Goal: Task Accomplishment & Management: Manage account settings

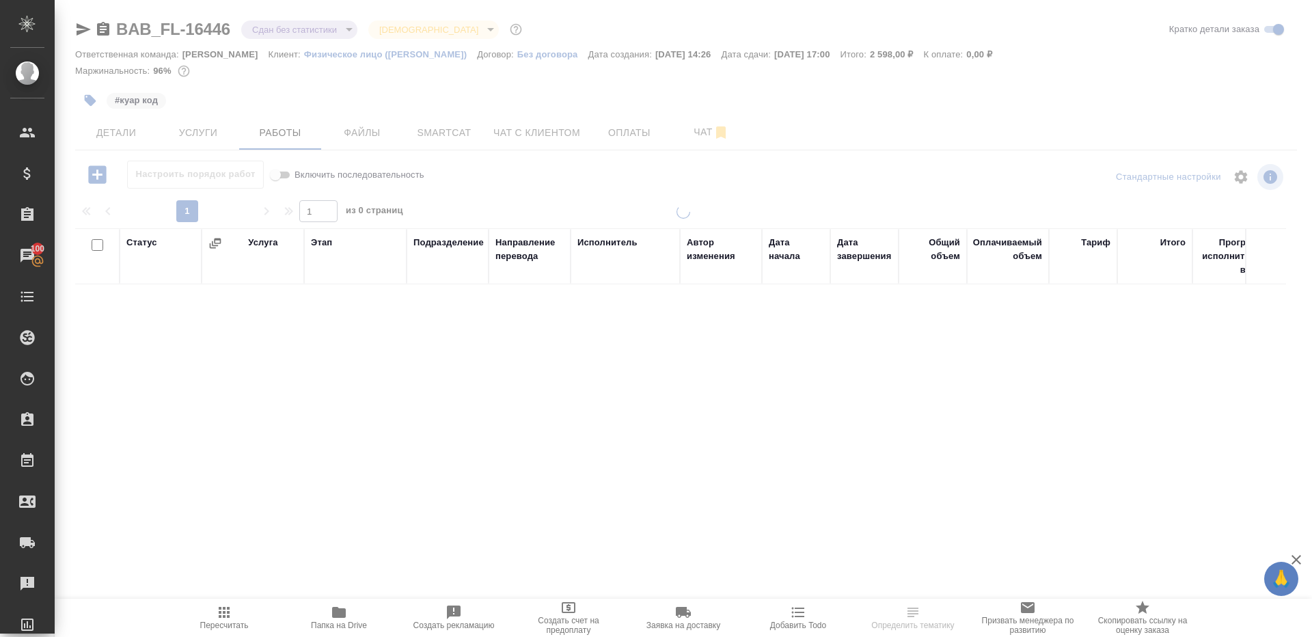
click at [329, 26] on div at bounding box center [683, 285] width 1257 height 571
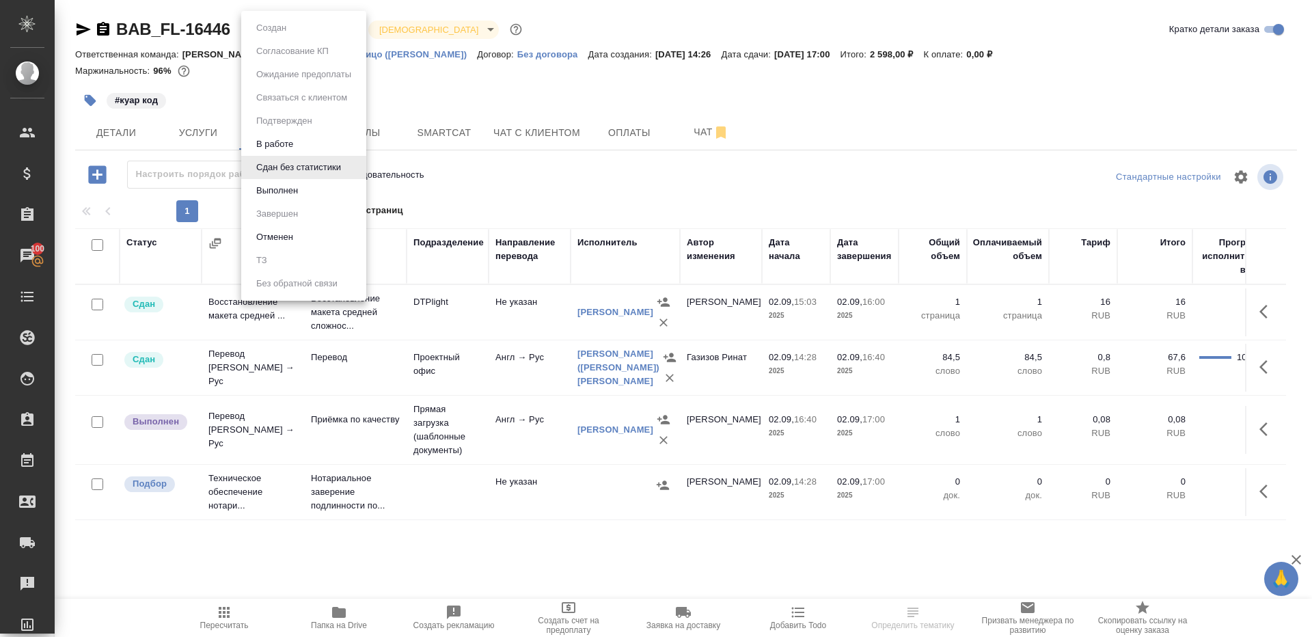
click at [325, 31] on body "🙏 .cls-1 fill:#fff; AWATERA [PERSON_NAME] Клиенты Спецификации Заказы 100 Чаты …" at bounding box center [656, 318] width 1312 height 637
click at [307, 182] on li "Выполнен" at bounding box center [303, 190] width 125 height 23
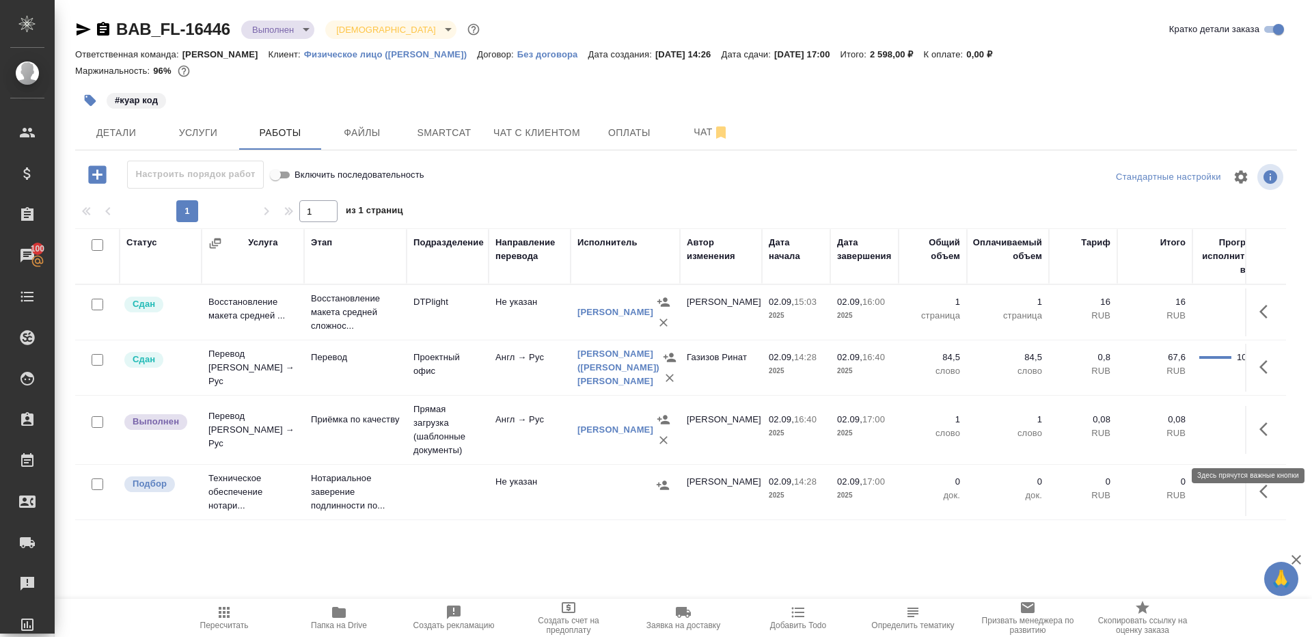
click at [1270, 437] on icon "button" at bounding box center [1267, 429] width 16 height 16
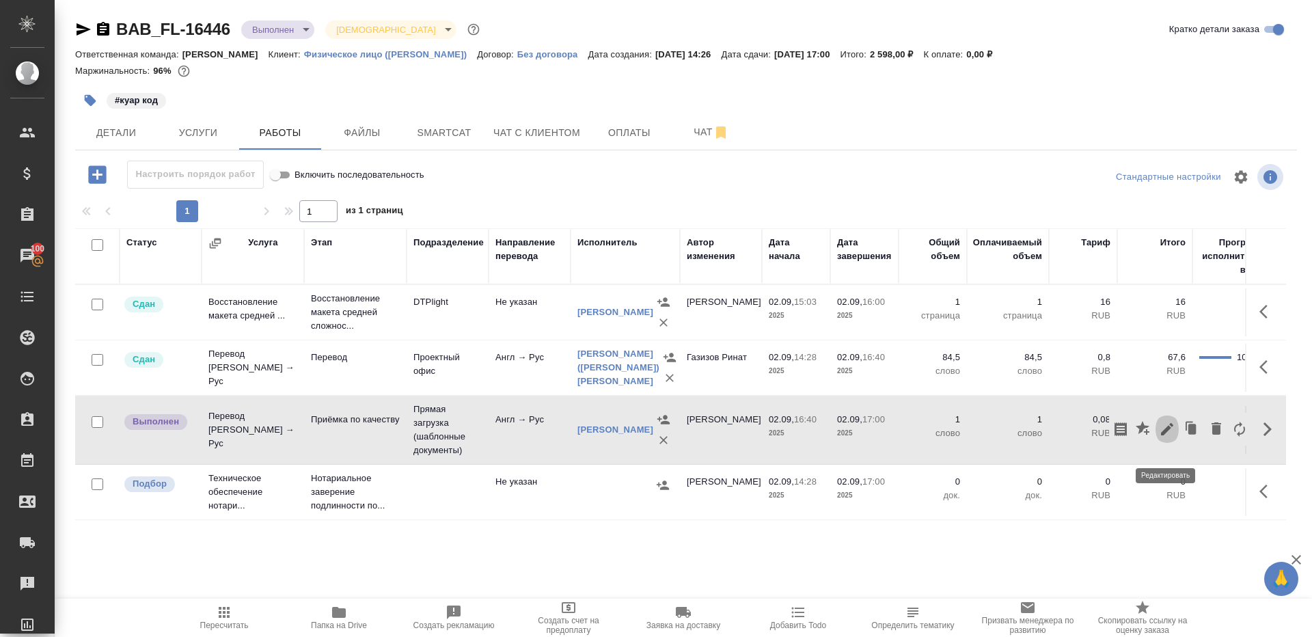
click at [1163, 437] on icon "button" at bounding box center [1167, 429] width 16 height 16
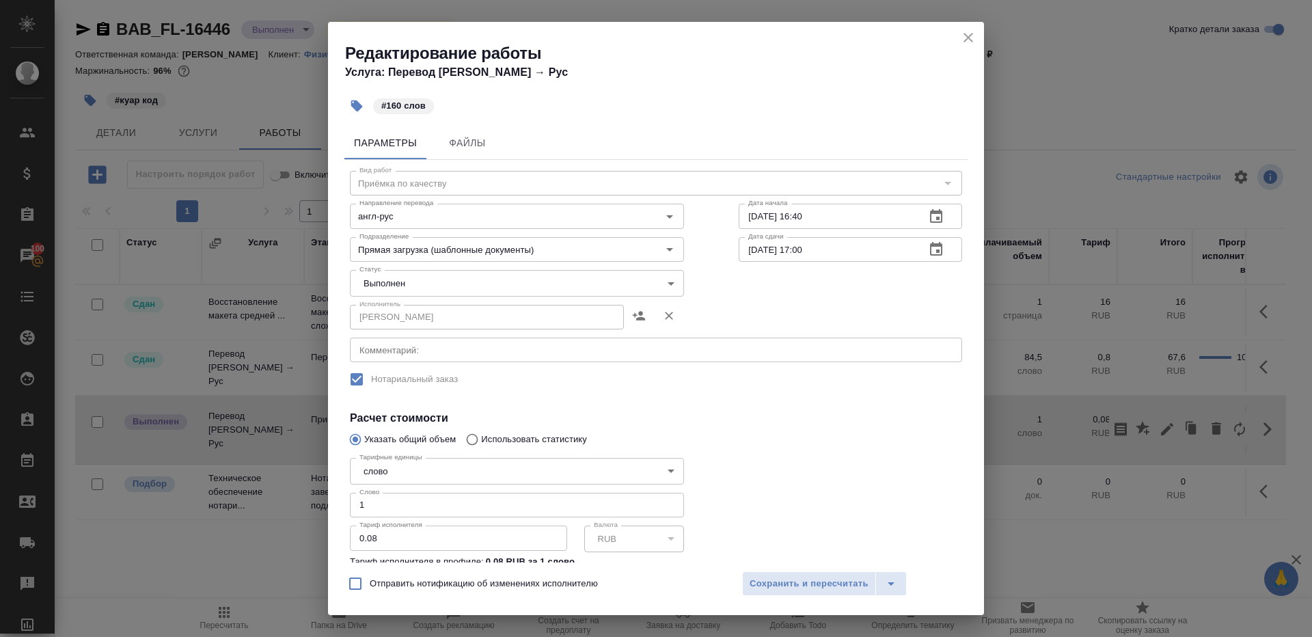
click at [423, 279] on body "🙏 .cls-1 fill:#fff; AWATERA Gazizov Rinat Клиенты Спецификации Заказы 100 Чаты …" at bounding box center [656, 318] width 1312 height 637
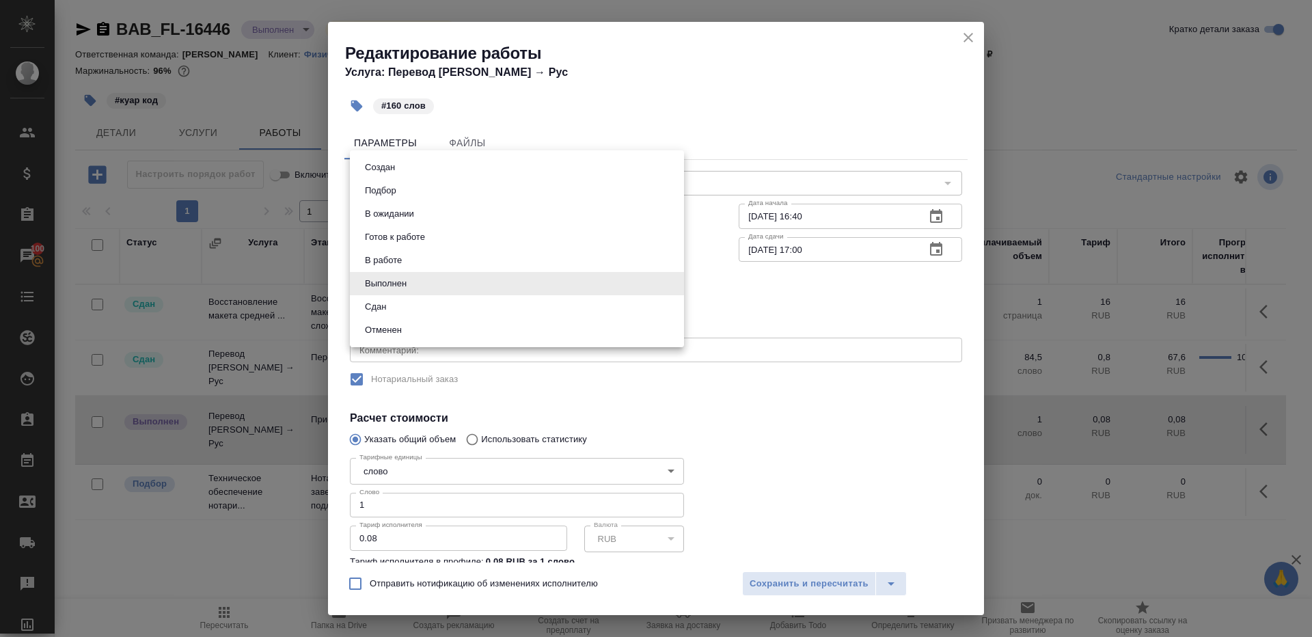
click at [426, 310] on li "Сдан" at bounding box center [517, 306] width 334 height 23
type input "closed"
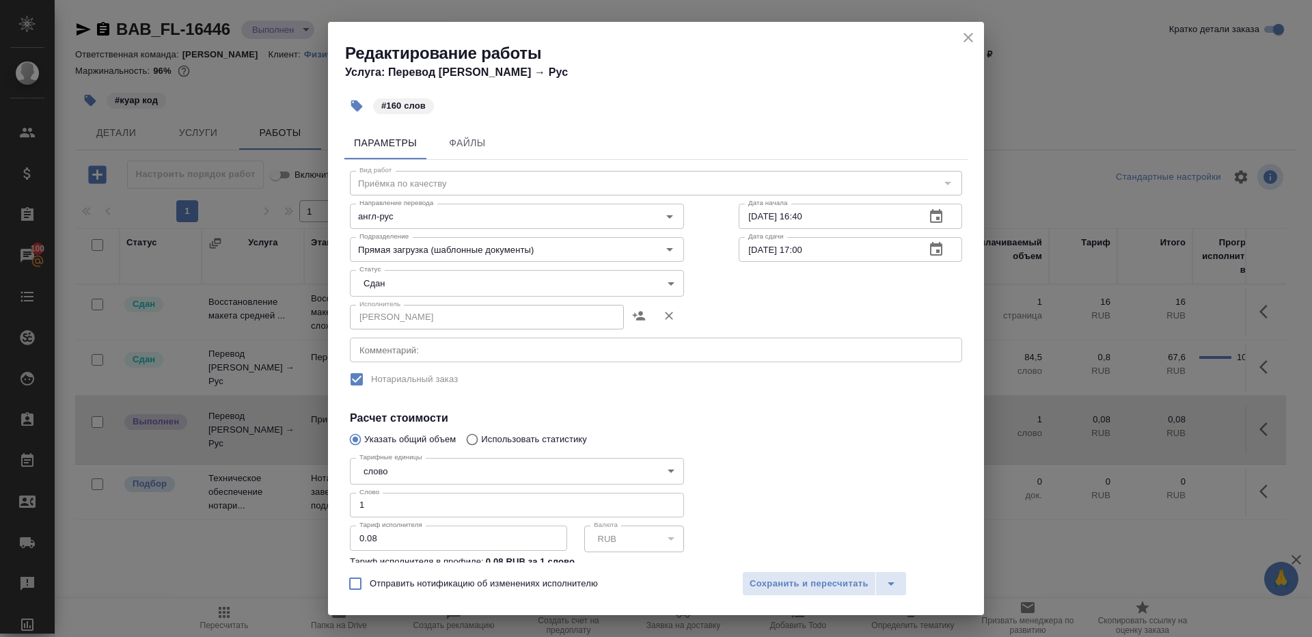
click at [731, 437] on div at bounding box center [850, 526] width 278 height 203
click at [426, 498] on input "1" at bounding box center [517, 505] width 334 height 25
click at [445, 500] on input "1" at bounding box center [517, 505] width 334 height 25
type input "160"
drag, startPoint x: 734, startPoint y: 482, endPoint x: 744, endPoint y: 590, distance: 108.5
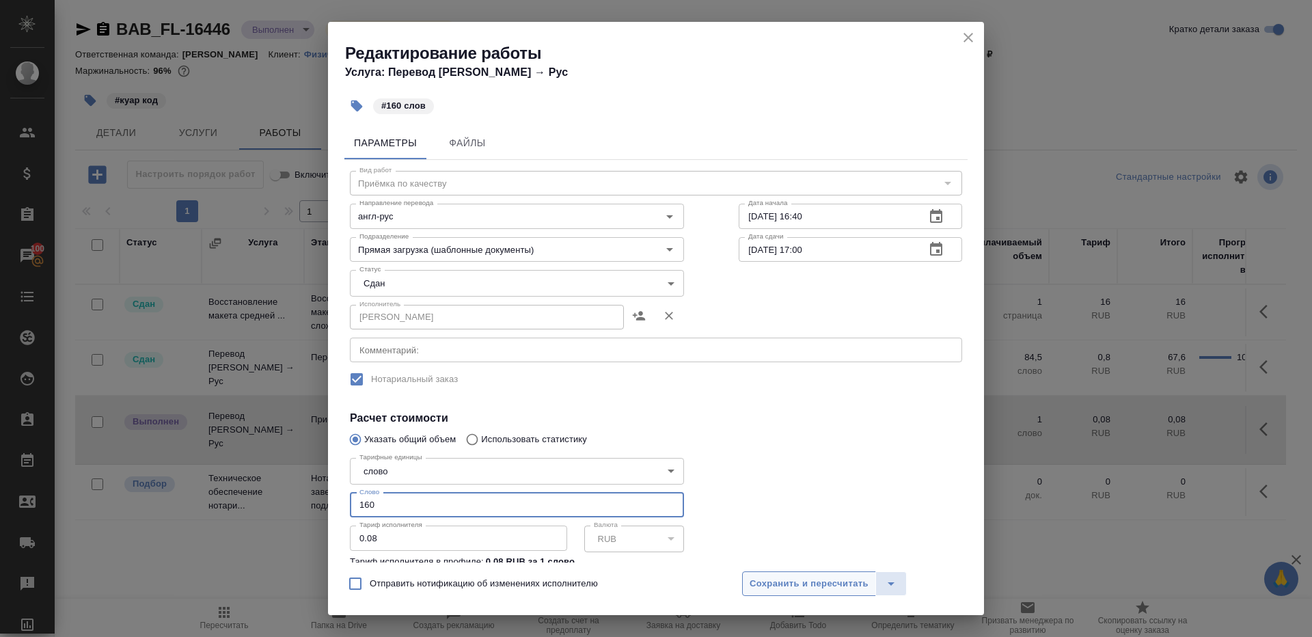
click at [734, 482] on div at bounding box center [850, 526] width 278 height 203
click at [761, 584] on span "Сохранить и пересчитать" at bounding box center [809, 584] width 119 height 16
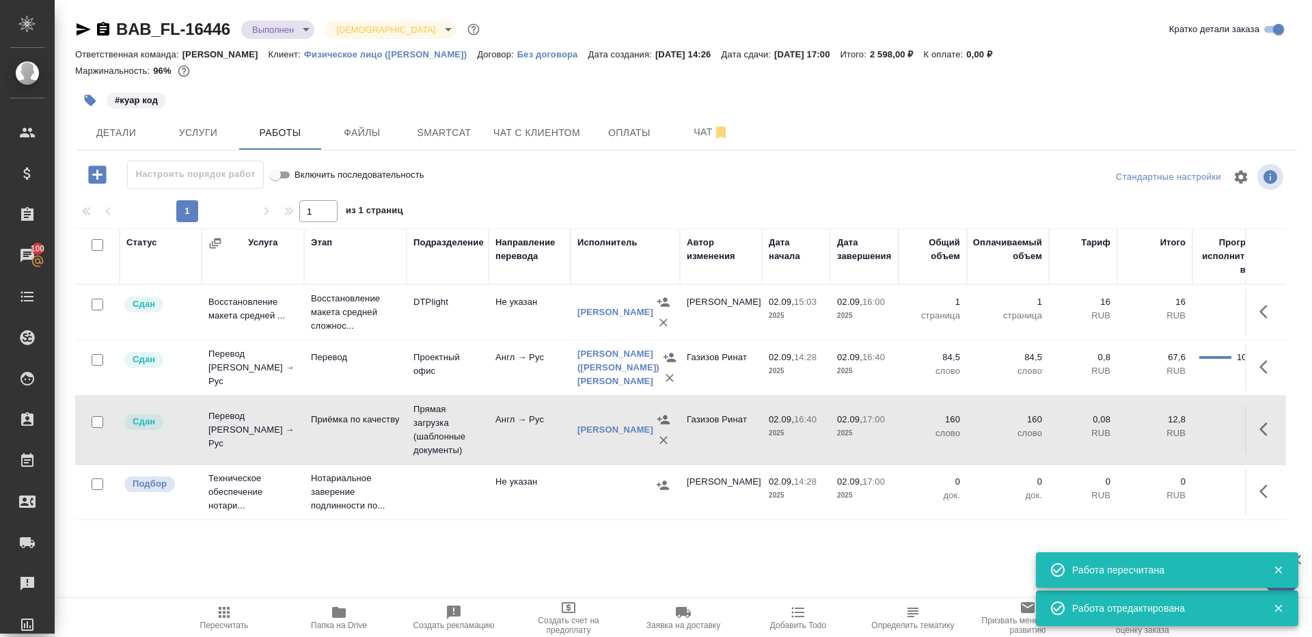
click at [233, 604] on span "Пересчитать" at bounding box center [224, 617] width 98 height 26
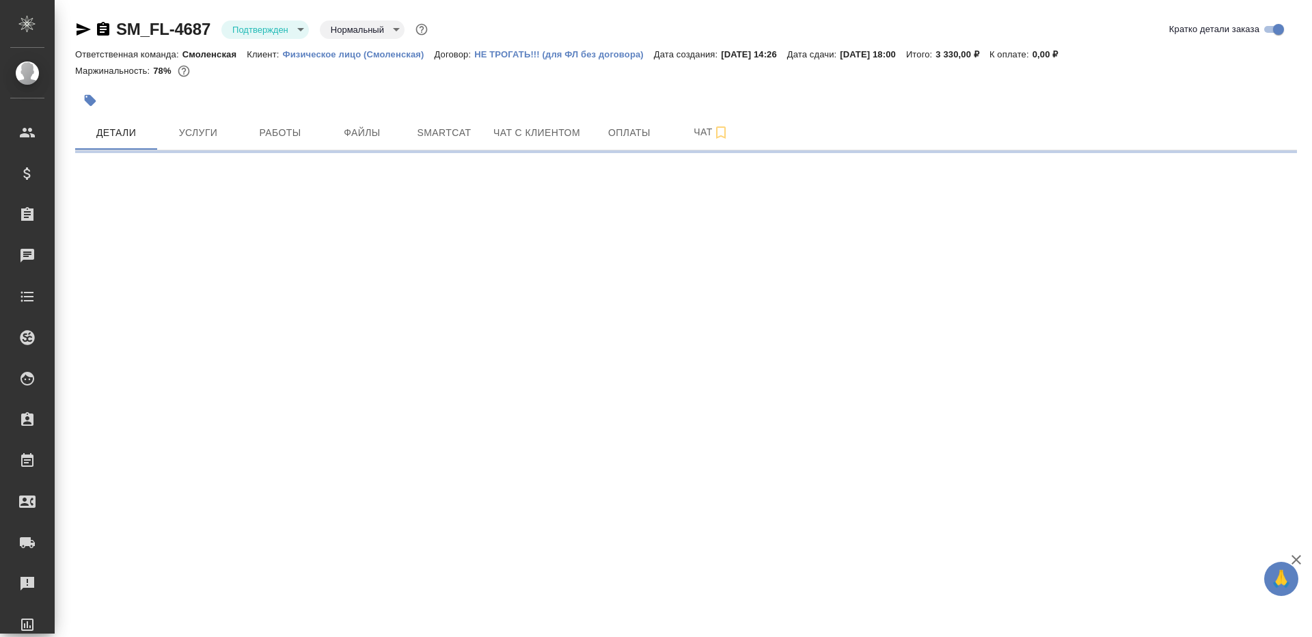
select select "RU"
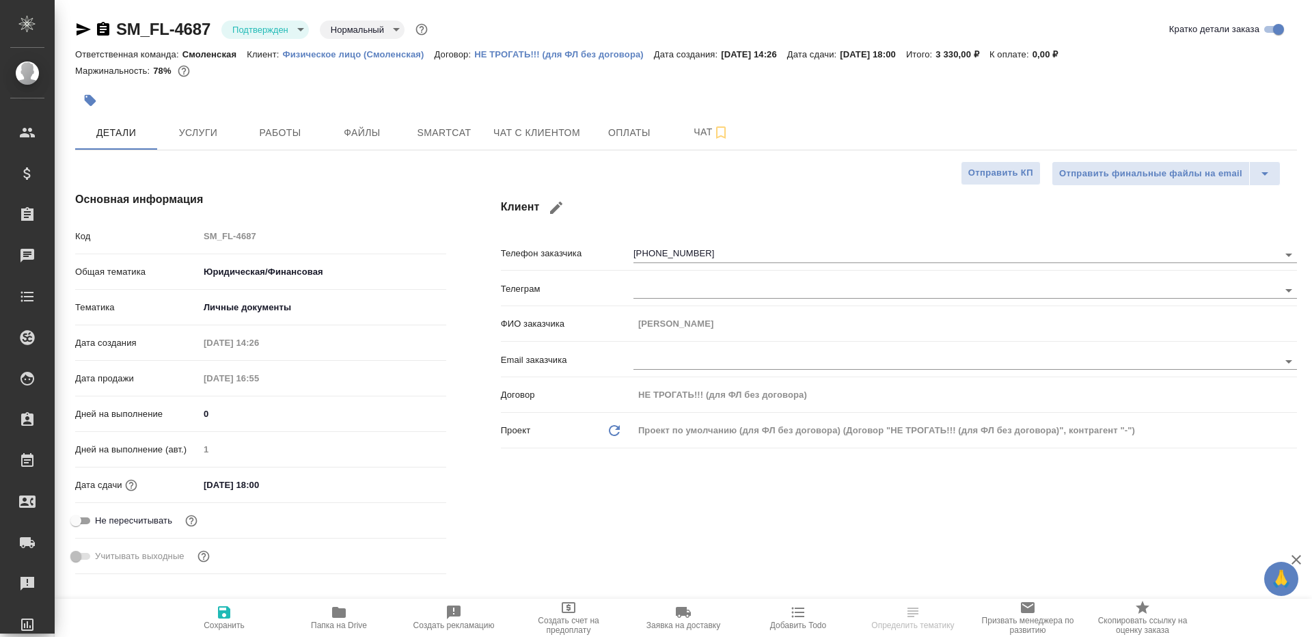
type textarea "x"
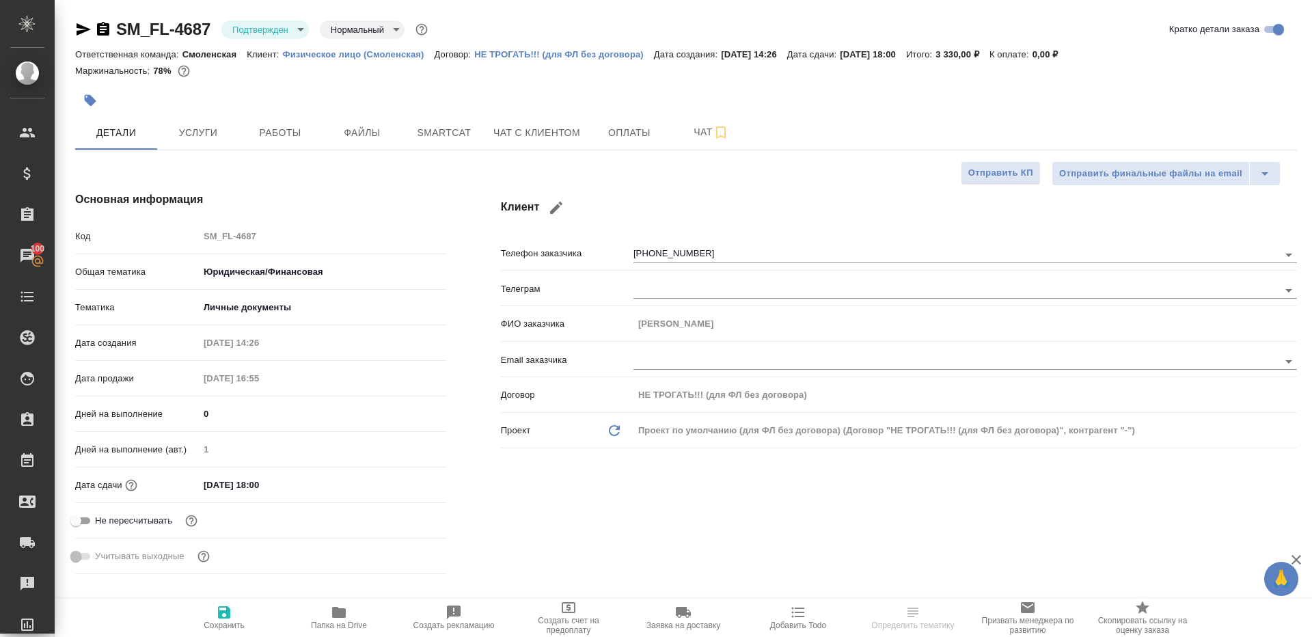
type textarea "x"
click at [278, 33] on body "🙏 .cls-1 fill:#fff; AWATERA Gazizov Rinat Клиенты Спецификации Заказы 100 Чаты …" at bounding box center [656, 318] width 1312 height 637
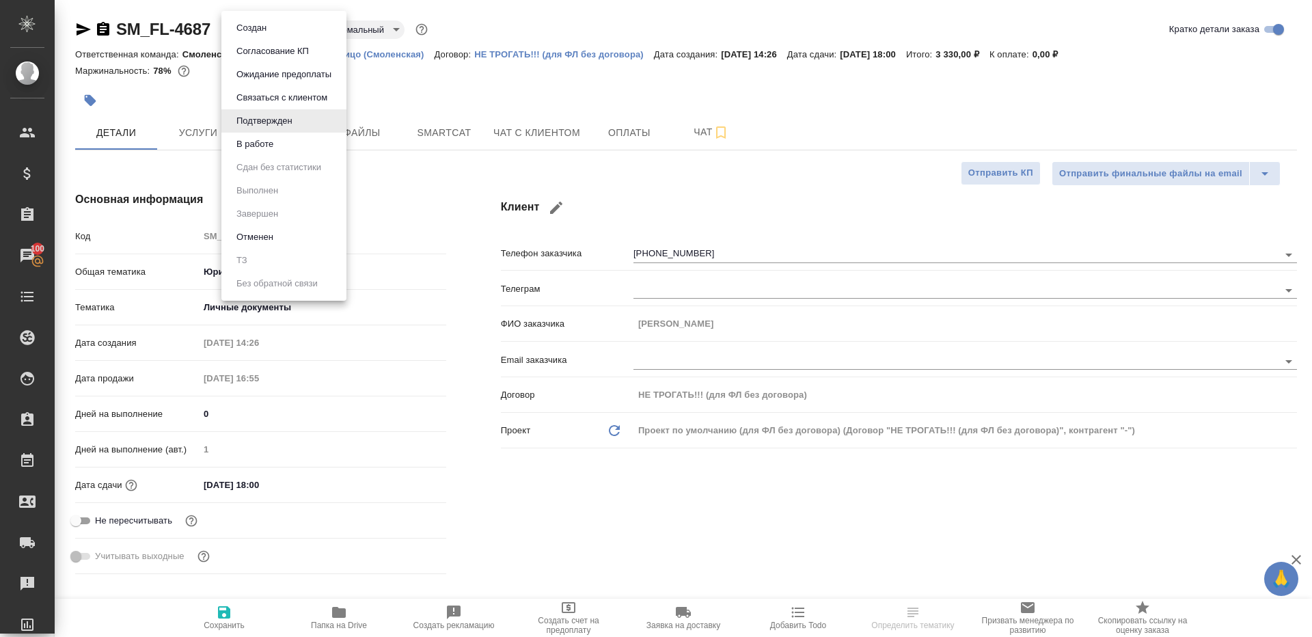
click at [278, 137] on li "В работе" at bounding box center [283, 144] width 125 height 23
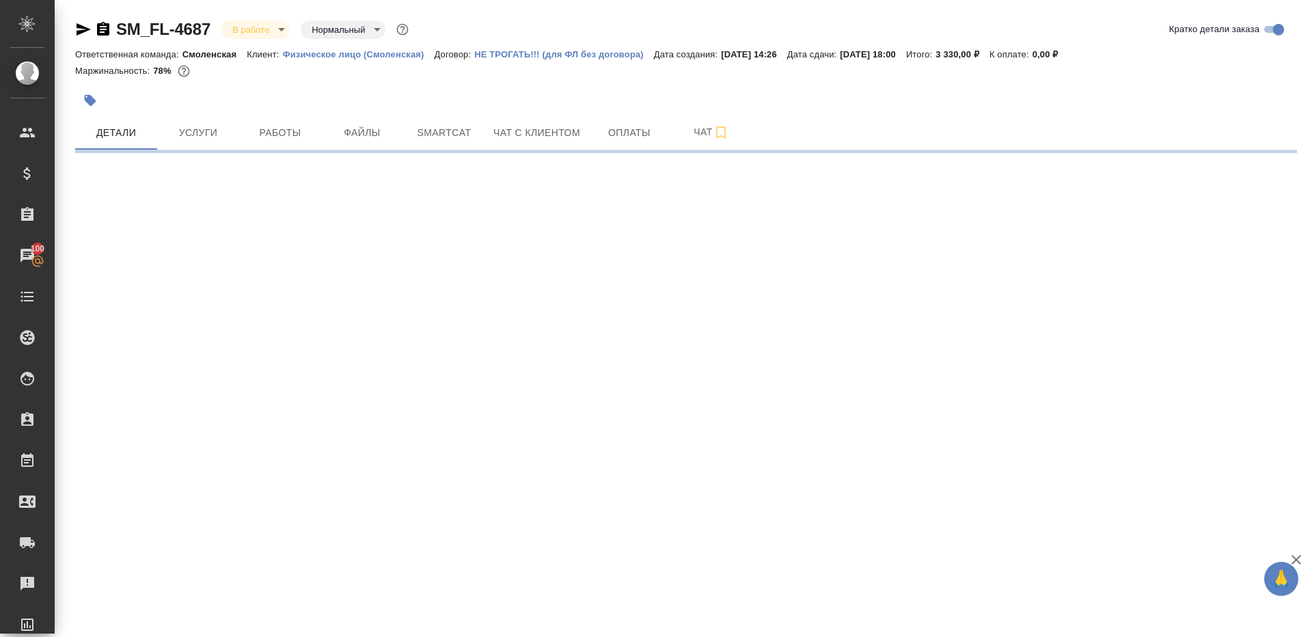
select select "RU"
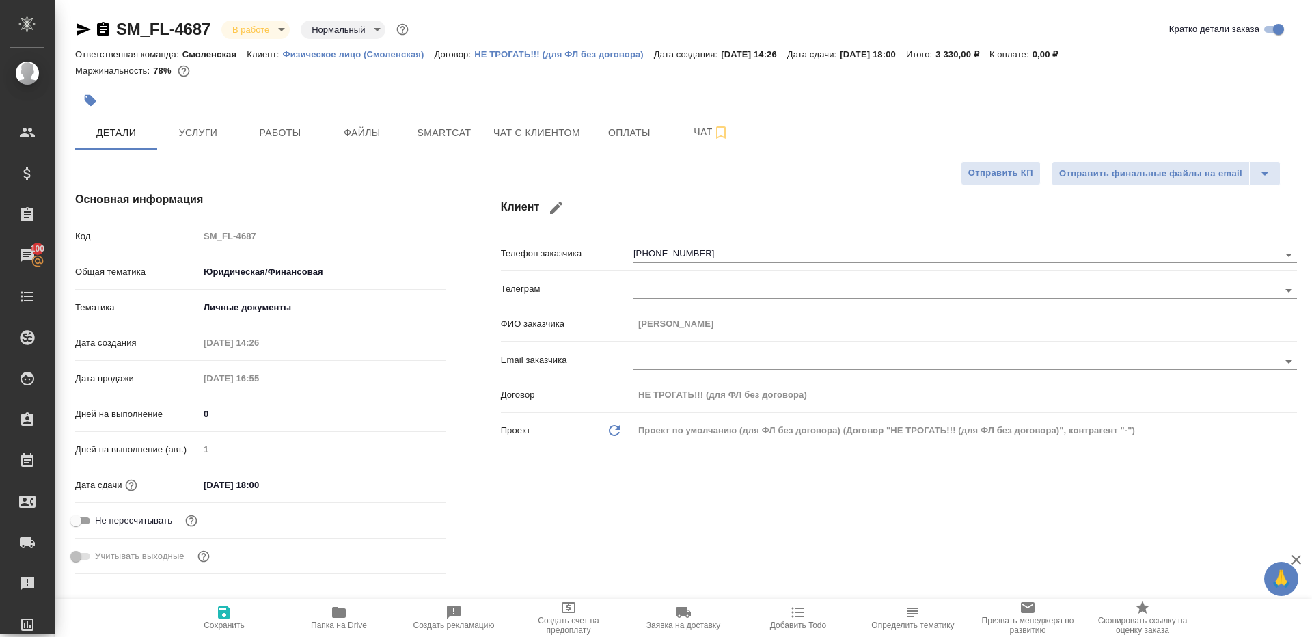
type textarea "x"
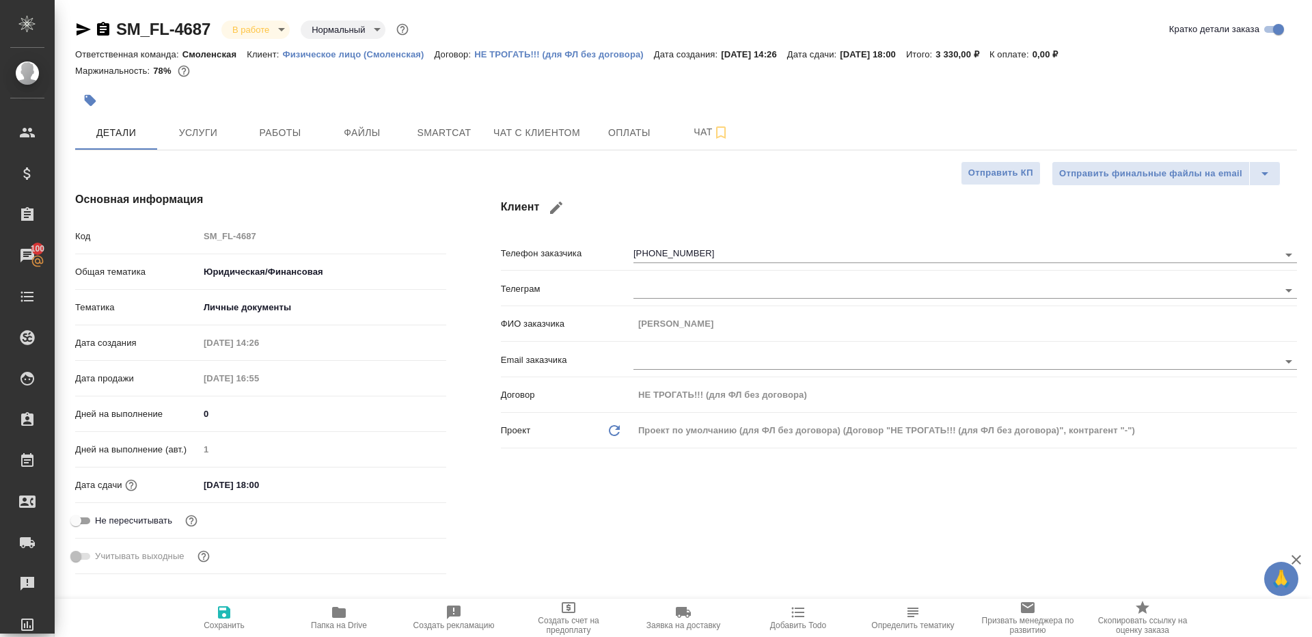
type textarea "x"
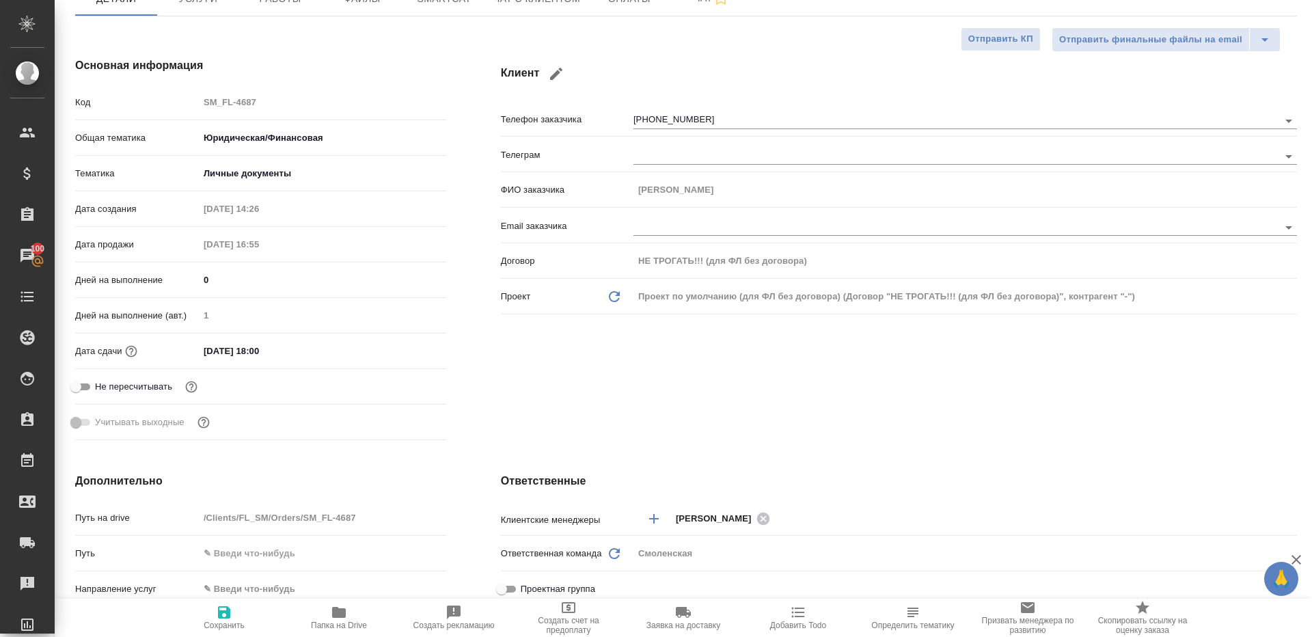
scroll to position [362, 0]
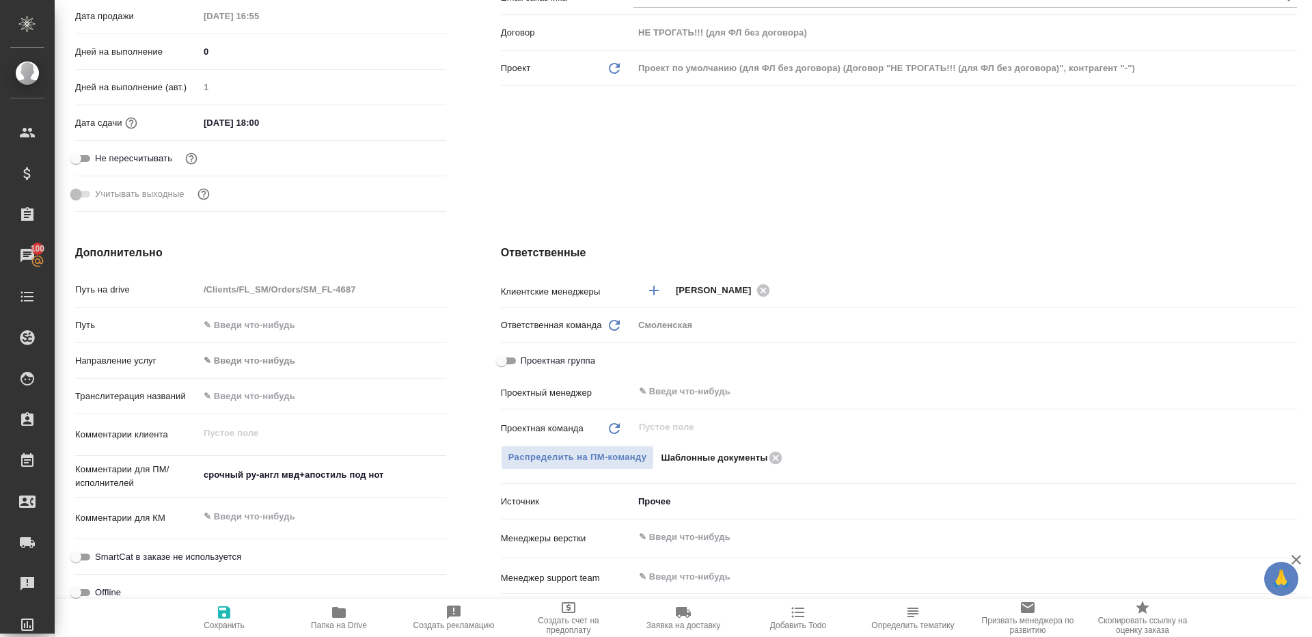
click at [705, 366] on div "Проектная группа" at bounding box center [899, 361] width 796 height 24
click at [696, 388] on input "text" at bounding box center [943, 391] width 610 height 16
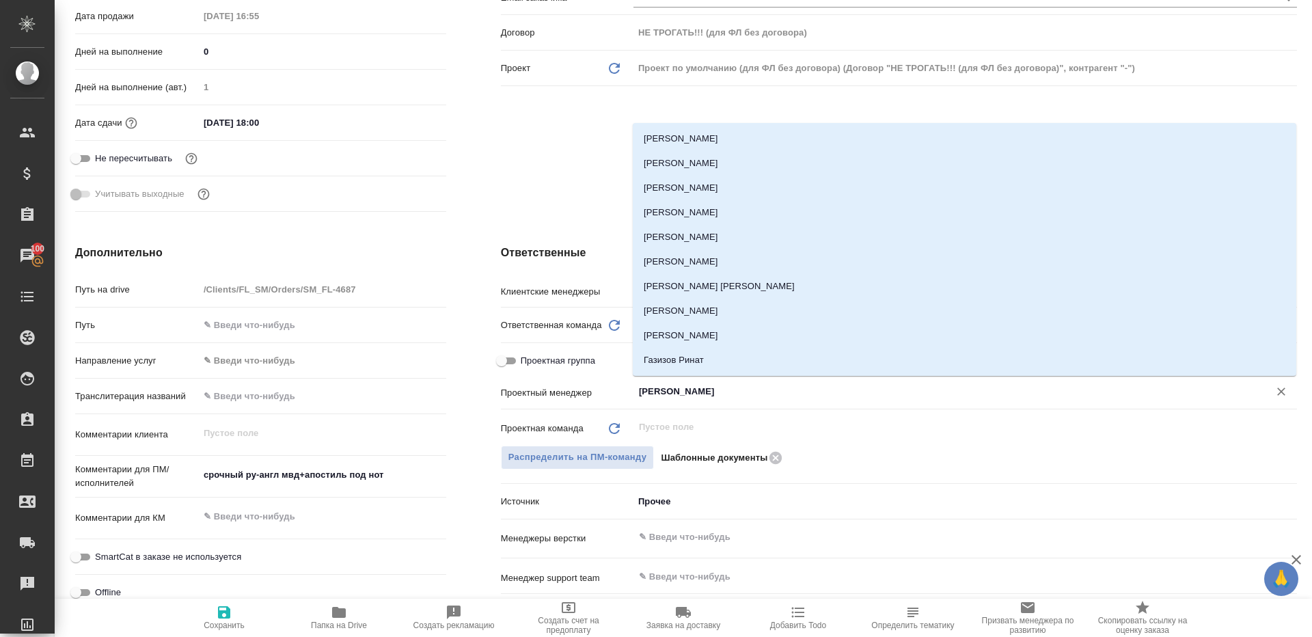
type input "ринат"
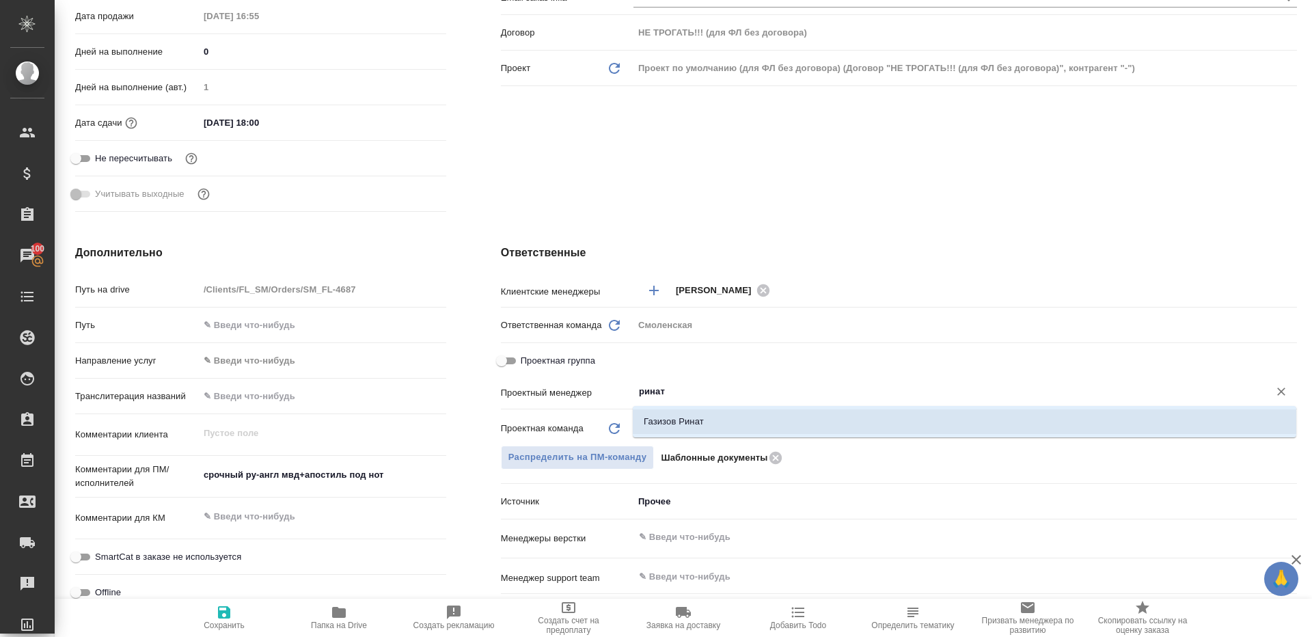
click at [692, 415] on li "Газизов Ринат" at bounding box center [965, 421] width 664 height 25
type textarea "x"
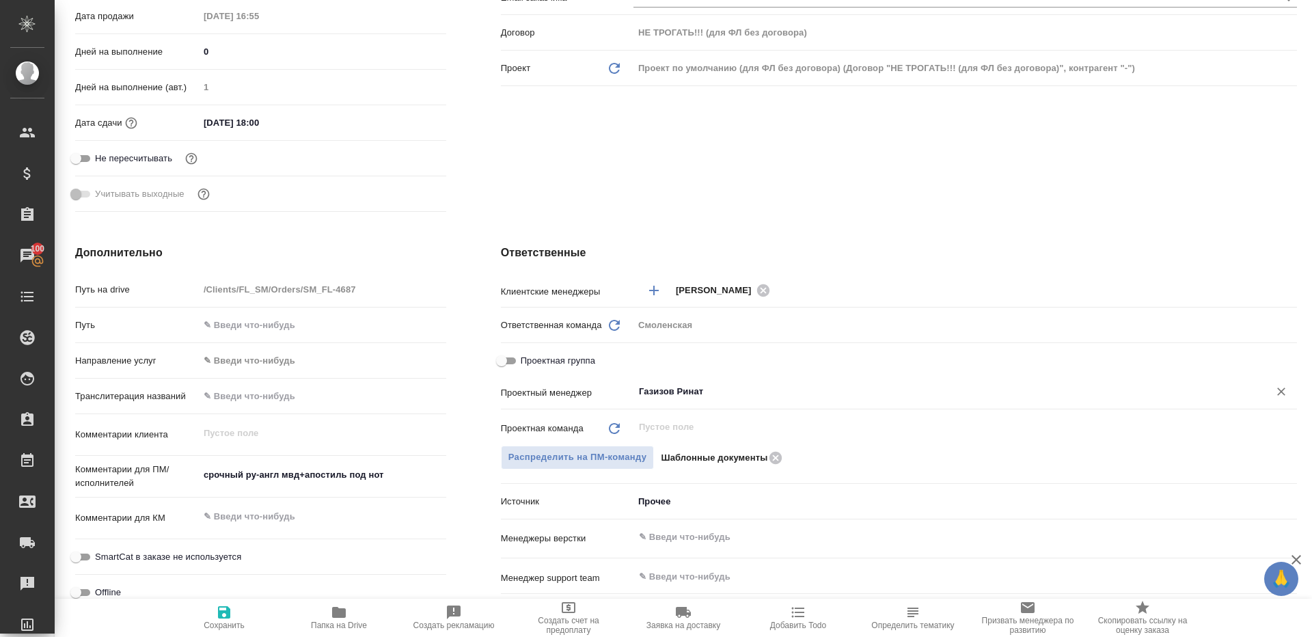
type input "Газизов Ринат"
click at [223, 613] on icon "button" at bounding box center [224, 612] width 12 height 12
type textarea "x"
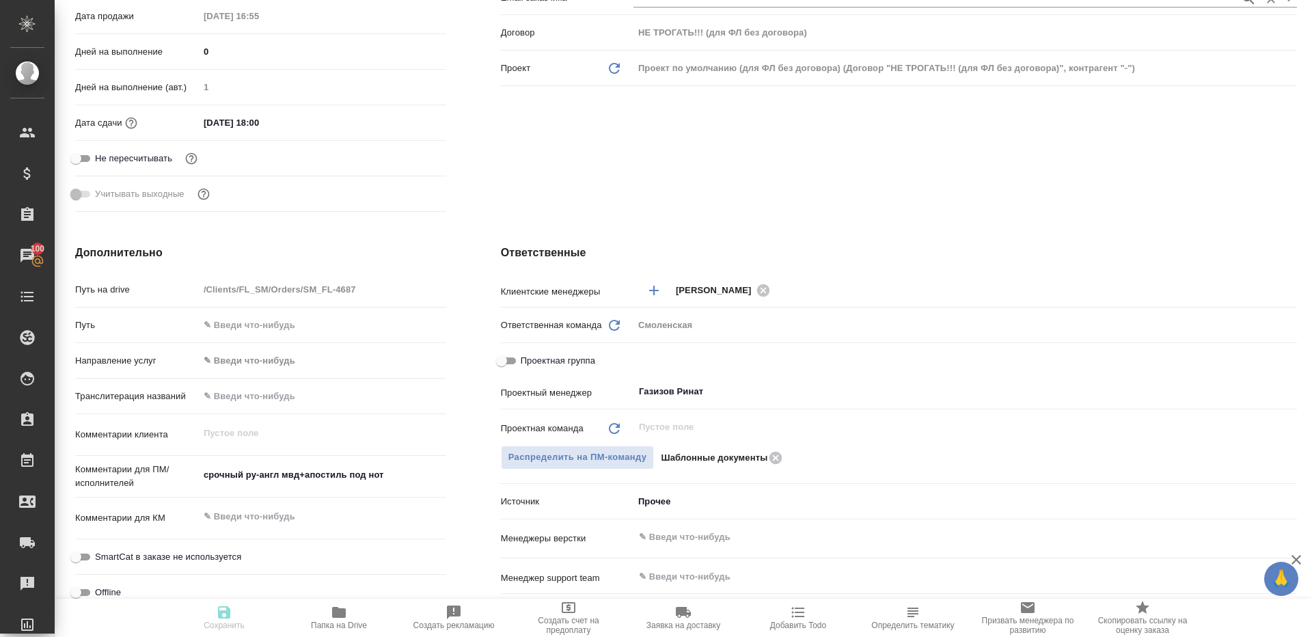
type textarea "x"
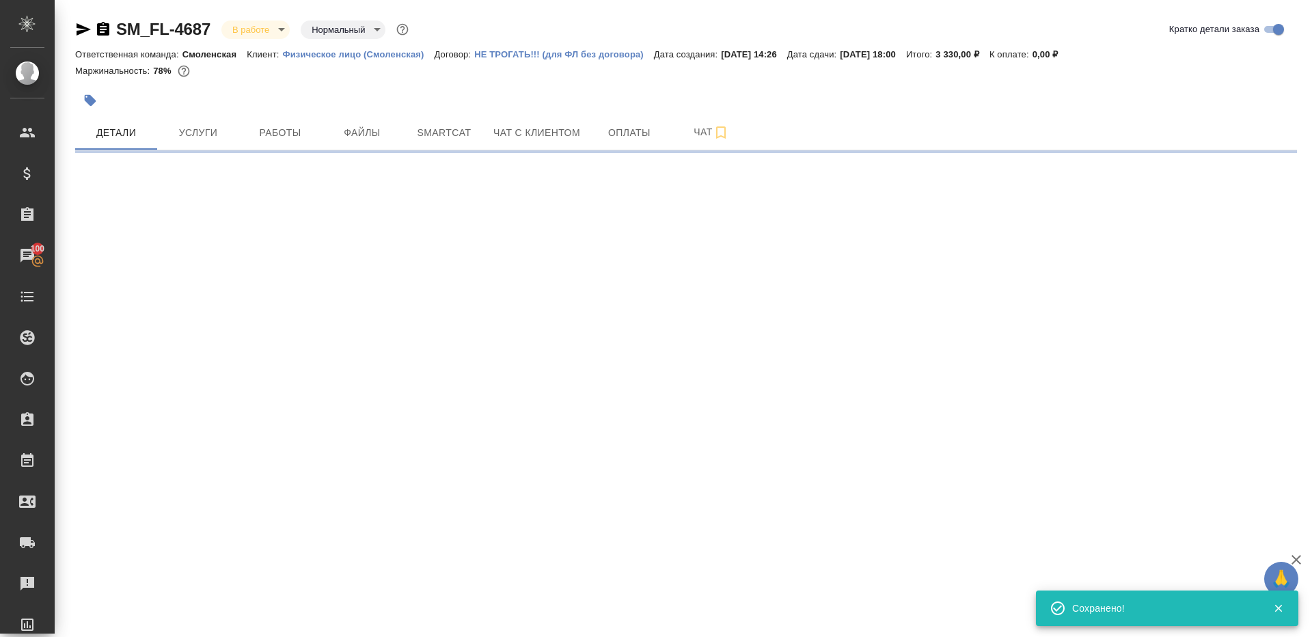
scroll to position [0, 0]
select select "RU"
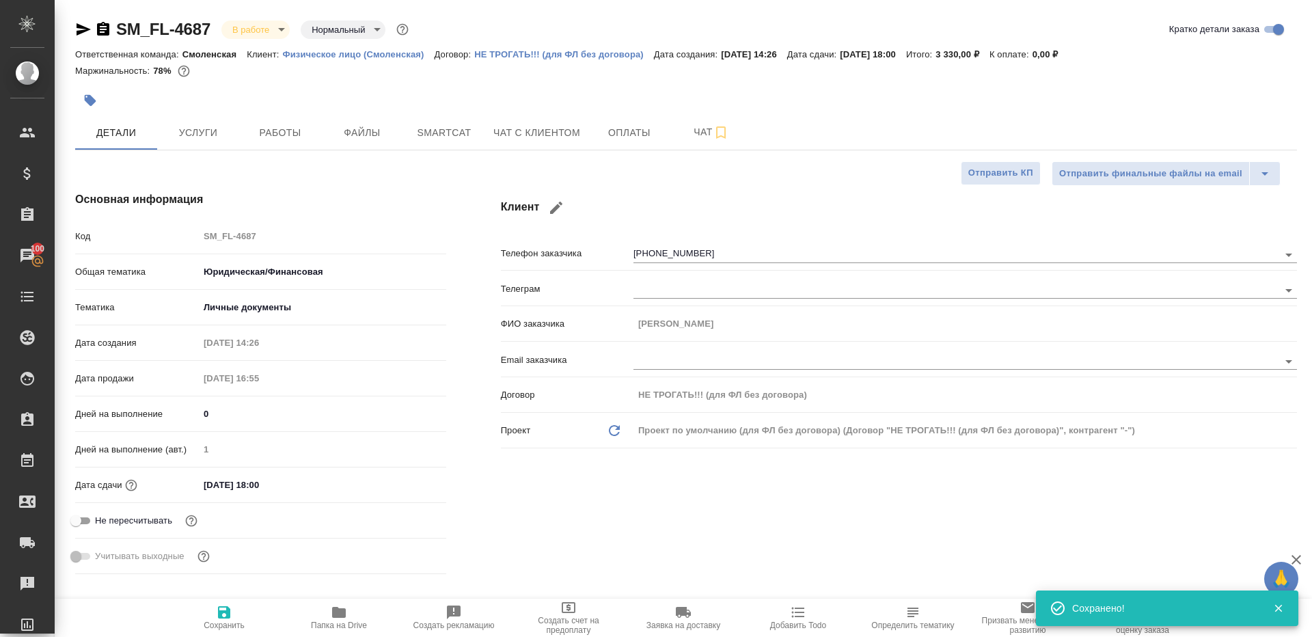
type textarea "x"
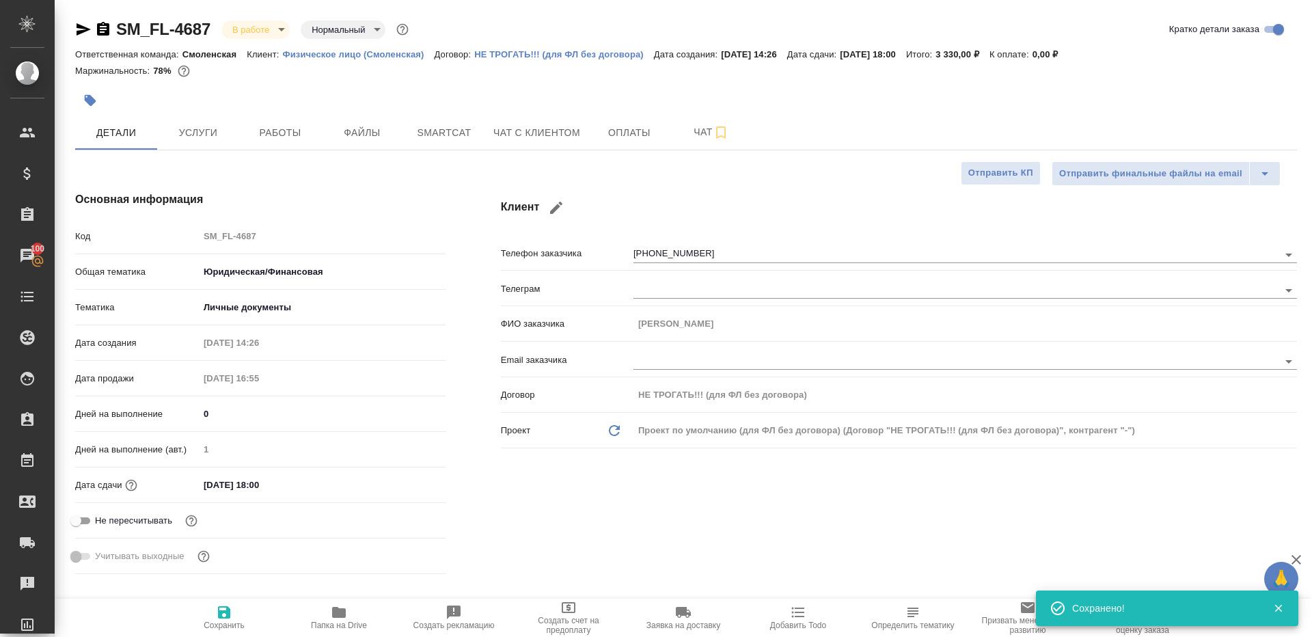
type textarea "x"
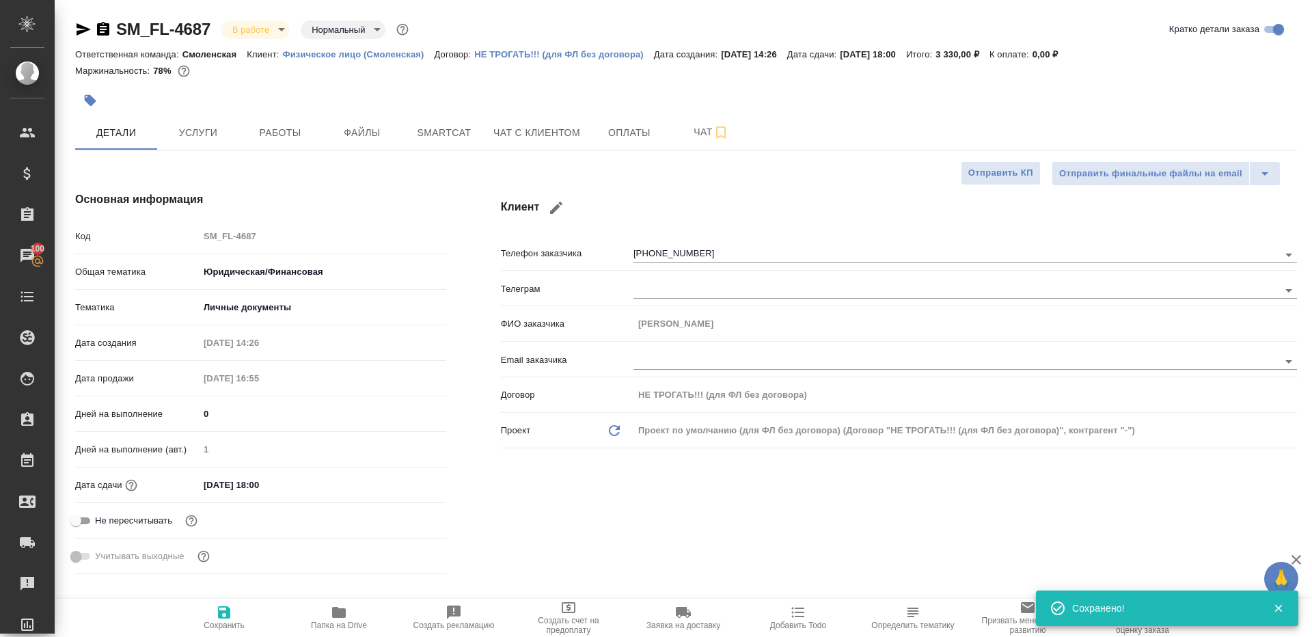
type textarea "x"
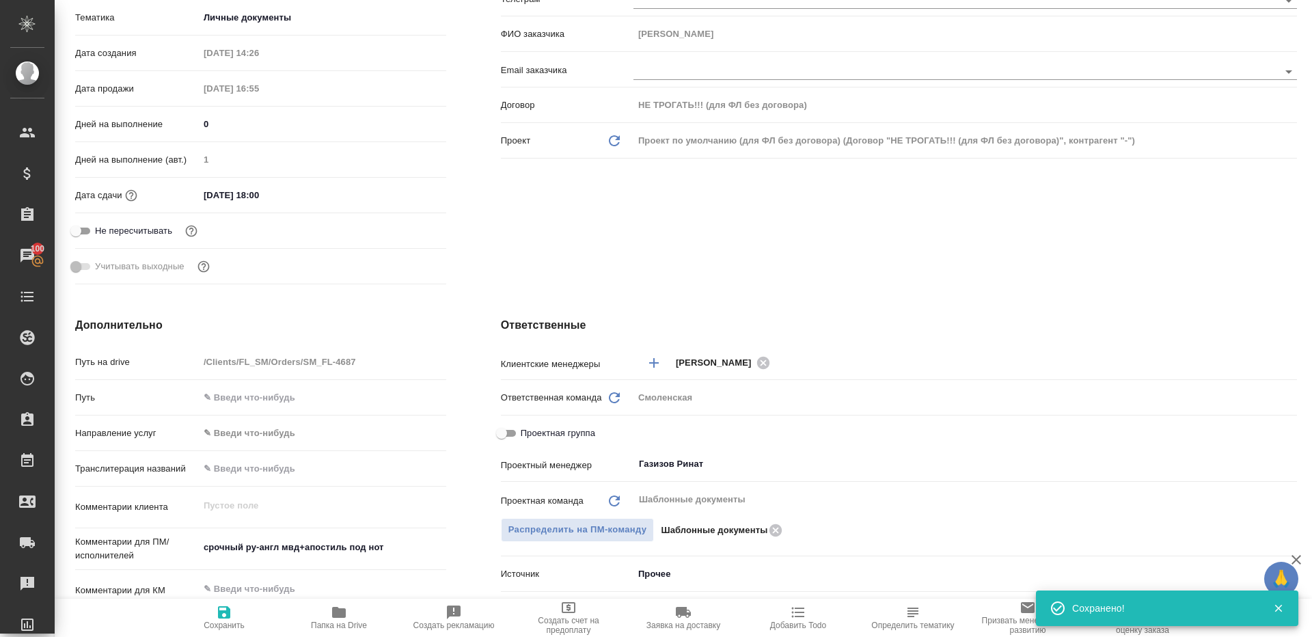
click at [338, 614] on icon "button" at bounding box center [339, 612] width 14 height 11
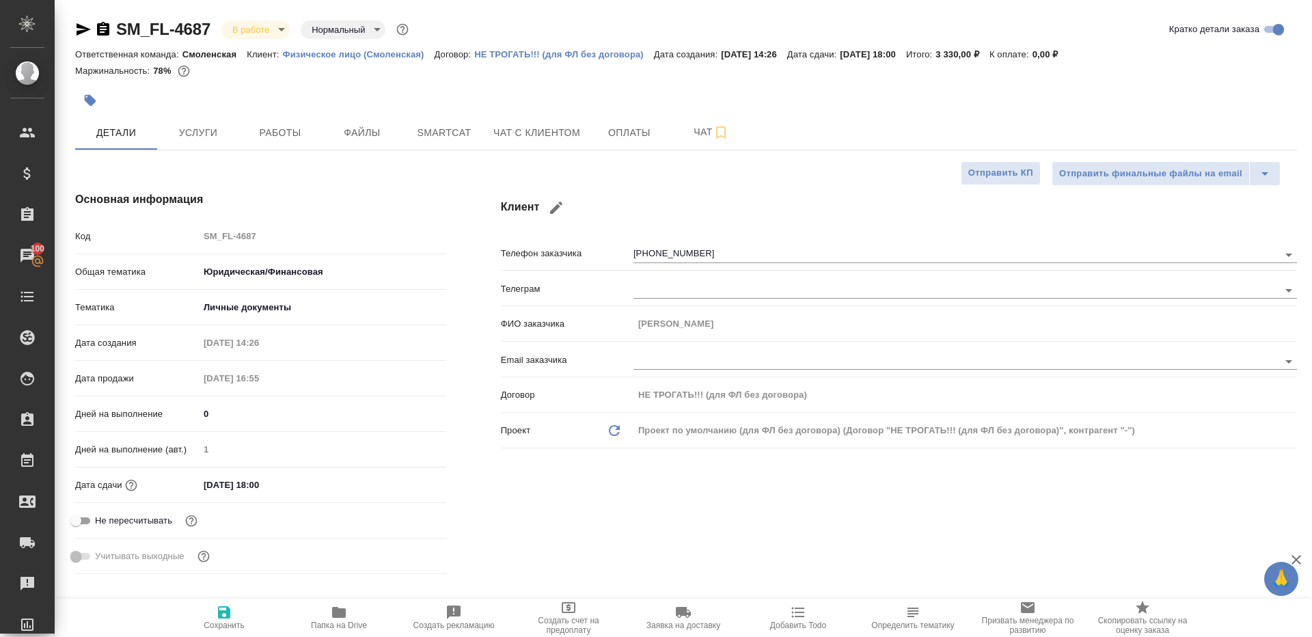
type textarea "x"
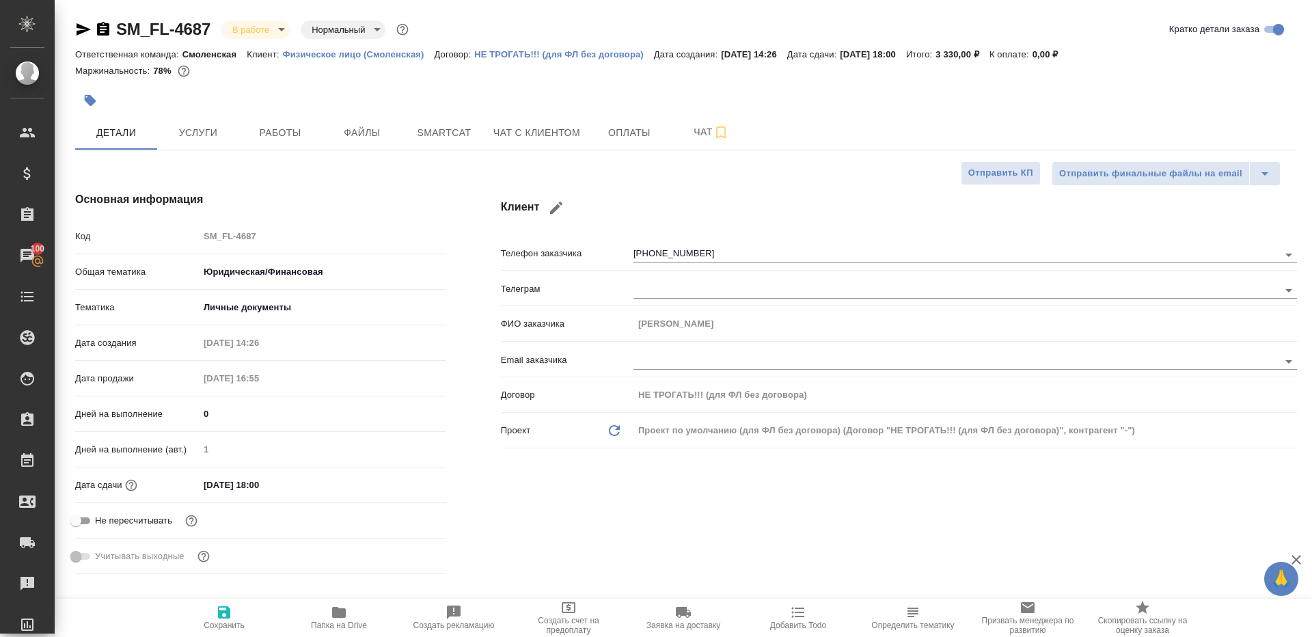
type textarea "x"
click at [276, 131] on span "Работы" at bounding box center [280, 132] width 66 height 17
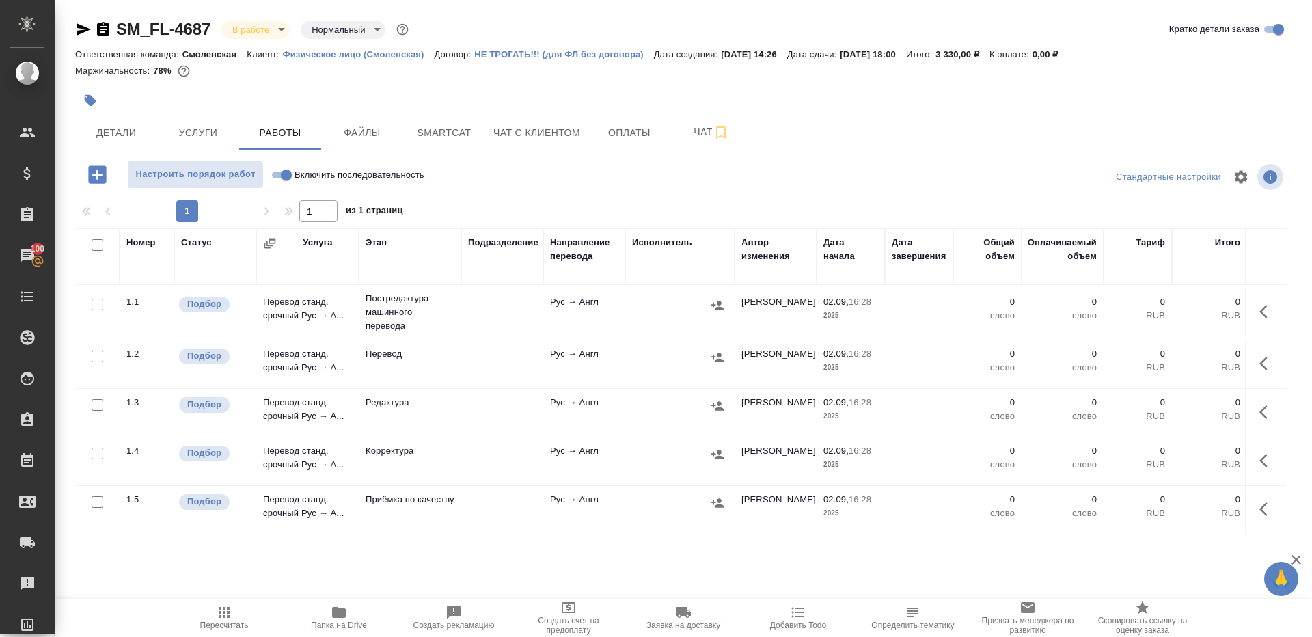
click at [273, 172] on input "Включить последовательность" at bounding box center [286, 175] width 49 height 16
checkbox input "true"
click at [99, 243] on input "checkbox" at bounding box center [98, 245] width 12 height 12
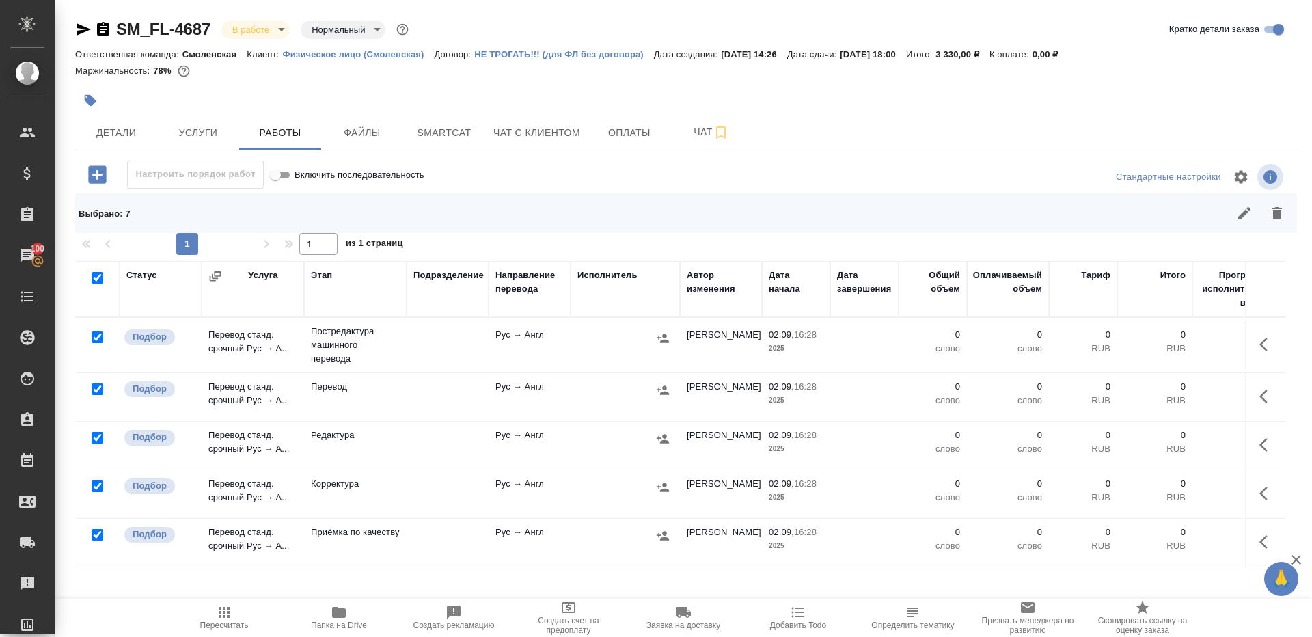
click at [98, 387] on input "checkbox" at bounding box center [98, 389] width 12 height 12
checkbox input "false"
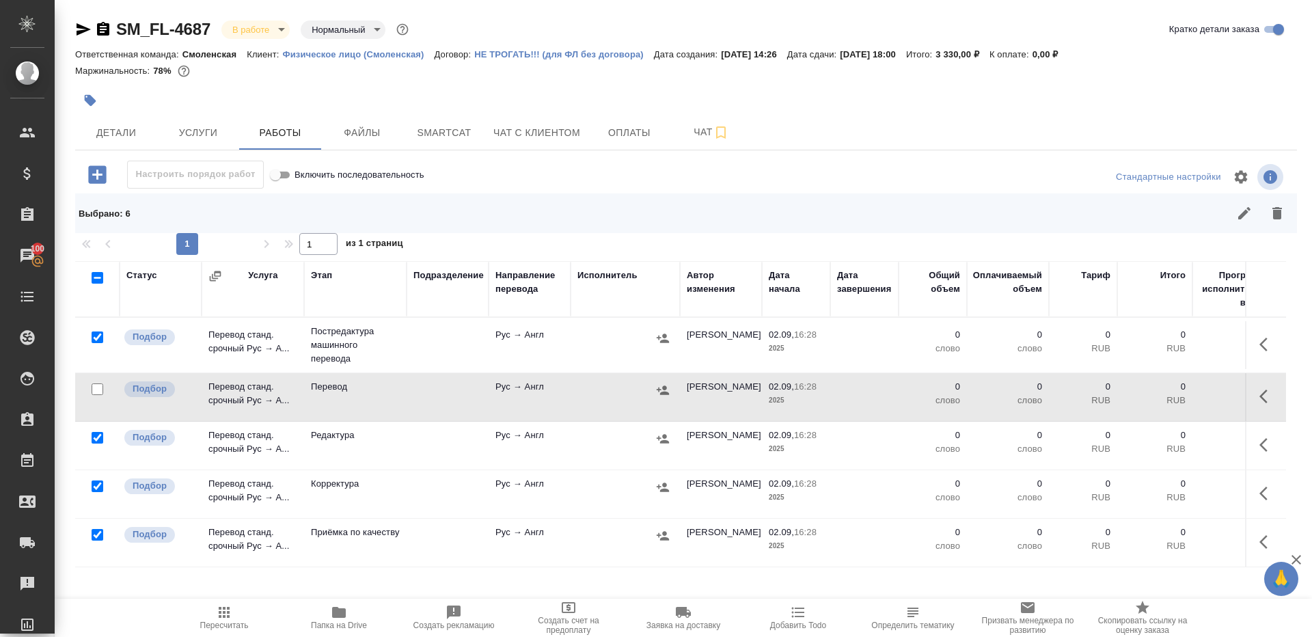
click at [101, 537] on input "checkbox" at bounding box center [98, 535] width 12 height 12
checkbox input "false"
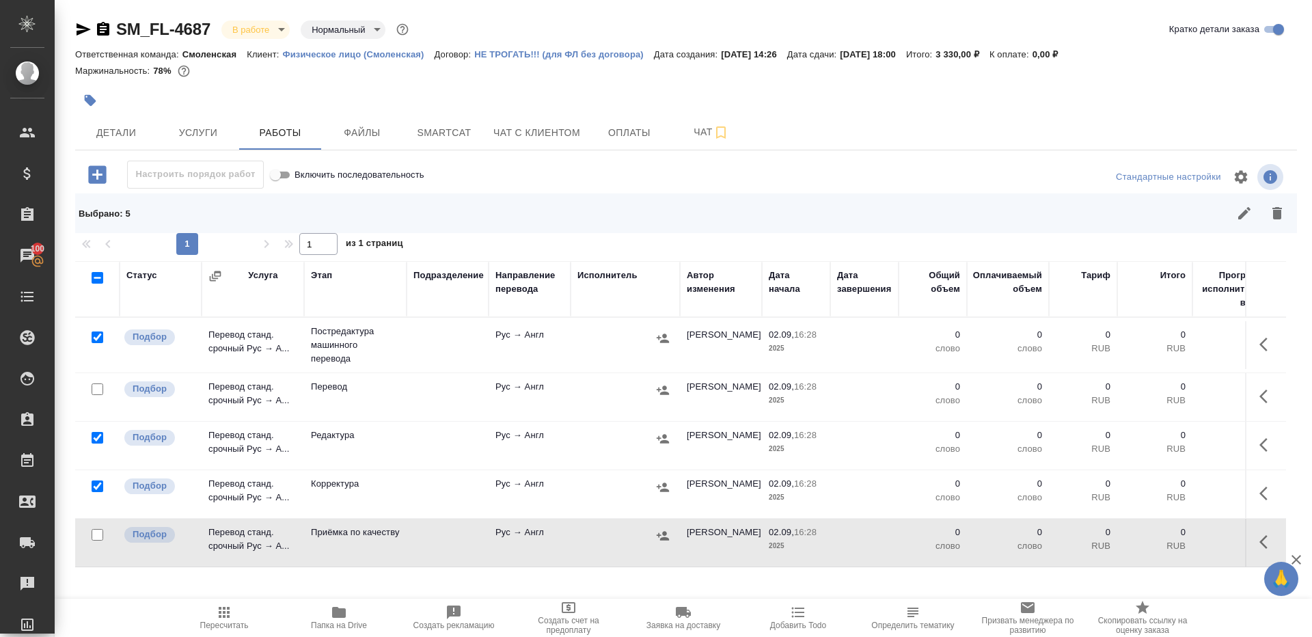
scroll to position [134, 0]
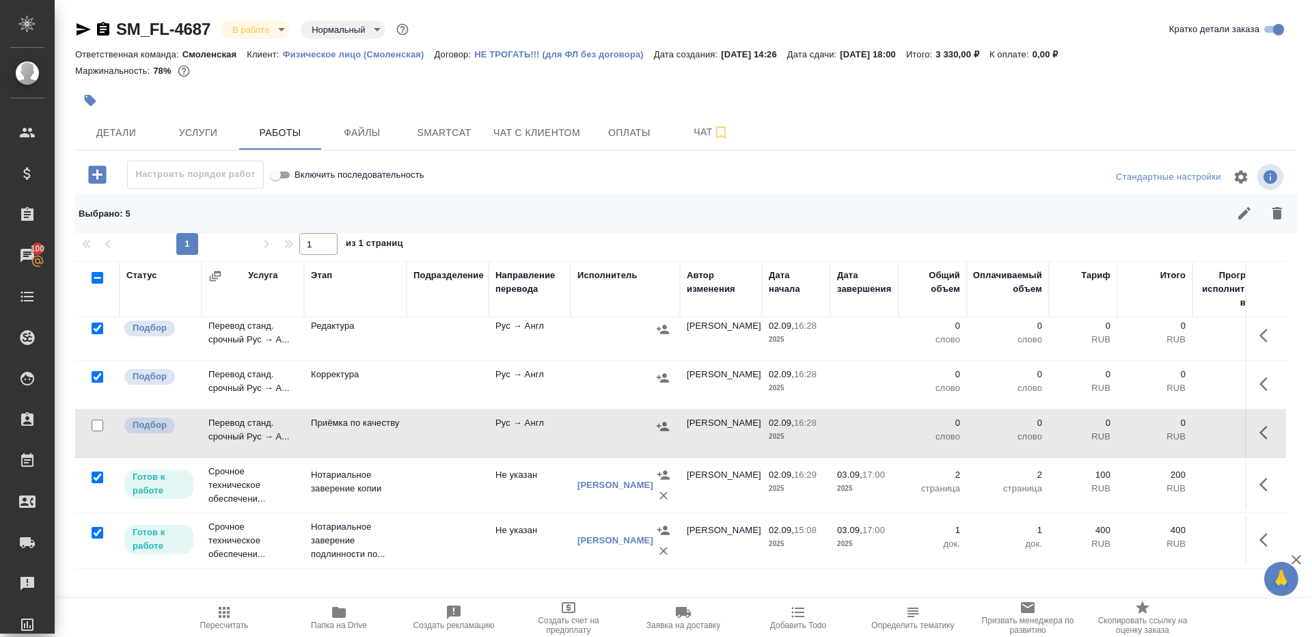
click at [98, 472] on input "checkbox" at bounding box center [98, 478] width 12 height 12
checkbox input "false"
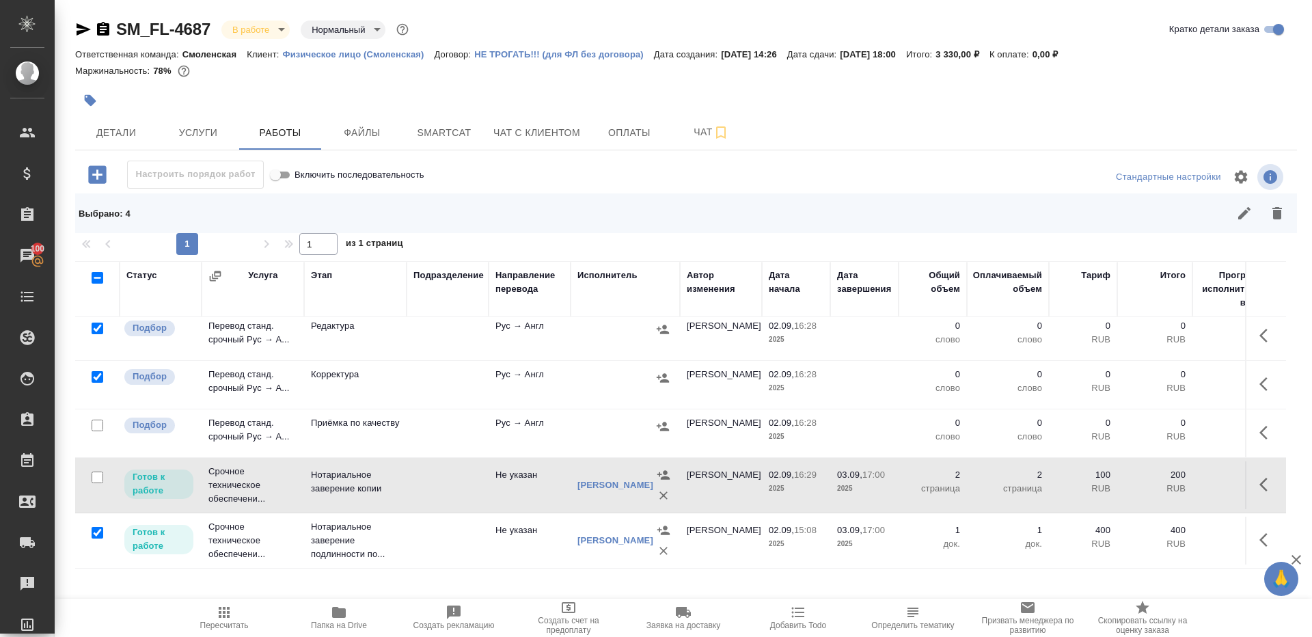
click at [98, 523] on div at bounding box center [97, 532] width 31 height 19
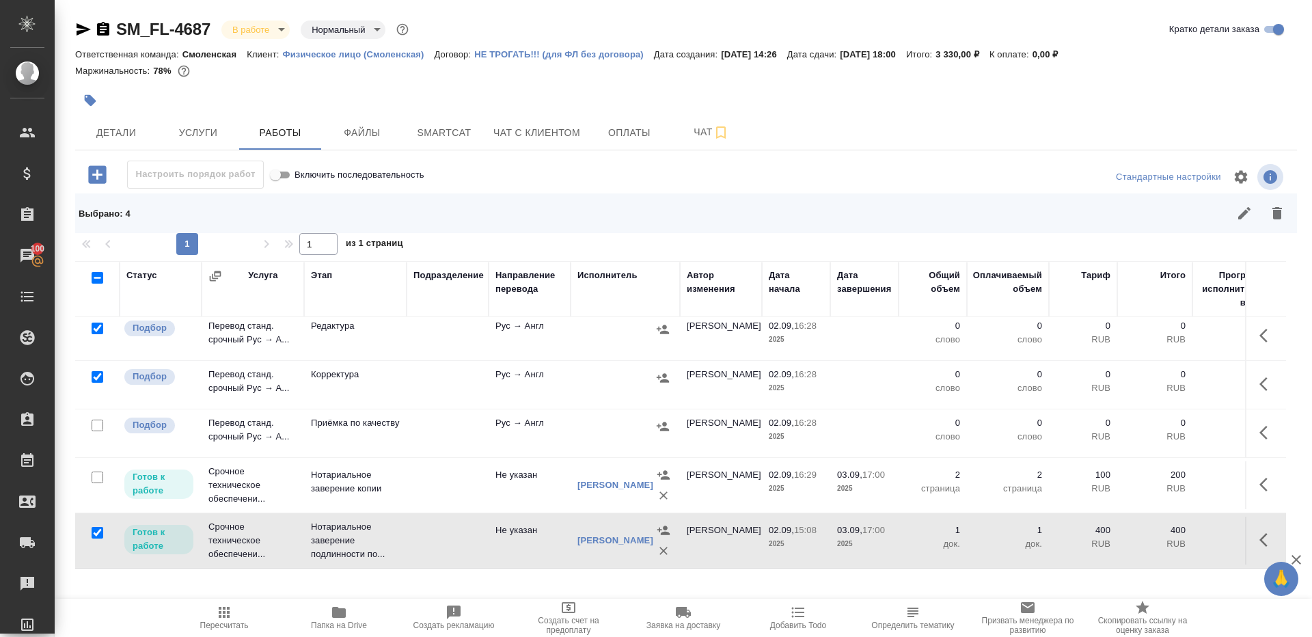
click at [97, 527] on input "checkbox" at bounding box center [98, 533] width 12 height 12
checkbox input "false"
click at [1272, 219] on icon "button" at bounding box center [1277, 213] width 16 height 16
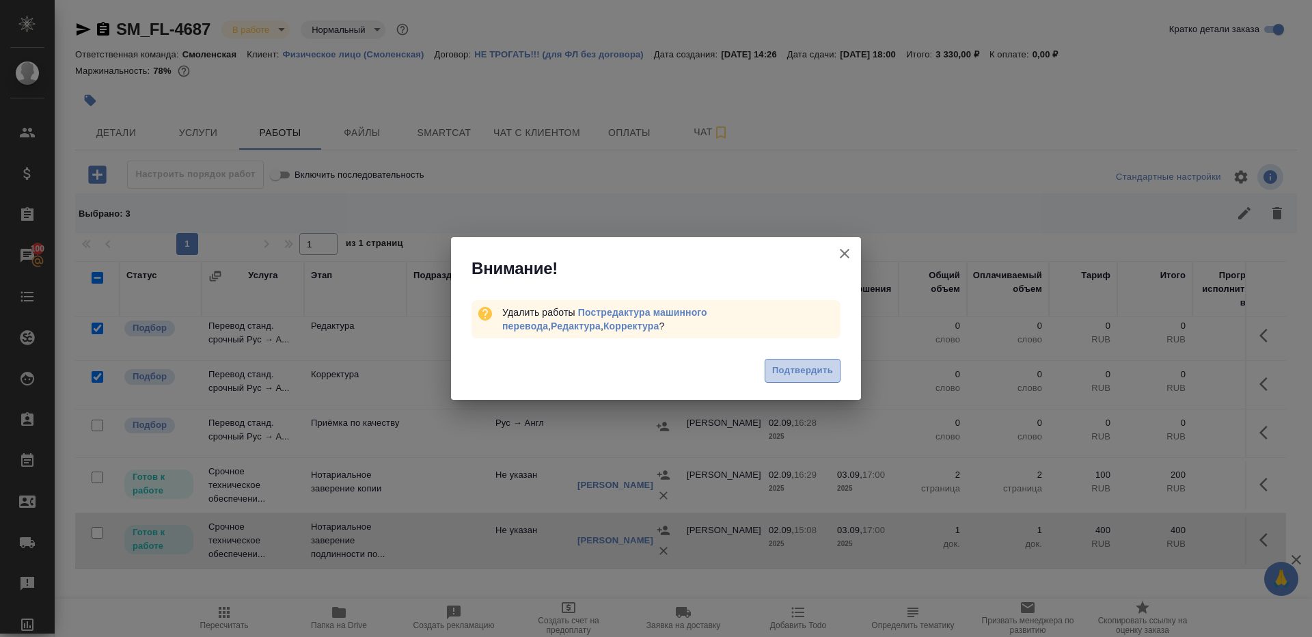
click at [788, 371] on span "Подтвердить" at bounding box center [802, 371] width 61 height 16
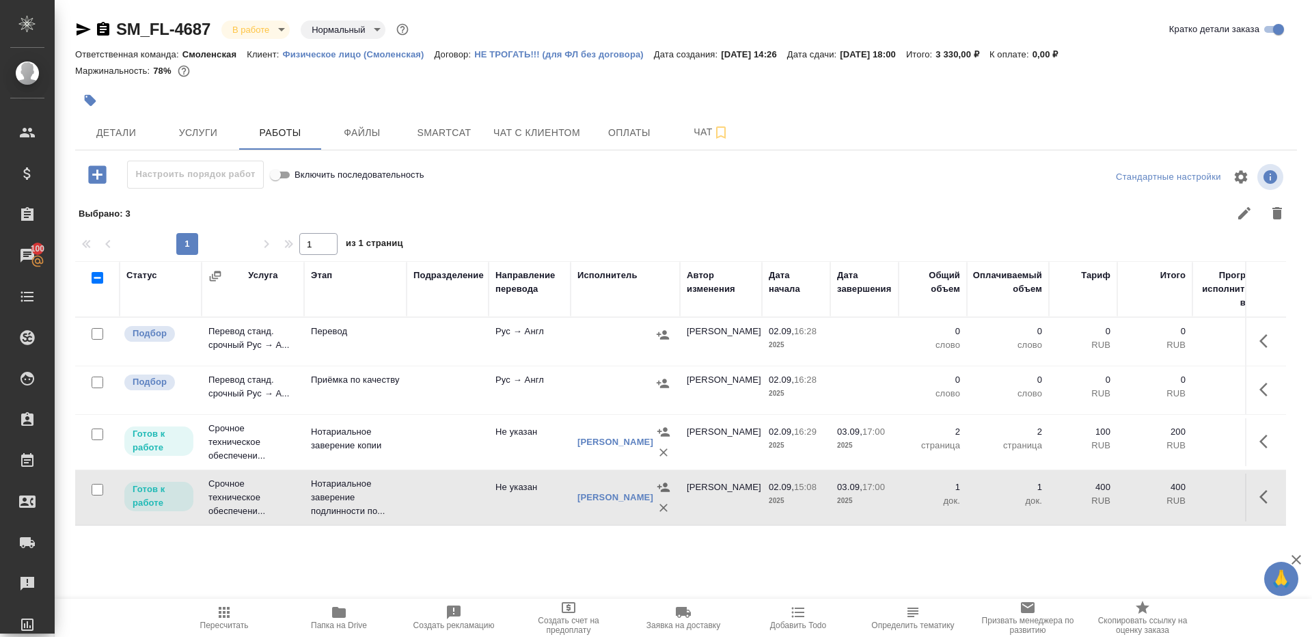
scroll to position [0, 0]
click at [1272, 339] on icon "button" at bounding box center [1267, 341] width 16 height 16
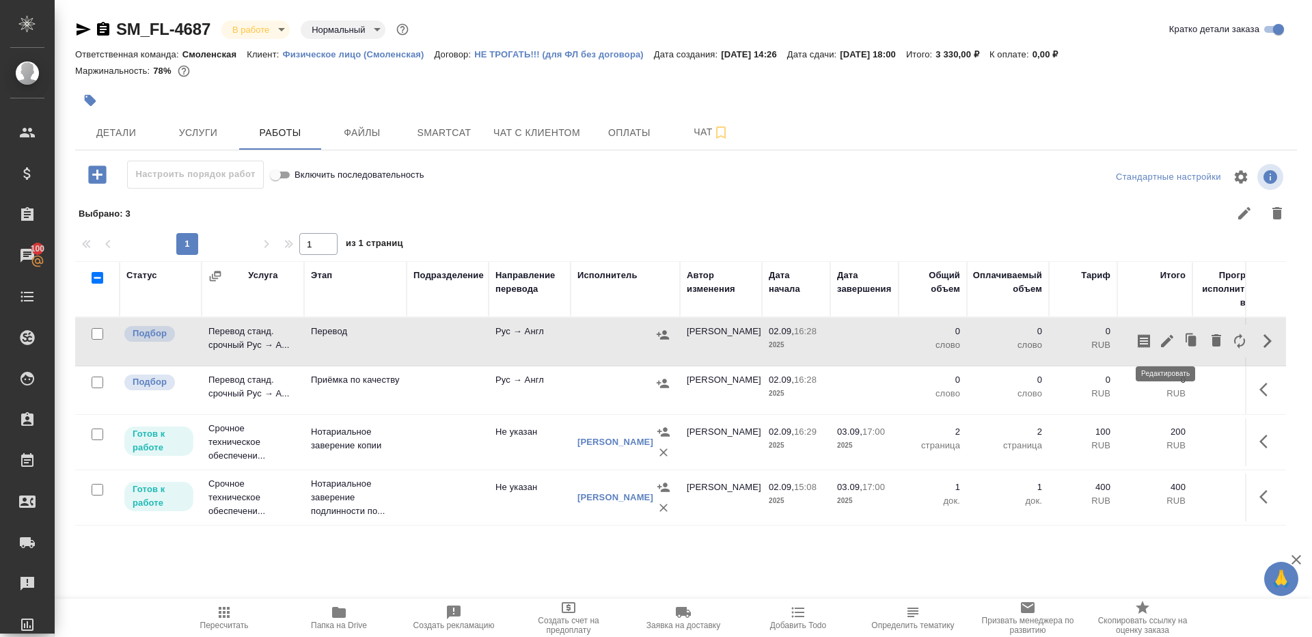
click at [1169, 338] on icon "button" at bounding box center [1167, 341] width 12 height 12
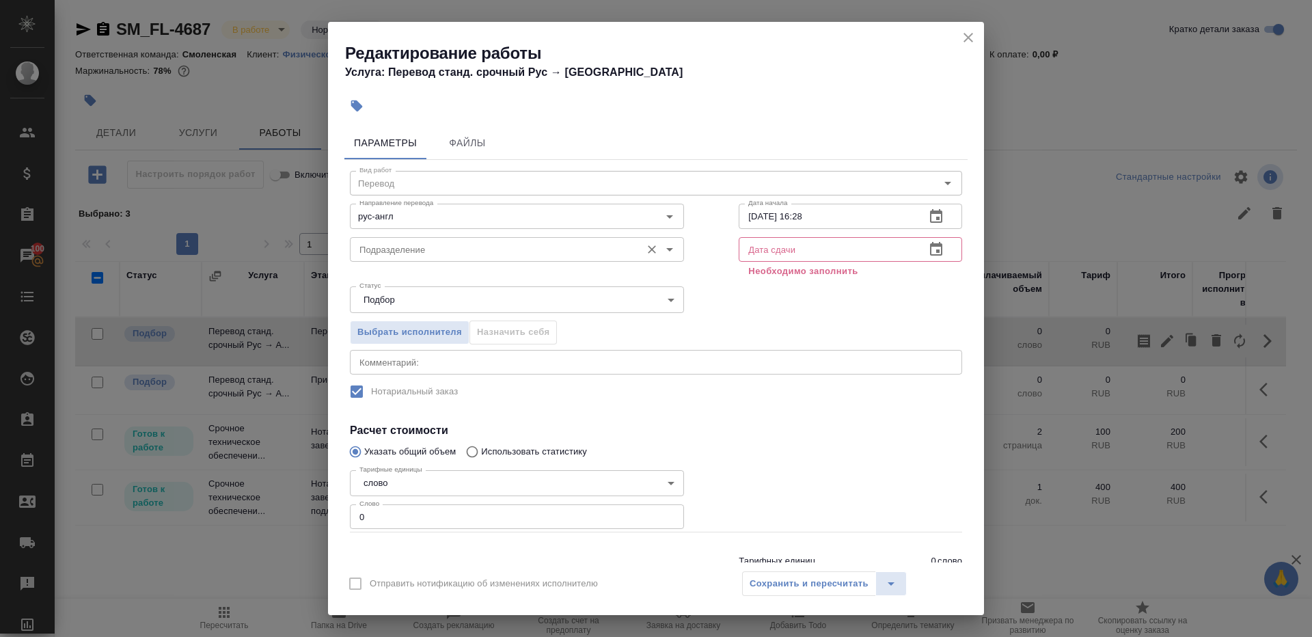
click at [409, 251] on input "Подразделение" at bounding box center [494, 249] width 280 height 16
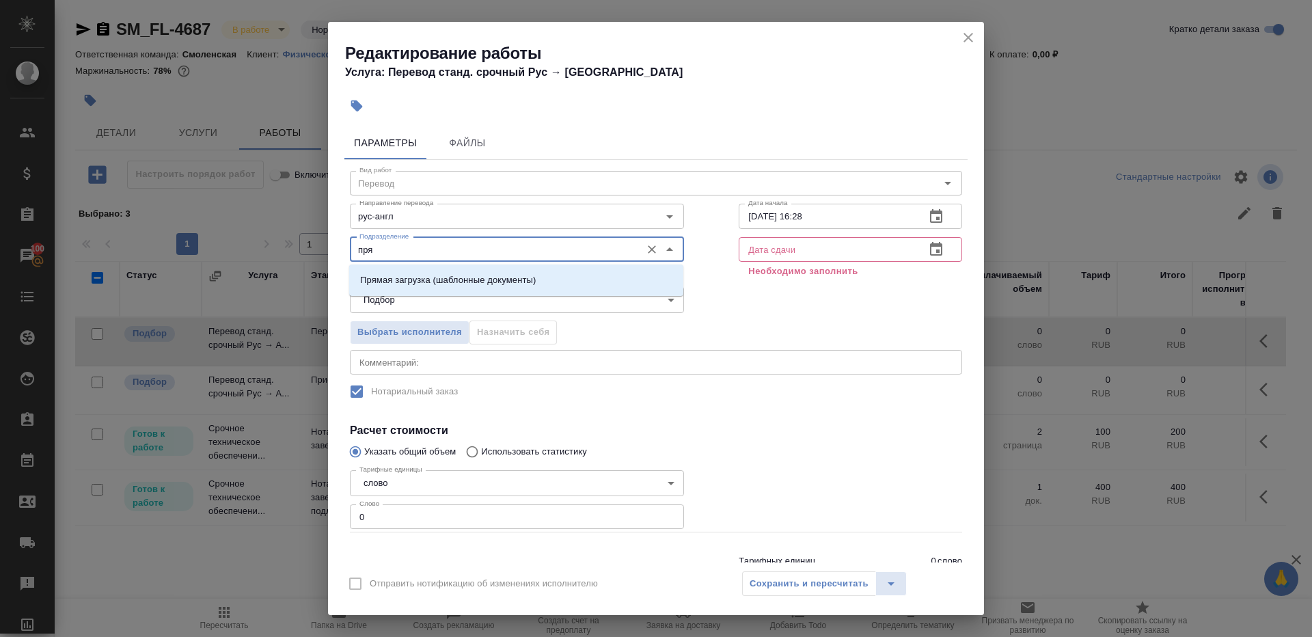
click at [432, 270] on li "Прямая загрузка (шаблонные документы)" at bounding box center [516, 280] width 334 height 25
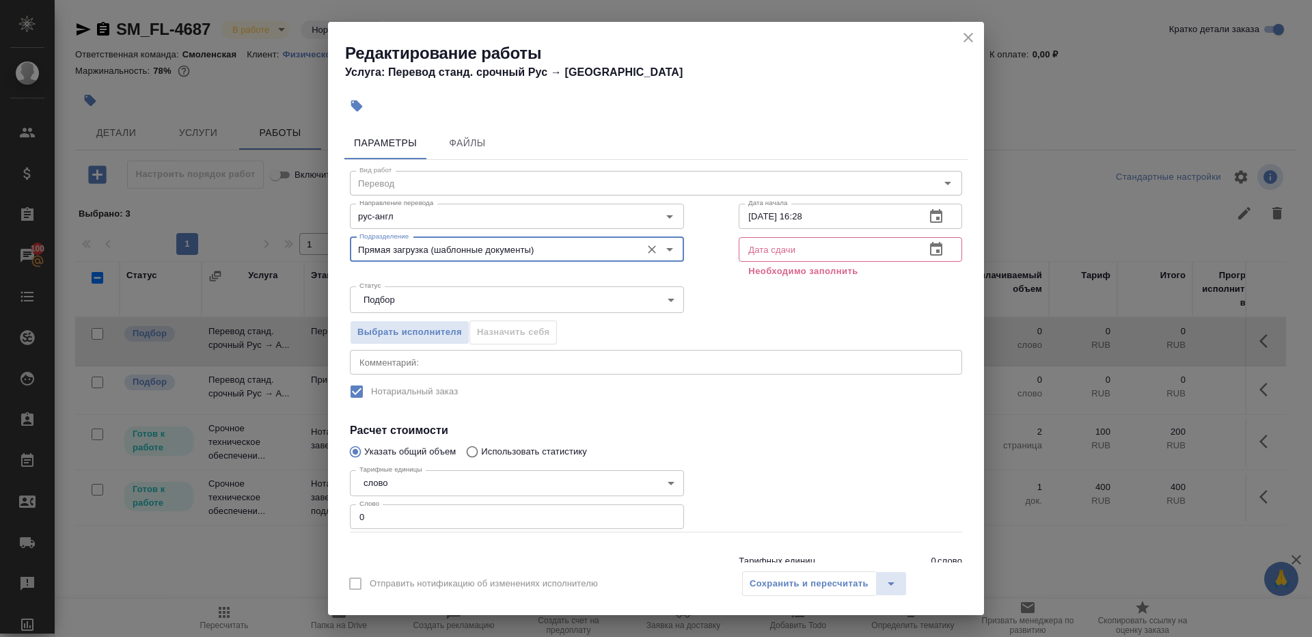
type input "Прямая загрузка (шаблонные документы)"
click at [371, 521] on input "0" at bounding box center [517, 516] width 334 height 25
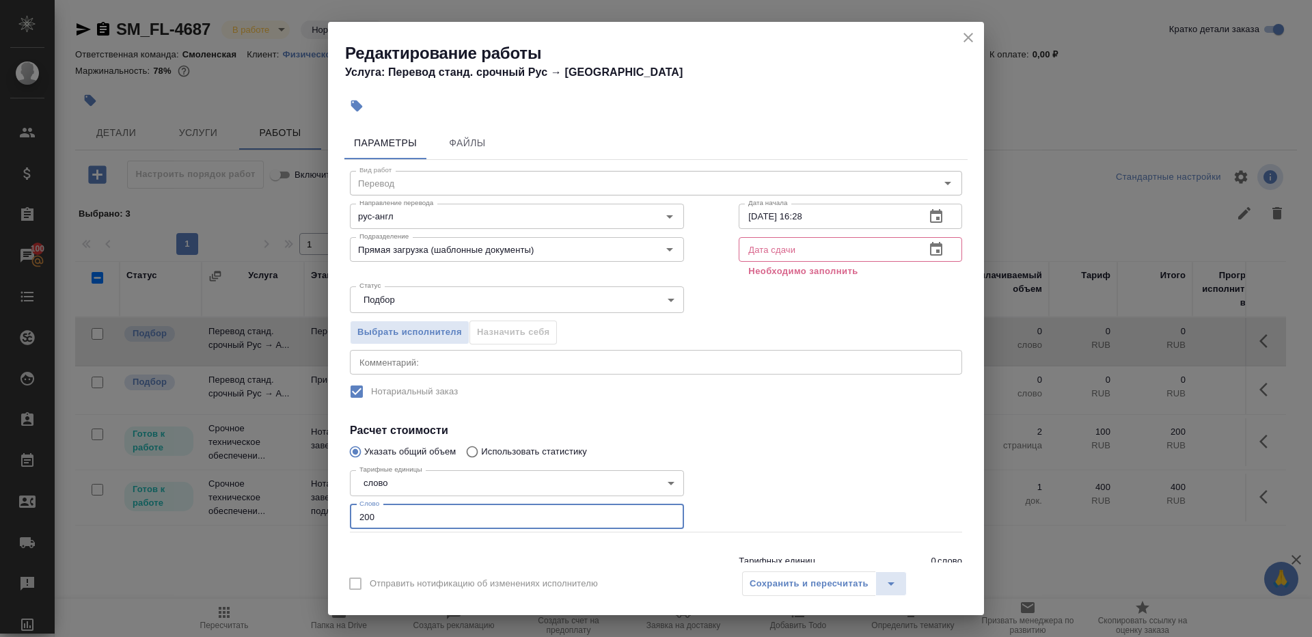
type input "200"
click at [828, 210] on input "02.09.2025 16:28" at bounding box center [827, 216] width 176 height 25
click at [828, 247] on input "text" at bounding box center [827, 249] width 176 height 25
paste input "02.09.2025 16:28"
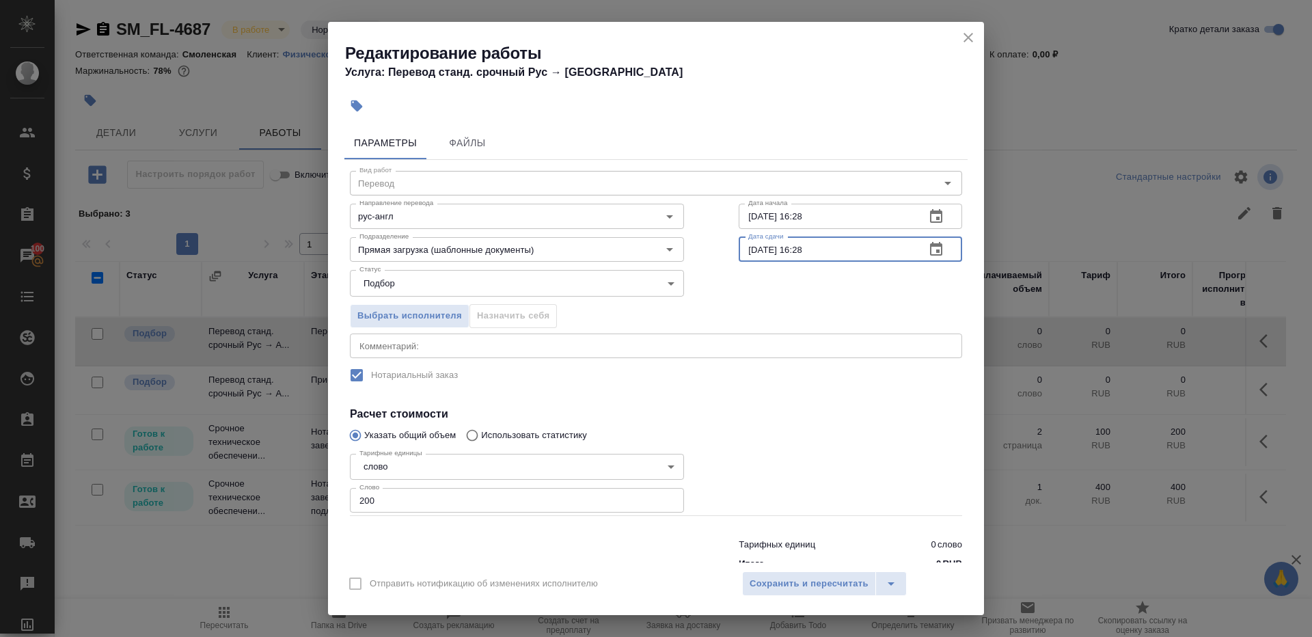
click at [756, 250] on input "02.09.2025 16:28" at bounding box center [827, 249] width 176 height 25
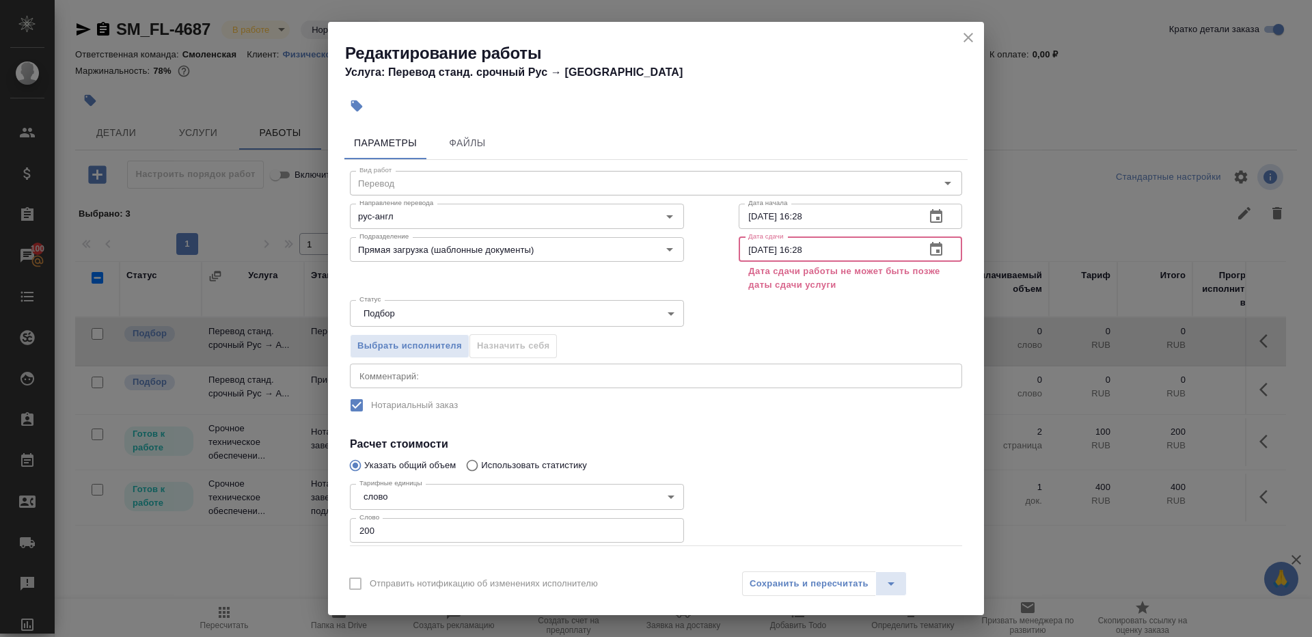
drag, startPoint x: 801, startPoint y: 245, endPoint x: 944, endPoint y: 245, distance: 143.5
click at [944, 245] on div "03.09.2025 16:28 Дата сдачи" at bounding box center [850, 249] width 223 height 25
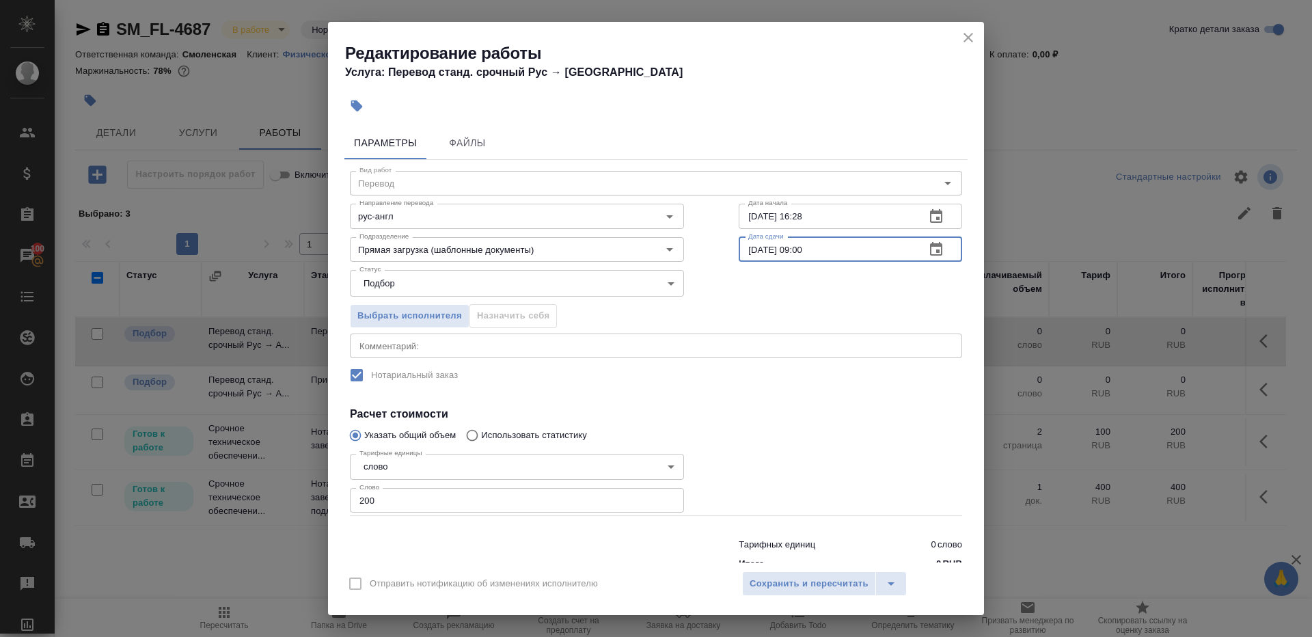
type input "03.09.2025 09:00"
drag, startPoint x: 871, startPoint y: 422, endPoint x: 832, endPoint y: 523, distance: 108.0
click at [871, 423] on div at bounding box center [850, 482] width 278 height 122
click at [804, 587] on span "Сохранить и пересчитать" at bounding box center [809, 584] width 119 height 16
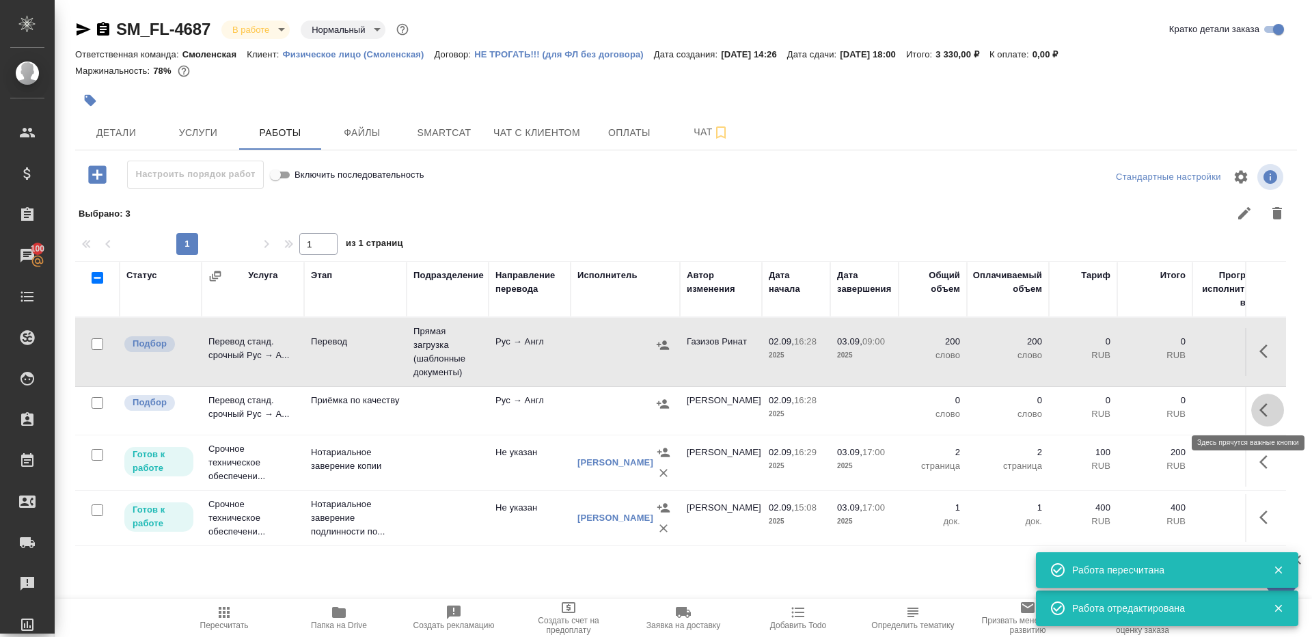
click at [1264, 414] on icon "button" at bounding box center [1267, 410] width 16 height 16
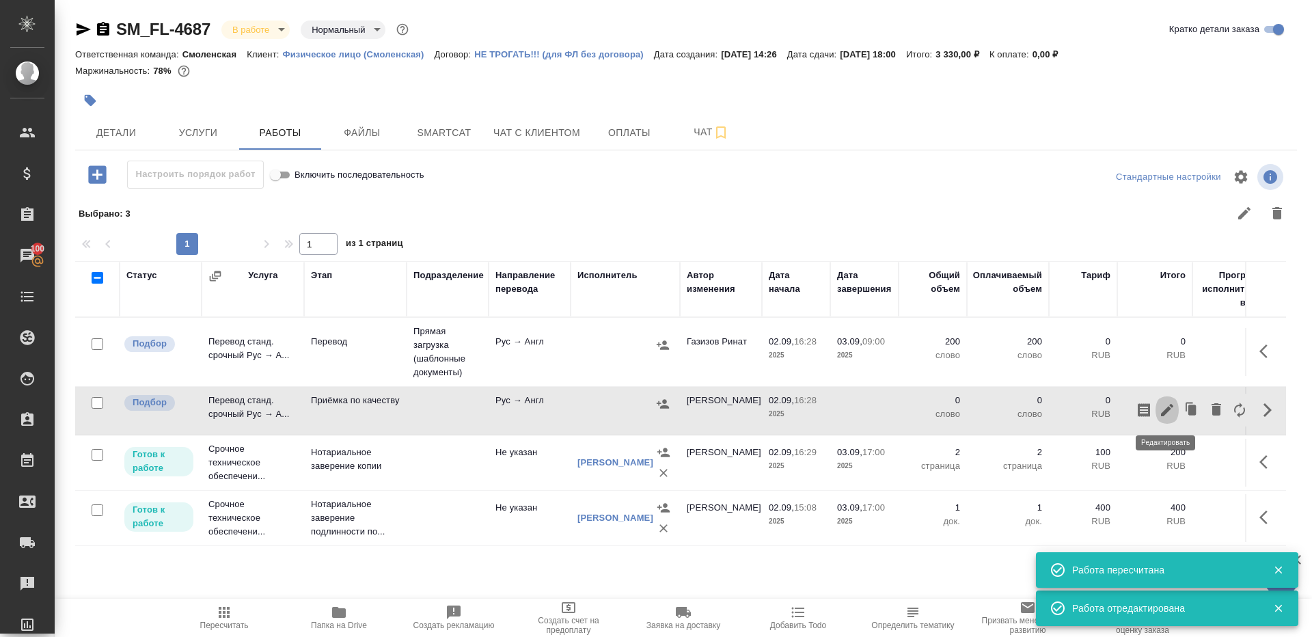
click at [1162, 405] on icon "button" at bounding box center [1167, 410] width 16 height 16
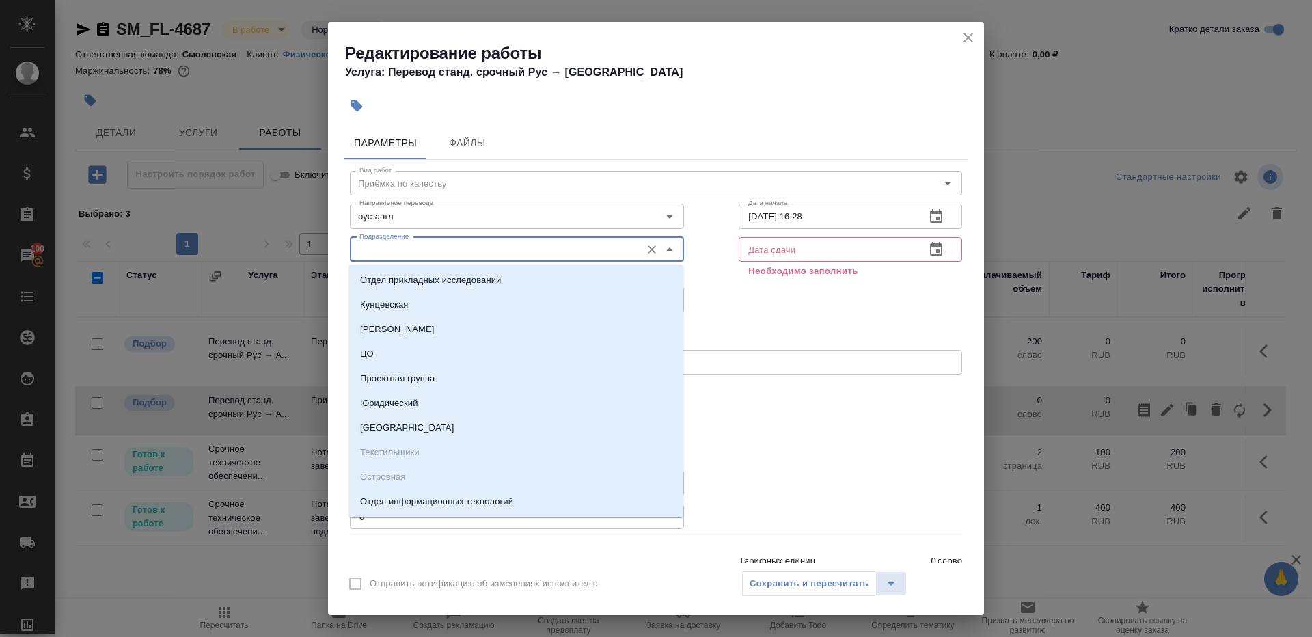
click at [411, 245] on input "Подразделение" at bounding box center [494, 249] width 280 height 16
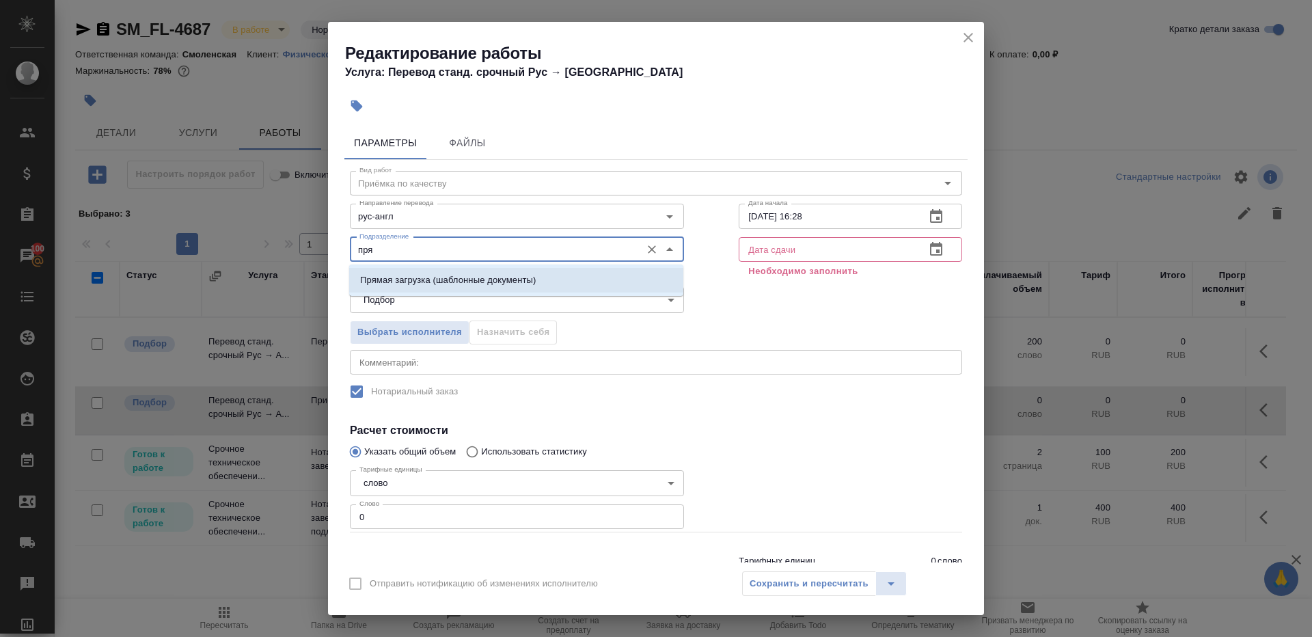
click at [444, 276] on p "Прямая загрузка (шаблонные документы)" at bounding box center [448, 280] width 176 height 14
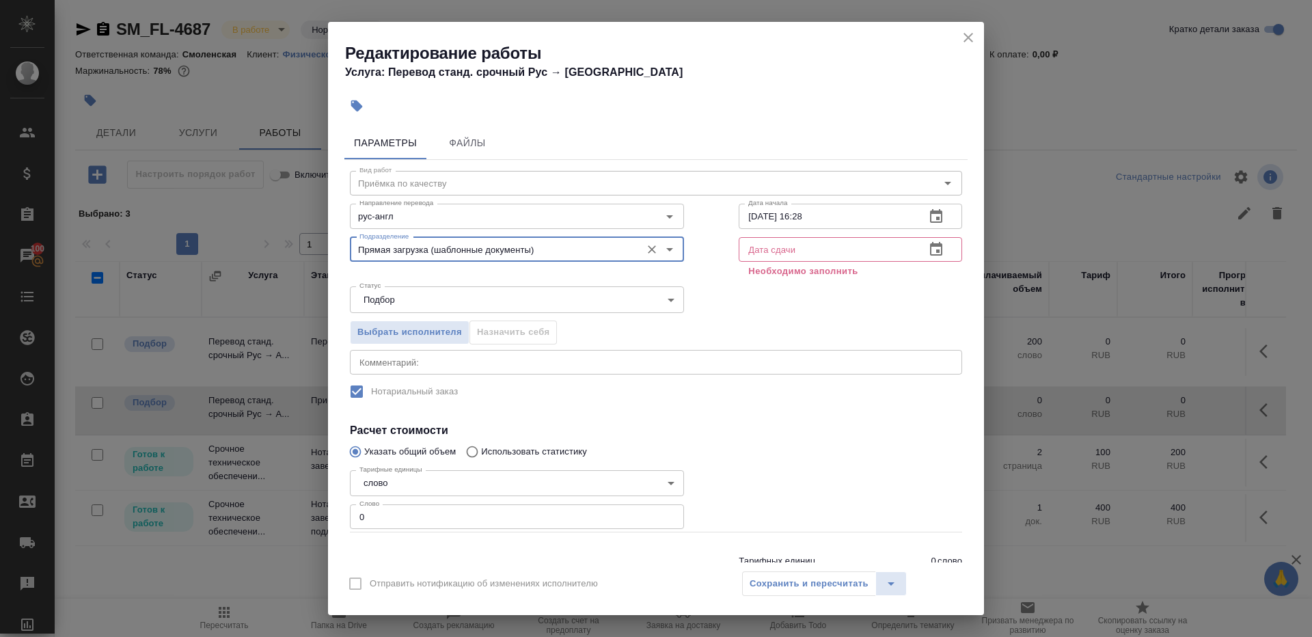
type input "Прямая загрузка (шаблонные документы)"
click at [850, 232] on div "Дата сдачи Дата сдачи Необходимо заполнить" at bounding box center [850, 256] width 278 height 104
click at [850, 218] on input "02.09.2025 16:28" at bounding box center [827, 216] width 176 height 25
paste input "3.09.2025 09:00"
type input "03.09.2025 09:00"
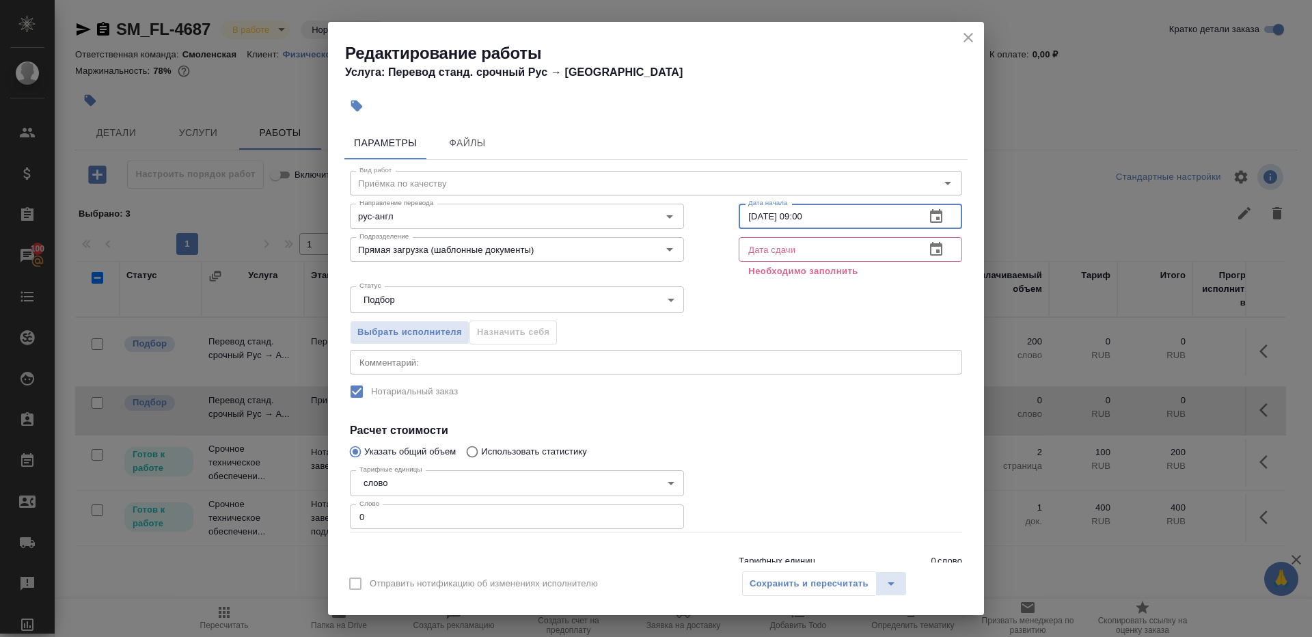
click at [824, 266] on p "Необходимо заполнить" at bounding box center [850, 271] width 204 height 14
click at [824, 262] on div "Дата сдачи Дата сдачи Необходимо заполнить" at bounding box center [850, 257] width 223 height 41
click at [822, 251] on input "text" at bounding box center [827, 249] width 176 height 25
paste input "03.09.2025 09:00"
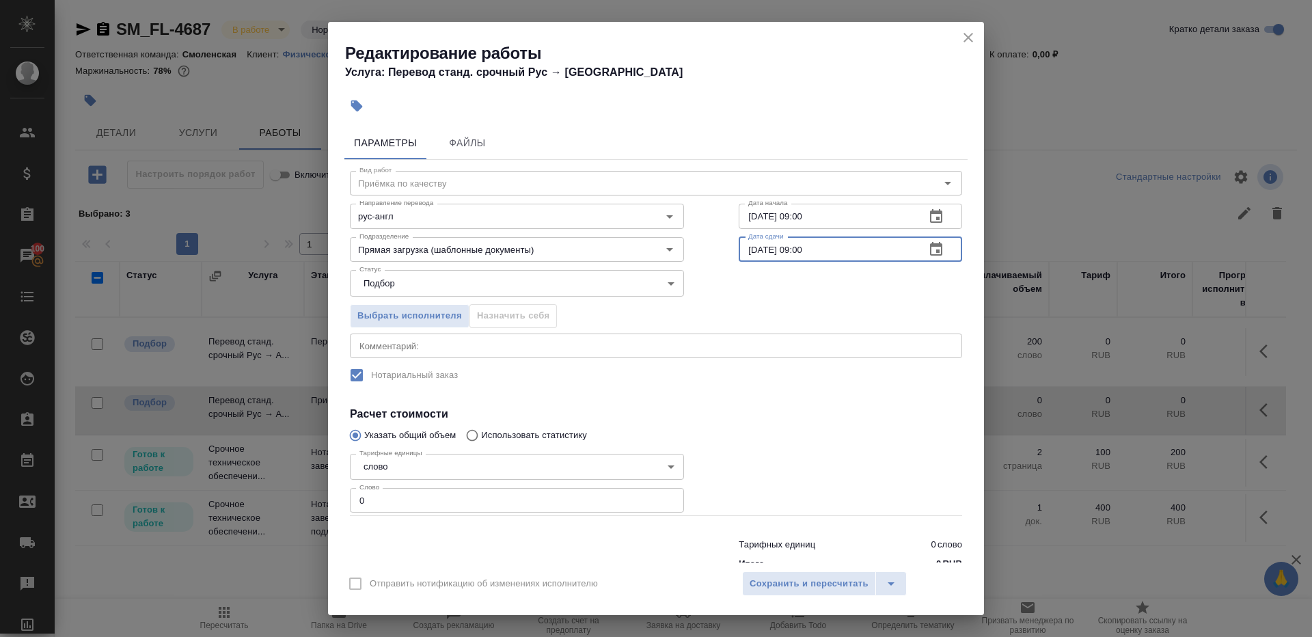
click at [806, 249] on input "03.09.2025 09:00" at bounding box center [827, 249] width 176 height 25
type input "03.09.2025 10:00"
click at [448, 515] on div "Тарифных единиц 0 слово Итого 0 RUB" at bounding box center [656, 551] width 667 height 93
click at [452, 509] on input "0" at bounding box center [517, 500] width 334 height 25
click at [778, 480] on div at bounding box center [850, 482] width 278 height 122
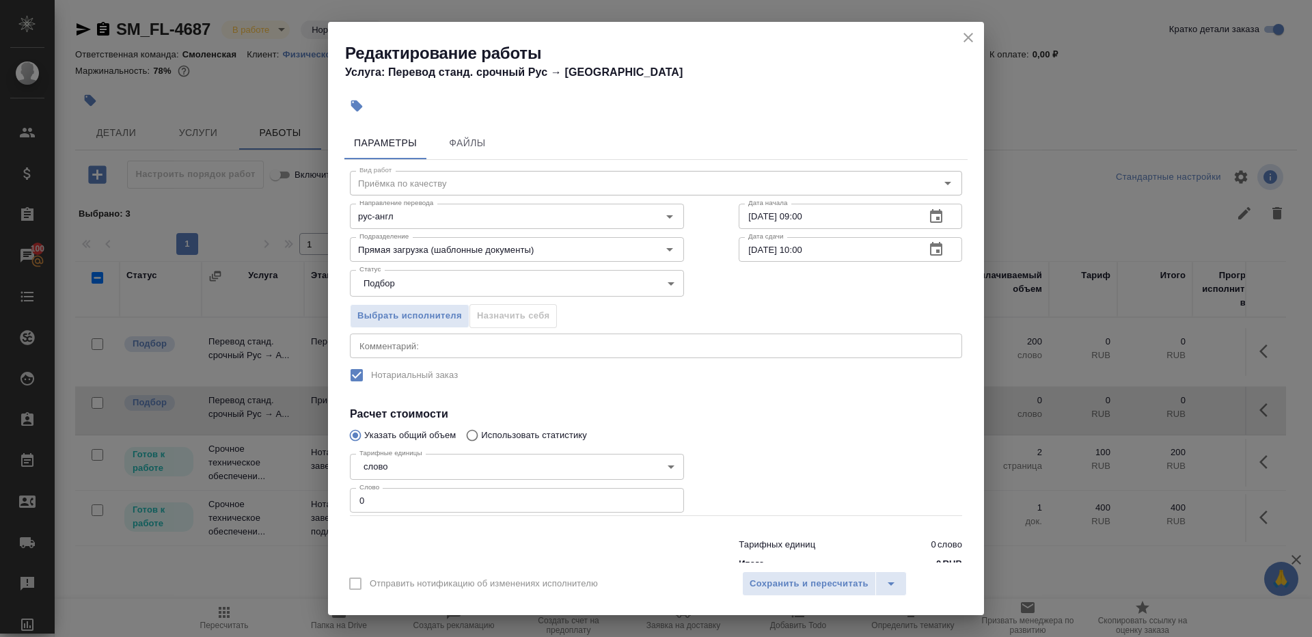
click at [571, 506] on input "0" at bounding box center [517, 500] width 334 height 25
type input "1"
click at [739, 440] on div at bounding box center [850, 482] width 278 height 122
click at [750, 577] on span "Сохранить и пересчитать" at bounding box center [809, 584] width 119 height 16
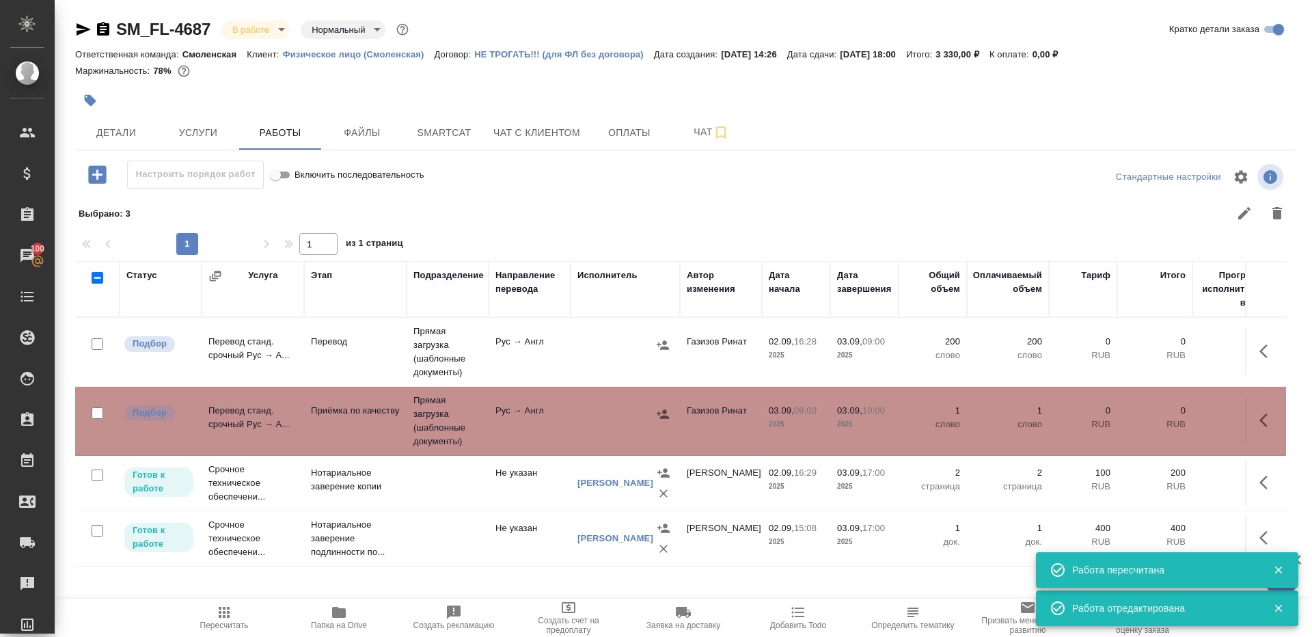
click at [524, 353] on td "Рус → Англ" at bounding box center [530, 352] width 82 height 48
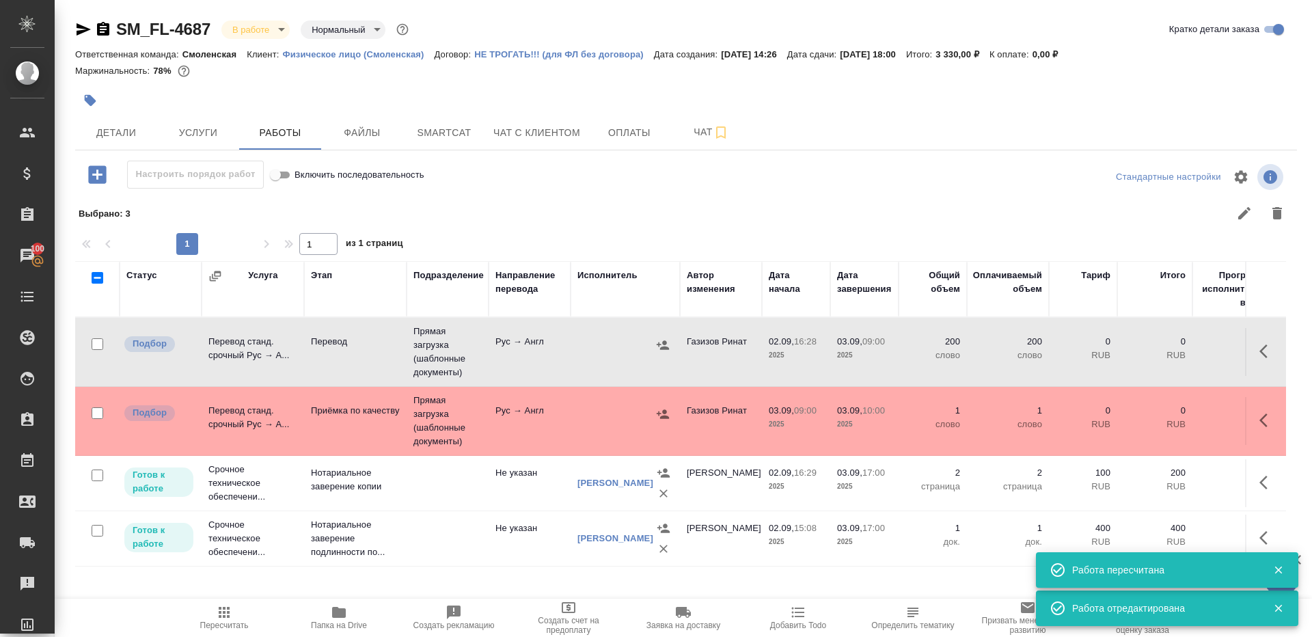
click at [204, 616] on span "Пересчитать" at bounding box center [224, 617] width 98 height 26
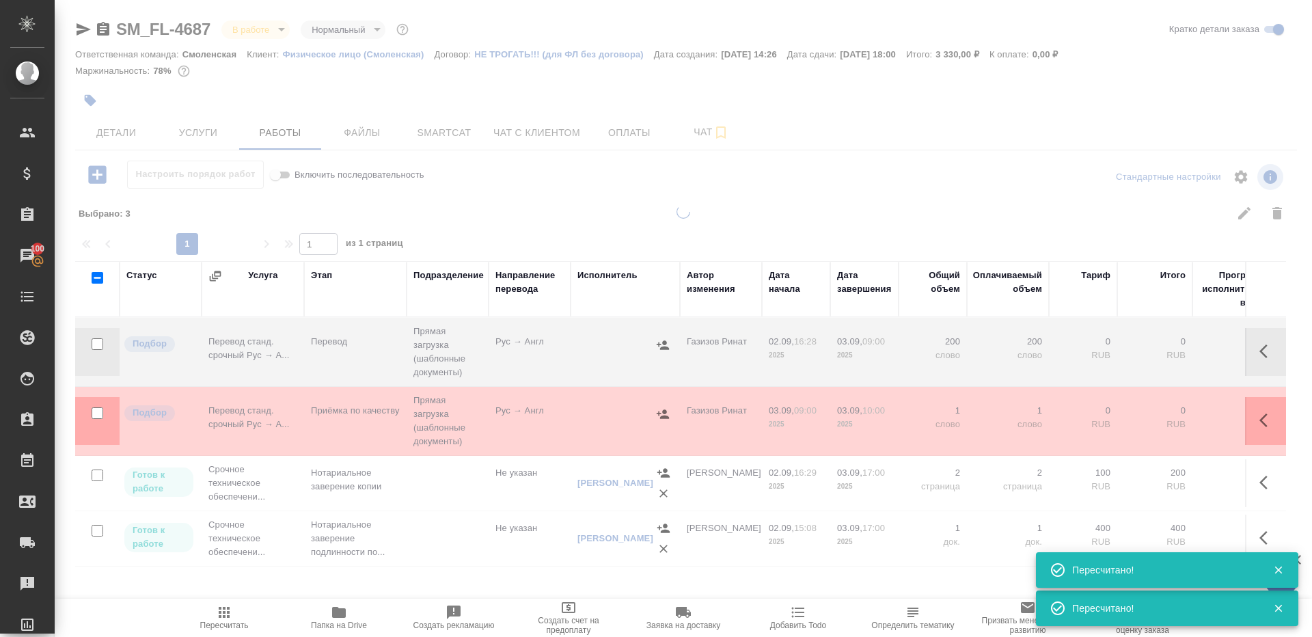
click at [573, 219] on div at bounding box center [683, 404] width 1257 height 398
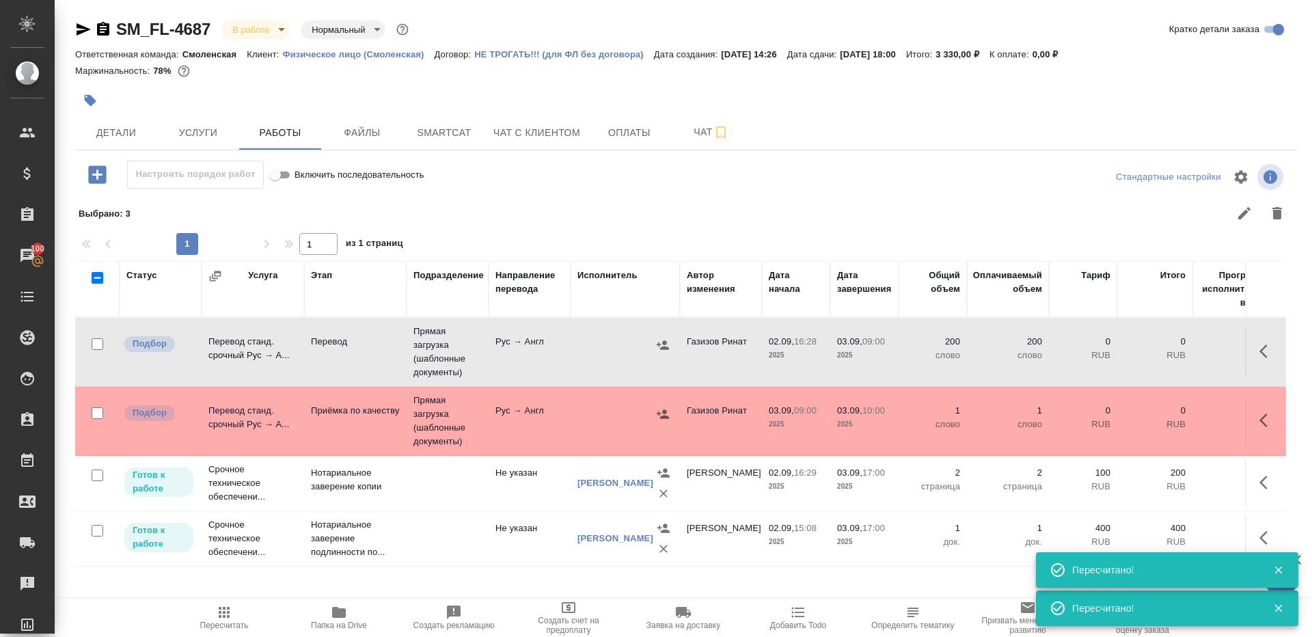
click at [225, 623] on span "Пересчитать" at bounding box center [224, 625] width 49 height 10
drag, startPoint x: 225, startPoint y: 623, endPoint x: 327, endPoint y: 420, distance: 227.7
click at [225, 623] on span "Пересчитать" at bounding box center [224, 625] width 49 height 10
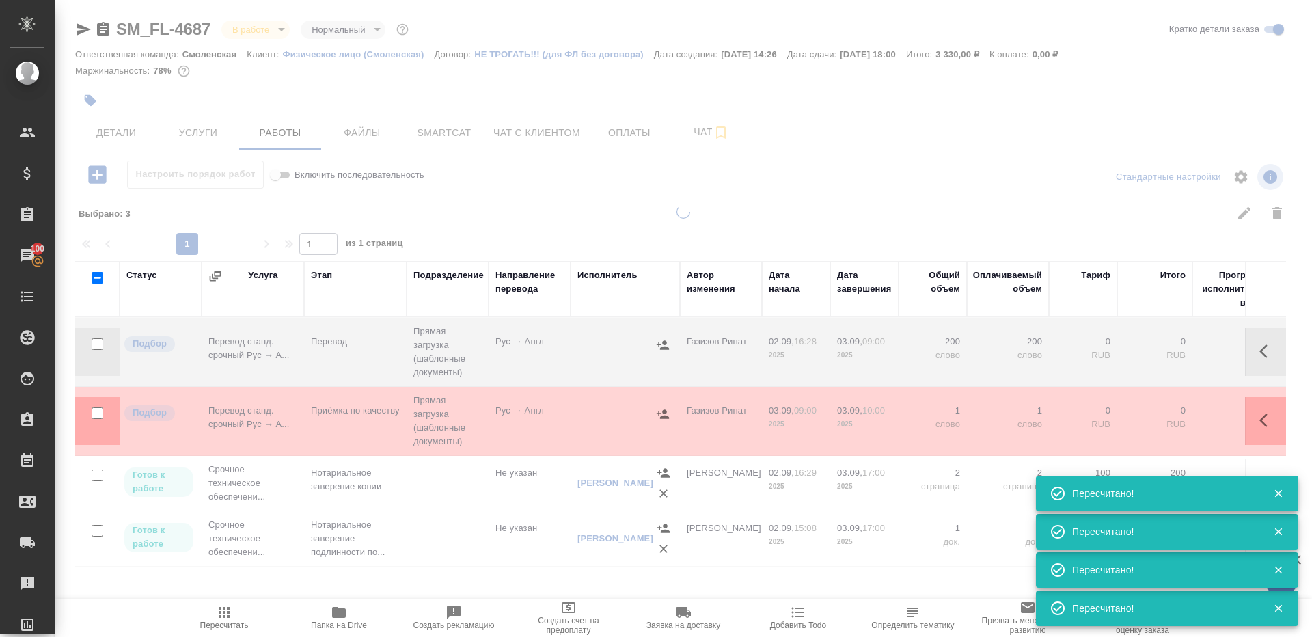
click at [487, 228] on div at bounding box center [683, 404] width 1257 height 398
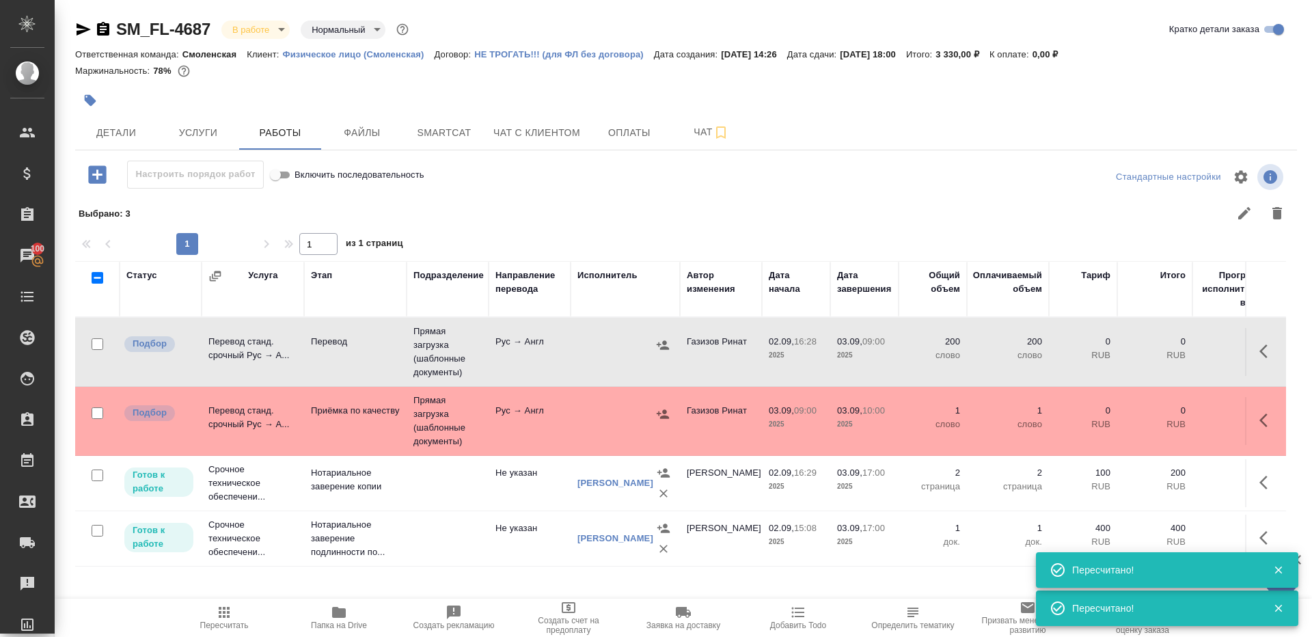
click at [491, 350] on td "Рус → Англ" at bounding box center [530, 352] width 82 height 48
click at [210, 614] on span "Пересчитать" at bounding box center [224, 617] width 98 height 26
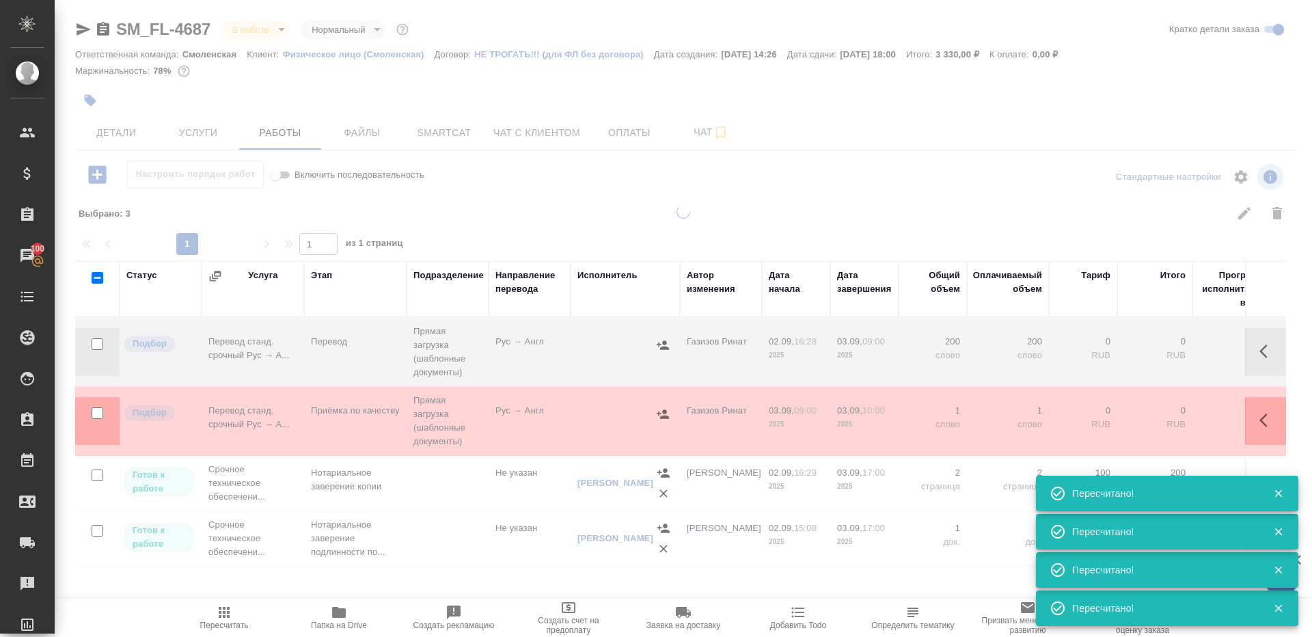
click at [592, 197] on div at bounding box center [683, 301] width 1257 height 603
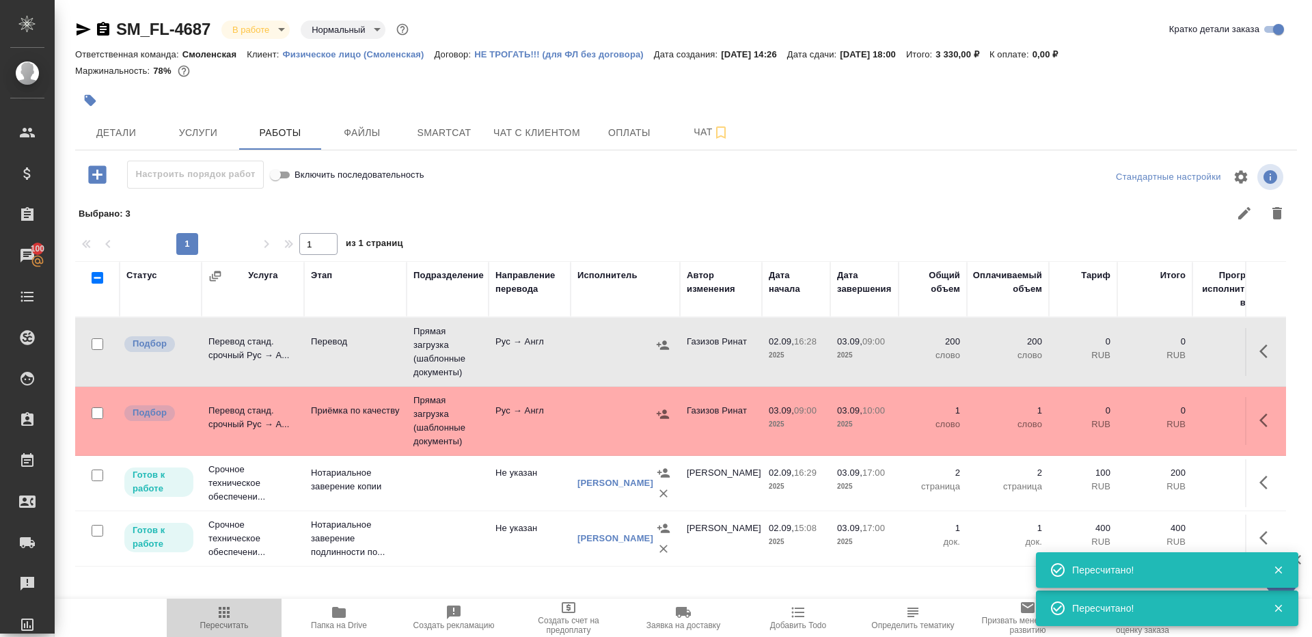
click at [228, 617] on icon "button" at bounding box center [224, 612] width 11 height 11
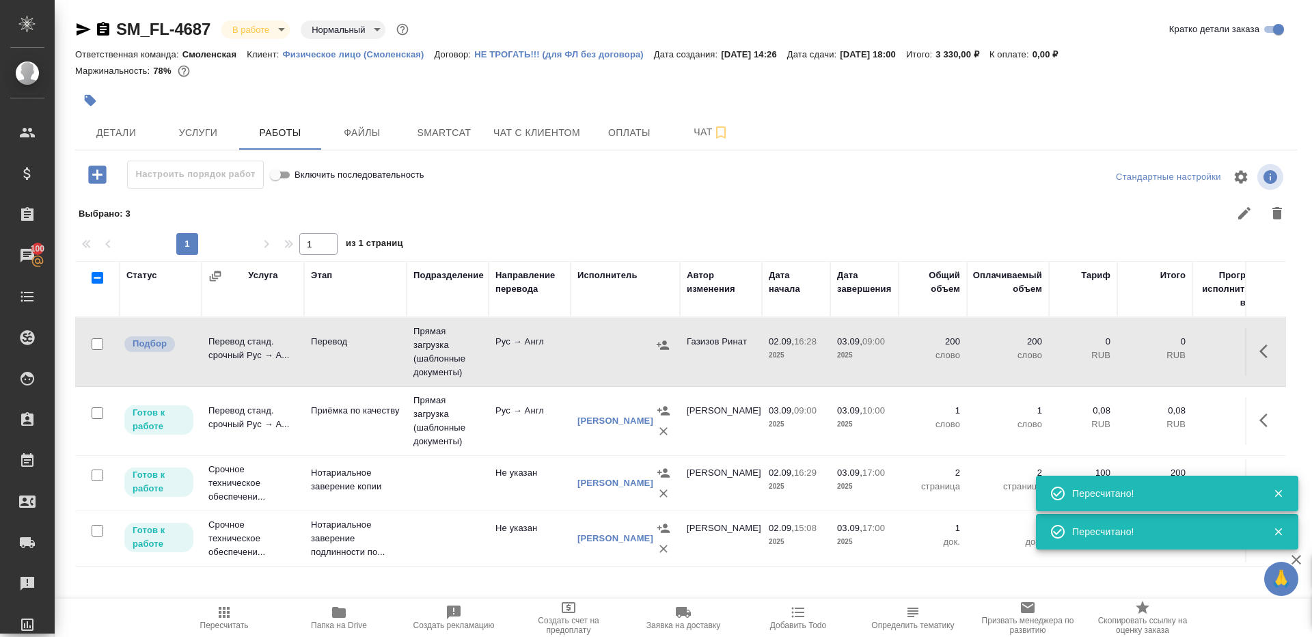
click at [528, 232] on div "Выбрано : 3" at bounding box center [686, 213] width 1222 height 40
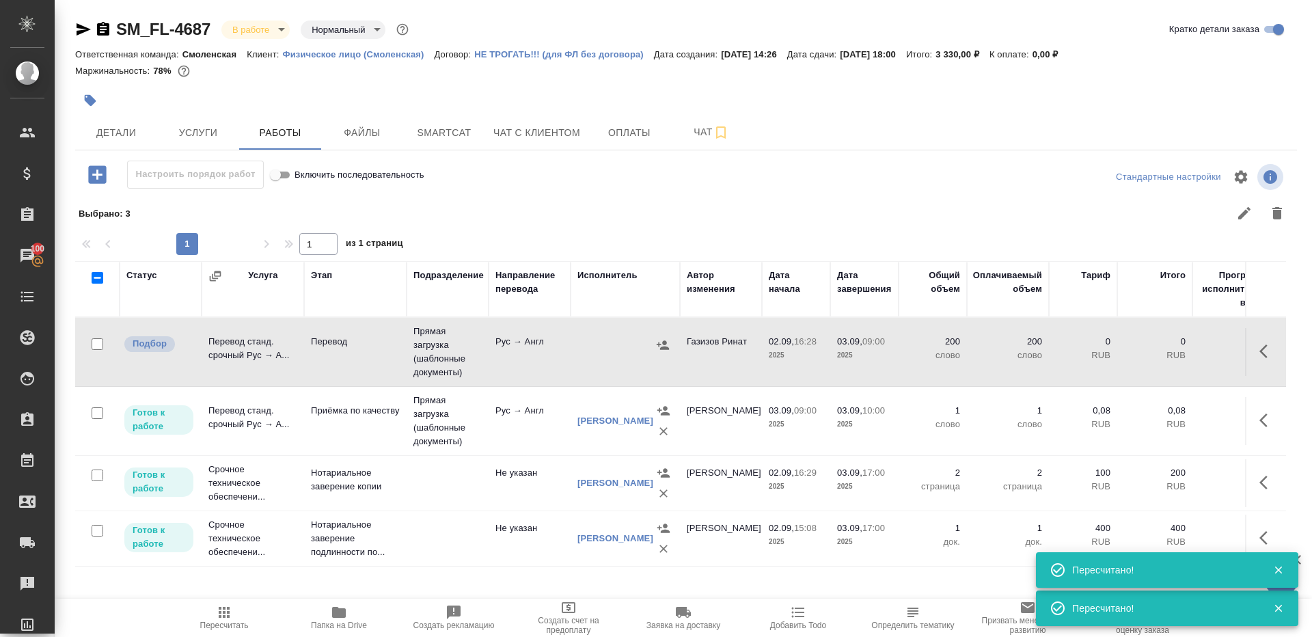
click at [556, 357] on td "Рус → Англ" at bounding box center [530, 352] width 82 height 48
click at [666, 340] on icon "button" at bounding box center [663, 345] width 14 height 14
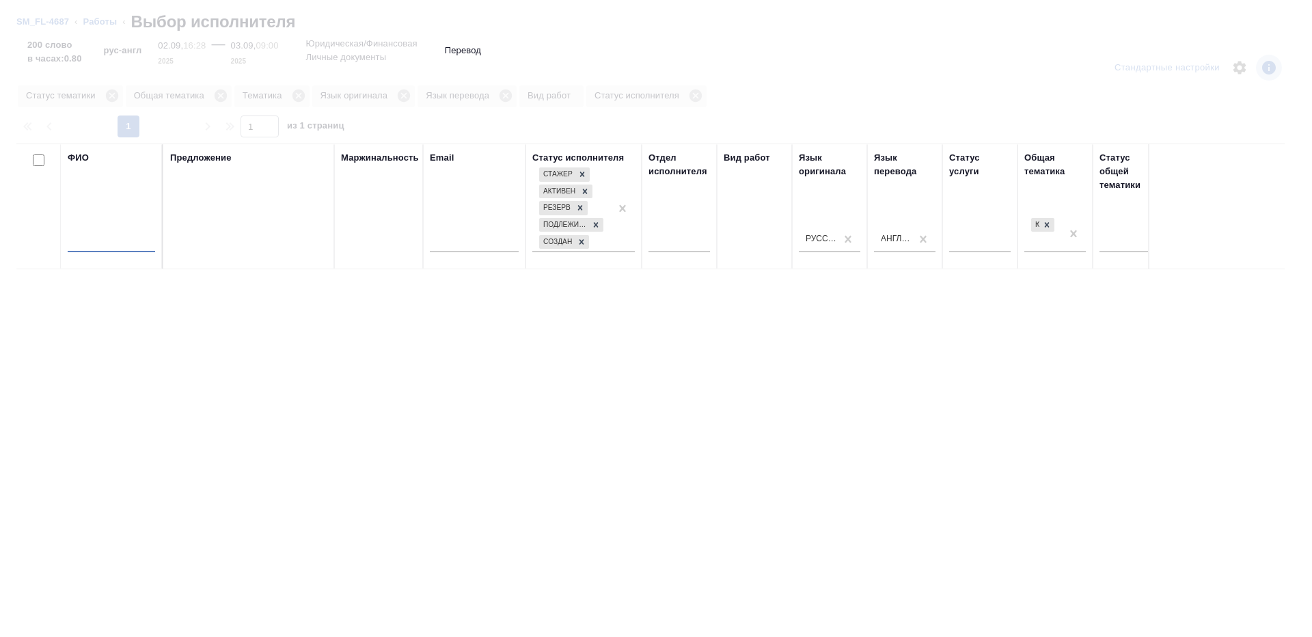
click at [136, 243] on input "text" at bounding box center [111, 243] width 87 height 17
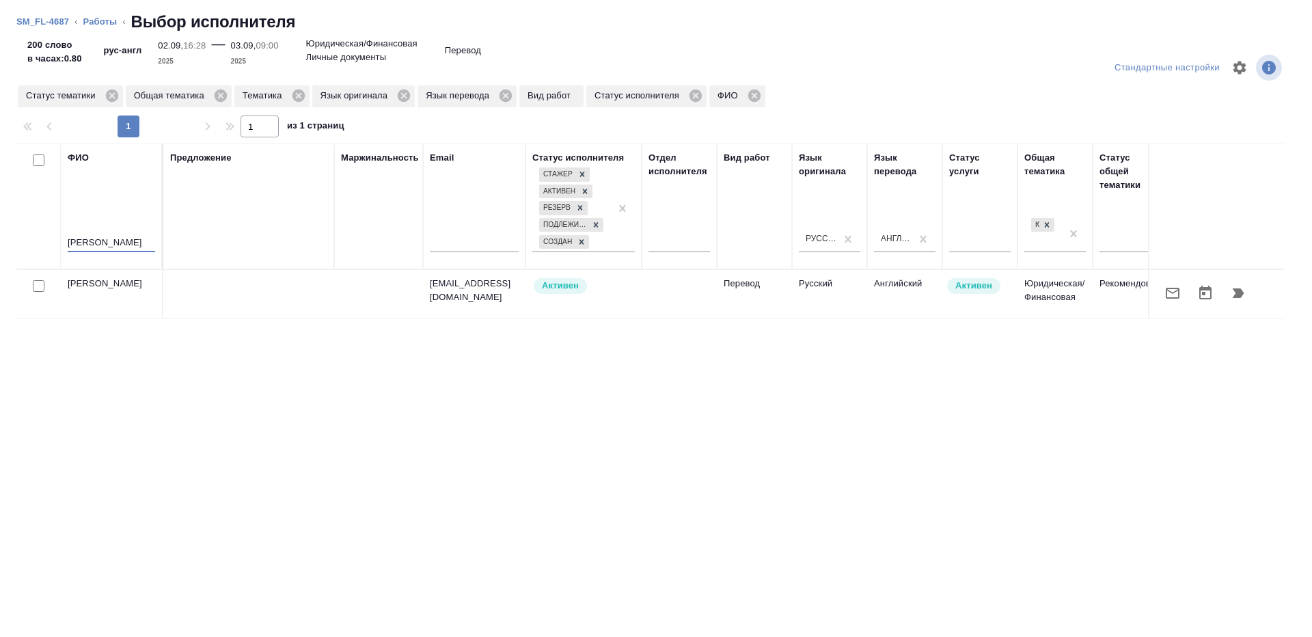
type input "марченко"
click at [690, 295] on td at bounding box center [679, 294] width 75 height 48
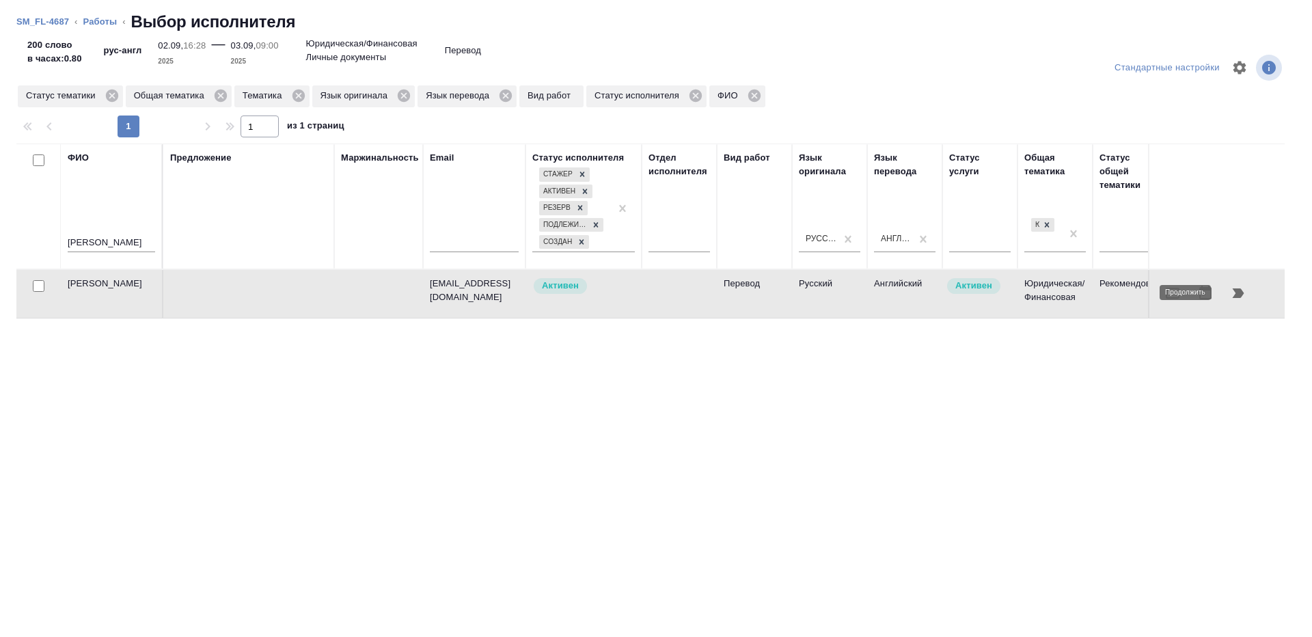
click at [1235, 290] on icon "button" at bounding box center [1239, 293] width 12 height 10
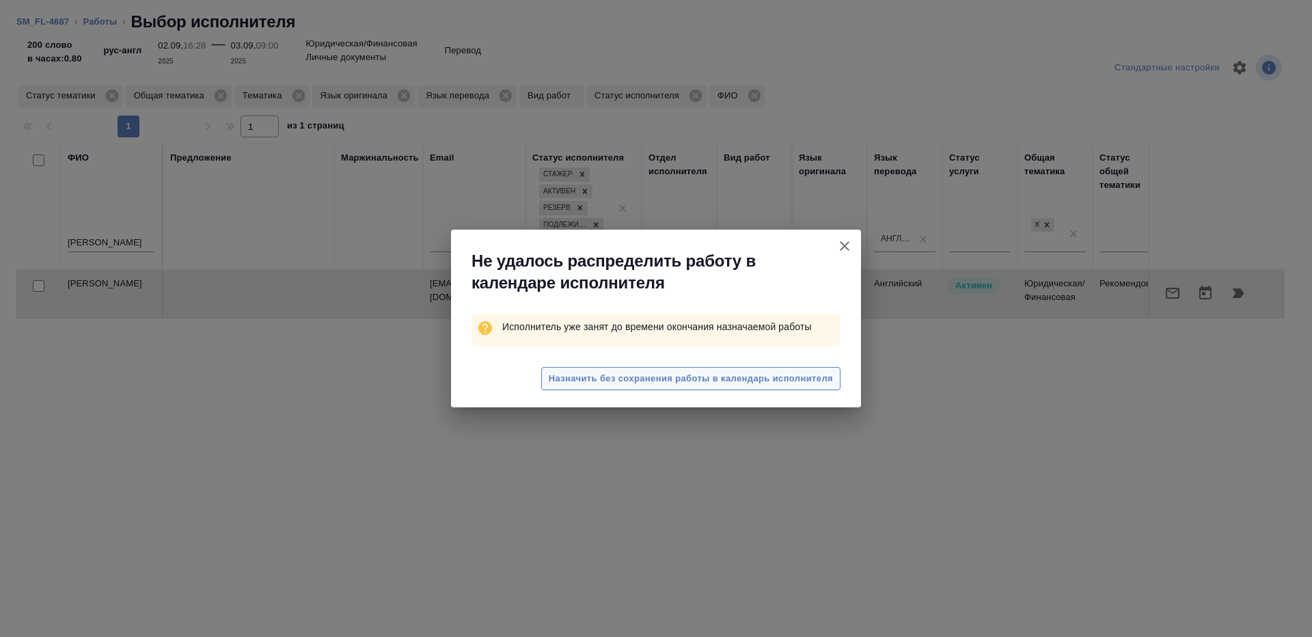
click at [668, 382] on span "Назначить без сохранения работы в календарь исполнителя" at bounding box center [691, 379] width 284 height 16
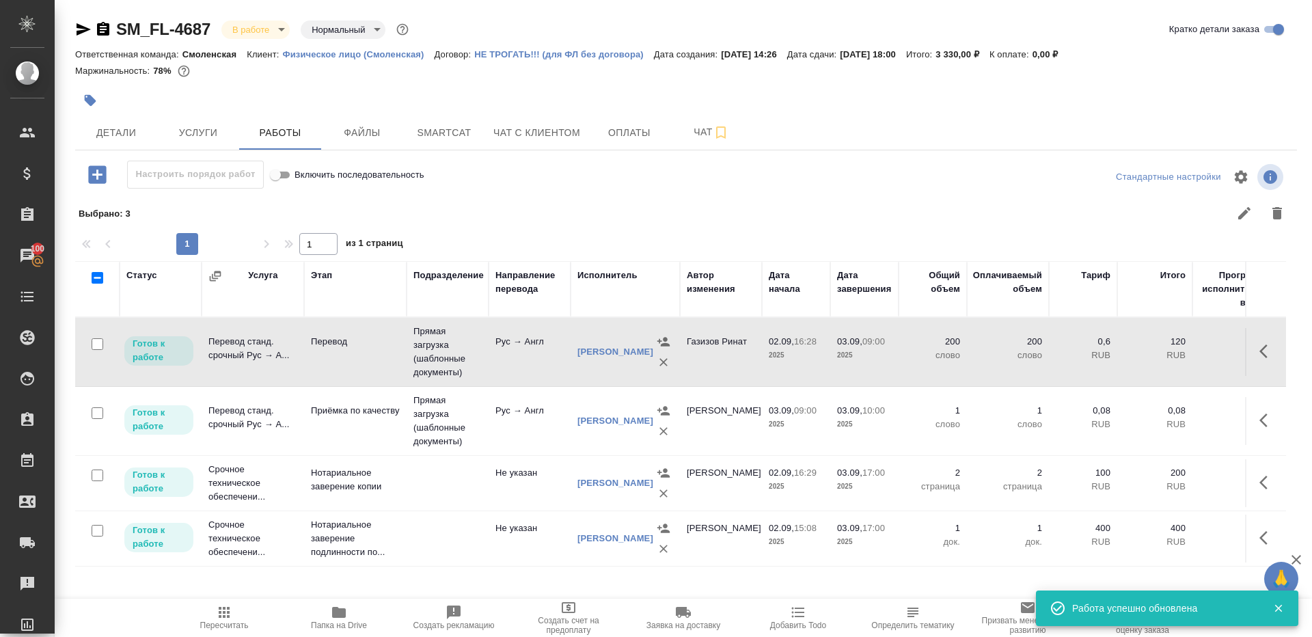
click at [476, 369] on td "Прямая загрузка (шаблонные документы)" at bounding box center [448, 352] width 82 height 68
click at [212, 630] on button "Пересчитать" at bounding box center [224, 618] width 115 height 38
click at [212, 623] on span "Пересчитать" at bounding box center [224, 625] width 49 height 10
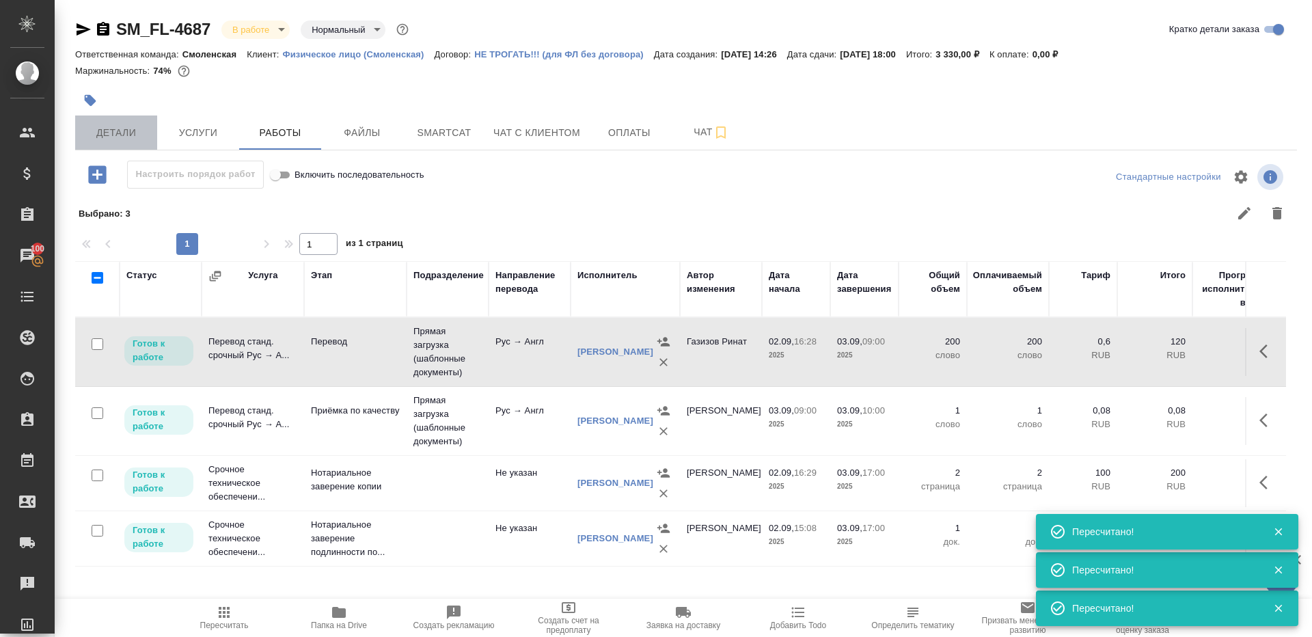
click at [113, 140] on span "Детали" at bounding box center [116, 132] width 66 height 17
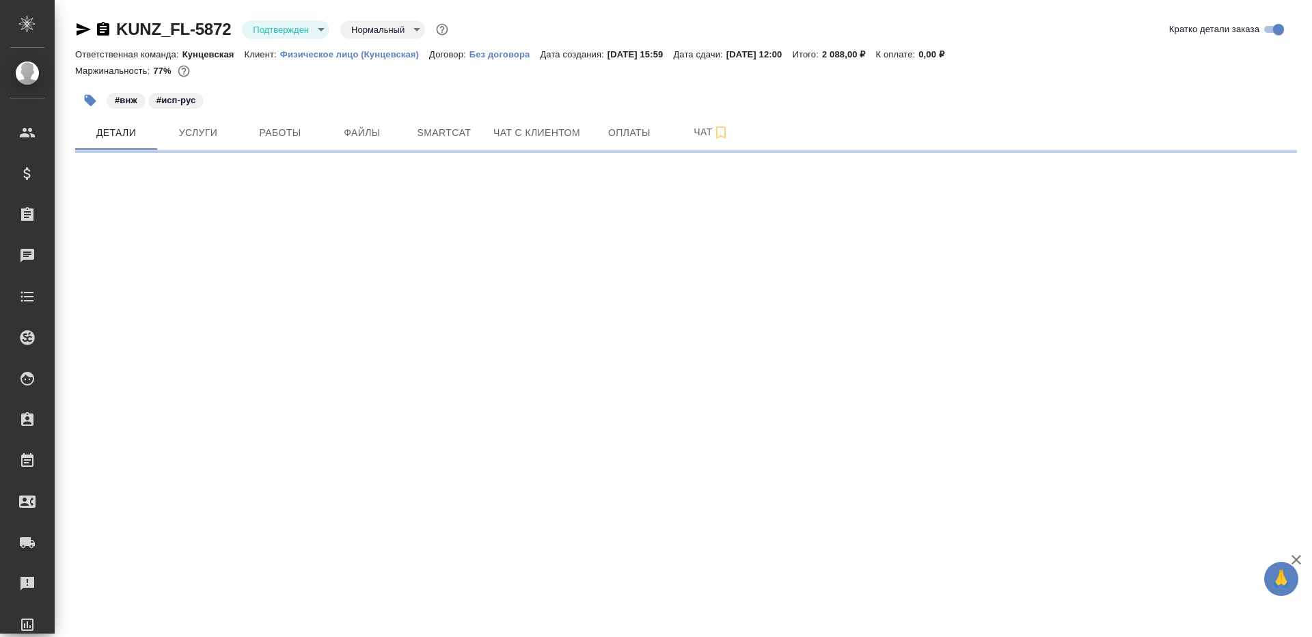
select select "RU"
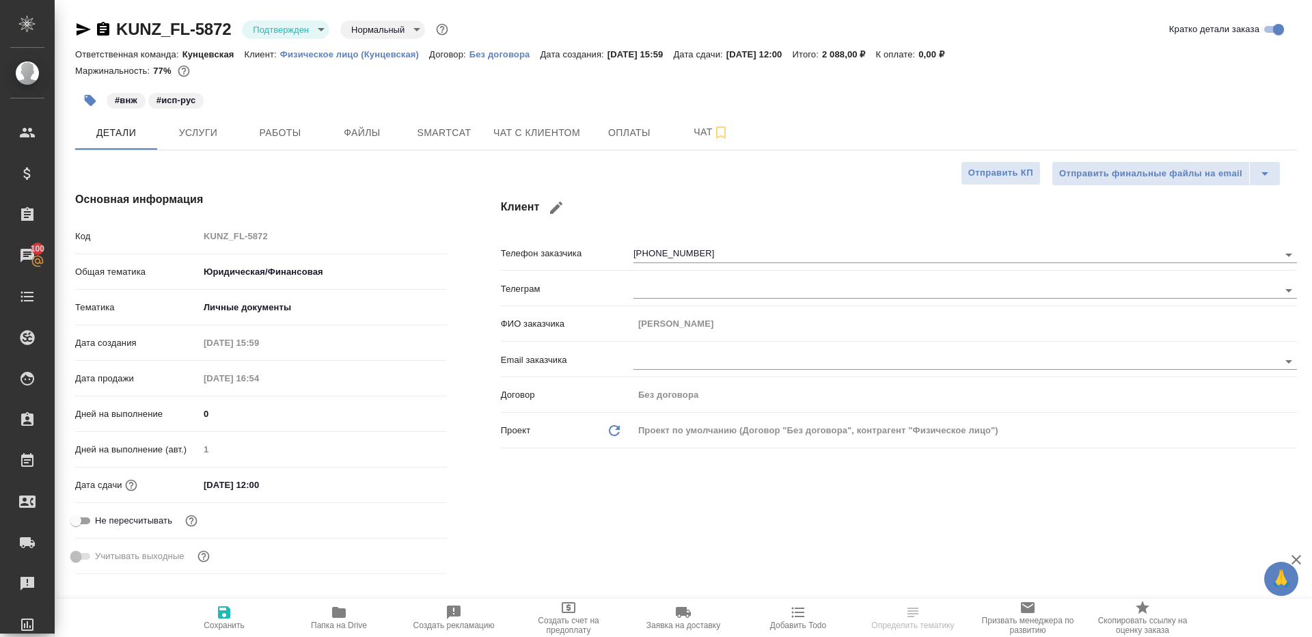
type textarea "x"
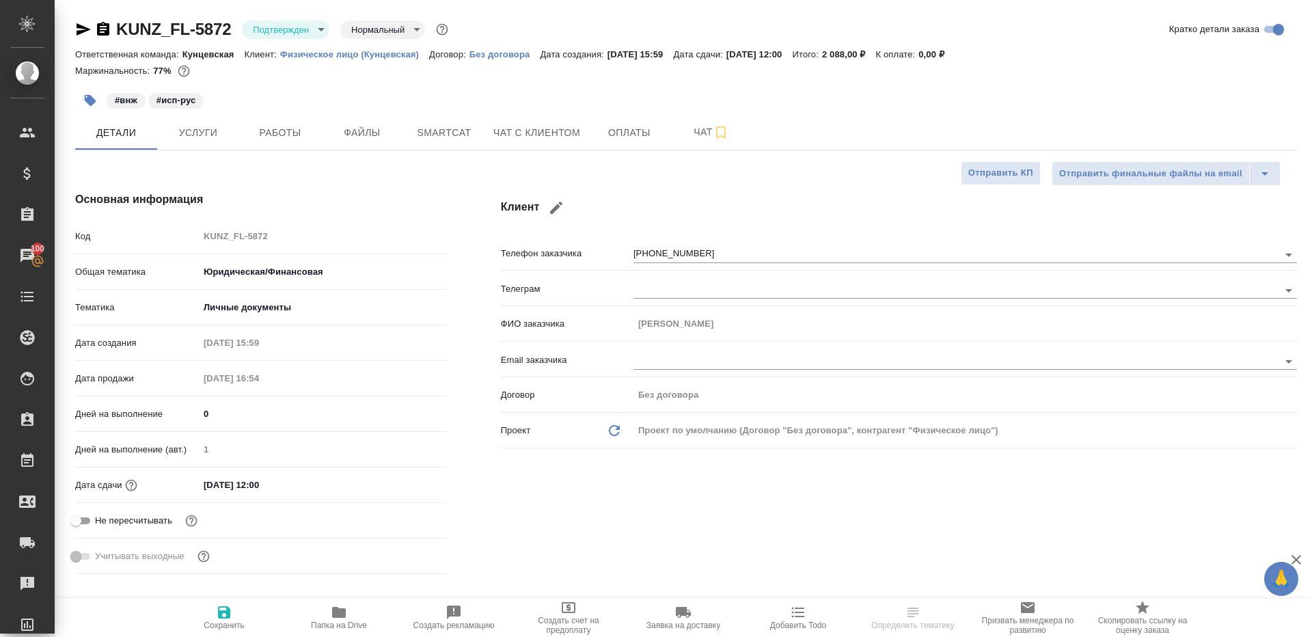
type textarea "x"
click at [298, 40] on div "KUNZ_FL-5872 Подтвержден confirmed Нормальный normal" at bounding box center [263, 29] width 376 height 22
click at [297, 33] on body "🙏 .cls-1 fill:#fff; AWATERA Gazizov Rinat Клиенты Спецификации Заказы 100 Чаты …" at bounding box center [656, 318] width 1312 height 637
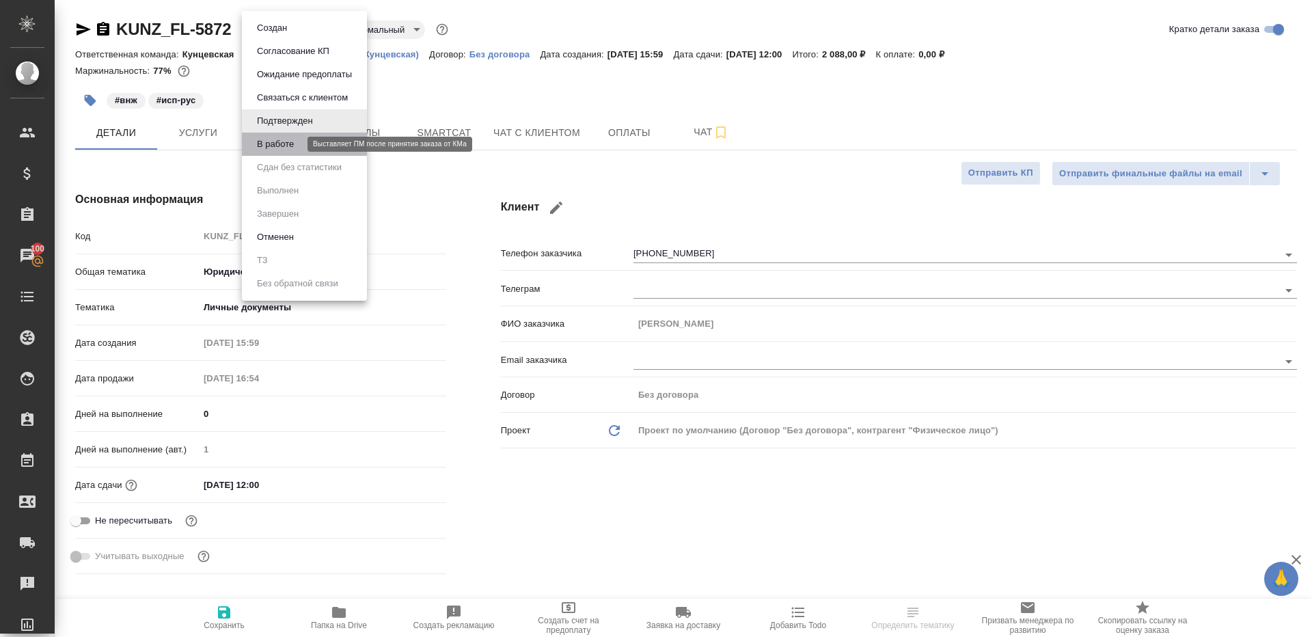
click at [297, 145] on button "В работе" at bounding box center [275, 144] width 45 height 15
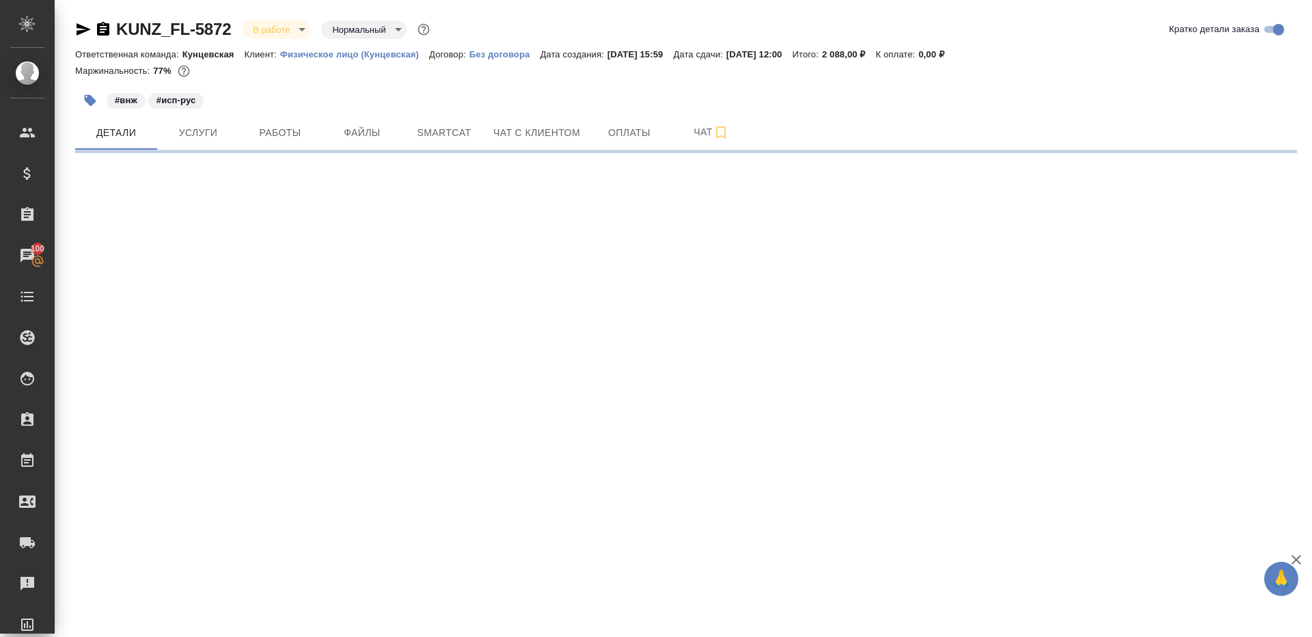
select select "RU"
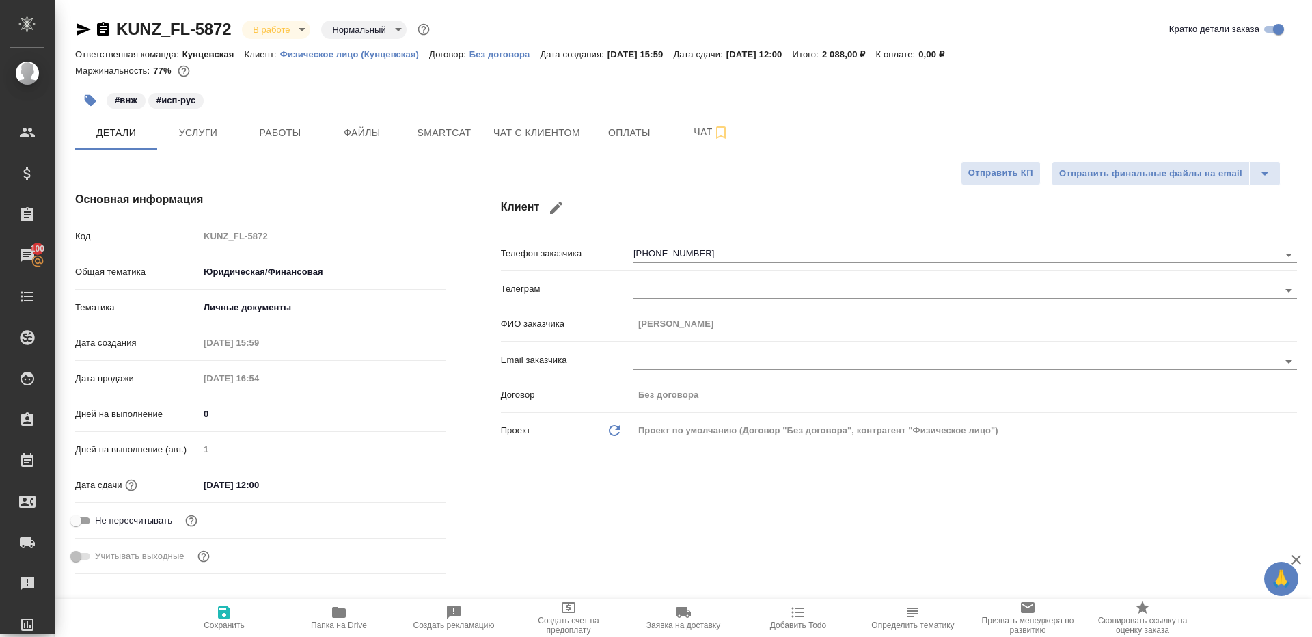
type textarea "x"
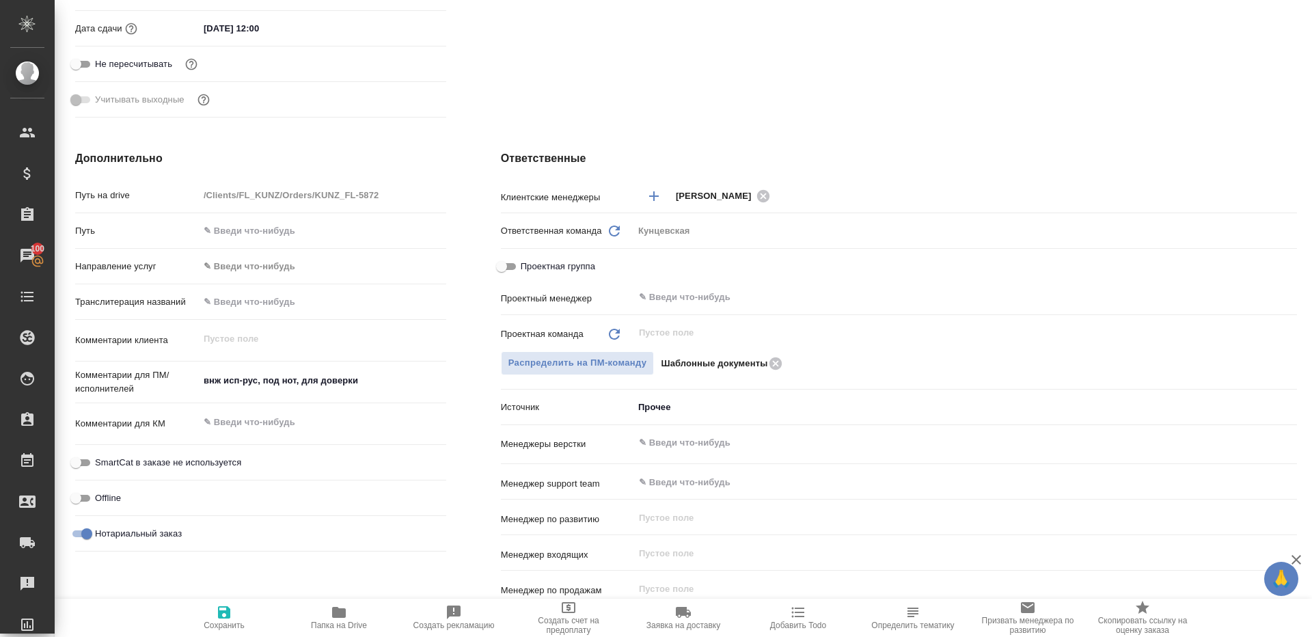
type textarea "x"
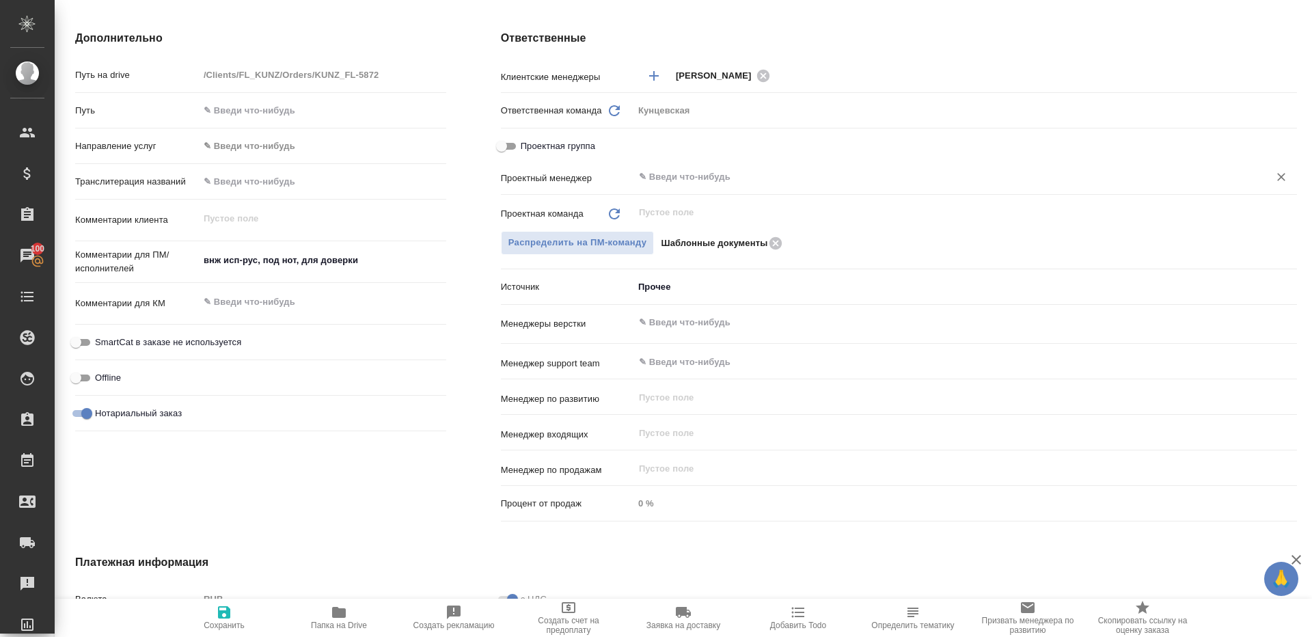
click at [743, 178] on input "text" at bounding box center [943, 177] width 610 height 16
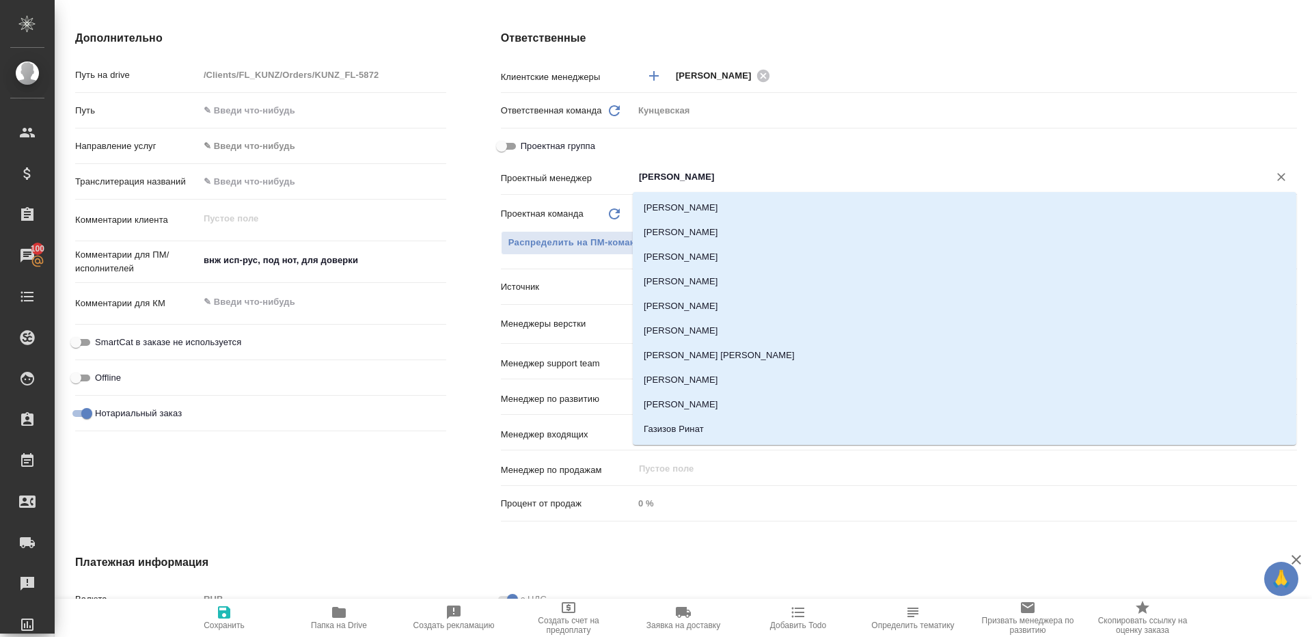
type input "ринат"
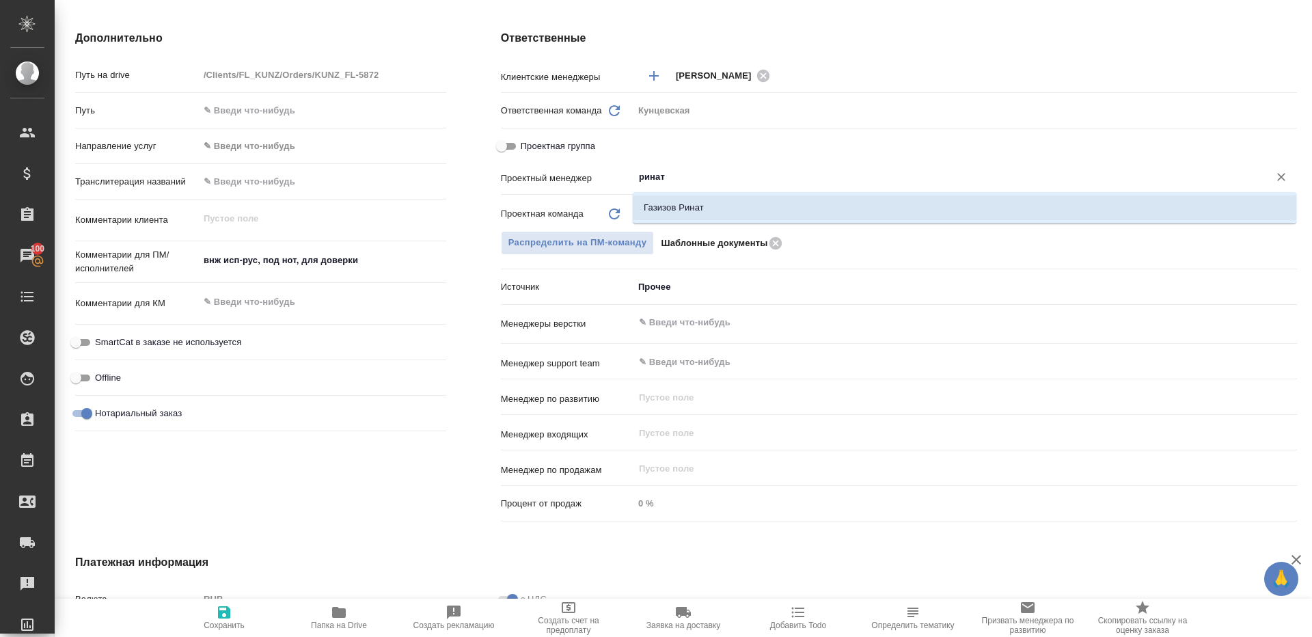
click at [741, 204] on li "Газизов Ринат" at bounding box center [965, 207] width 664 height 25
type textarea "x"
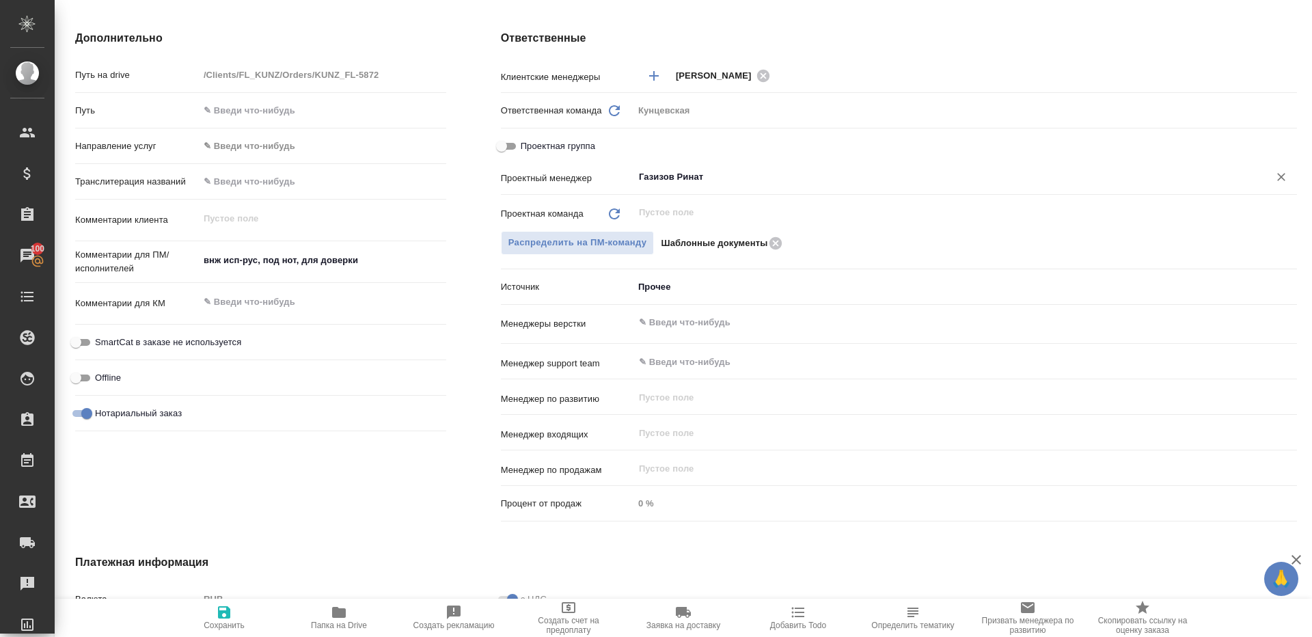
type input "Газизов Ринат"
click at [210, 629] on span "Сохранить" at bounding box center [224, 625] width 41 height 10
type textarea "x"
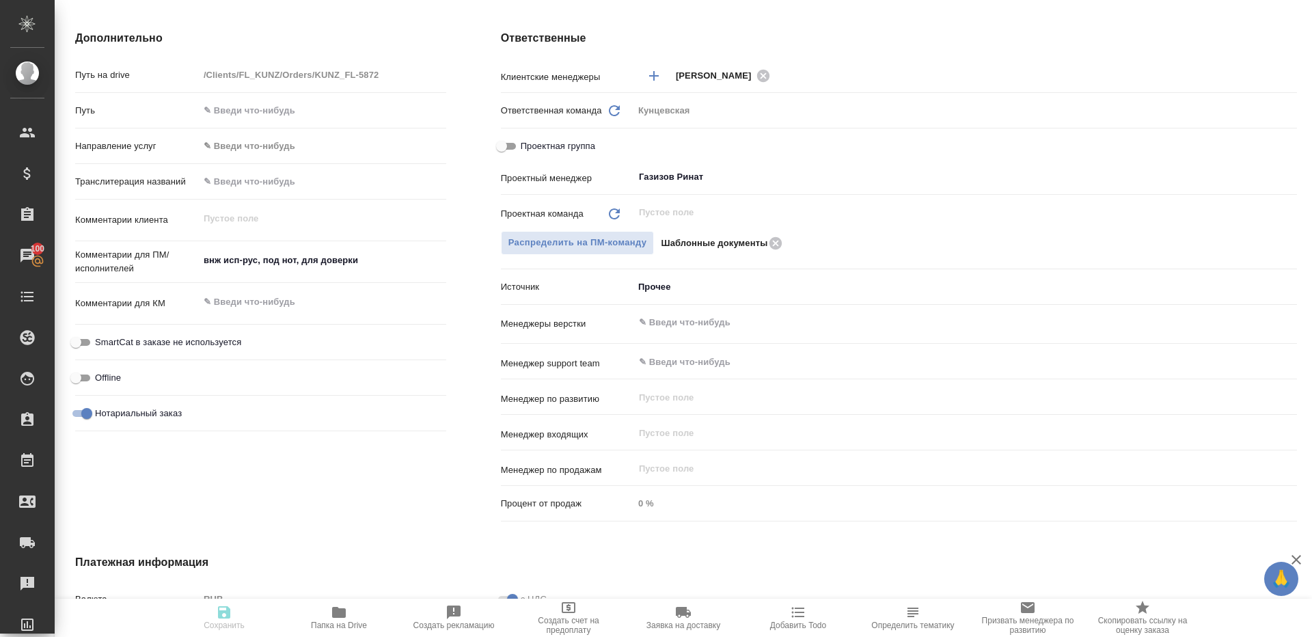
type textarea "x"
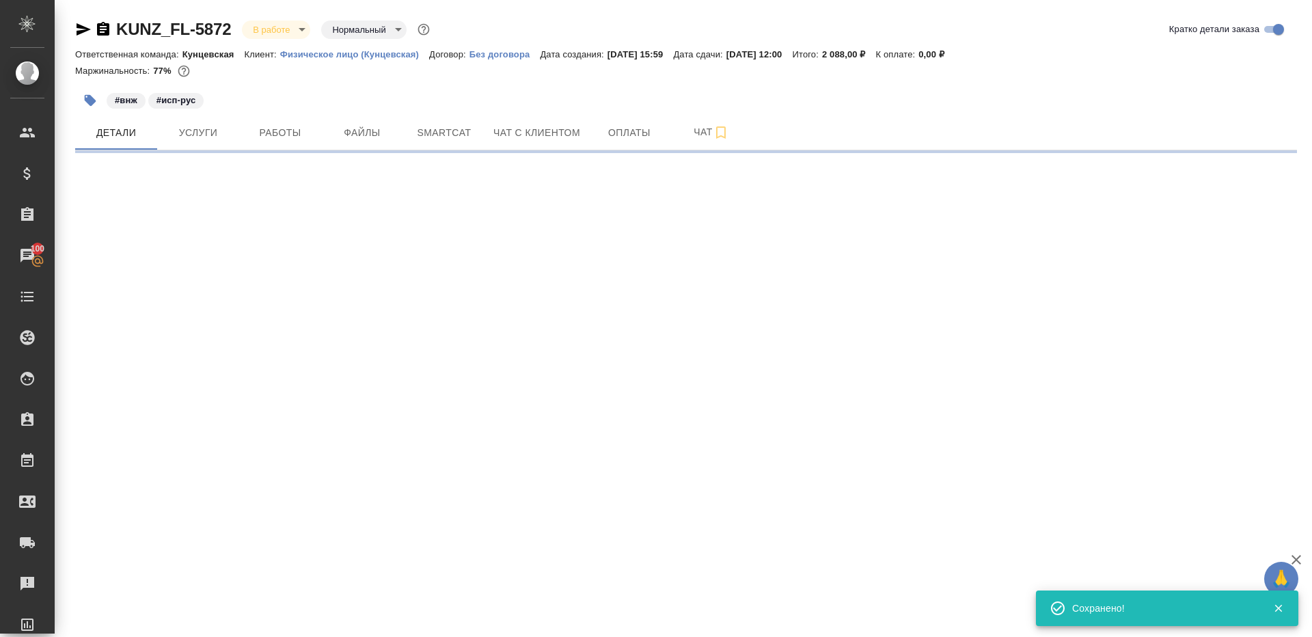
select select "RU"
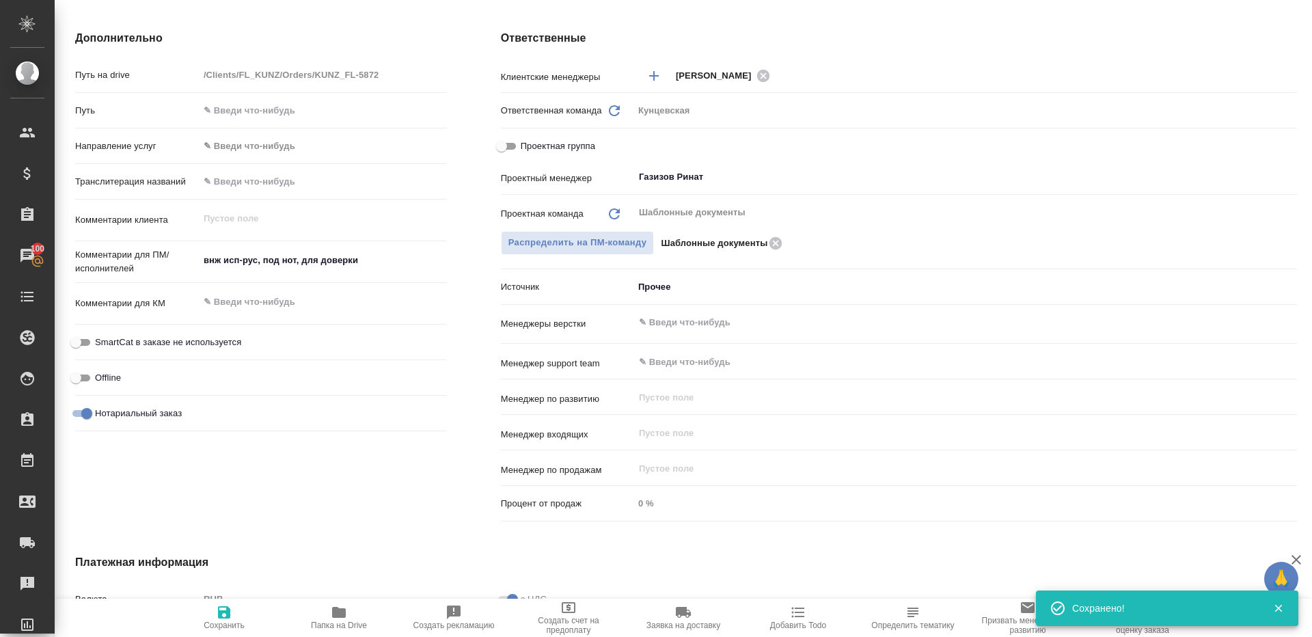
type textarea "x"
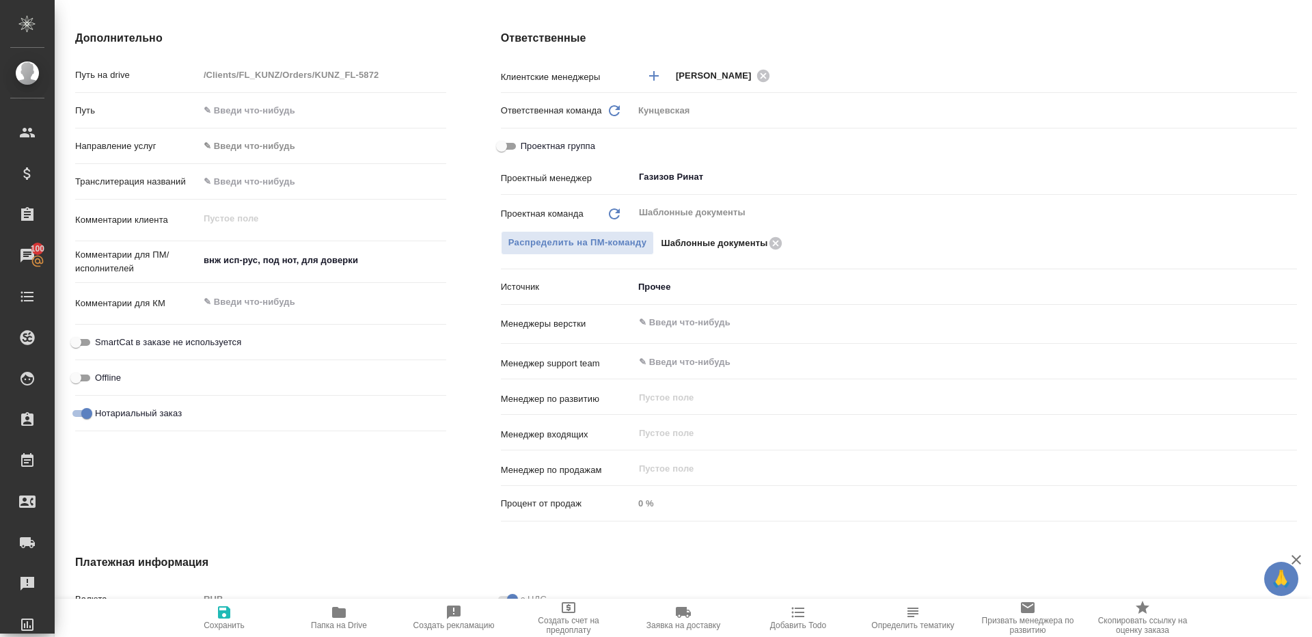
type textarea "x"
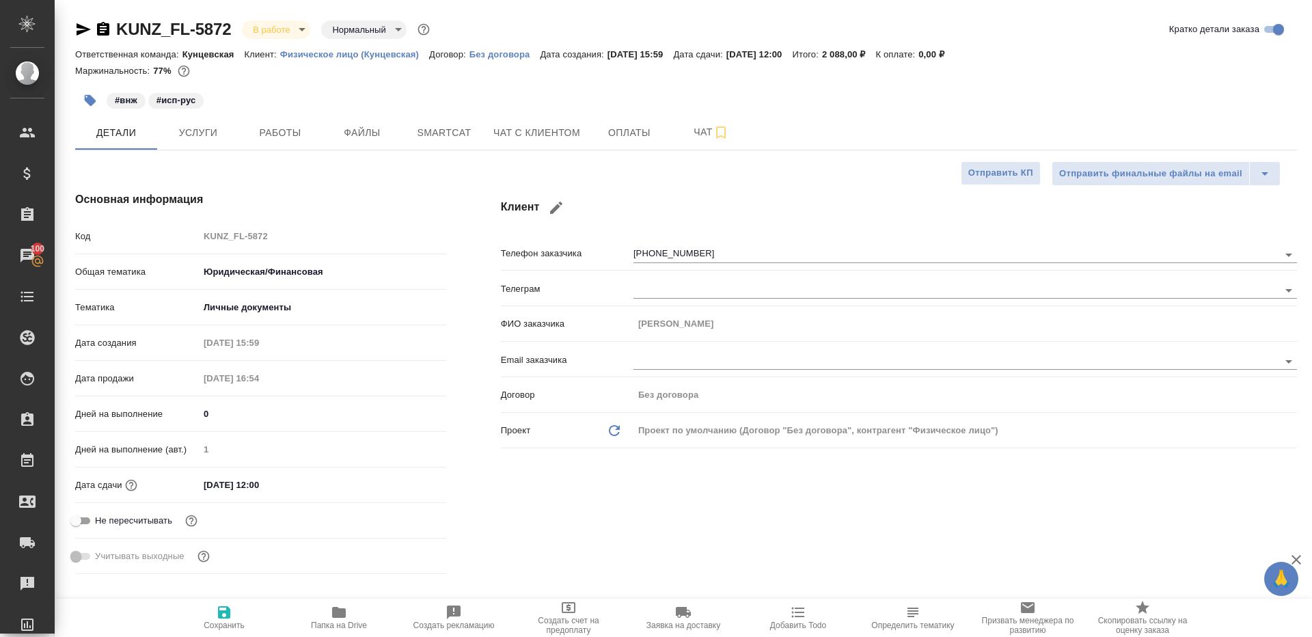
type textarea "x"
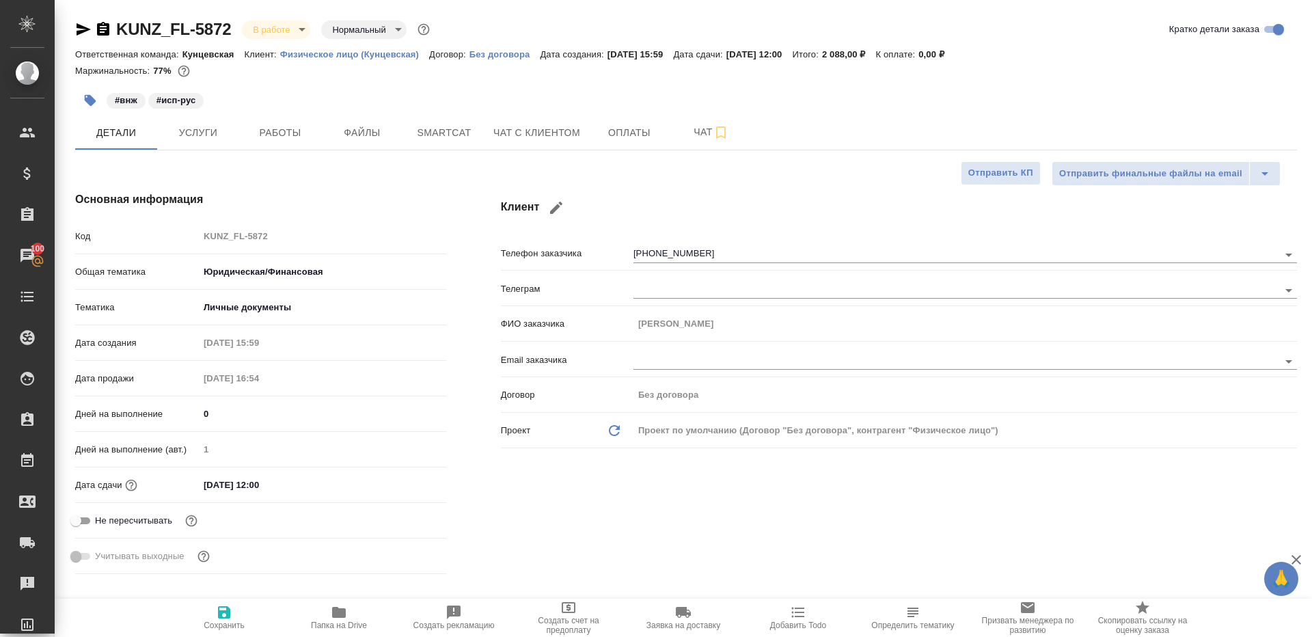
type textarea "x"
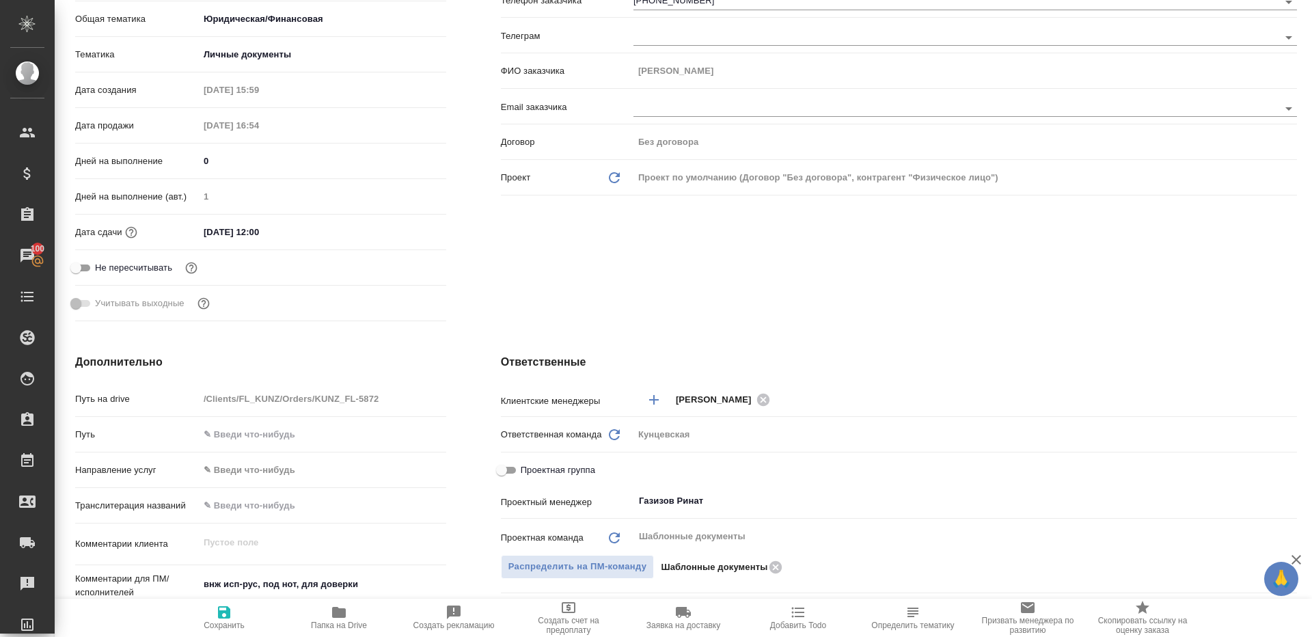
click at [340, 607] on icon "button" at bounding box center [339, 612] width 16 height 16
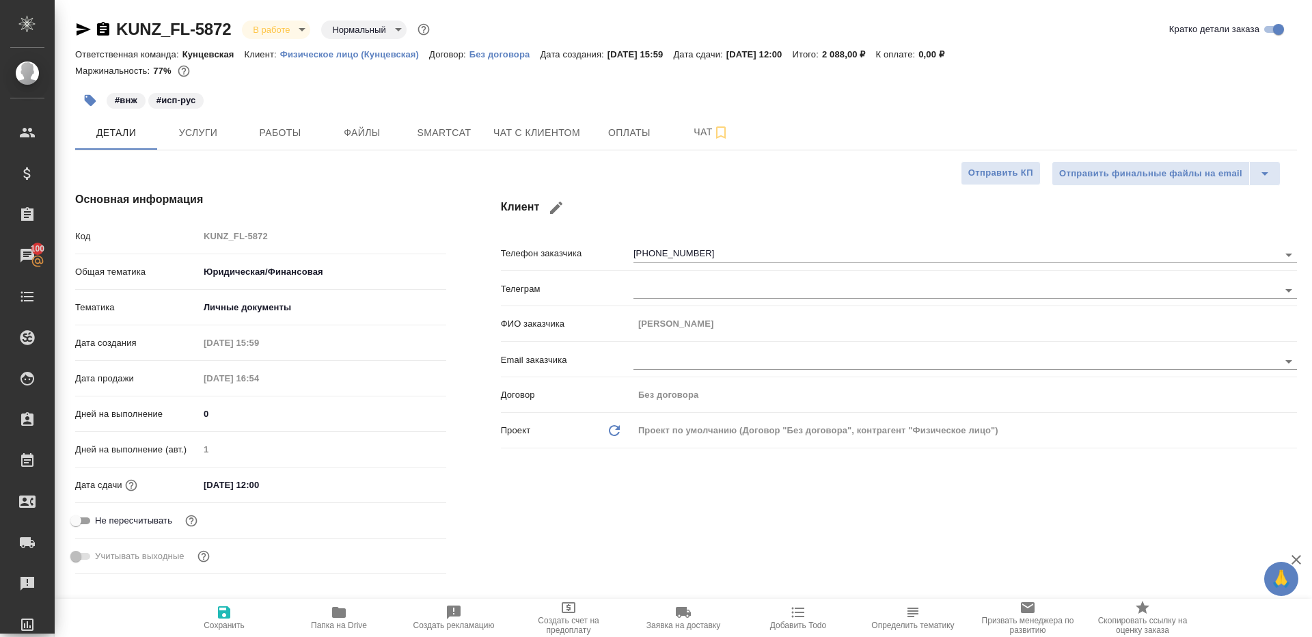
type textarea "x"
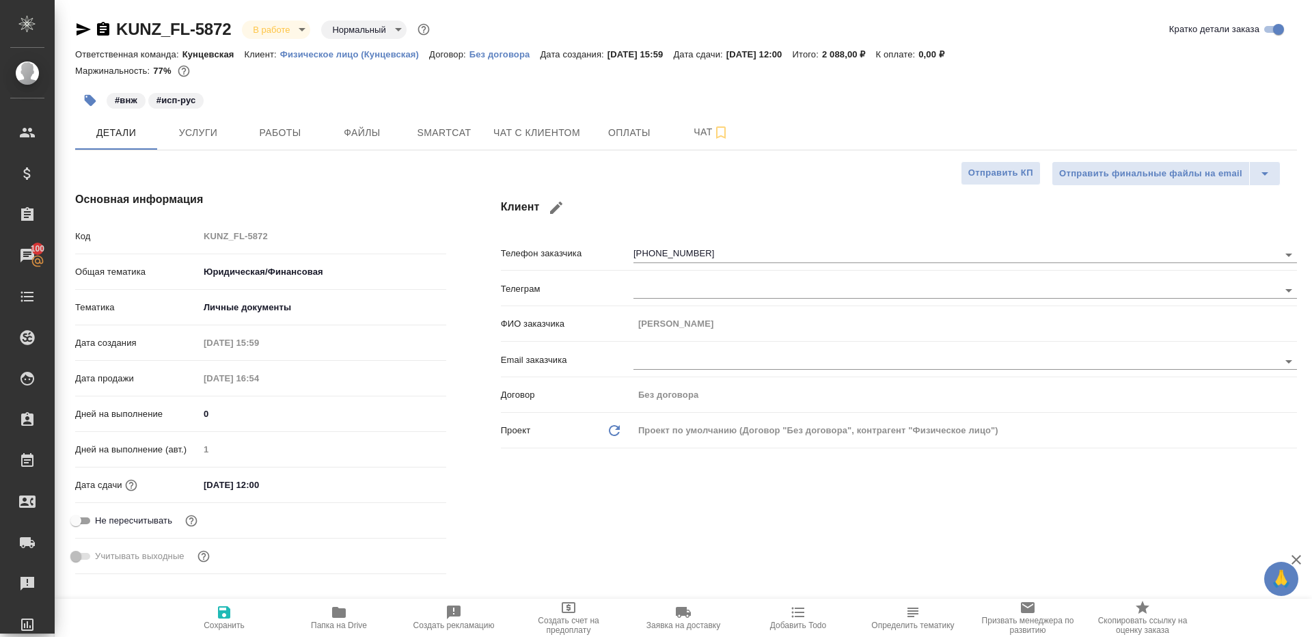
type textarea "x"
click at [276, 144] on button "Работы" at bounding box center [280, 132] width 82 height 34
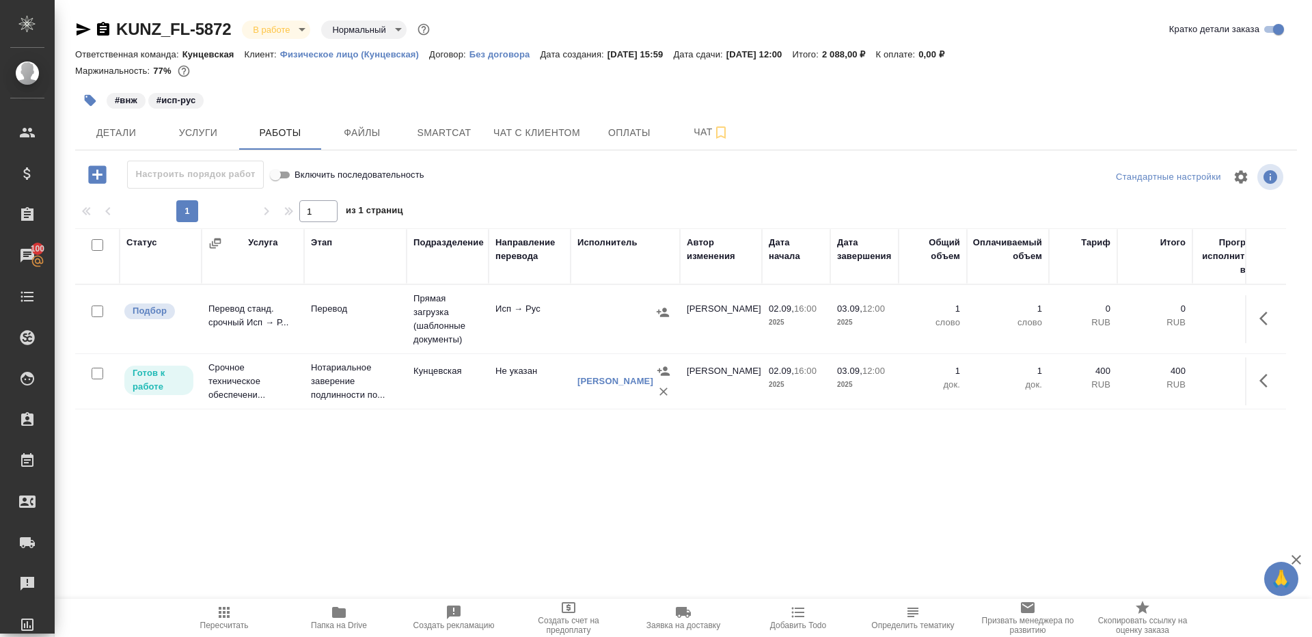
click at [604, 164] on div at bounding box center [685, 177] width 407 height 33
click at [489, 326] on td "Исп → Рус" at bounding box center [530, 319] width 82 height 48
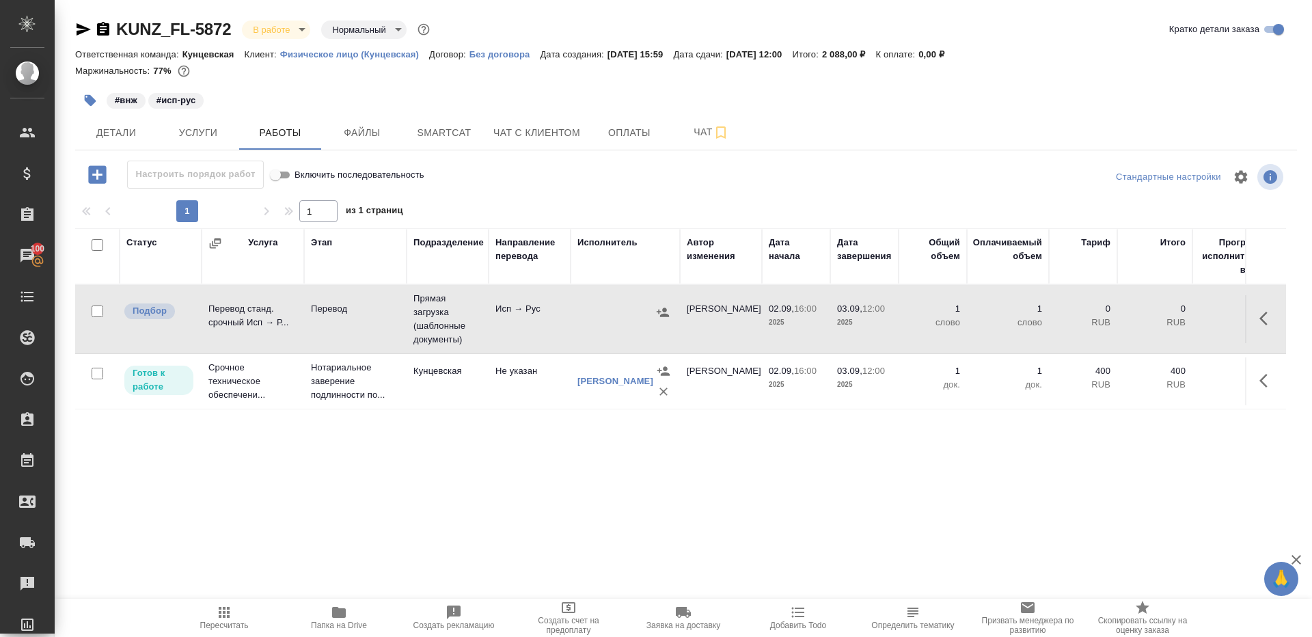
click at [489, 326] on td "Исп → Рус" at bounding box center [530, 319] width 82 height 48
click at [109, 135] on span "Детали" at bounding box center [116, 132] width 66 height 17
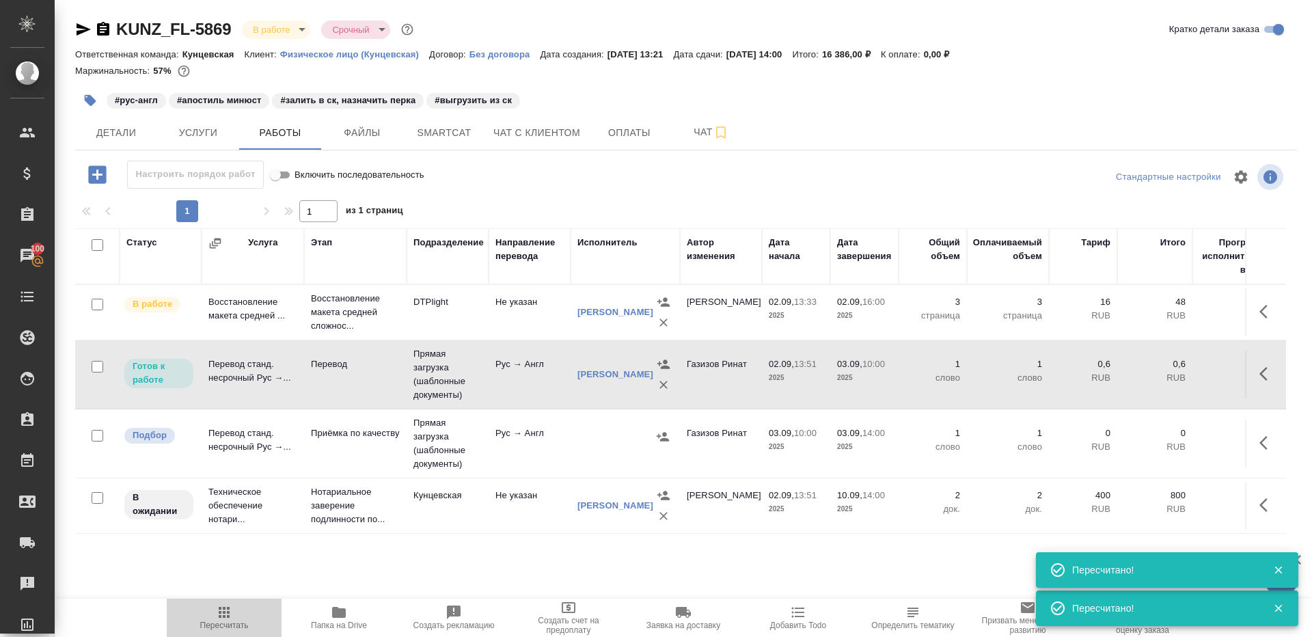
click at [224, 610] on icon "button" at bounding box center [224, 612] width 16 height 16
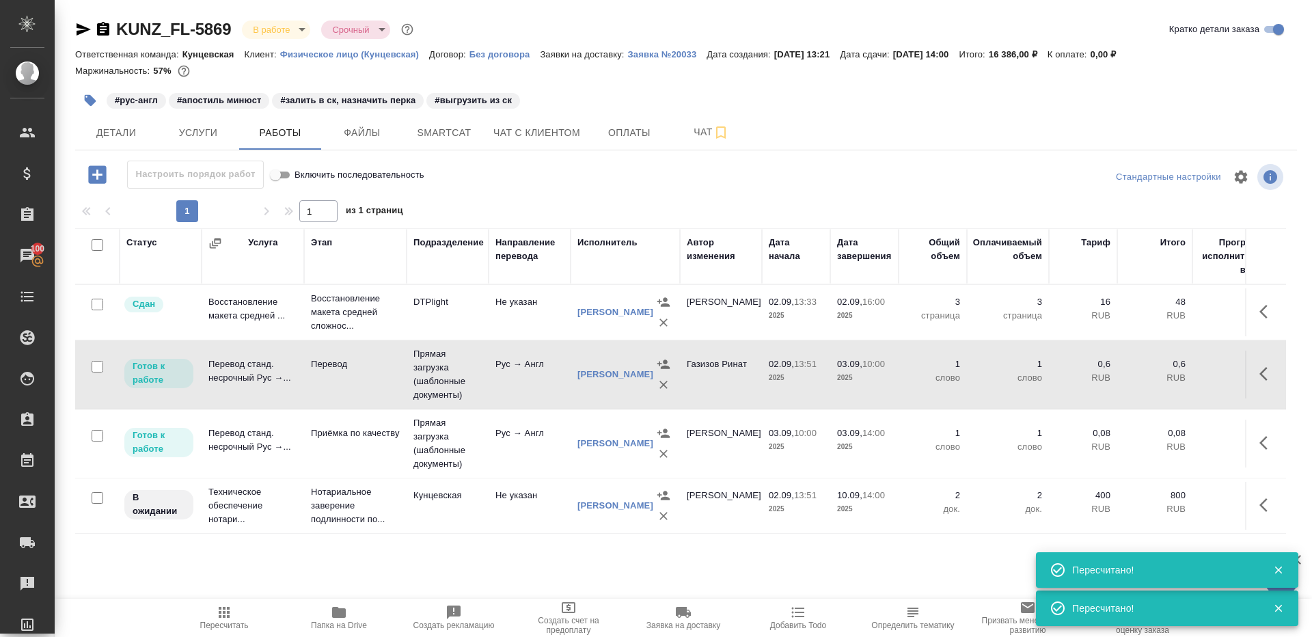
click at [586, 208] on div "1 1 из 1 страниц" at bounding box center [686, 211] width 1222 height 22
click at [463, 135] on span "Smartcat" at bounding box center [444, 132] width 66 height 17
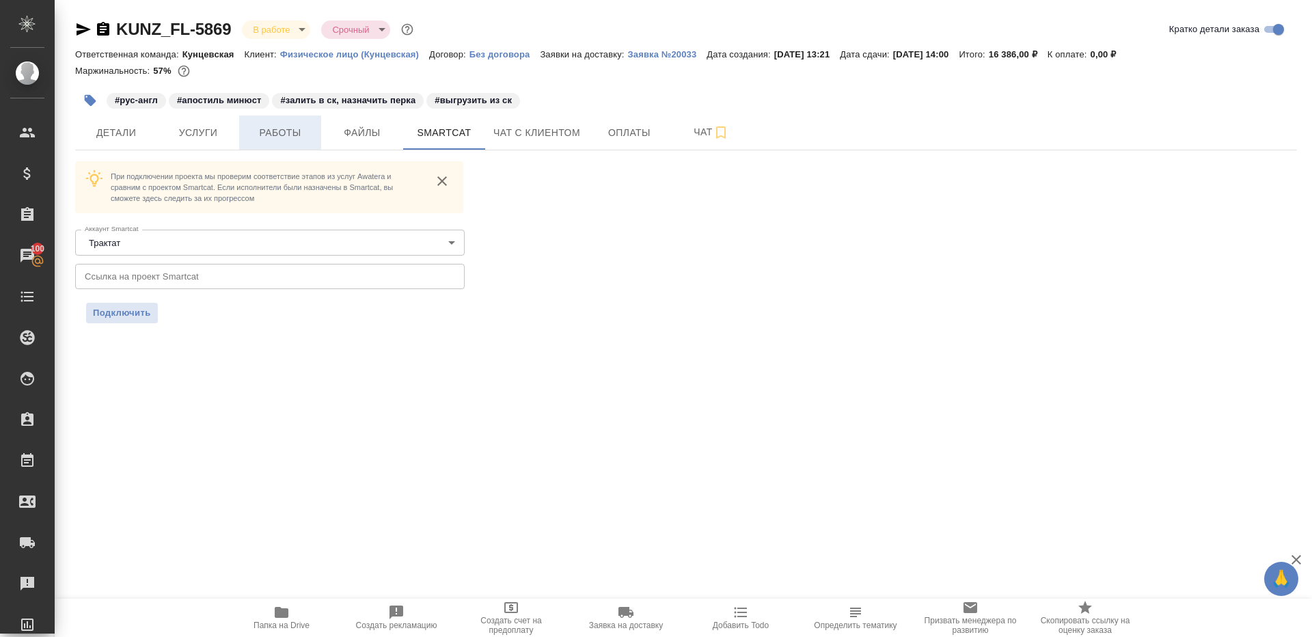
click at [278, 132] on span "Работы" at bounding box center [280, 132] width 66 height 17
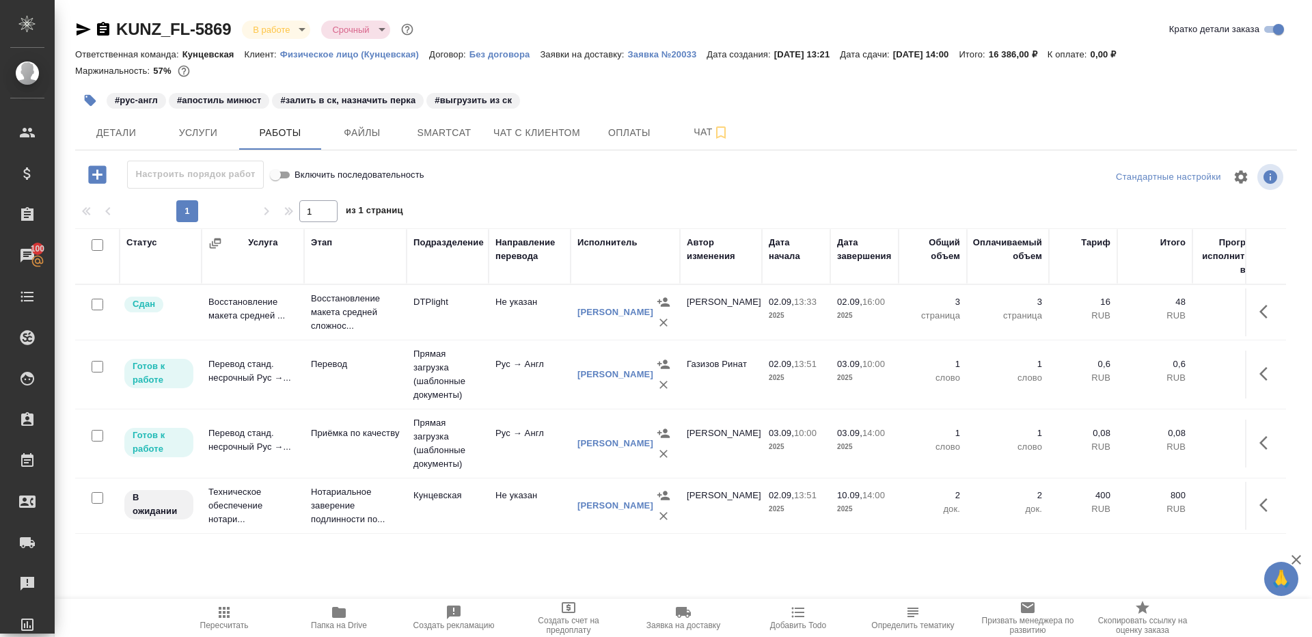
click at [351, 618] on span "Папка на Drive" at bounding box center [339, 617] width 98 height 26
click at [430, 134] on span "Smartcat" at bounding box center [444, 132] width 66 height 17
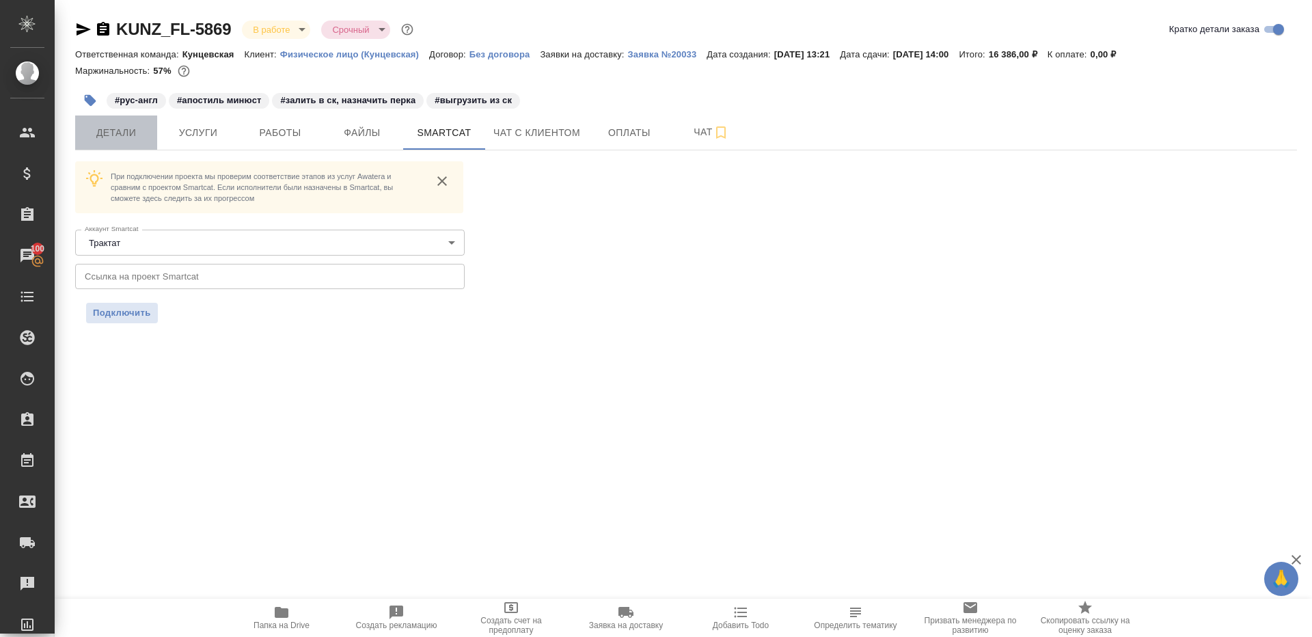
click at [118, 124] on span "Детали" at bounding box center [116, 132] width 66 height 17
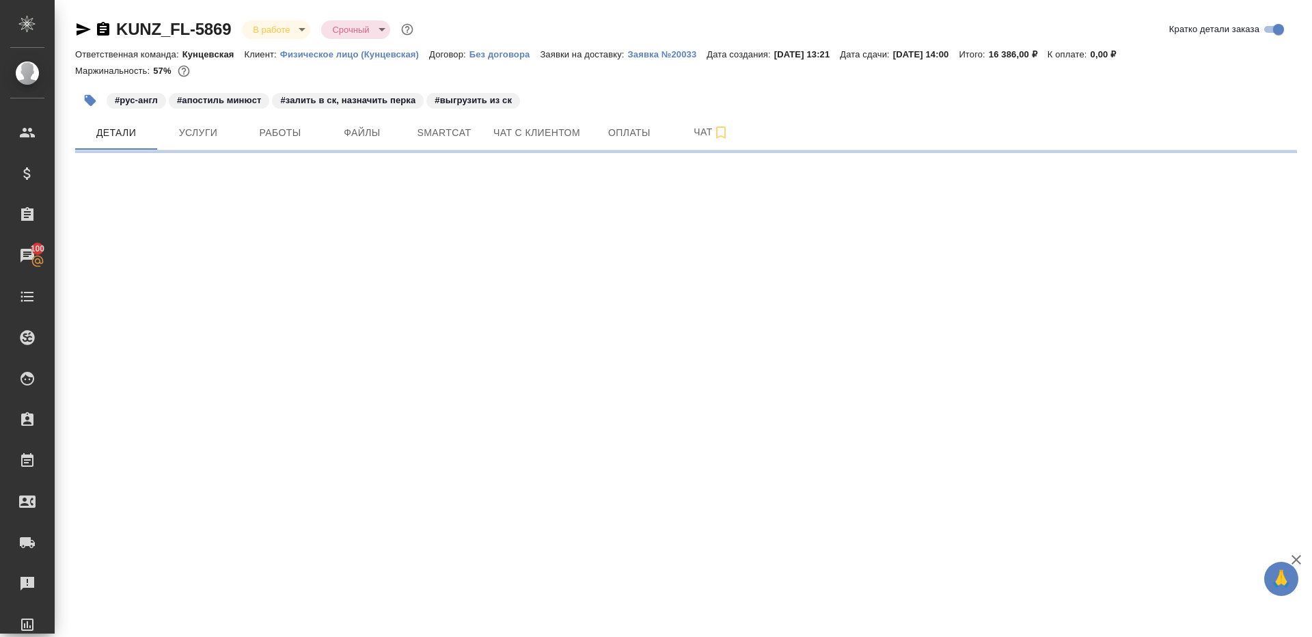
select select "RU"
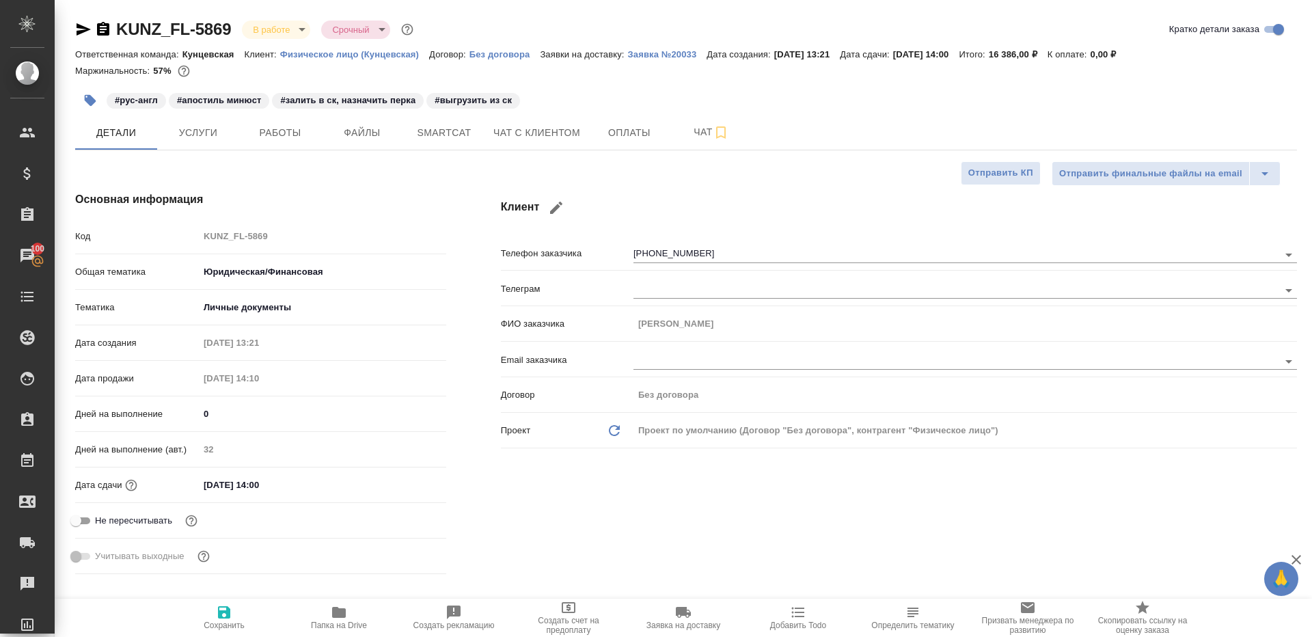
type textarea "x"
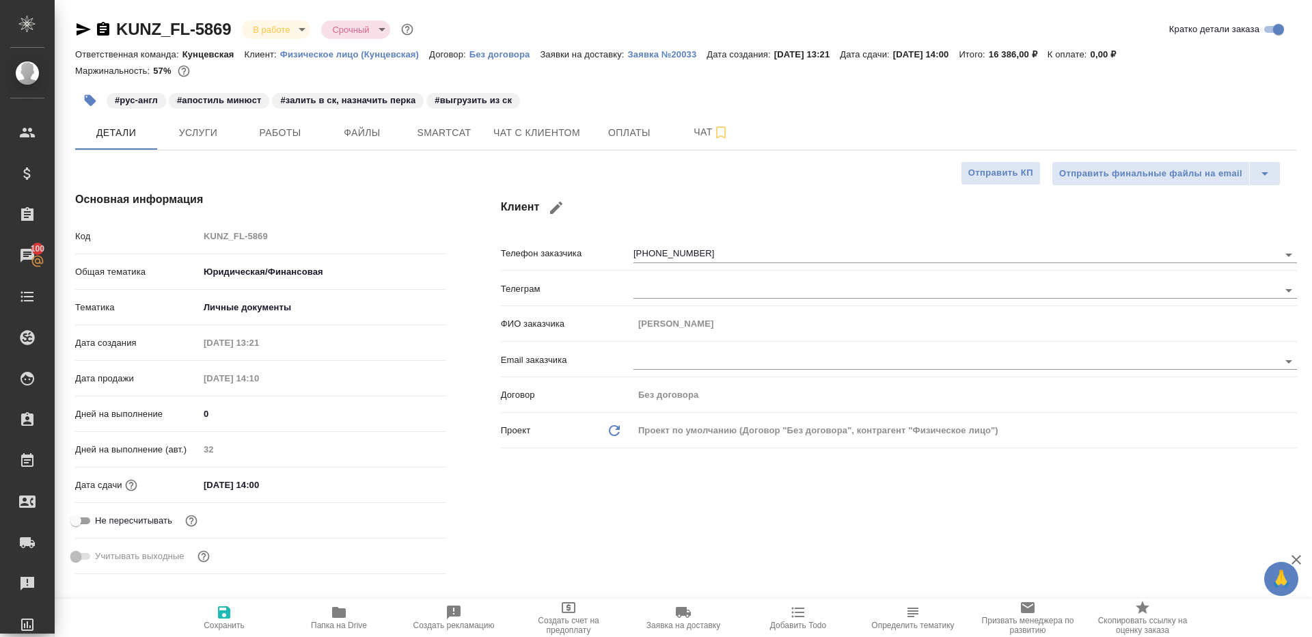
type textarea "x"
click at [190, 234] on div "Код KUNZ_FL-5869" at bounding box center [260, 236] width 371 height 24
click at [268, 135] on span "Работы" at bounding box center [280, 132] width 66 height 17
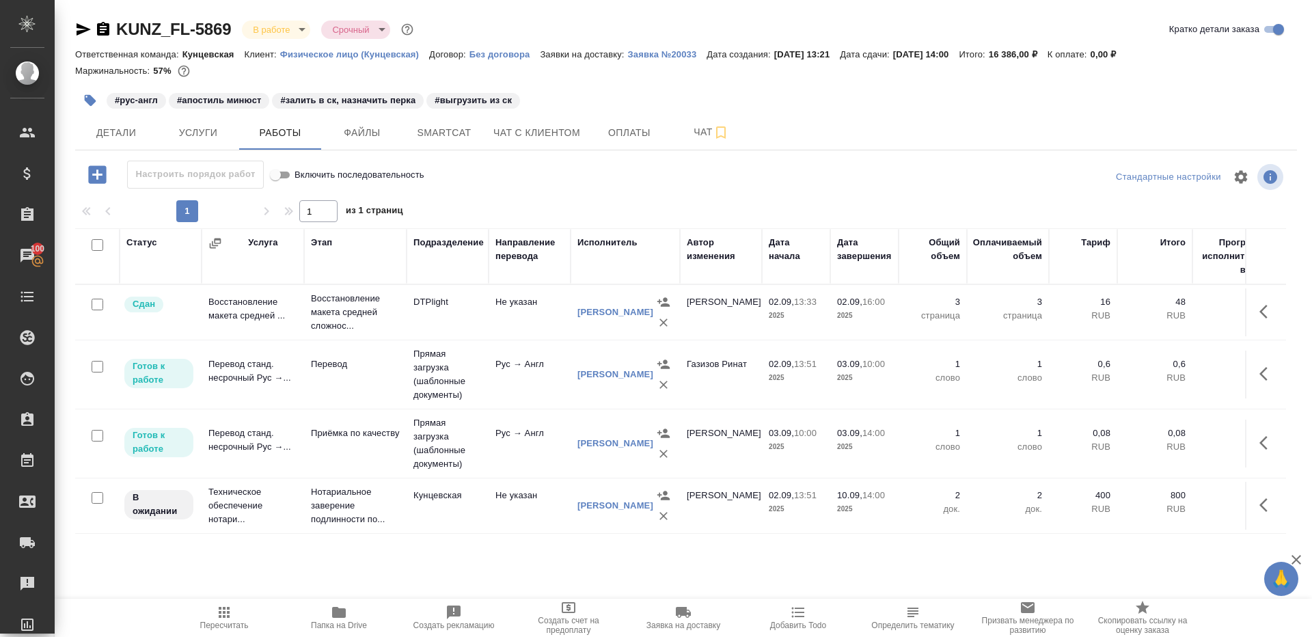
click at [1266, 377] on icon "button" at bounding box center [1267, 374] width 16 height 16
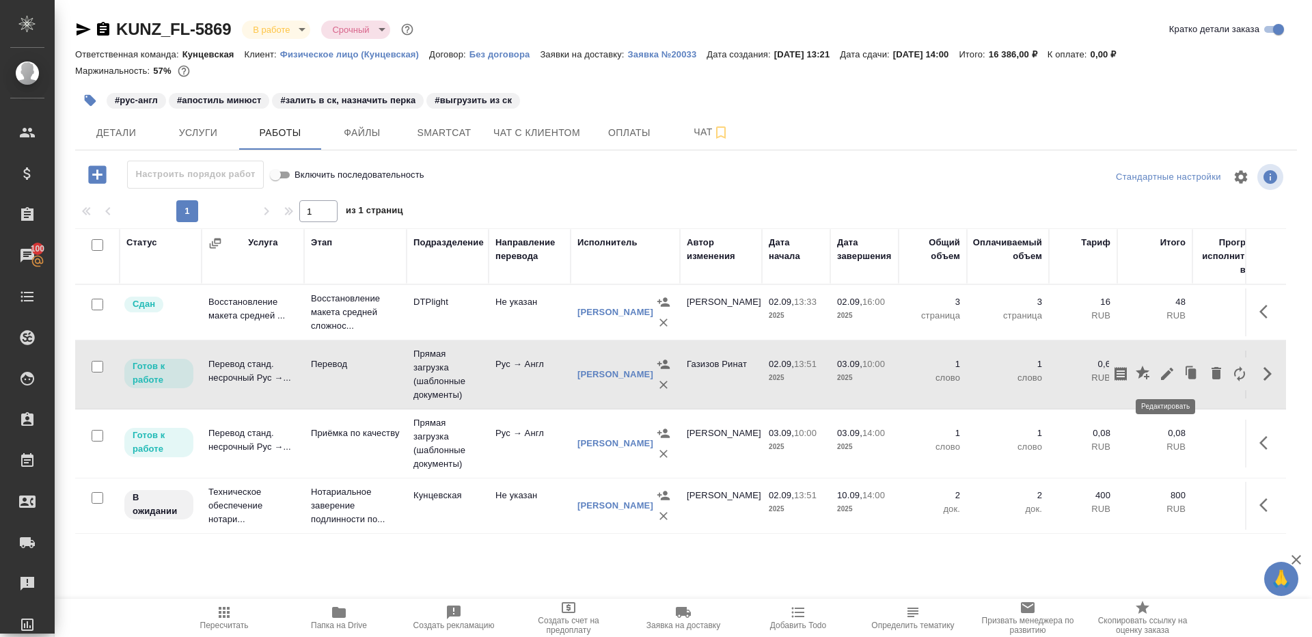
click at [1170, 375] on icon "button" at bounding box center [1167, 374] width 16 height 16
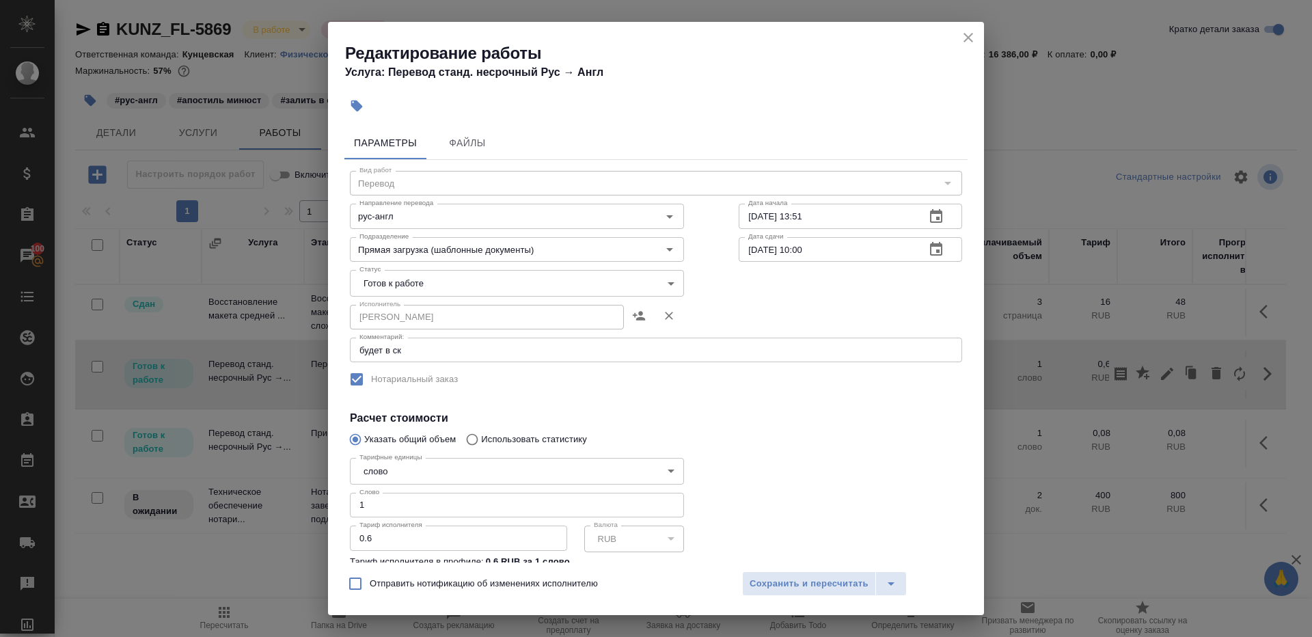
click at [414, 509] on input "1" at bounding box center [517, 505] width 334 height 25
paste input "66.3"
type input "166.3"
click at [709, 467] on div "Тарифные единицы слово 5a8b1489cc6b4906c91bfd90 Тарифные единицы Слово 166.3 Сл…" at bounding box center [517, 526] width 389 height 203
click at [752, 584] on span "Сохранить и пересчитать" at bounding box center [809, 584] width 119 height 16
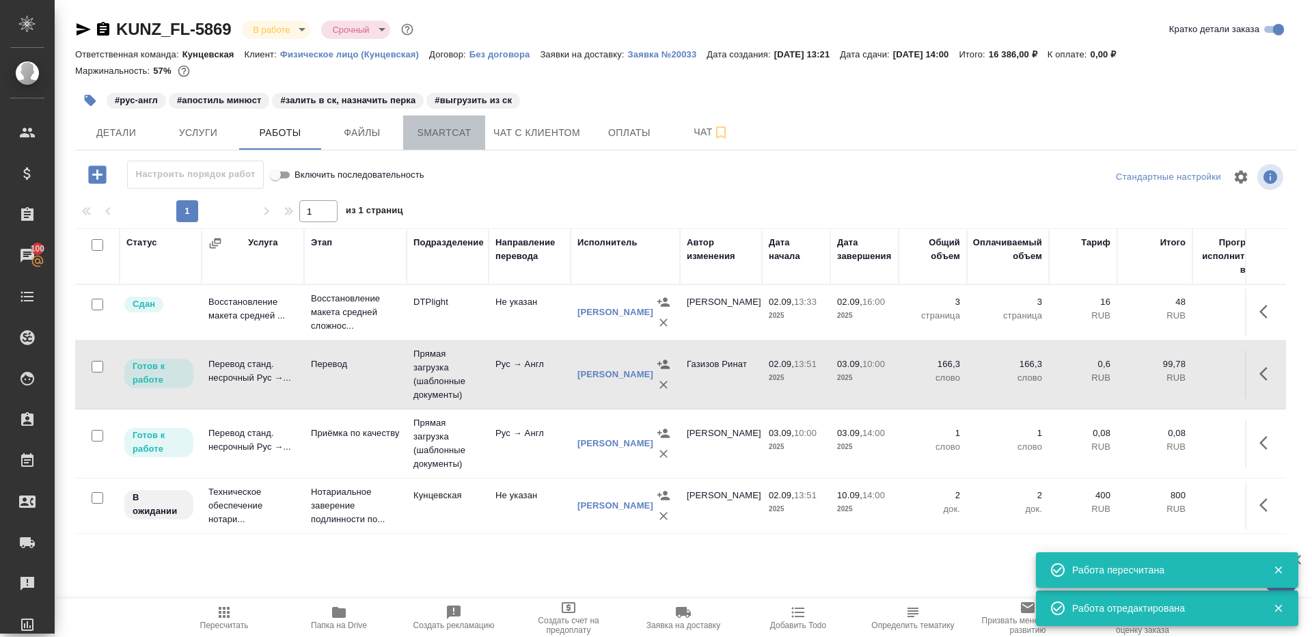
click at [422, 132] on span "Smartcat" at bounding box center [444, 132] width 66 height 17
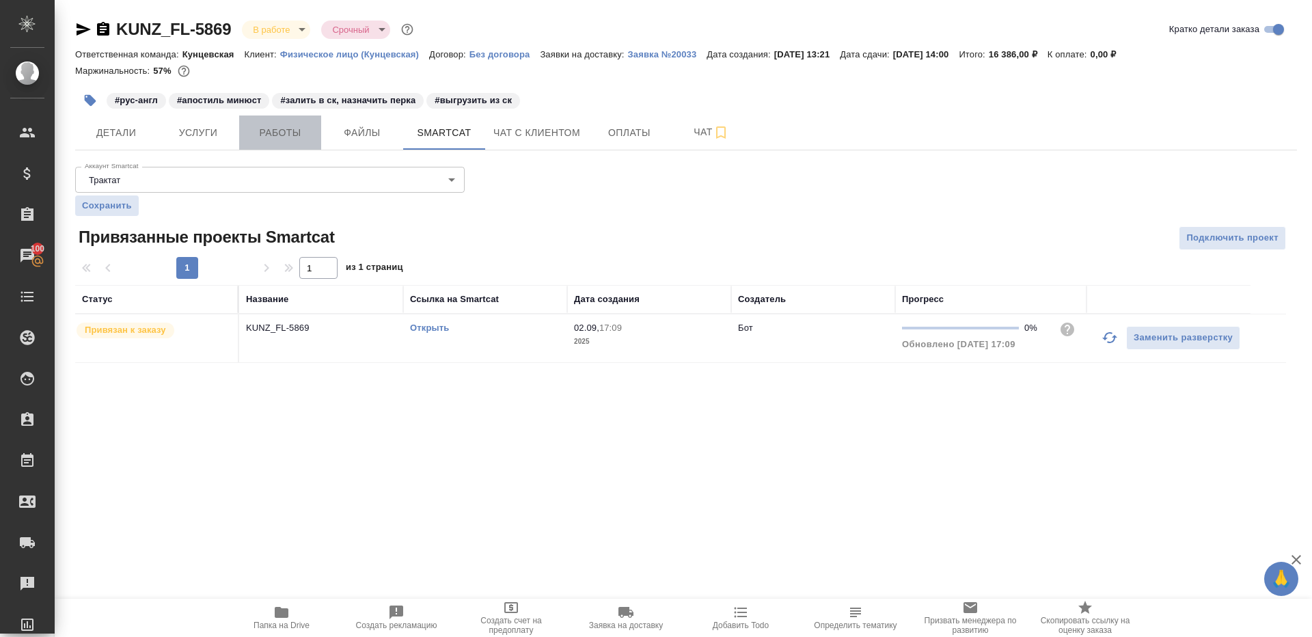
click at [267, 128] on span "Работы" at bounding box center [280, 132] width 66 height 17
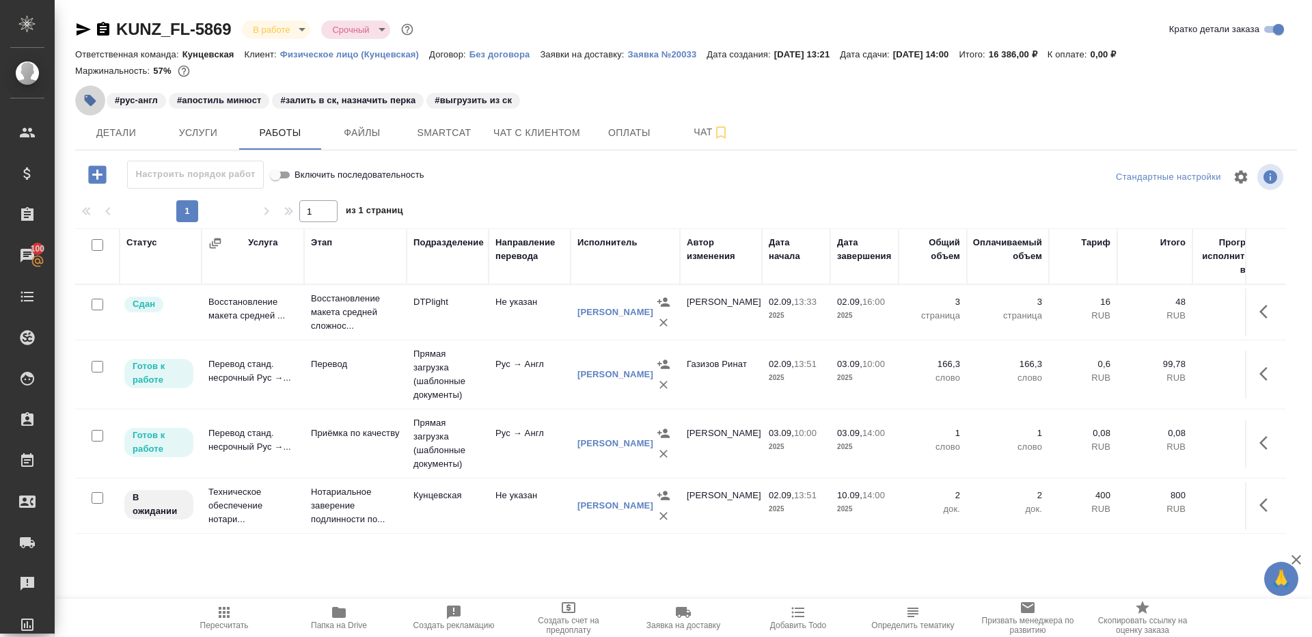
click at [85, 102] on icon "button" at bounding box center [90, 101] width 14 height 14
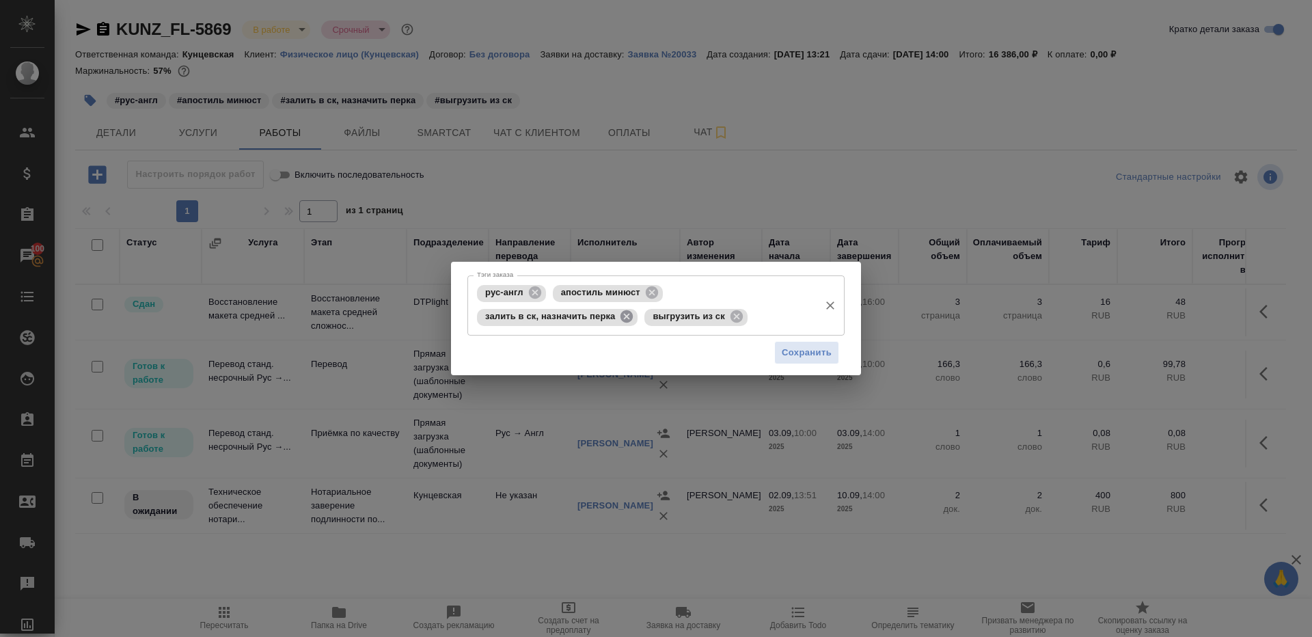
click at [631, 312] on icon at bounding box center [626, 316] width 12 height 12
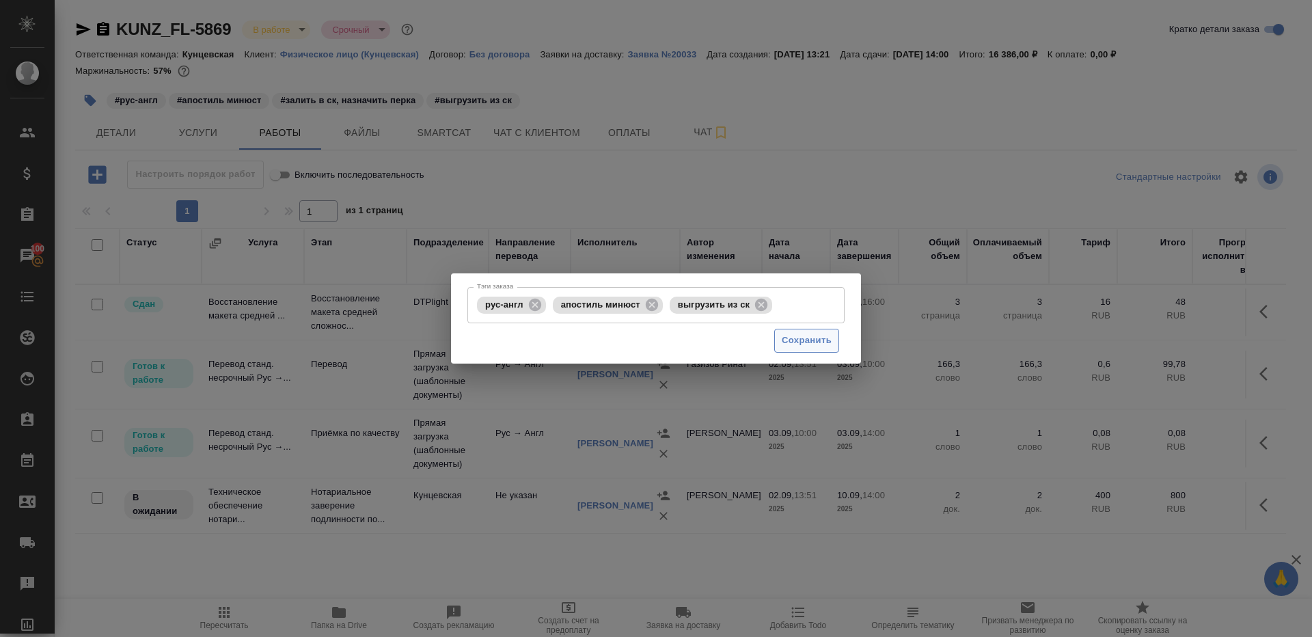
click at [808, 330] on button "Сохранить" at bounding box center [806, 341] width 65 height 24
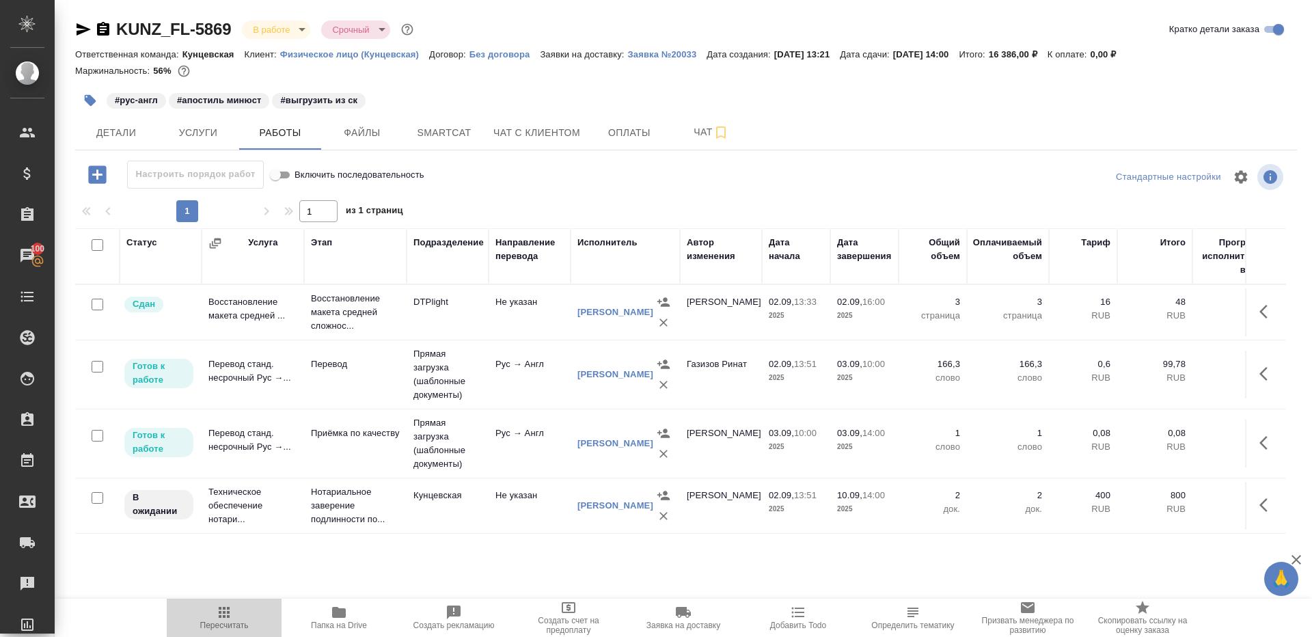
click at [206, 620] on span "Пересчитать" at bounding box center [224, 625] width 49 height 10
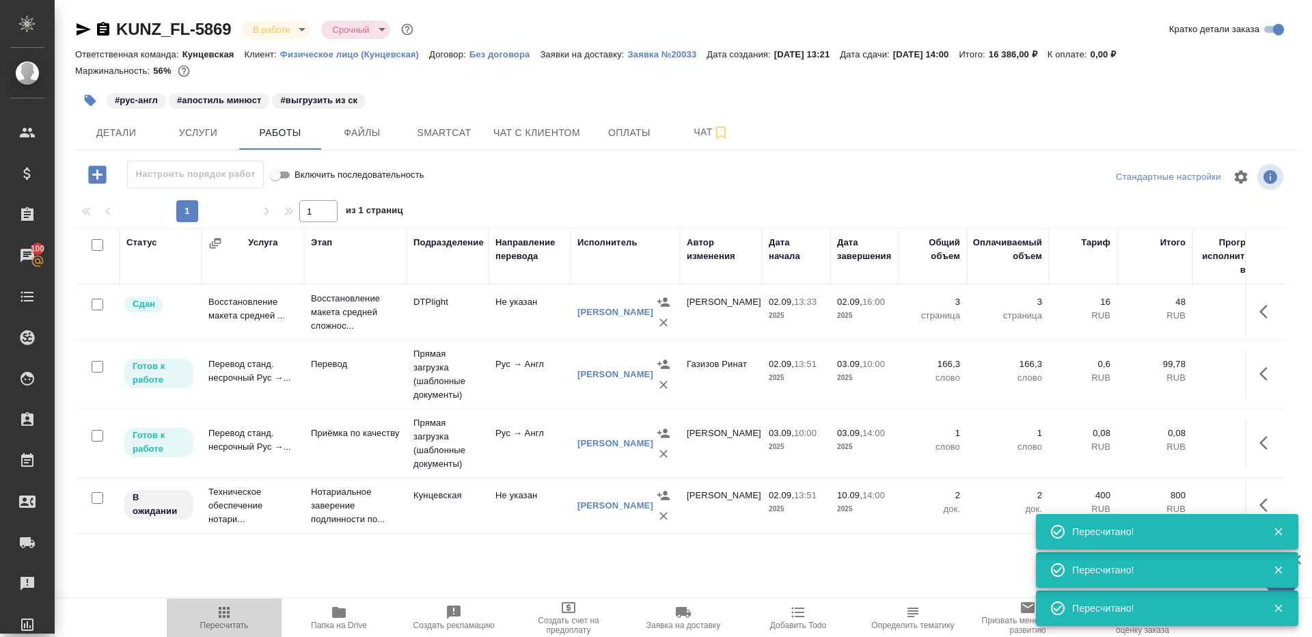
click at [221, 601] on button "Пересчитать" at bounding box center [224, 618] width 115 height 38
click at [105, 141] on span "Детали" at bounding box center [116, 132] width 66 height 17
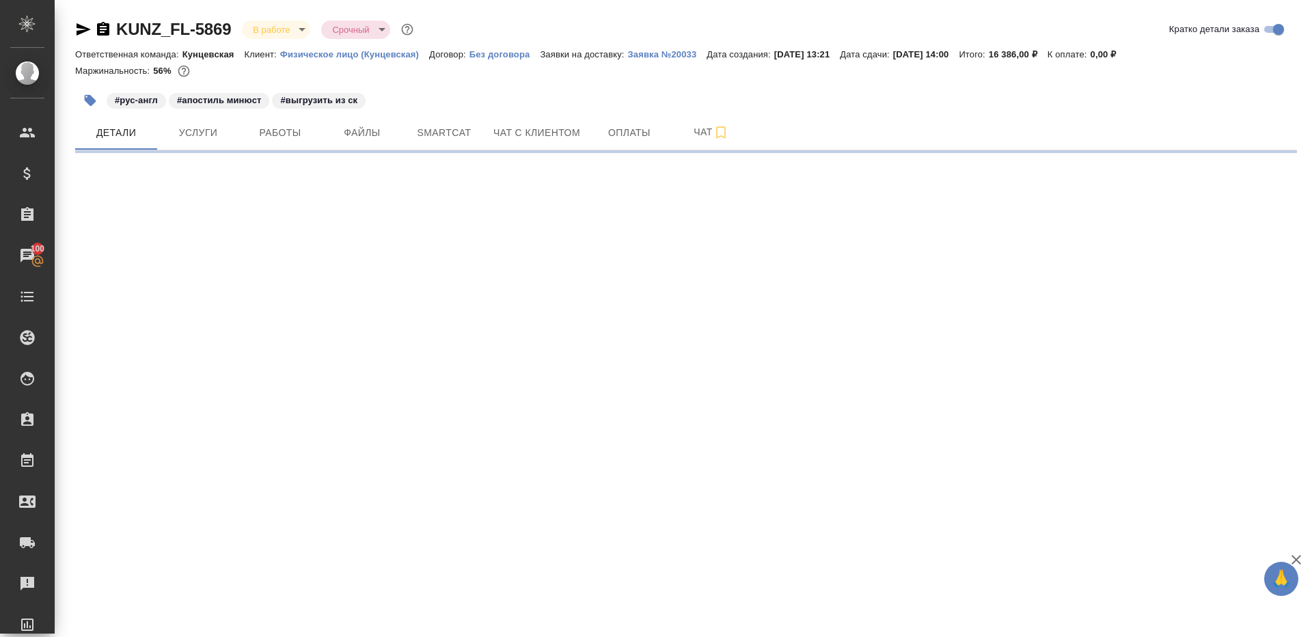
select select "RU"
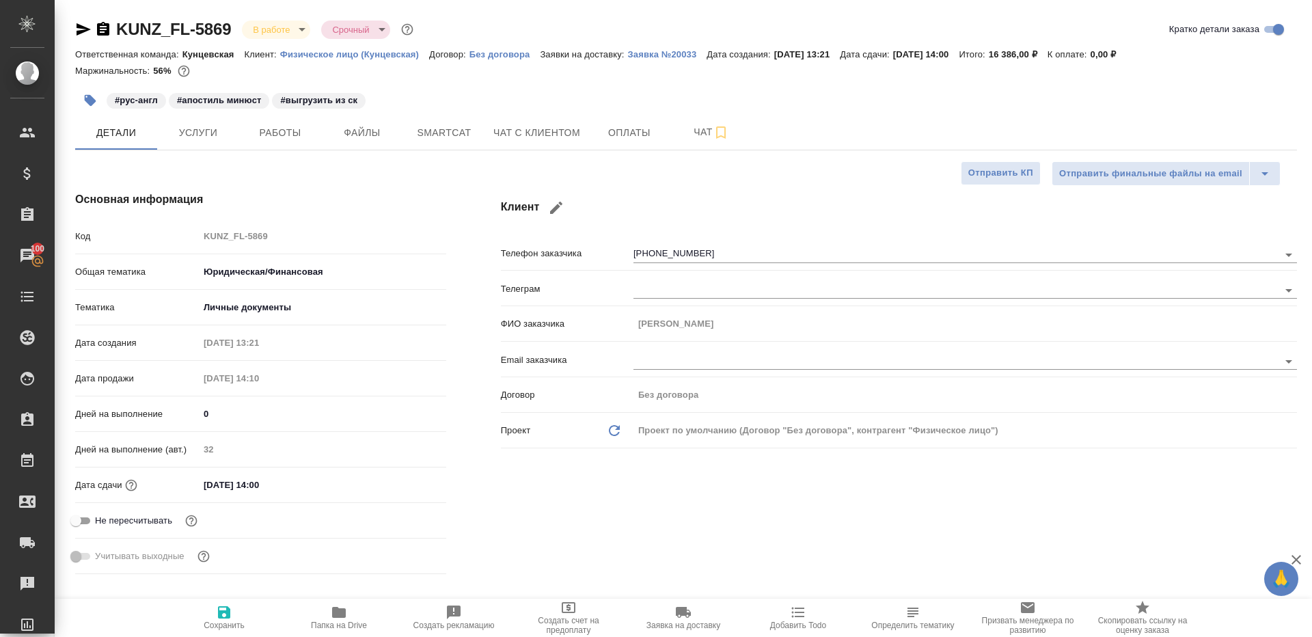
type textarea "x"
click at [286, 144] on button "Работы" at bounding box center [280, 132] width 82 height 34
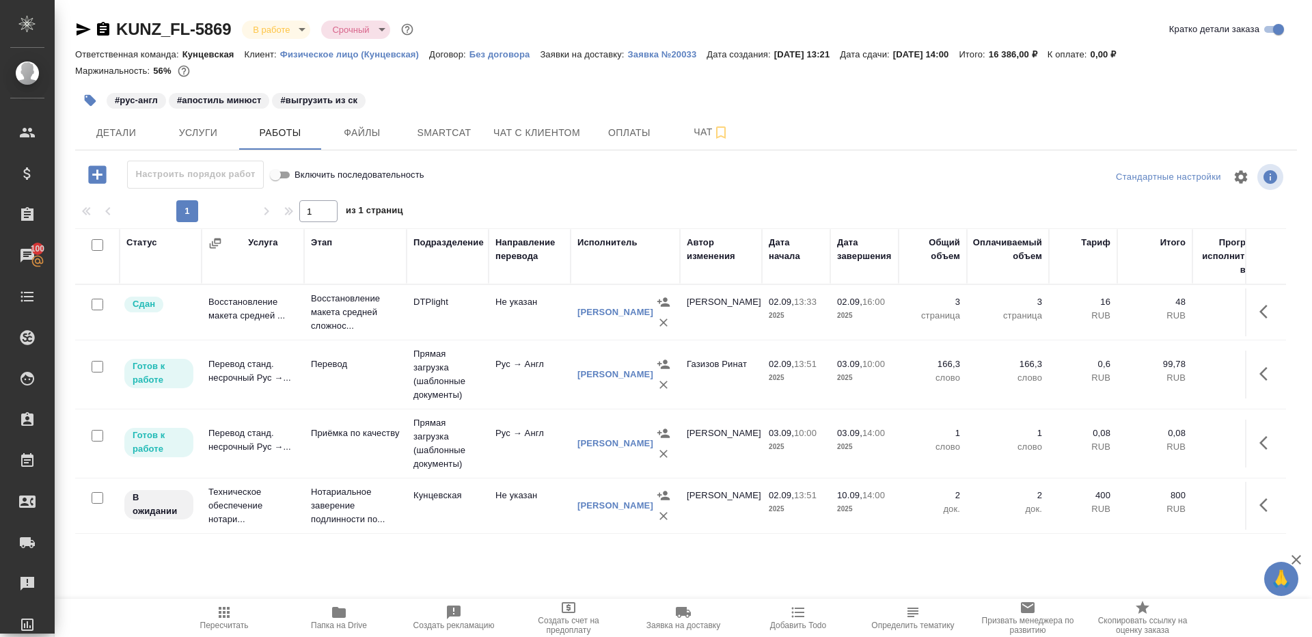
click at [497, 202] on div "1 1 из 1 страниц" at bounding box center [686, 211] width 1222 height 22
click at [216, 609] on icon "button" at bounding box center [224, 612] width 16 height 16
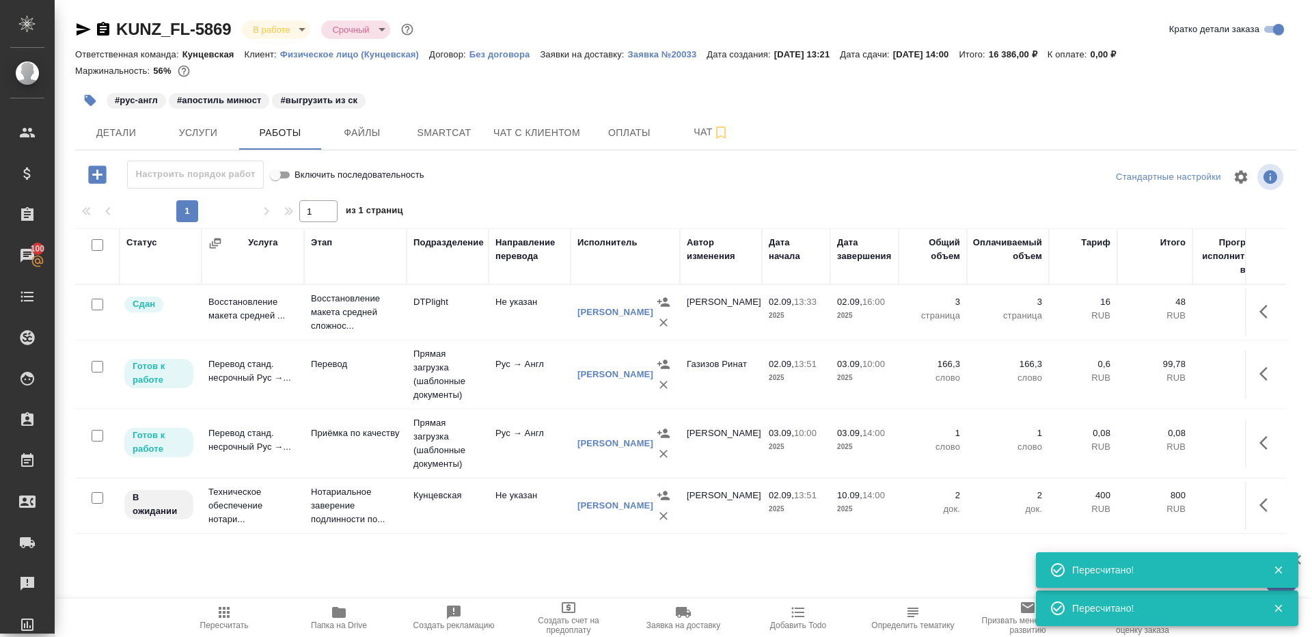
click at [421, 128] on span "Smartcat" at bounding box center [444, 132] width 66 height 17
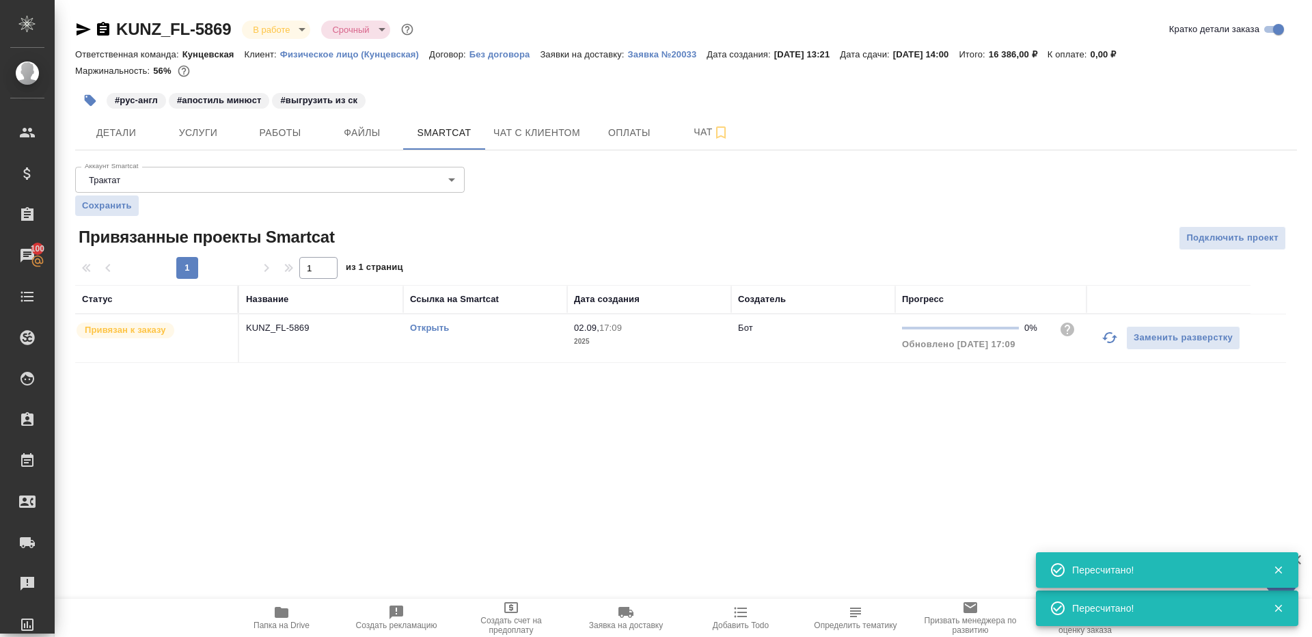
click at [414, 331] on link "Открыть" at bounding box center [429, 328] width 39 height 10
click at [254, 131] on span "Работы" at bounding box center [280, 132] width 66 height 17
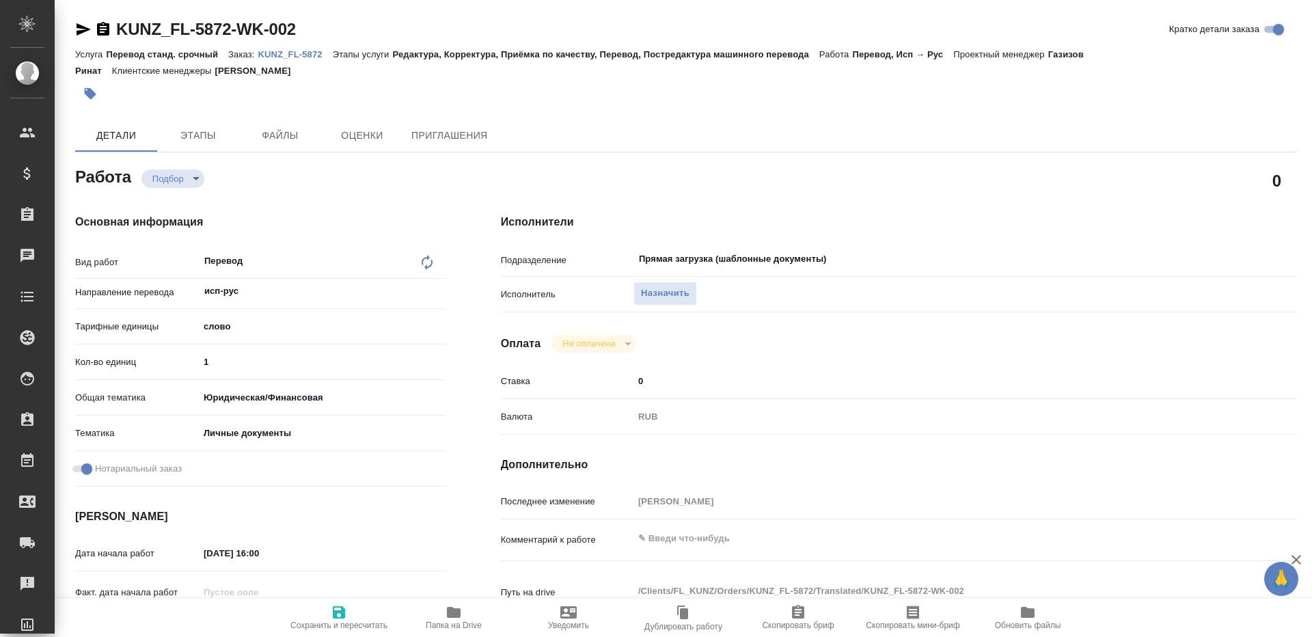
type textarea "x"
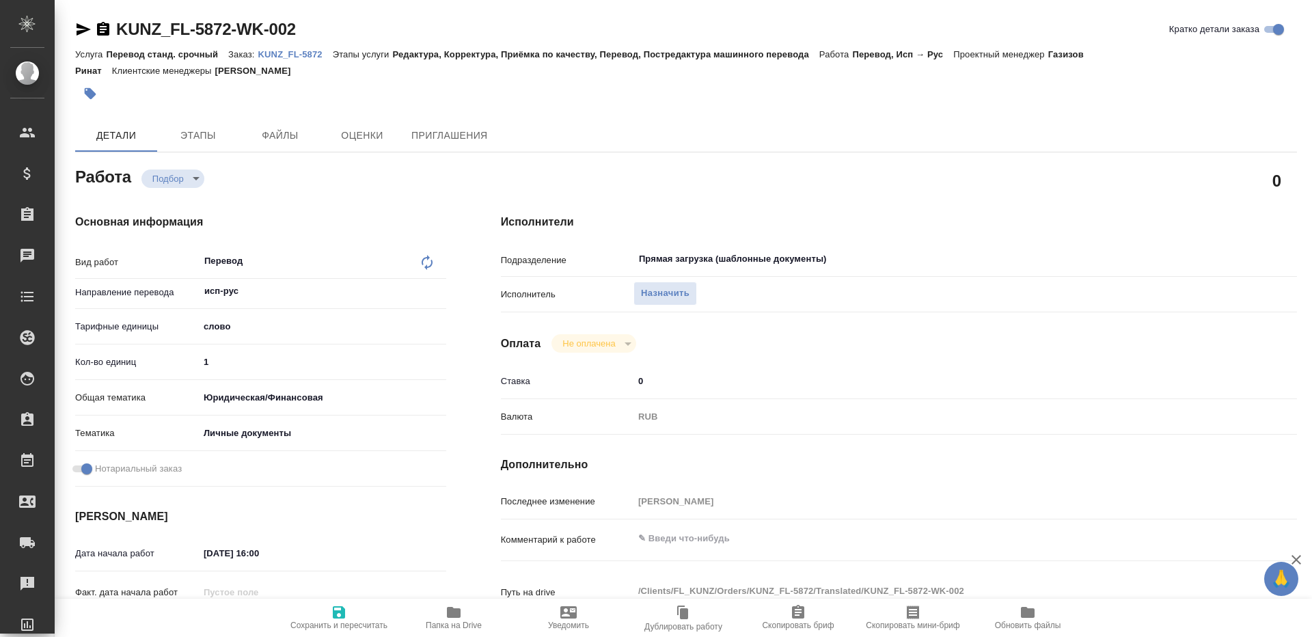
type textarea "x"
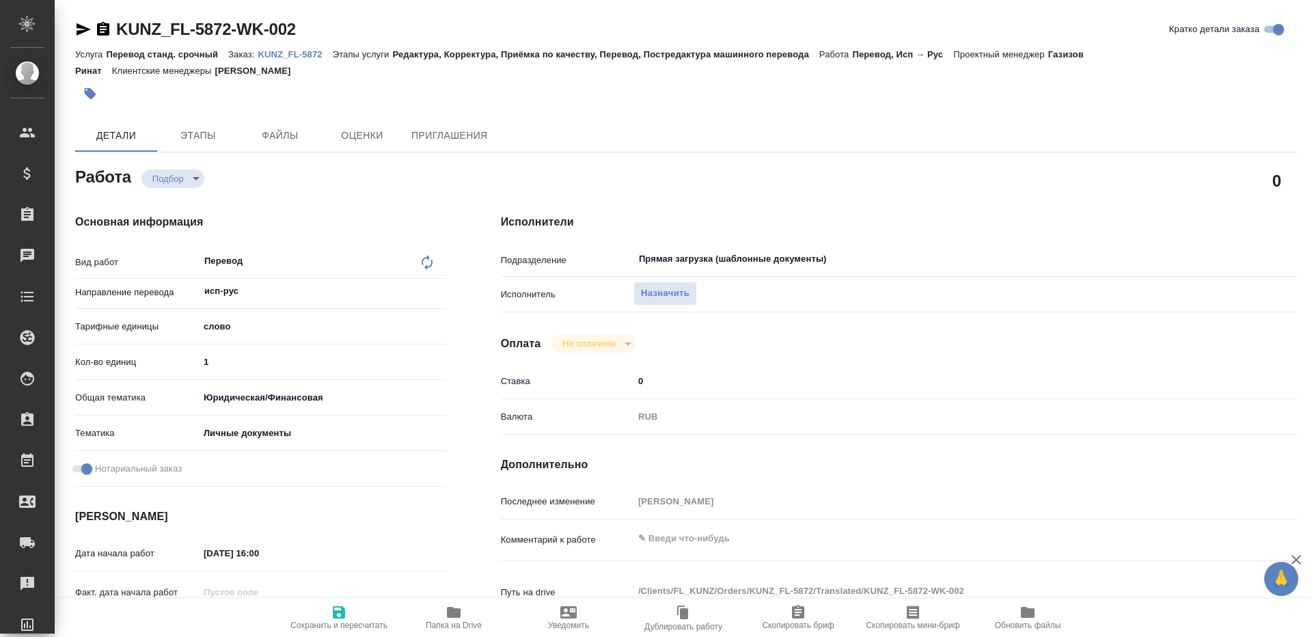
type textarea "x"
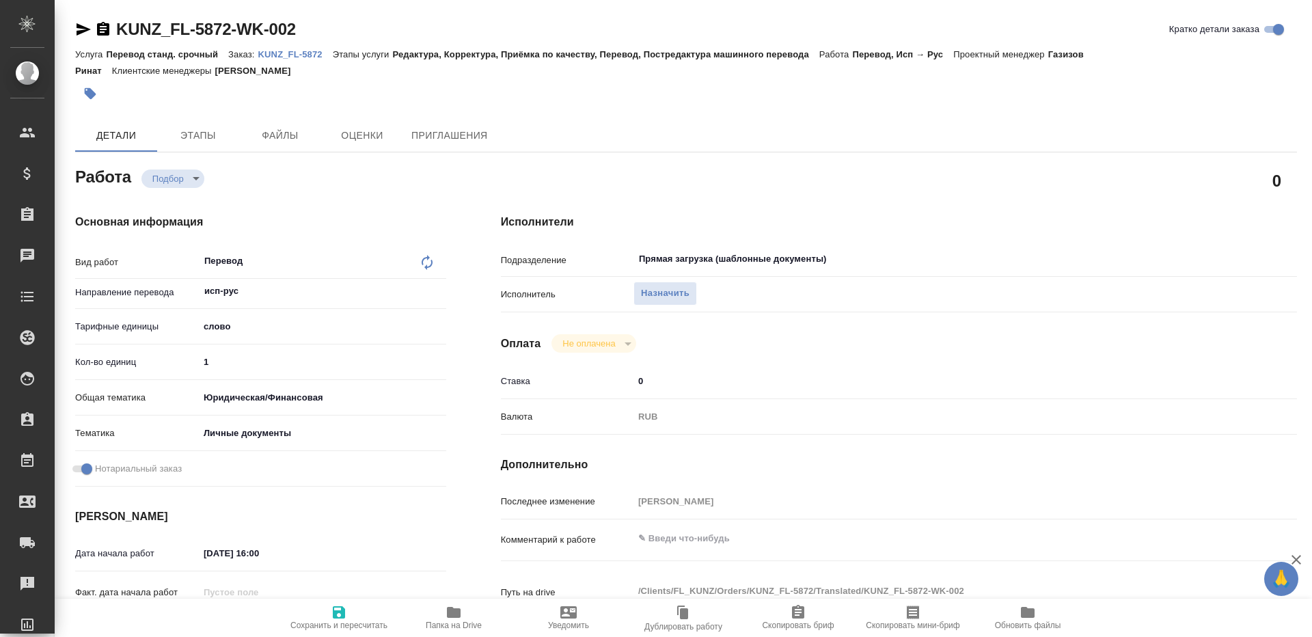
type textarea "x"
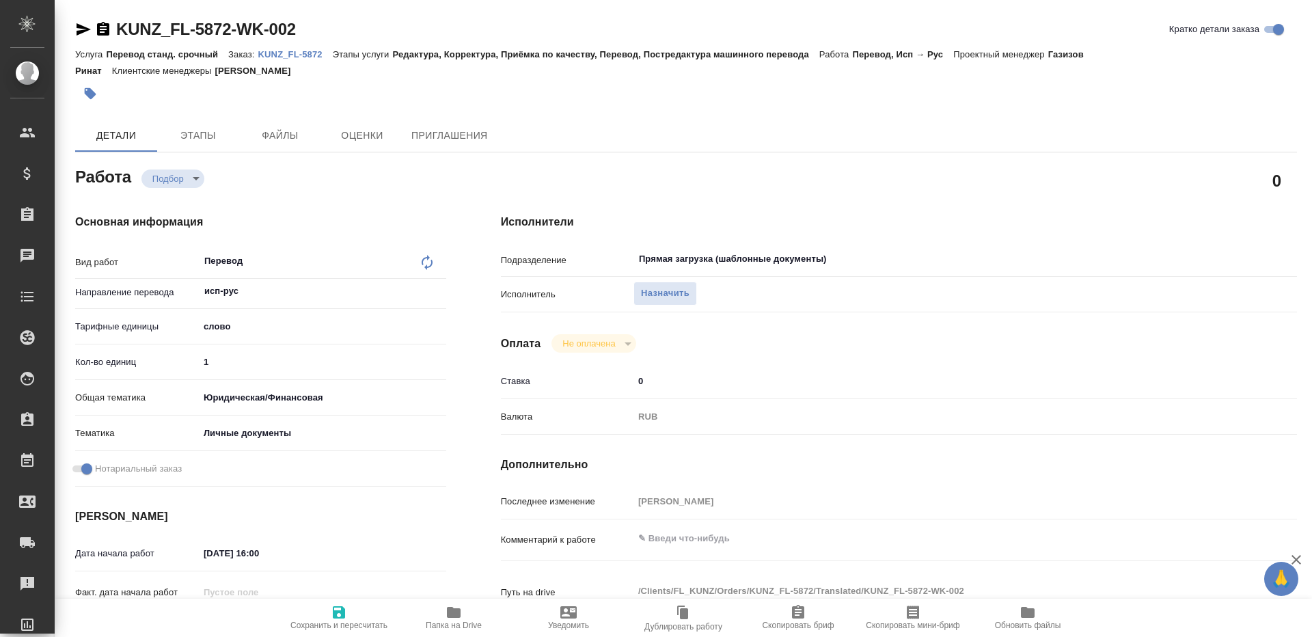
type textarea "x"
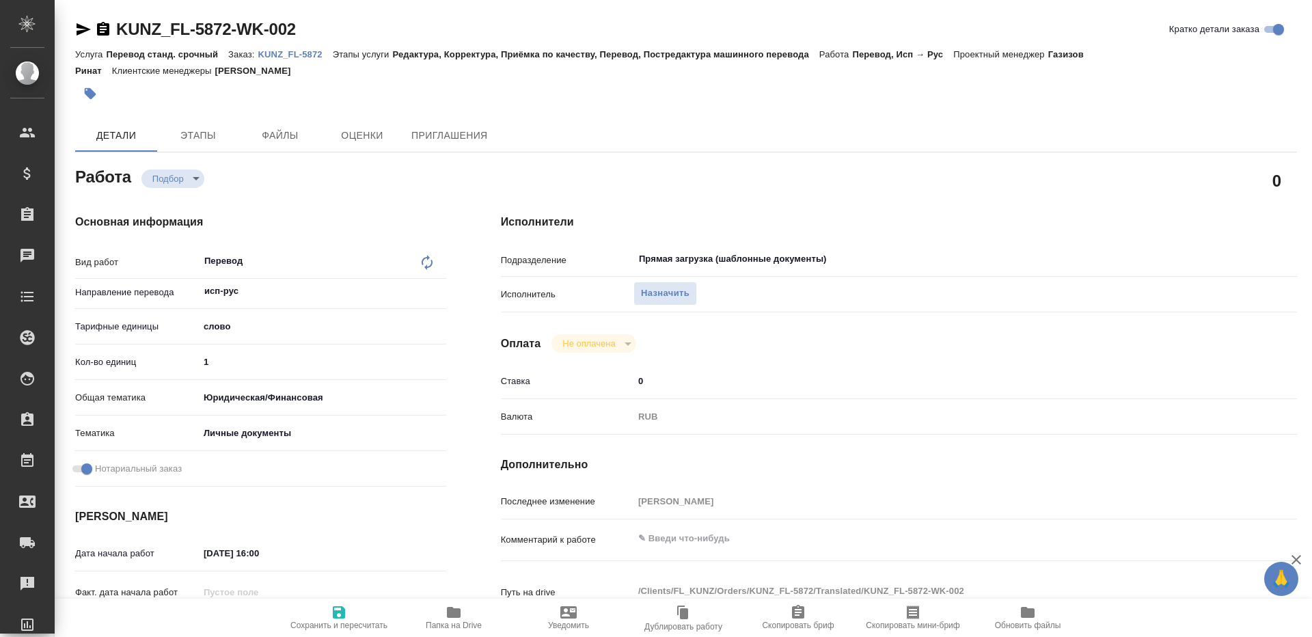
type textarea "x"
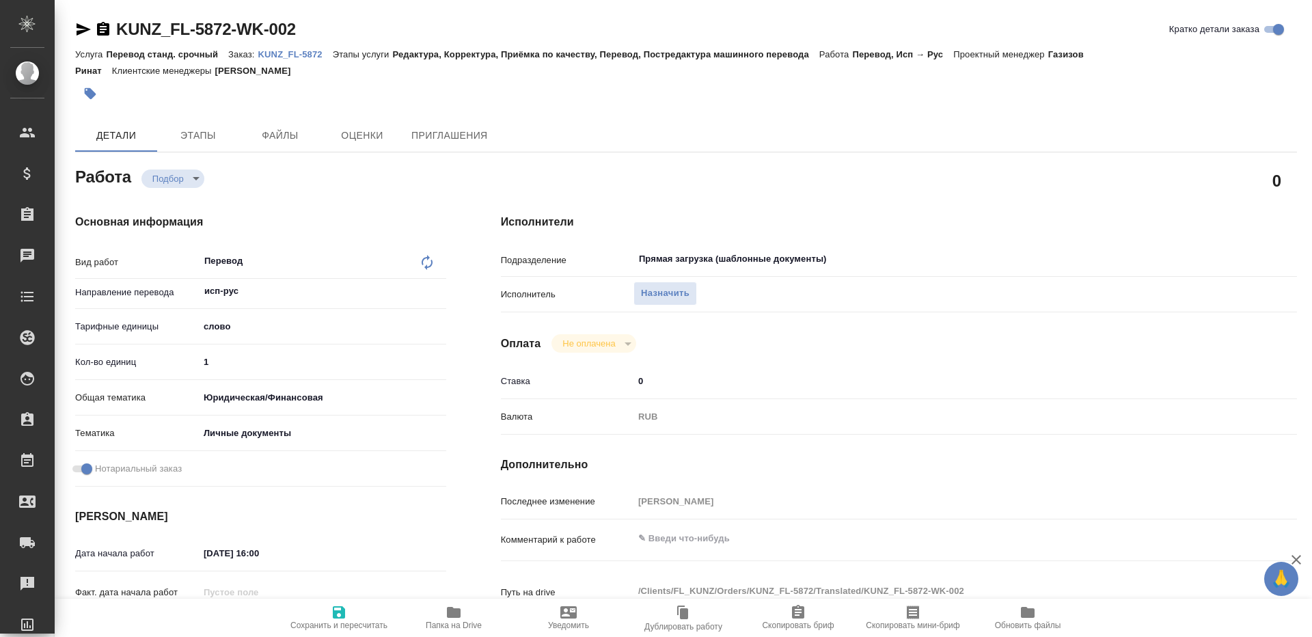
type textarea "x"
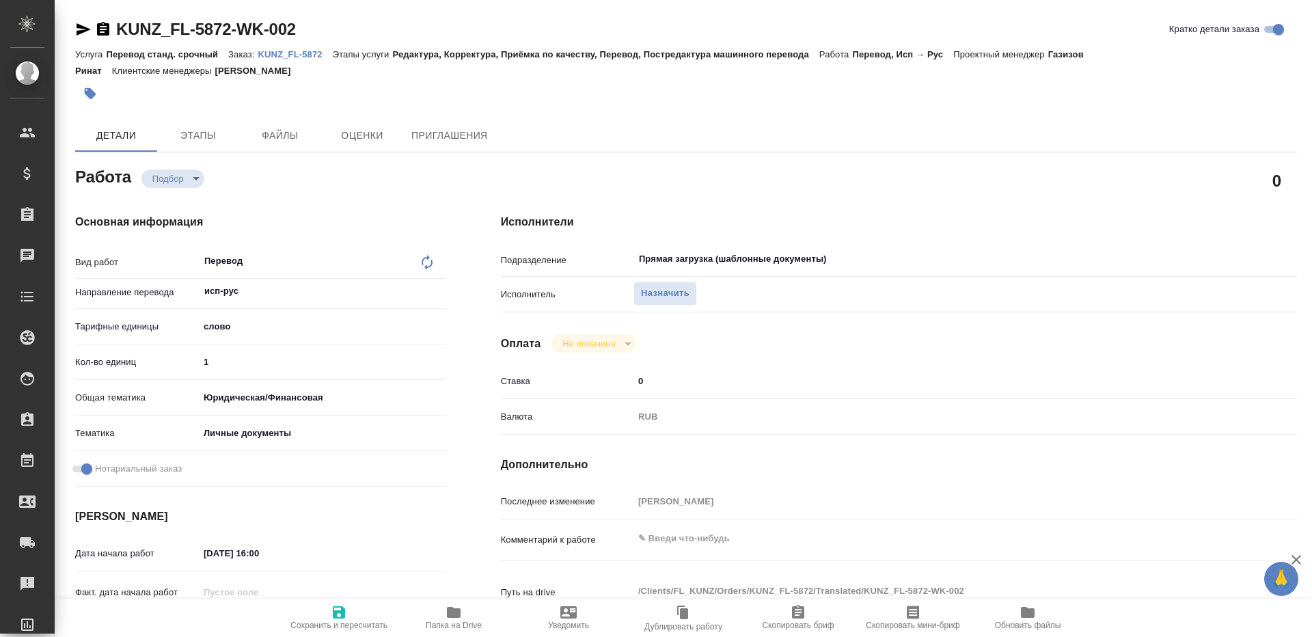
type textarea "x"
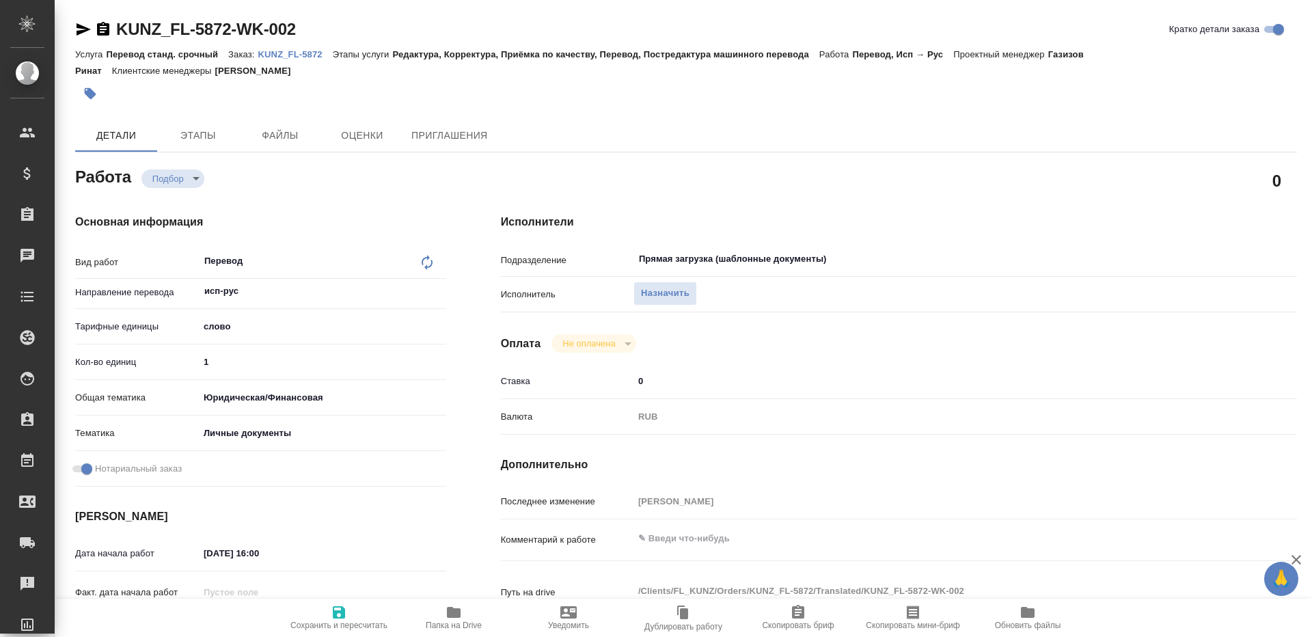
type textarea "x"
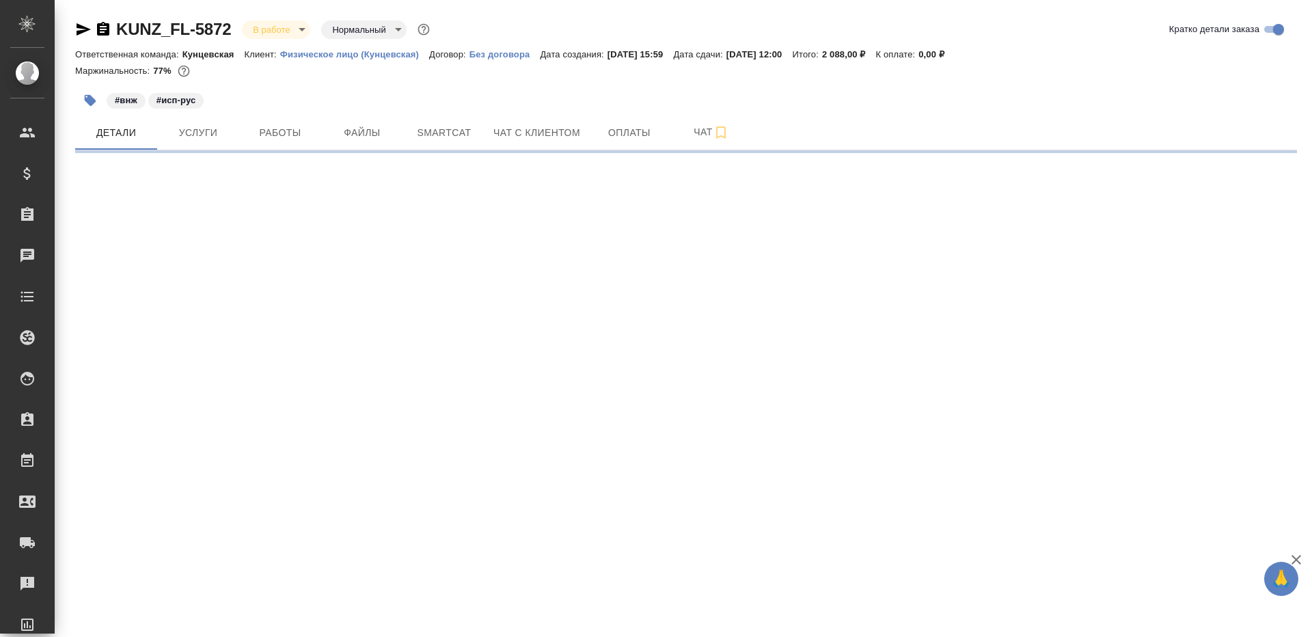
select select "RU"
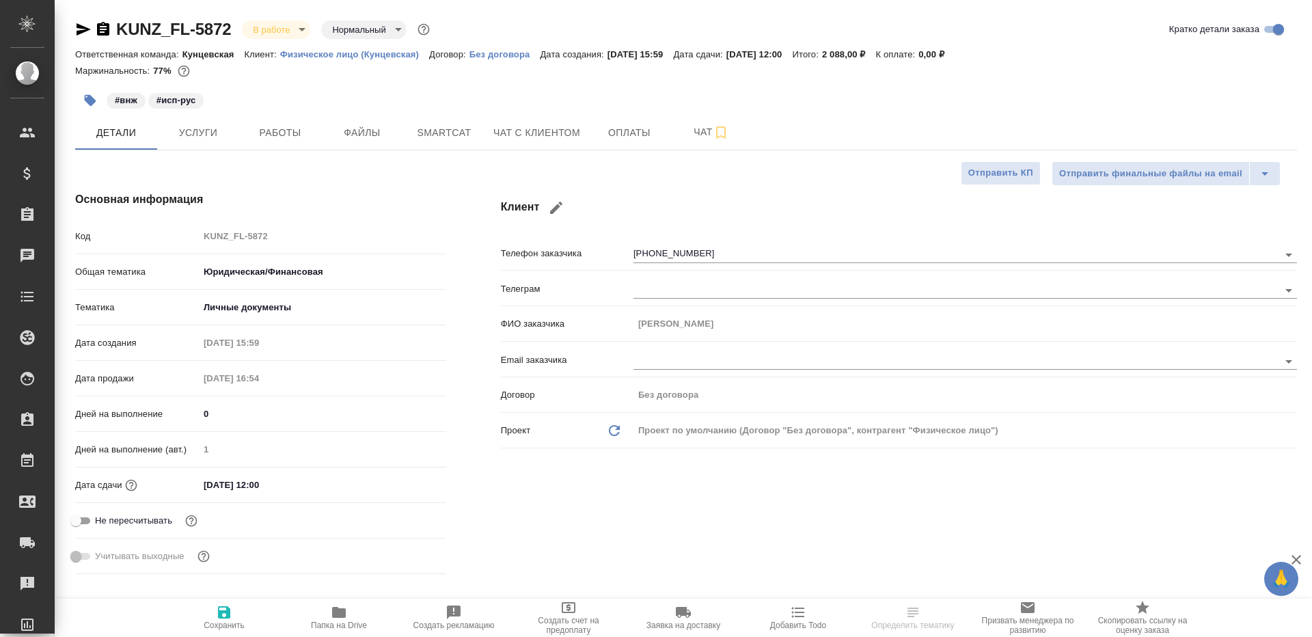
type textarea "x"
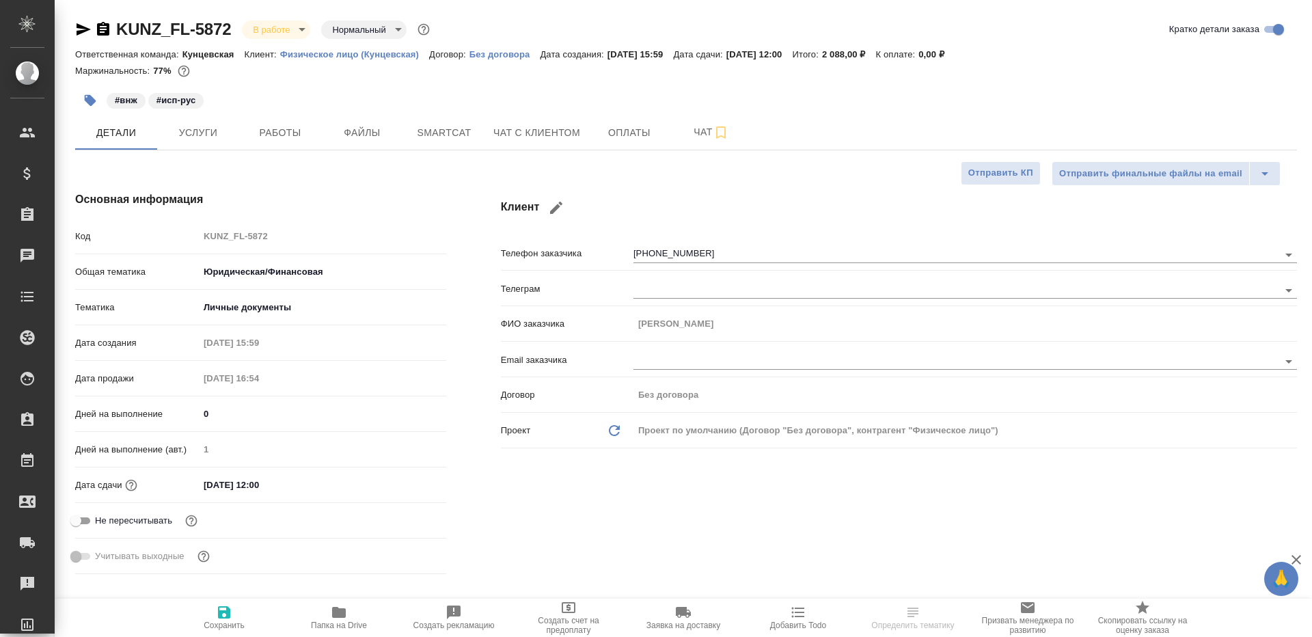
type textarea "x"
click at [289, 133] on span "Работы" at bounding box center [280, 132] width 66 height 17
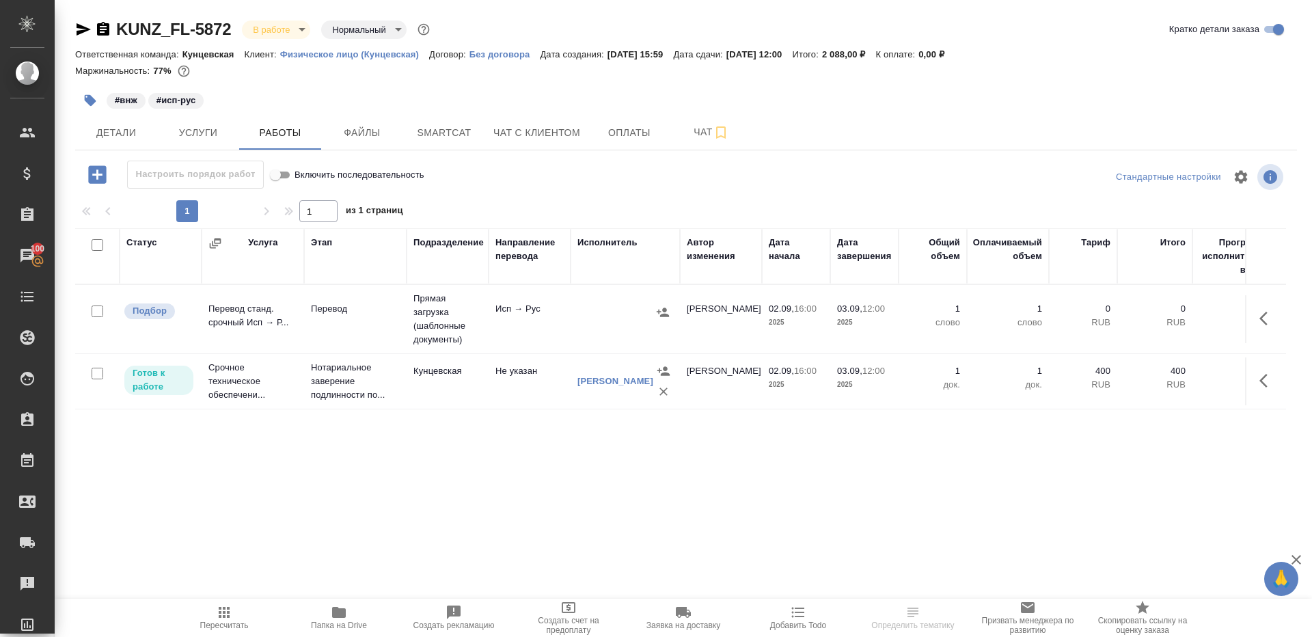
click at [525, 189] on div at bounding box center [685, 177] width 407 height 33
click at [221, 621] on span "Пересчитать" at bounding box center [224, 625] width 49 height 10
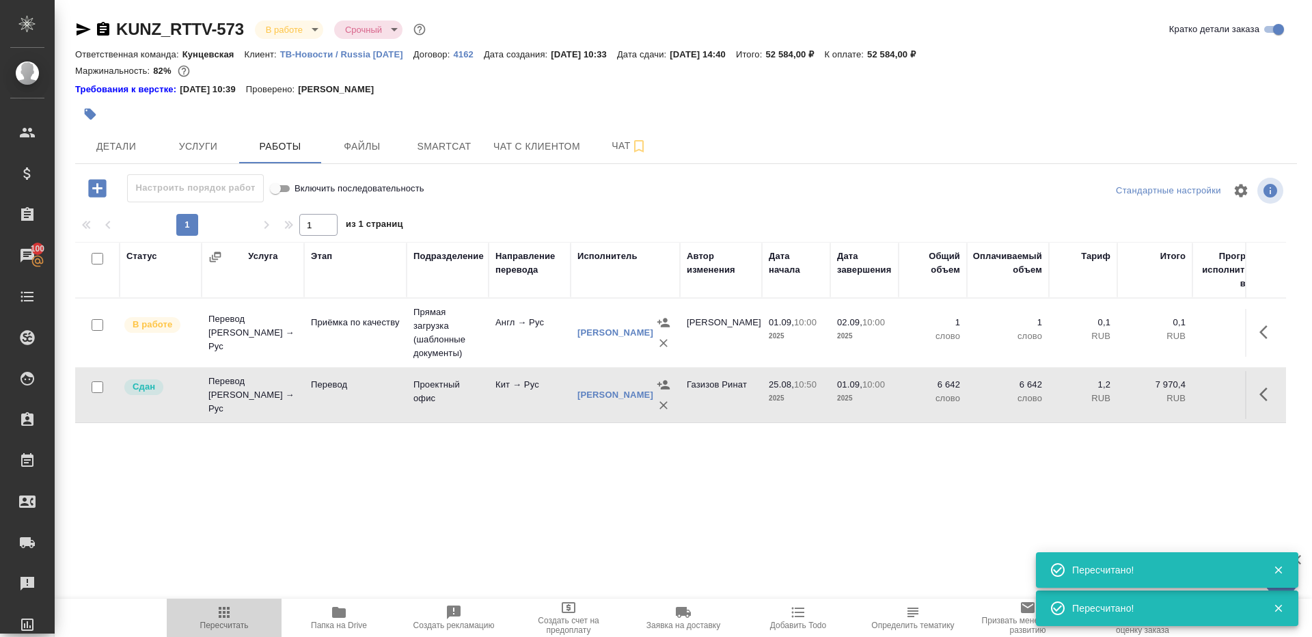
click at [219, 602] on button "Пересчитать" at bounding box center [224, 618] width 115 height 38
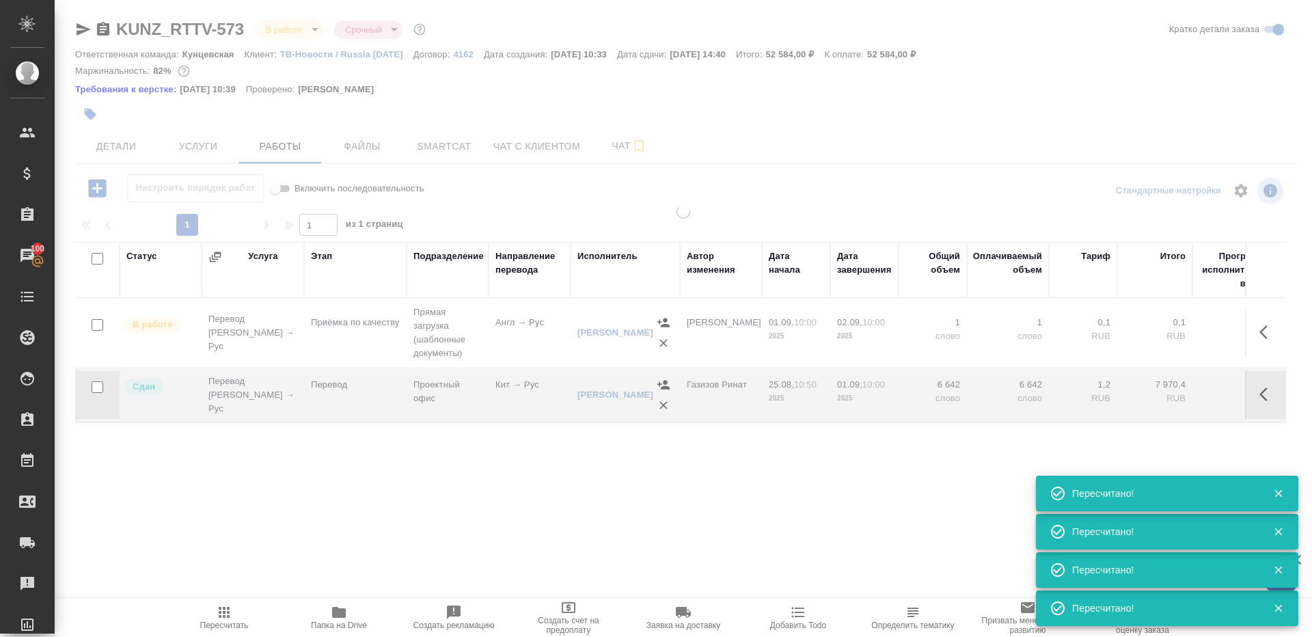
click at [364, 462] on div at bounding box center [683, 394] width 1257 height 379
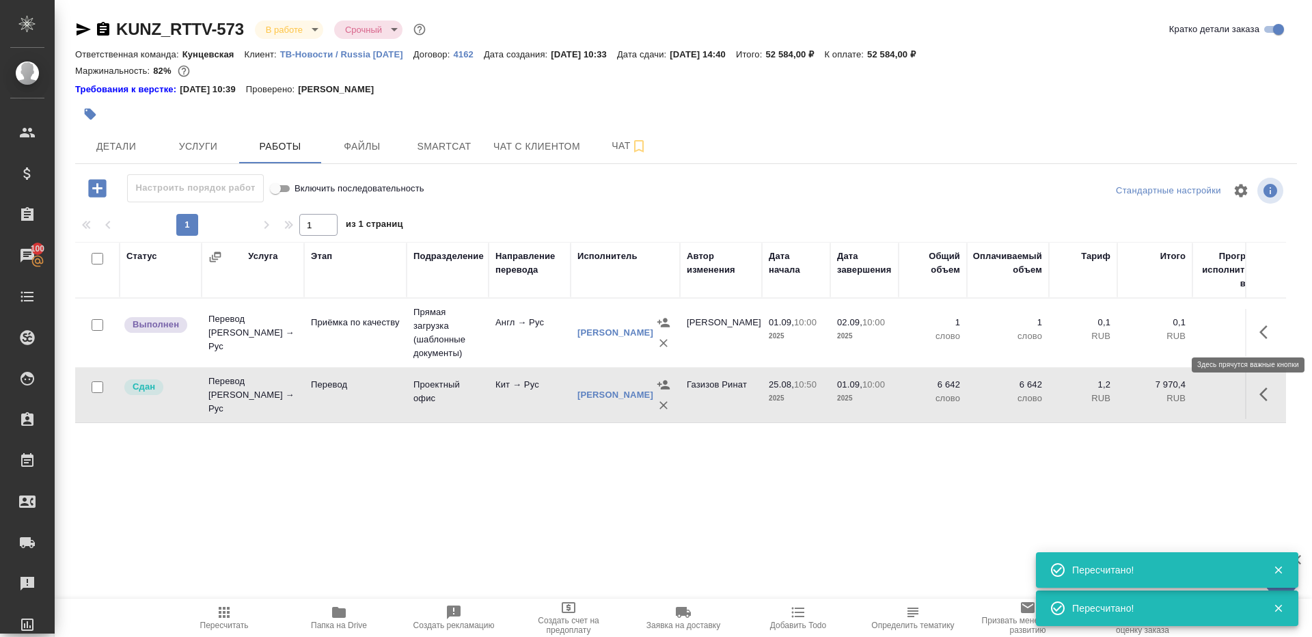
click at [1256, 319] on button "button" at bounding box center [1267, 332] width 33 height 33
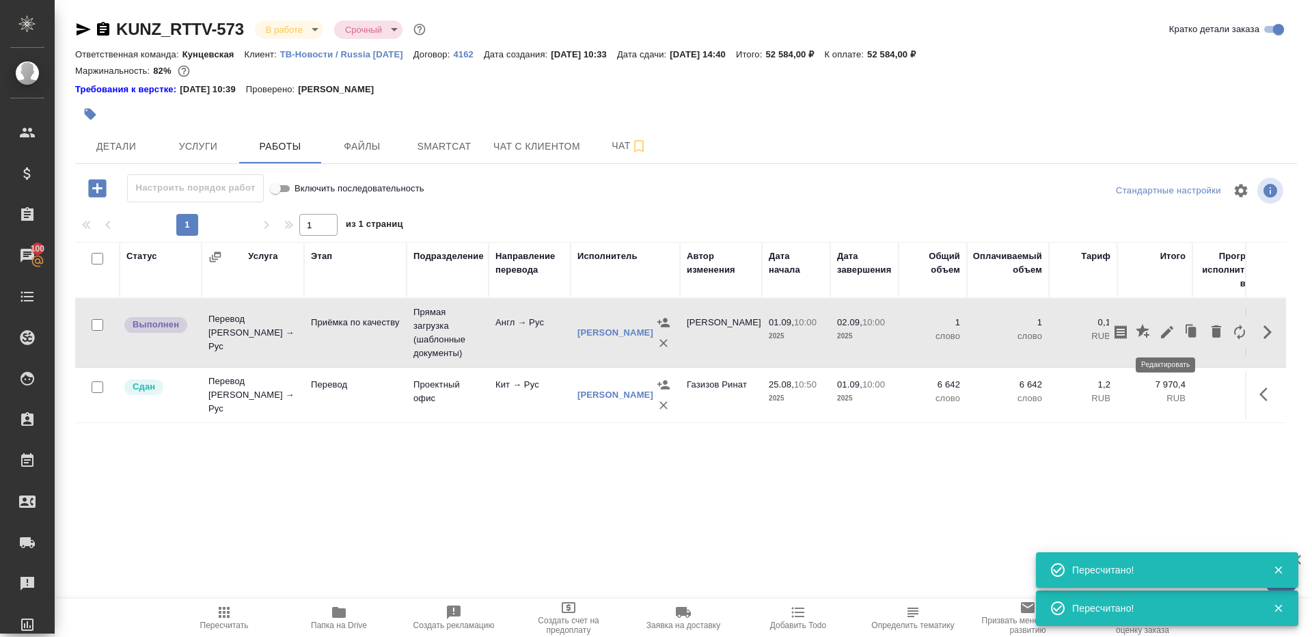
click at [1163, 324] on icon "button" at bounding box center [1167, 332] width 16 height 16
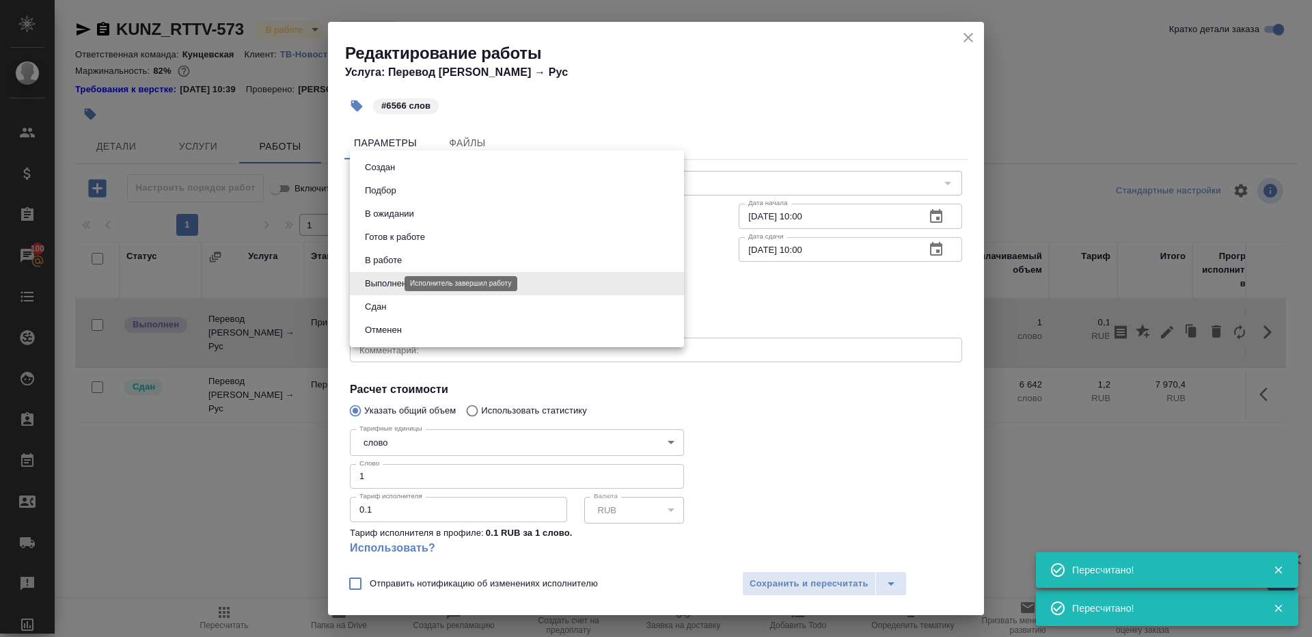
click at [370, 284] on body "🙏 .cls-1 fill:#fff; AWATERA [PERSON_NAME] Клиенты Спецификации Заказы 100 Чаты …" at bounding box center [656, 318] width 1312 height 637
click at [381, 310] on button "Сдан" at bounding box center [375, 306] width 29 height 15
type input "closed"
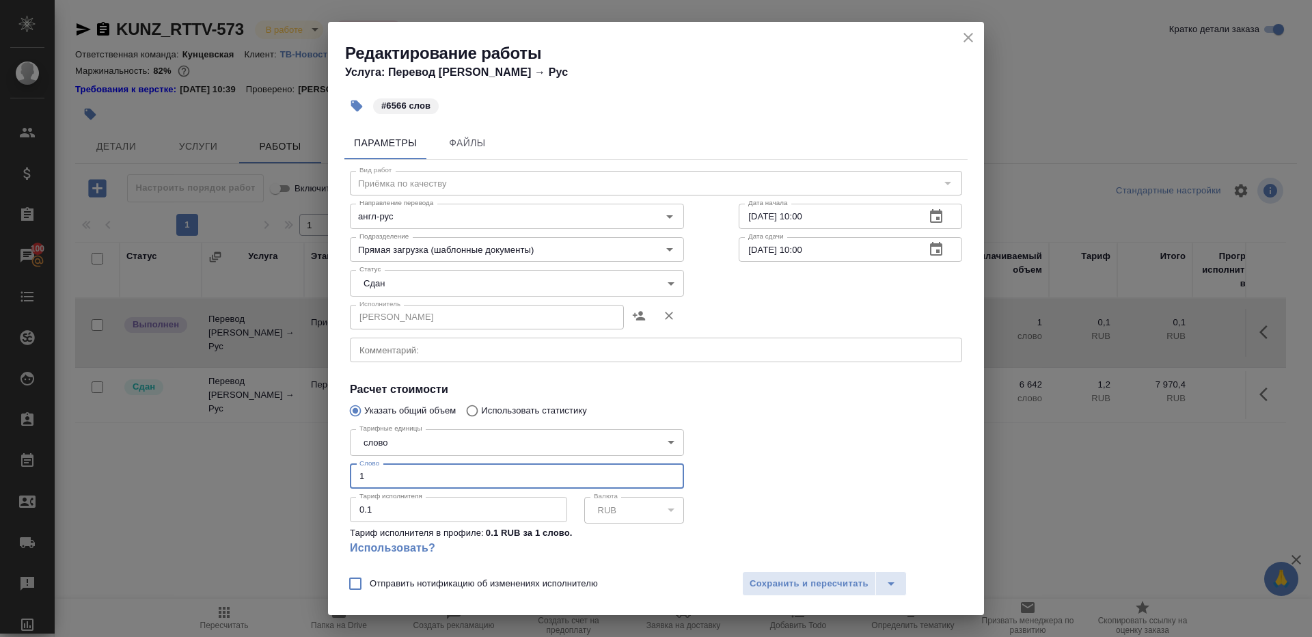
drag, startPoint x: 379, startPoint y: 476, endPoint x: 230, endPoint y: 474, distance: 149.7
click at [234, 475] on div "Редактирование работы Услуга: Перевод Стандарт Англ → Рус #6566 слов Параметры …" at bounding box center [656, 318] width 1312 height 637
type input "6566"
click at [795, 597] on div "Отправить нотификацию об изменениях исполнителю Сохранить и пересчитать" at bounding box center [656, 588] width 656 height 53
click at [795, 587] on span "Сохранить и пересчитать" at bounding box center [809, 584] width 119 height 16
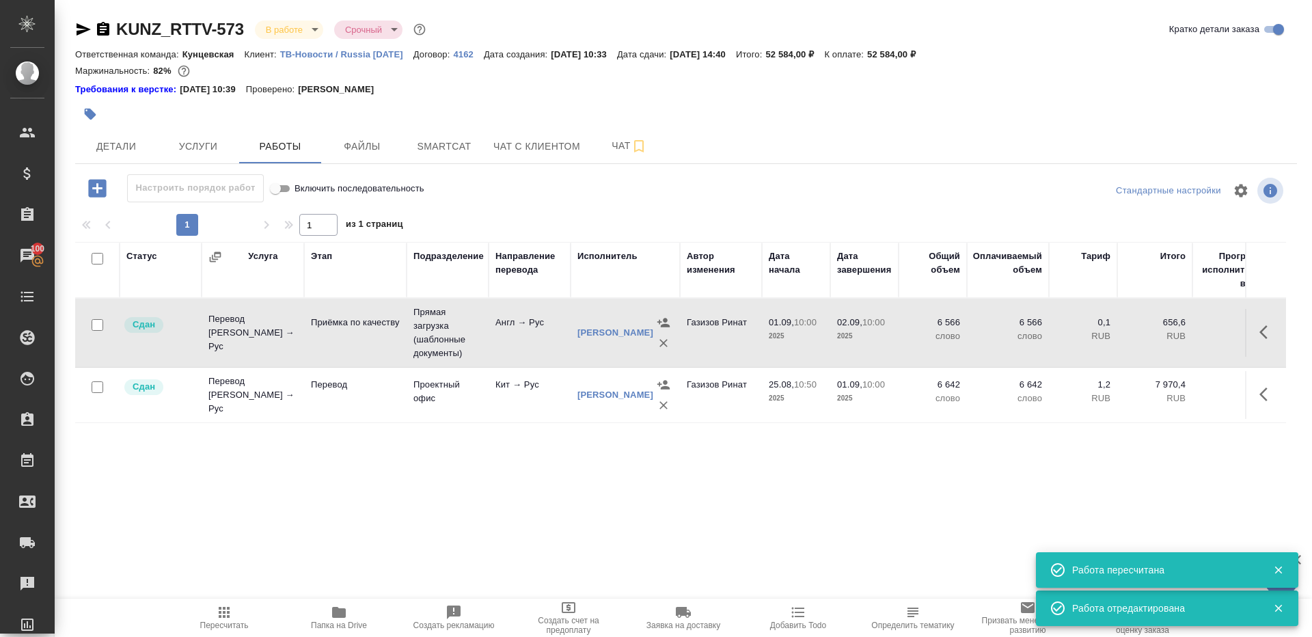
click at [260, 28] on body "🙏 .cls-1 fill:#fff; AWATERA [PERSON_NAME] Клиенты Спецификации Заказы 100 Чаты …" at bounding box center [656, 318] width 1312 height 637
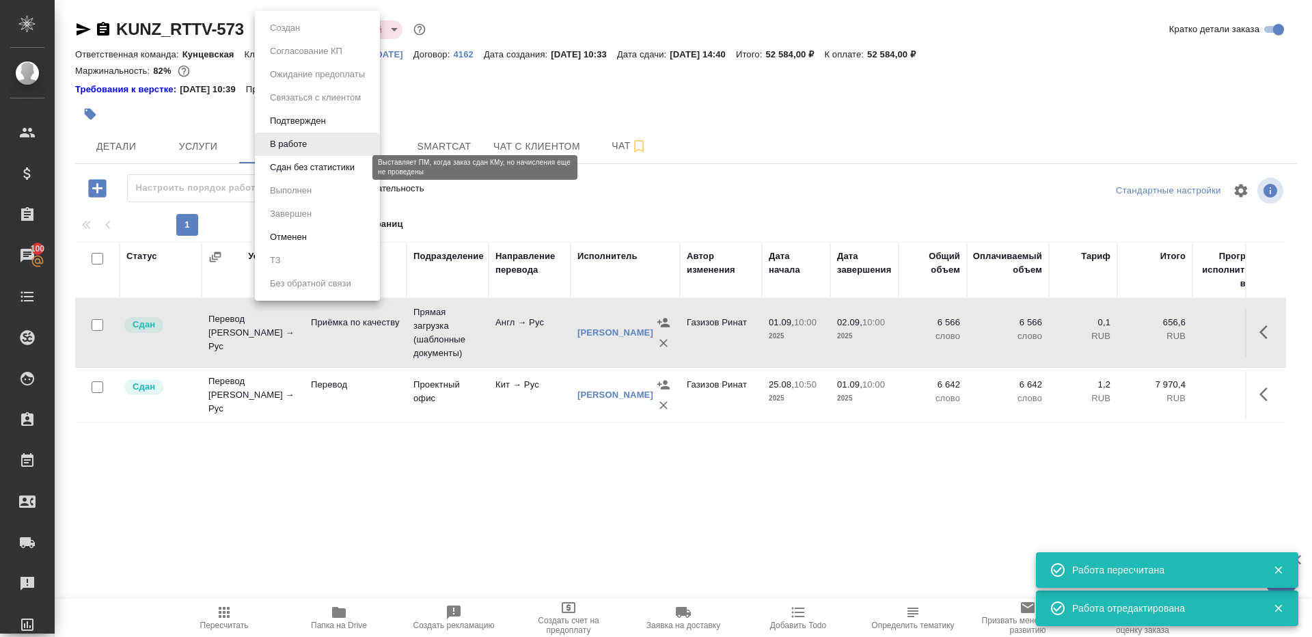
click at [291, 160] on button "Сдан без статистики" at bounding box center [312, 167] width 93 height 15
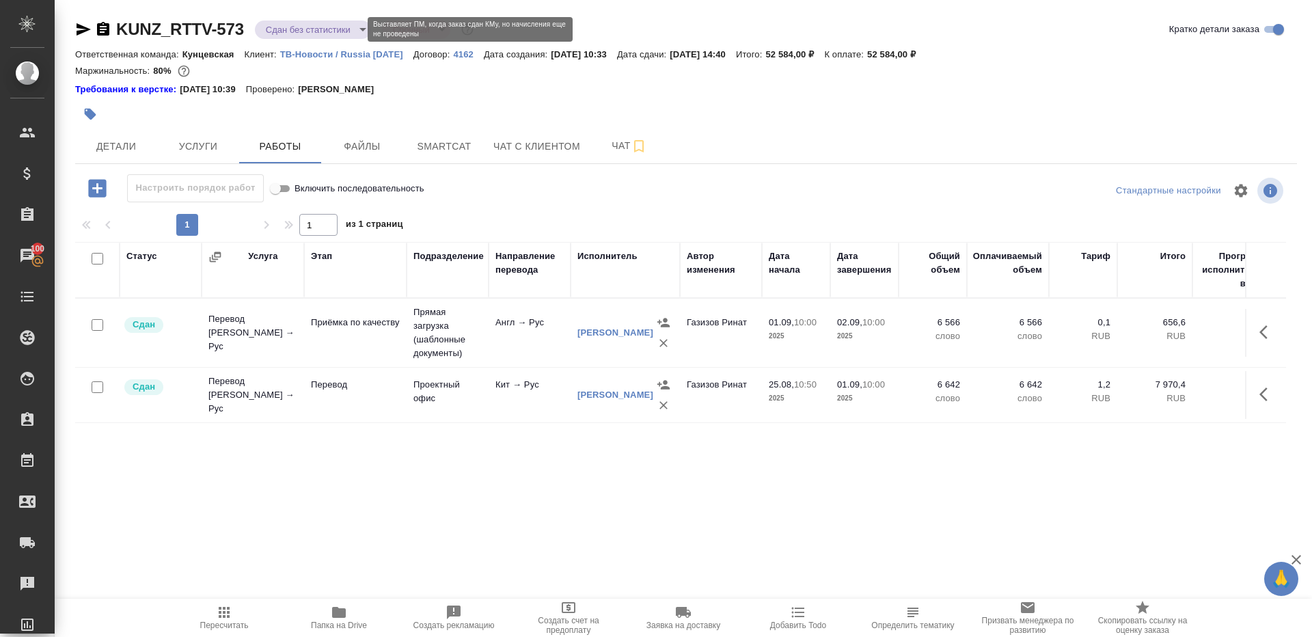
click at [325, 27] on body "🙏 .cls-1 fill:#fff; AWATERA [PERSON_NAME] Клиенты Спецификации Заказы 100 Чаты …" at bounding box center [656, 318] width 1312 height 637
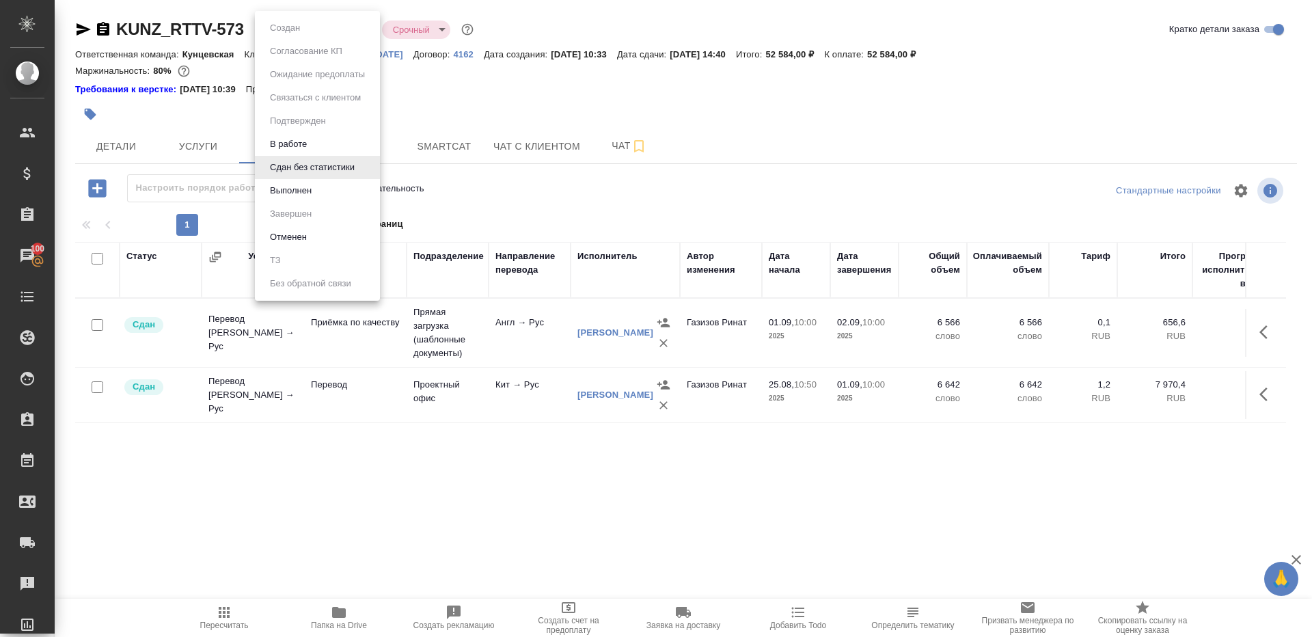
click at [322, 190] on li "Выполнен" at bounding box center [317, 190] width 125 height 23
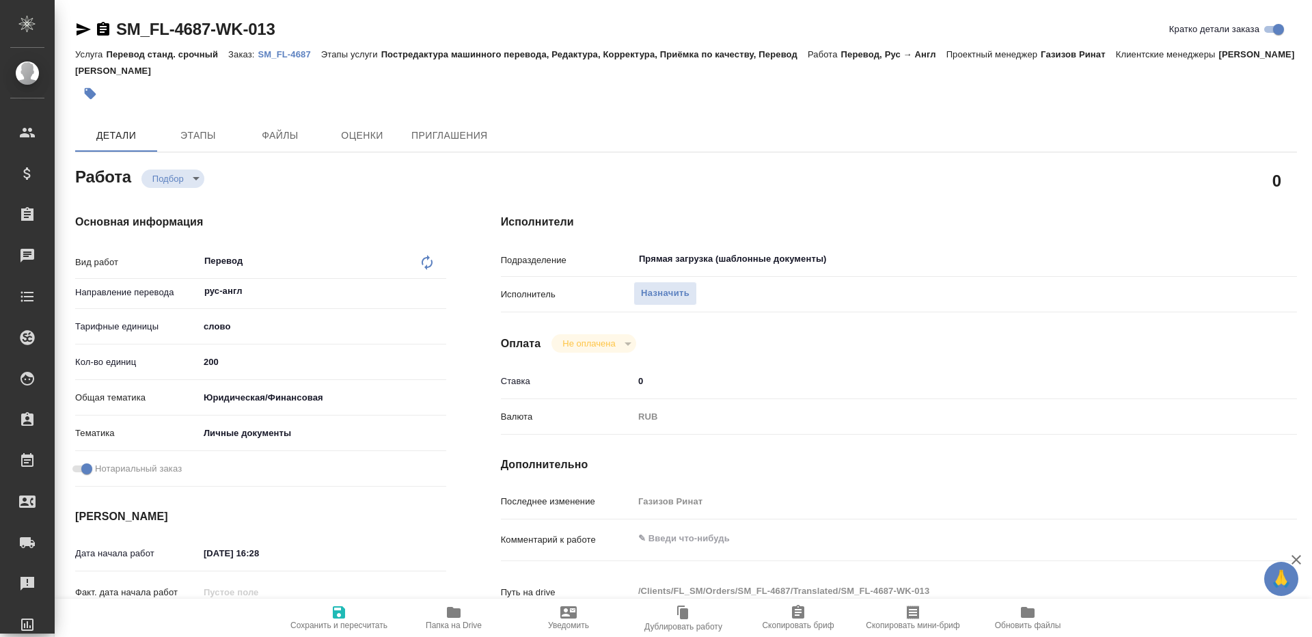
type textarea "x"
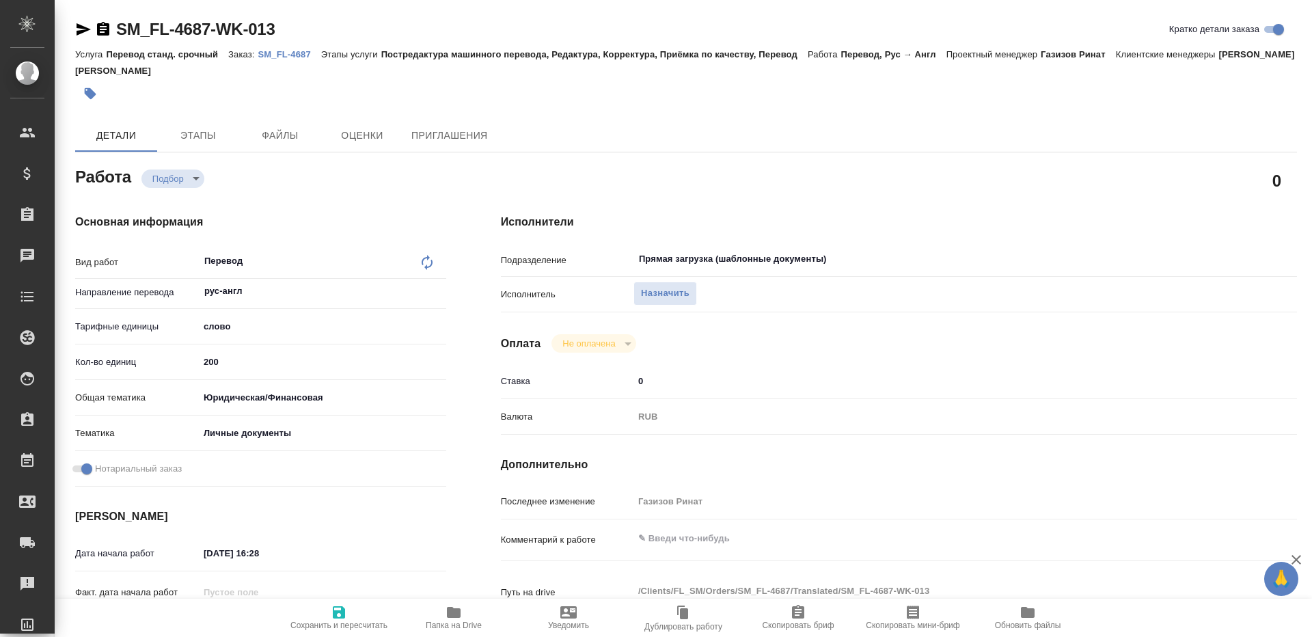
type textarea "x"
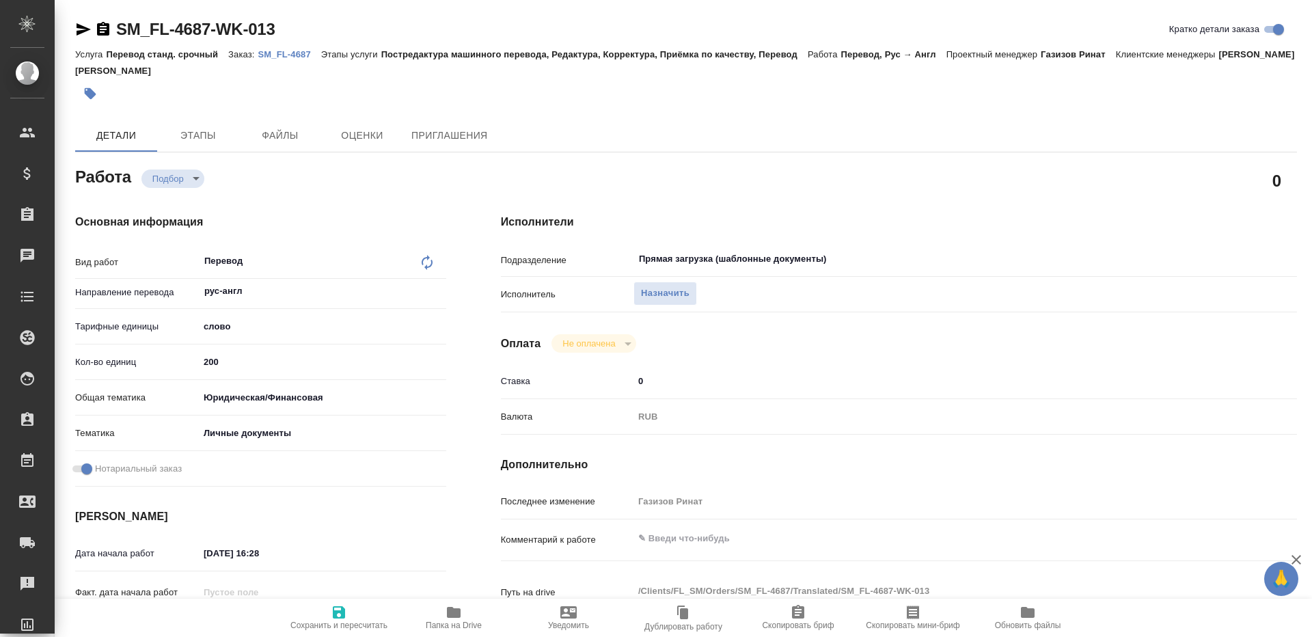
type textarea "x"
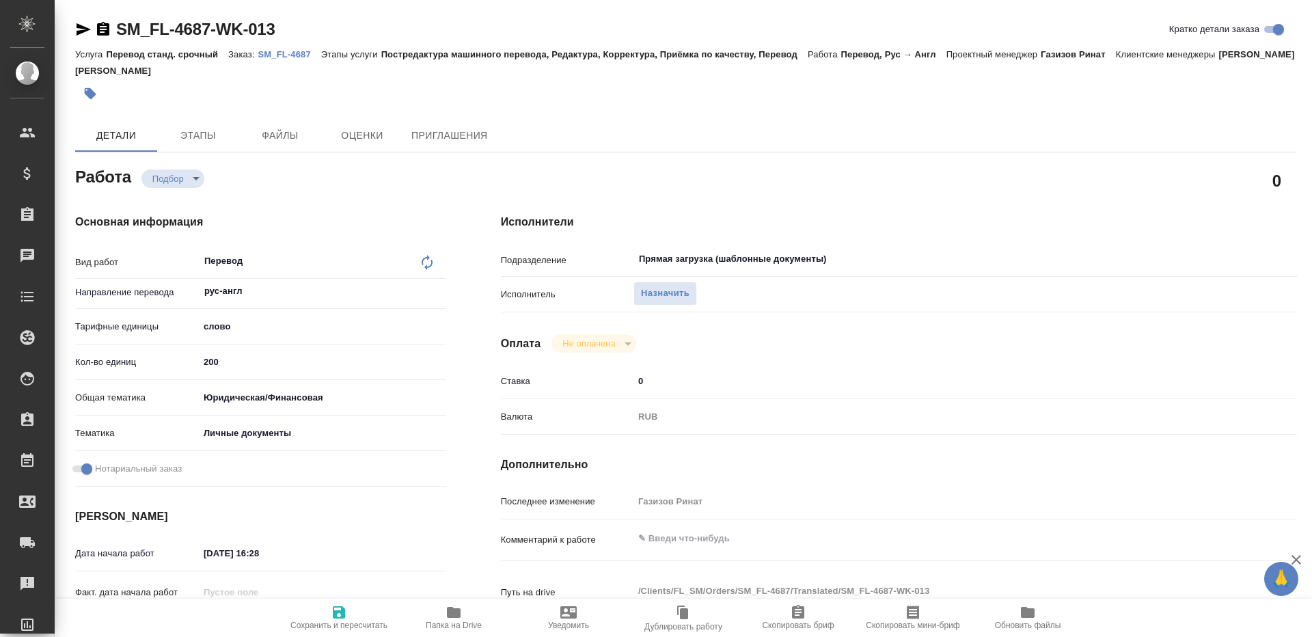
type textarea "x"
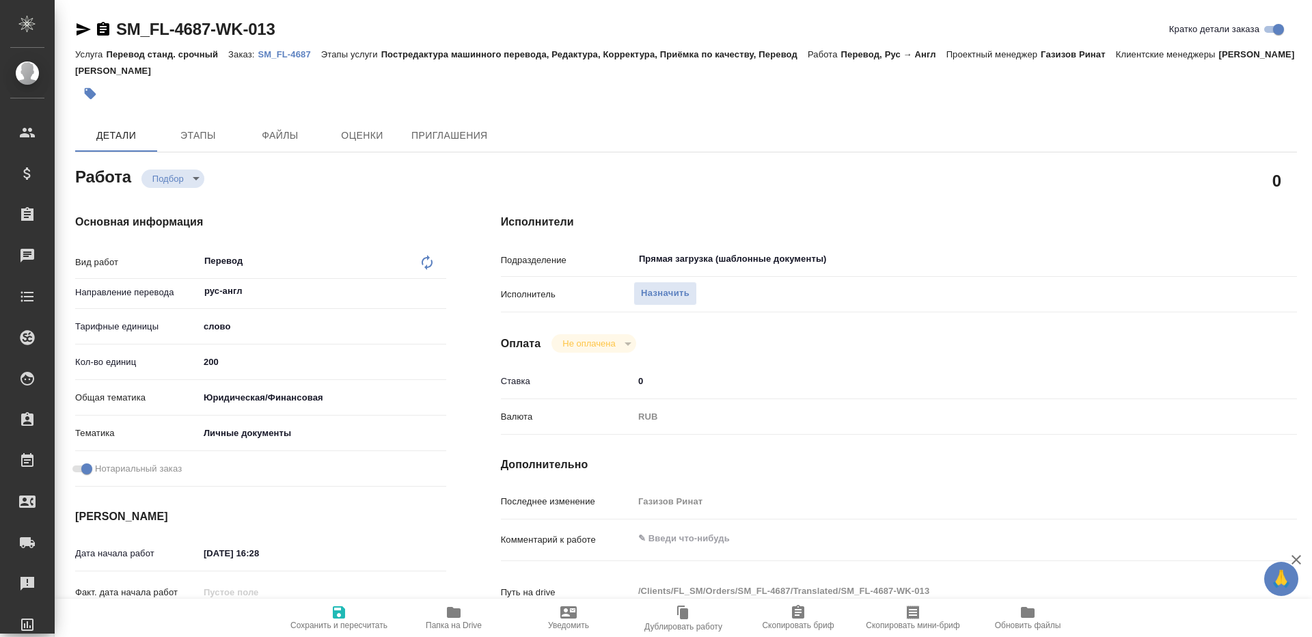
type textarea "x"
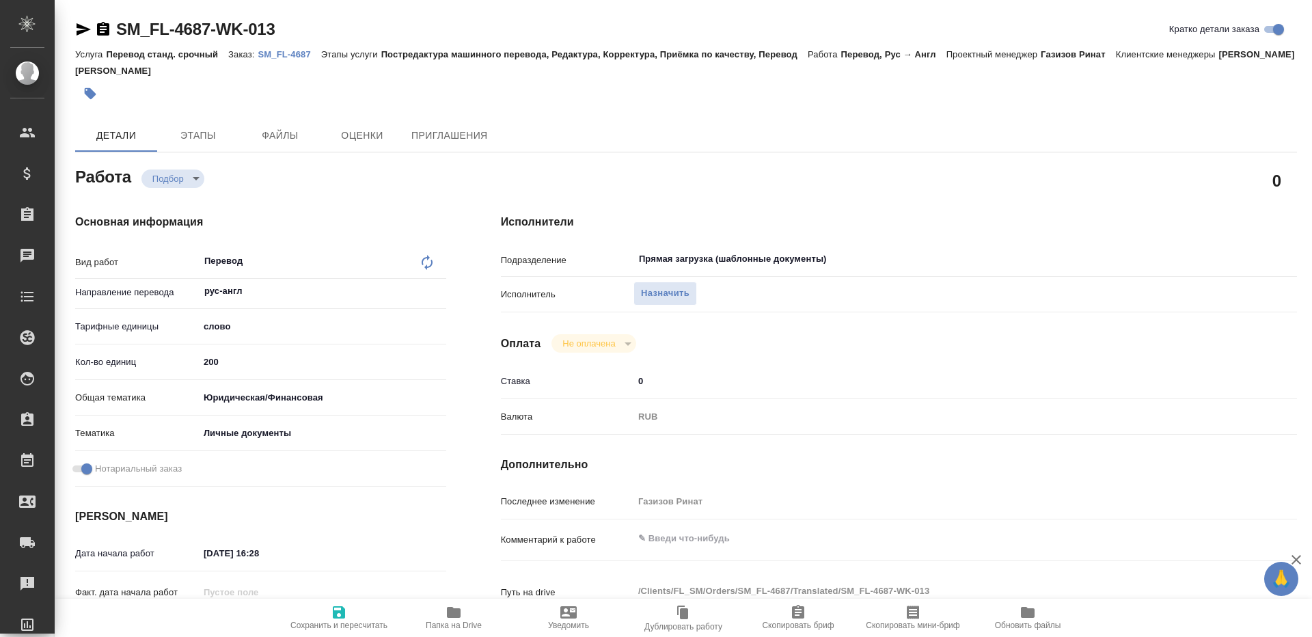
type textarea "x"
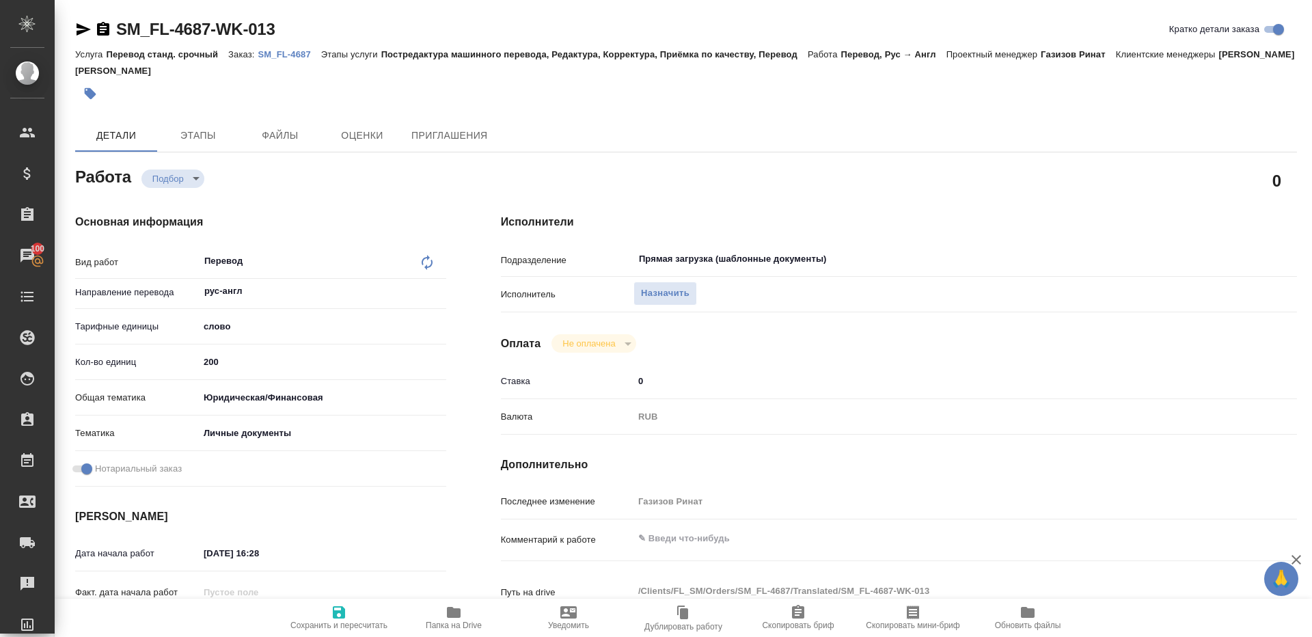
type textarea "x"
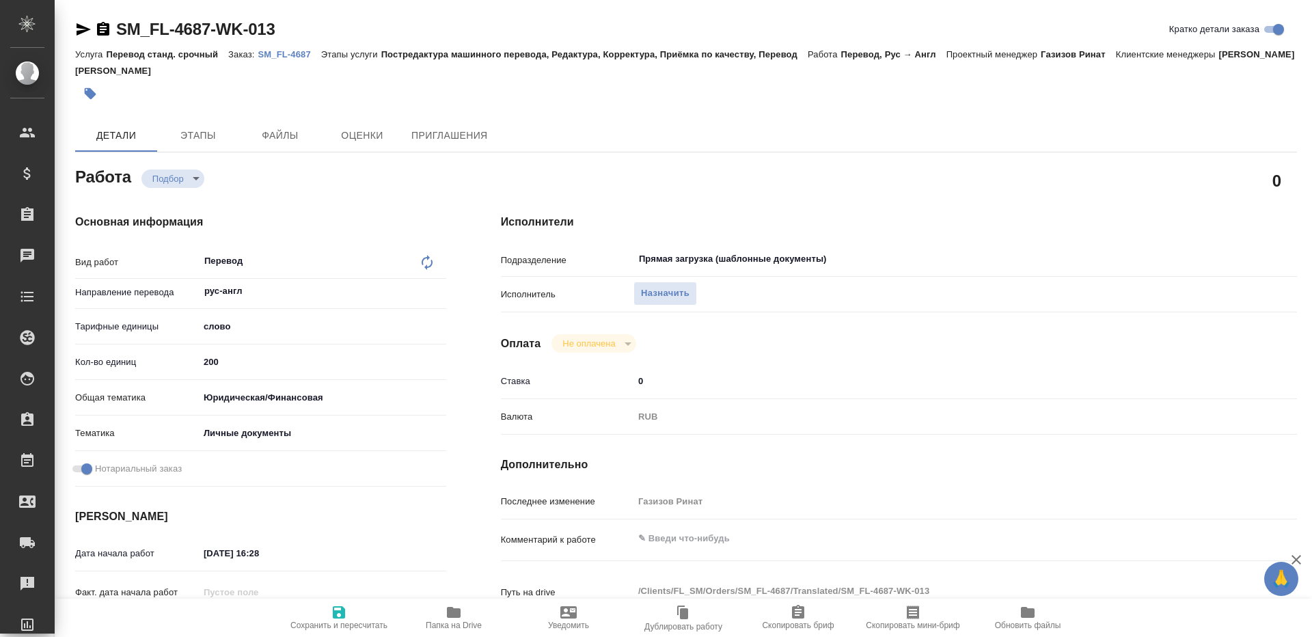
type textarea "x"
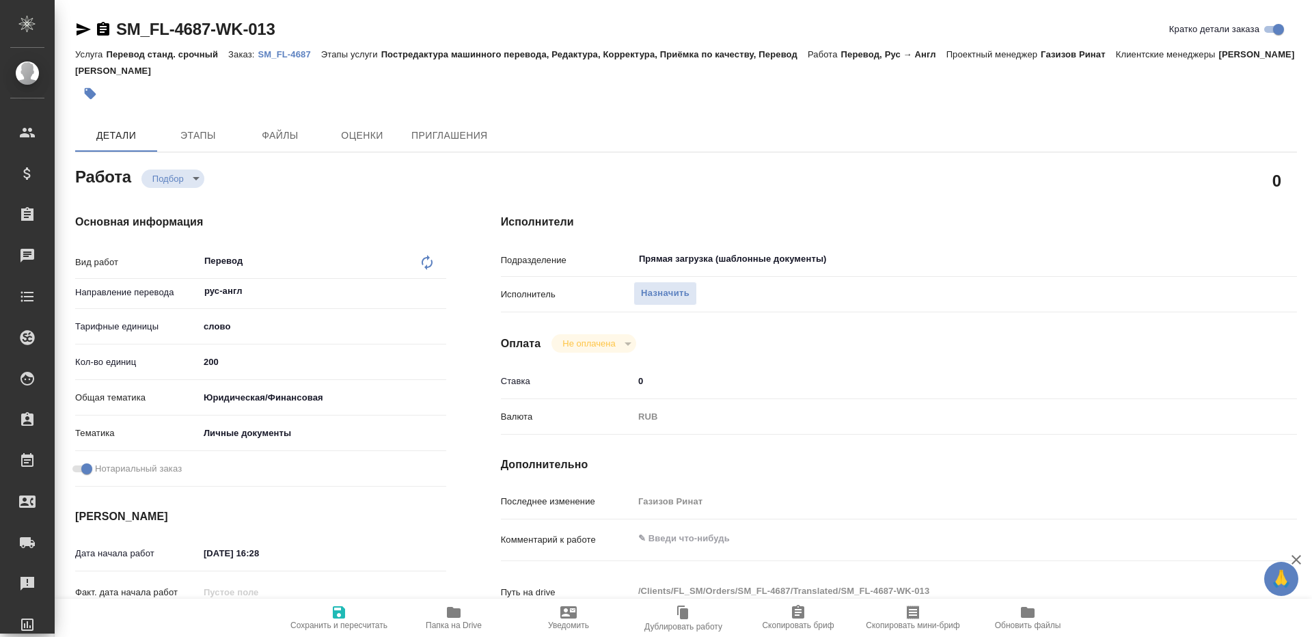
type textarea "x"
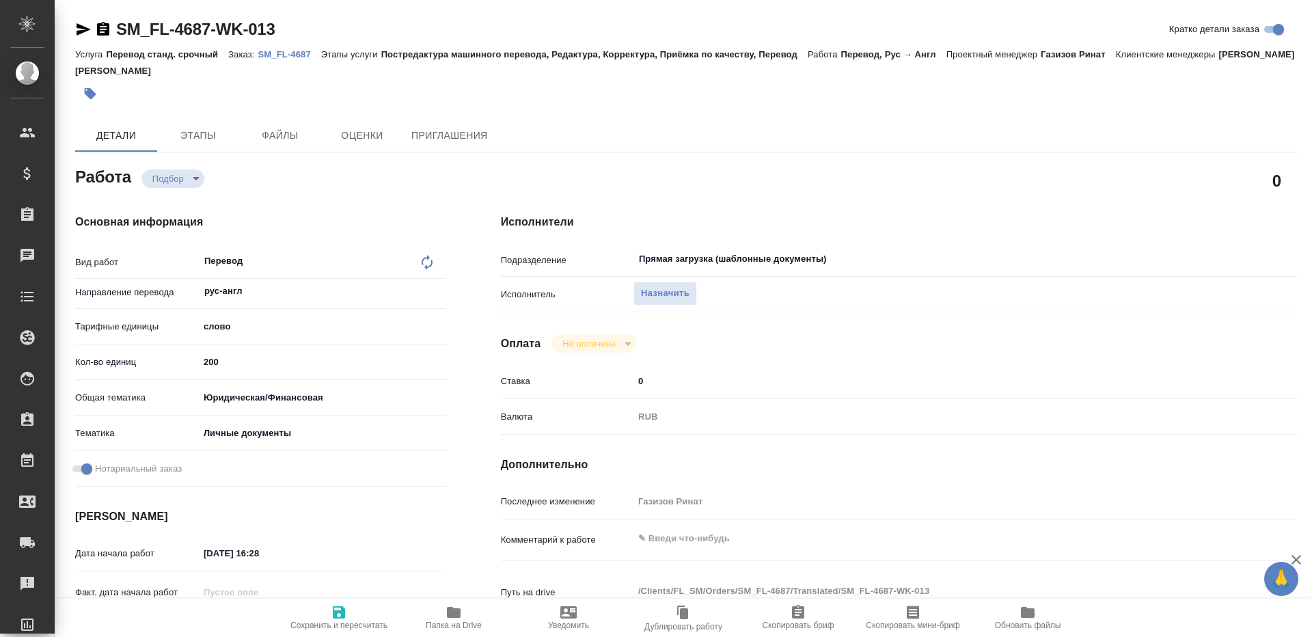
type textarea "x"
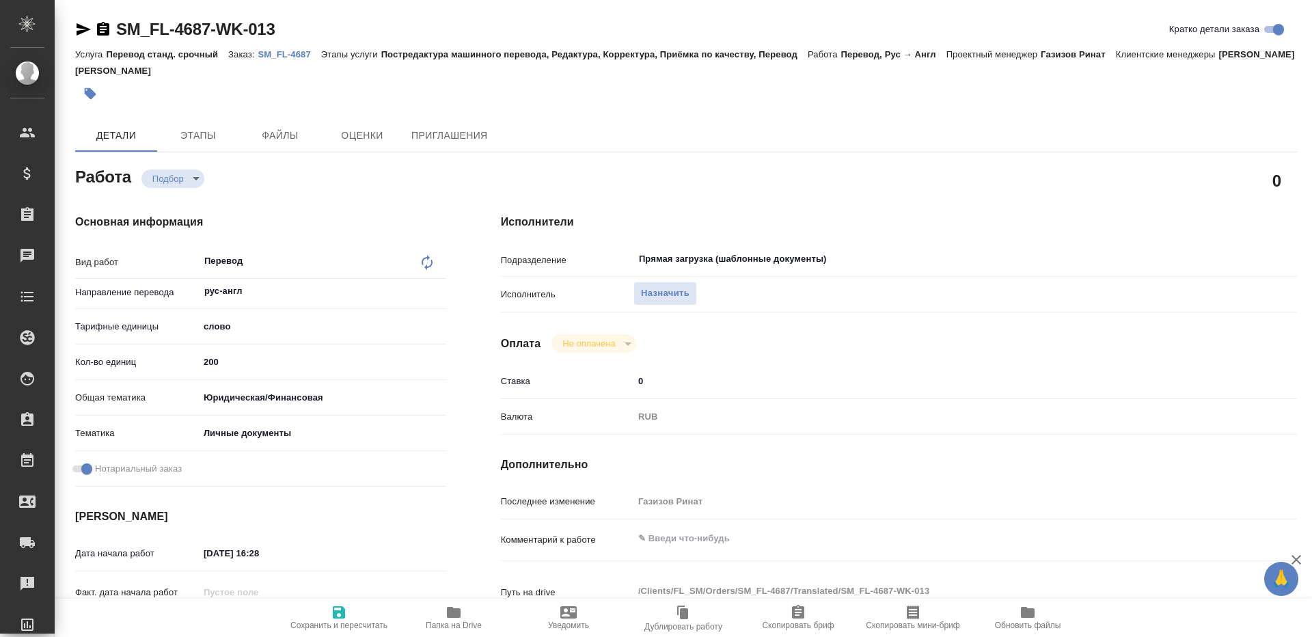
type textarea "x"
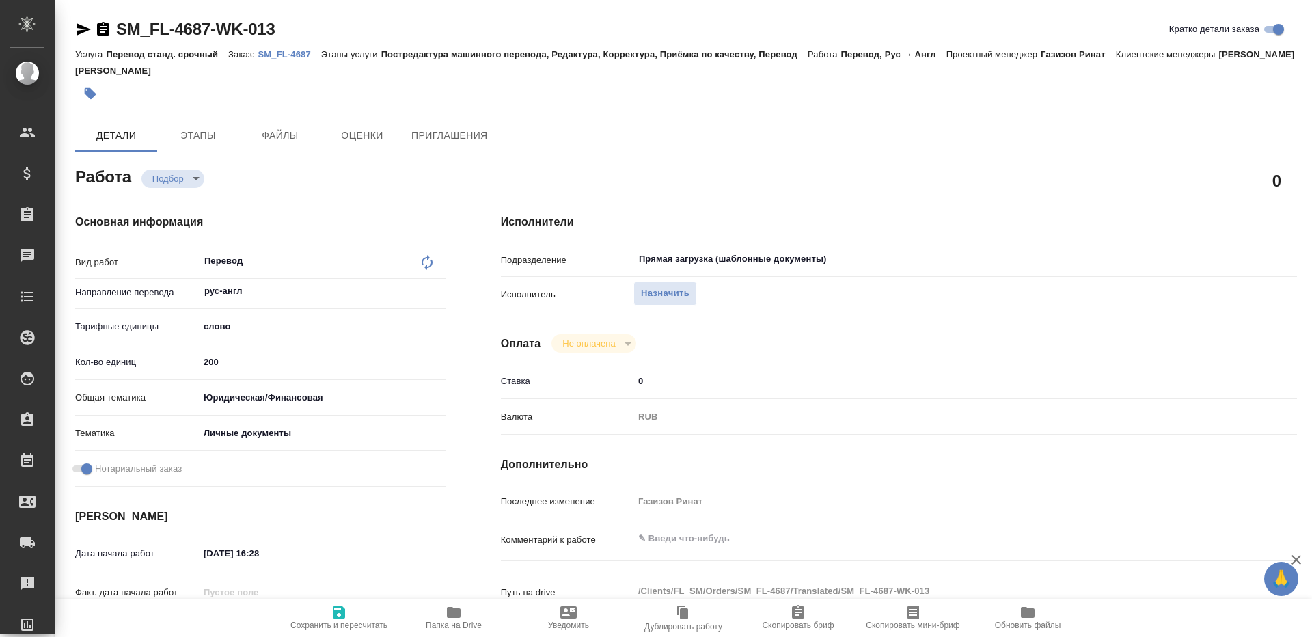
type textarea "x"
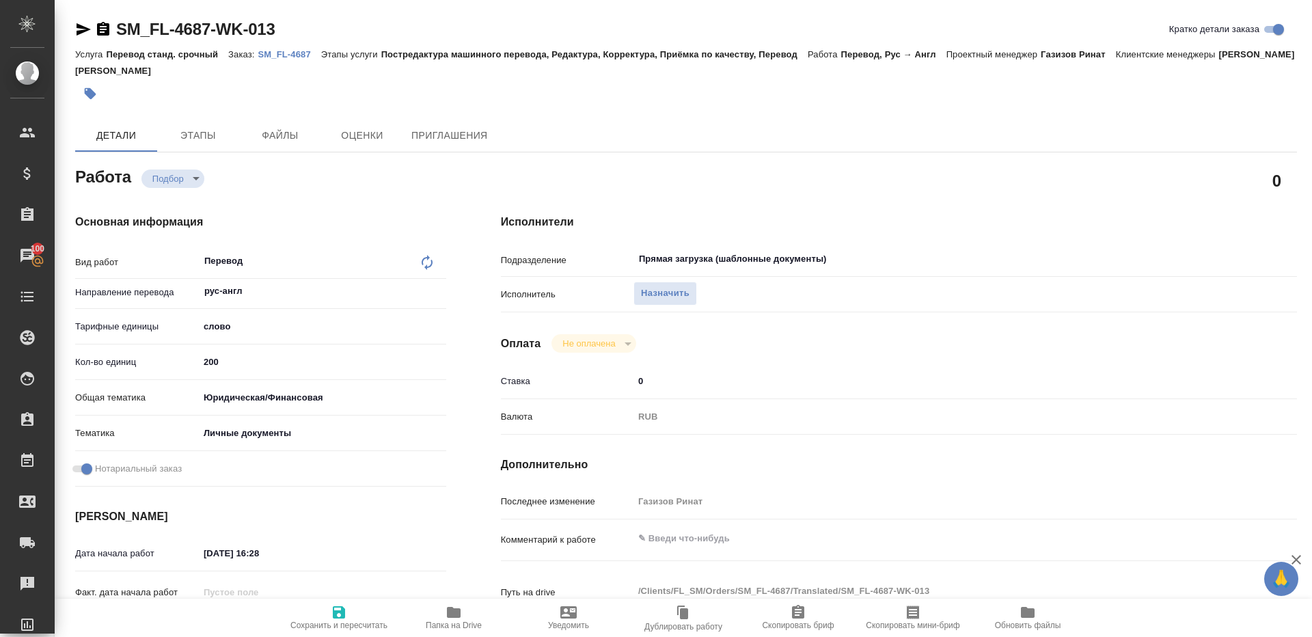
type textarea "x"
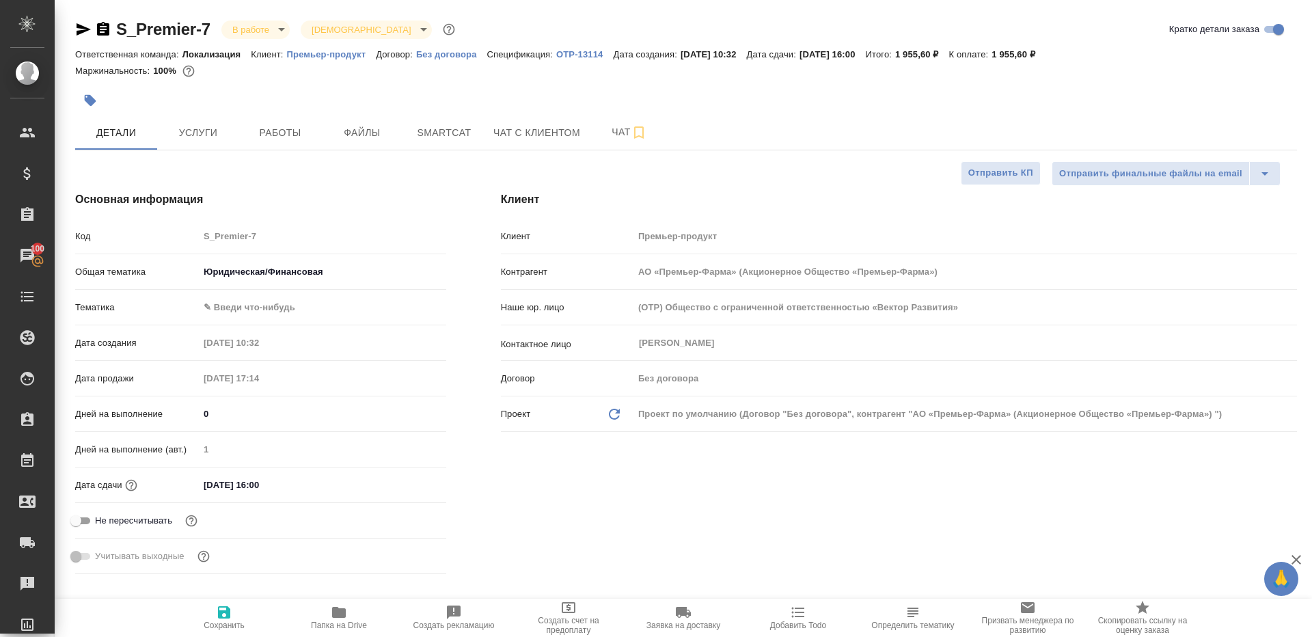
select select "RU"
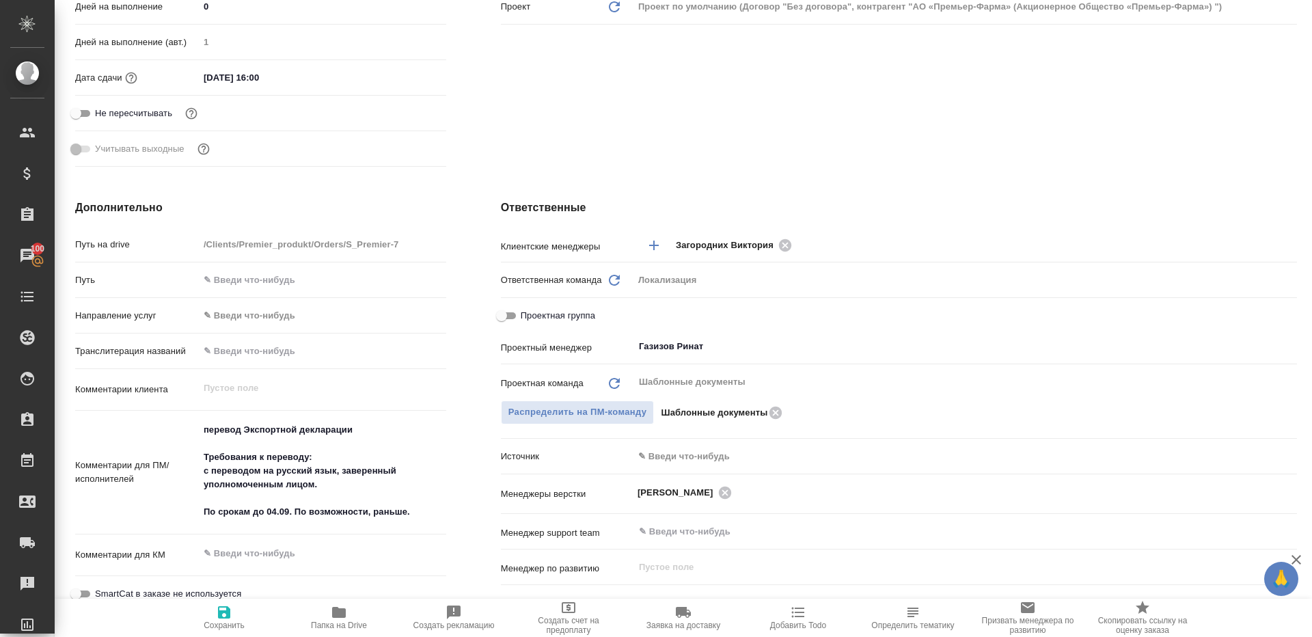
click at [338, 622] on span "Папка на Drive" at bounding box center [339, 625] width 56 height 10
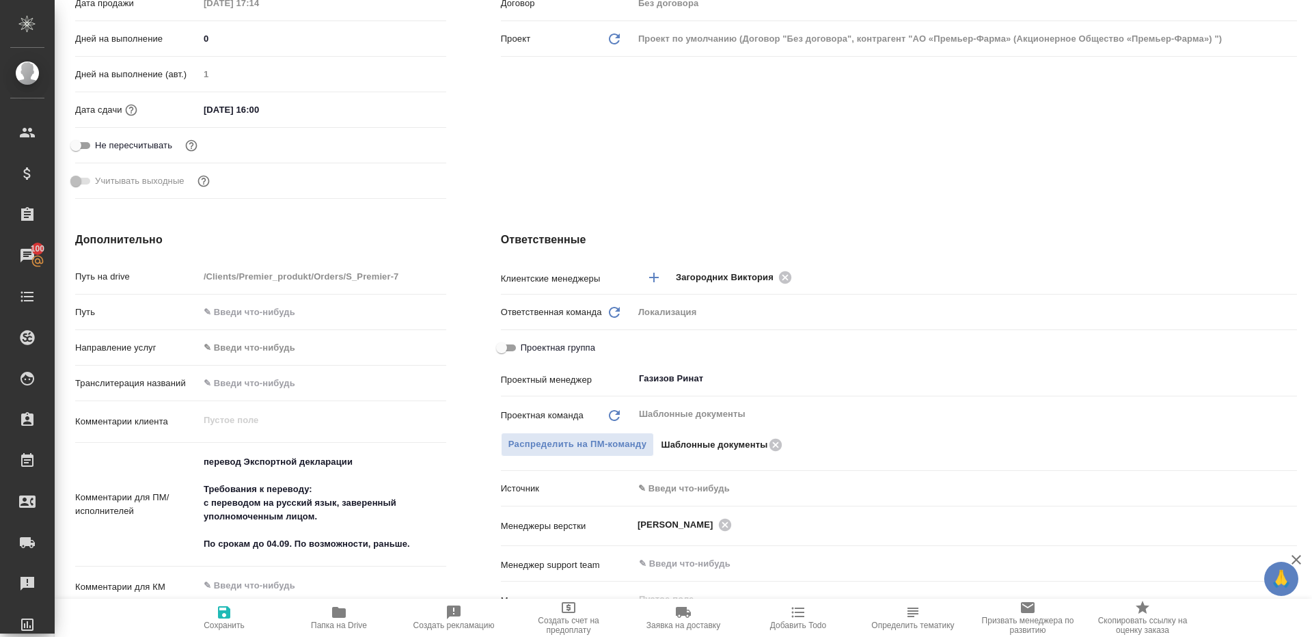
scroll to position [372, 0]
type input "АО «Премьер-Фарма» (Акционерное Общество «Премьер-Фарма»)"
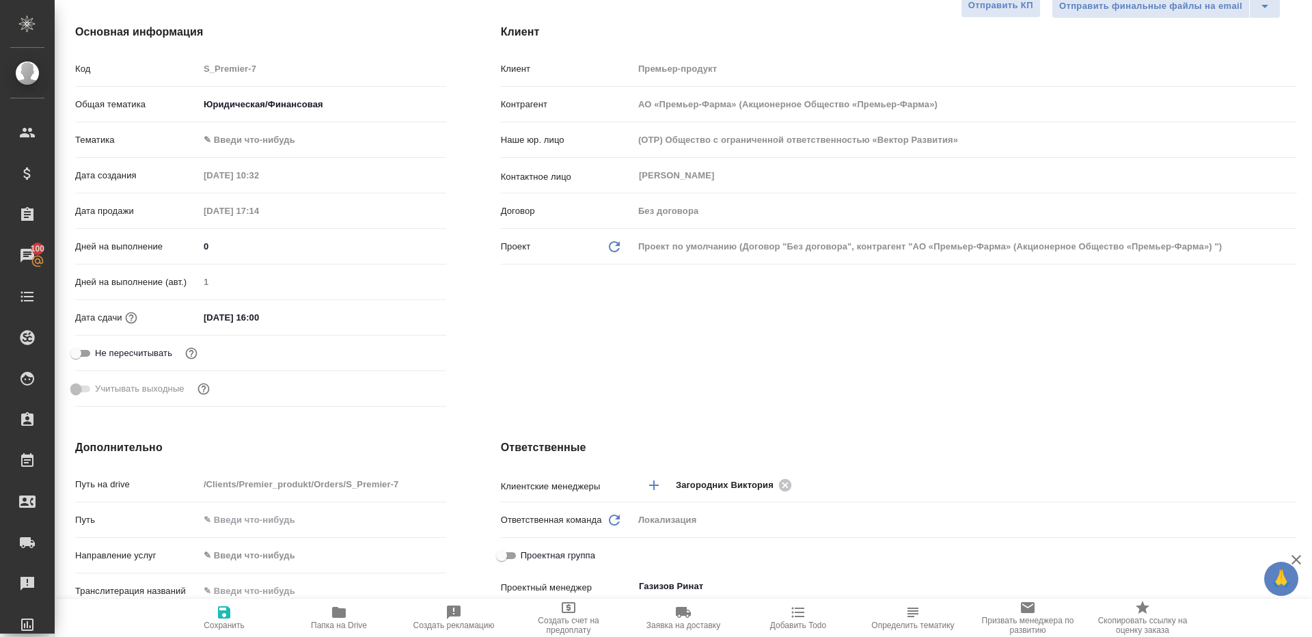
scroll to position [0, 0]
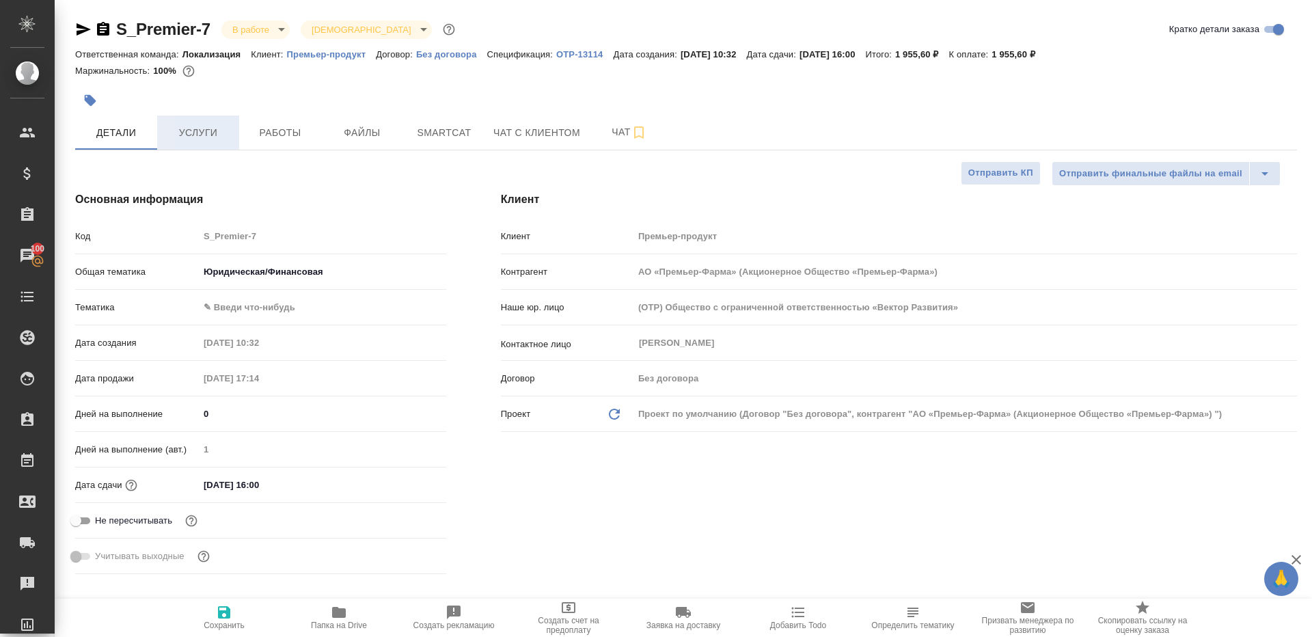
click at [223, 115] on button "Услуги" at bounding box center [198, 132] width 82 height 34
click at [255, 118] on button "Работы" at bounding box center [280, 132] width 82 height 34
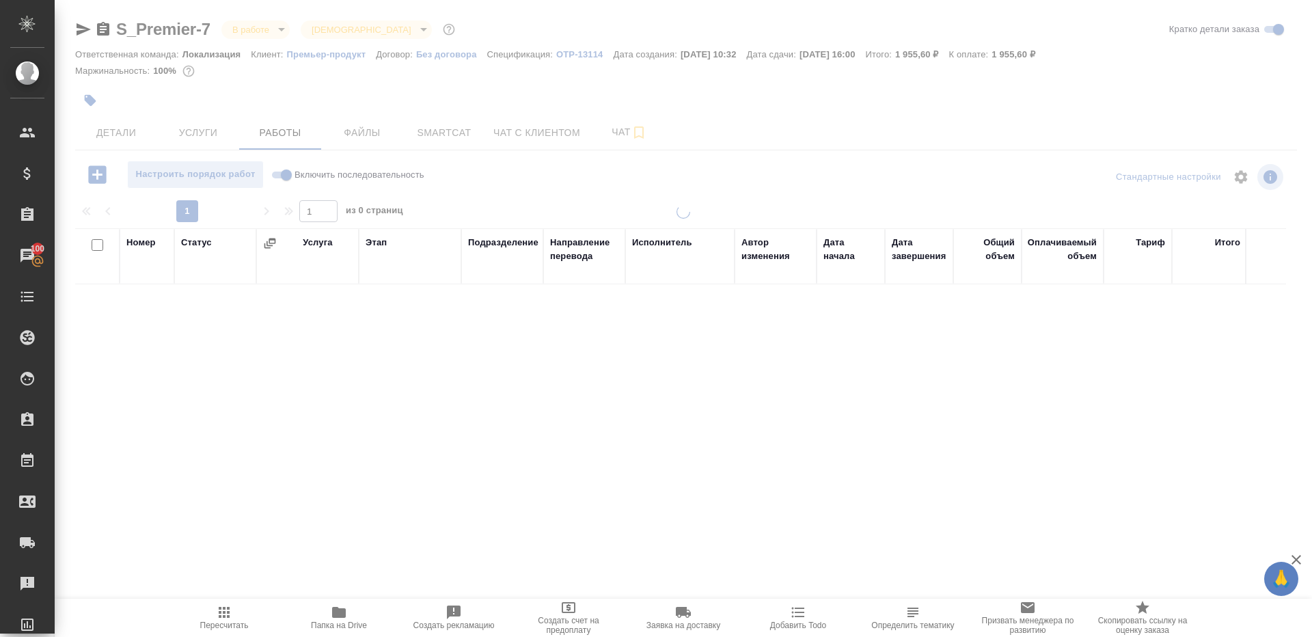
click at [556, 200] on div at bounding box center [683, 285] width 1257 height 571
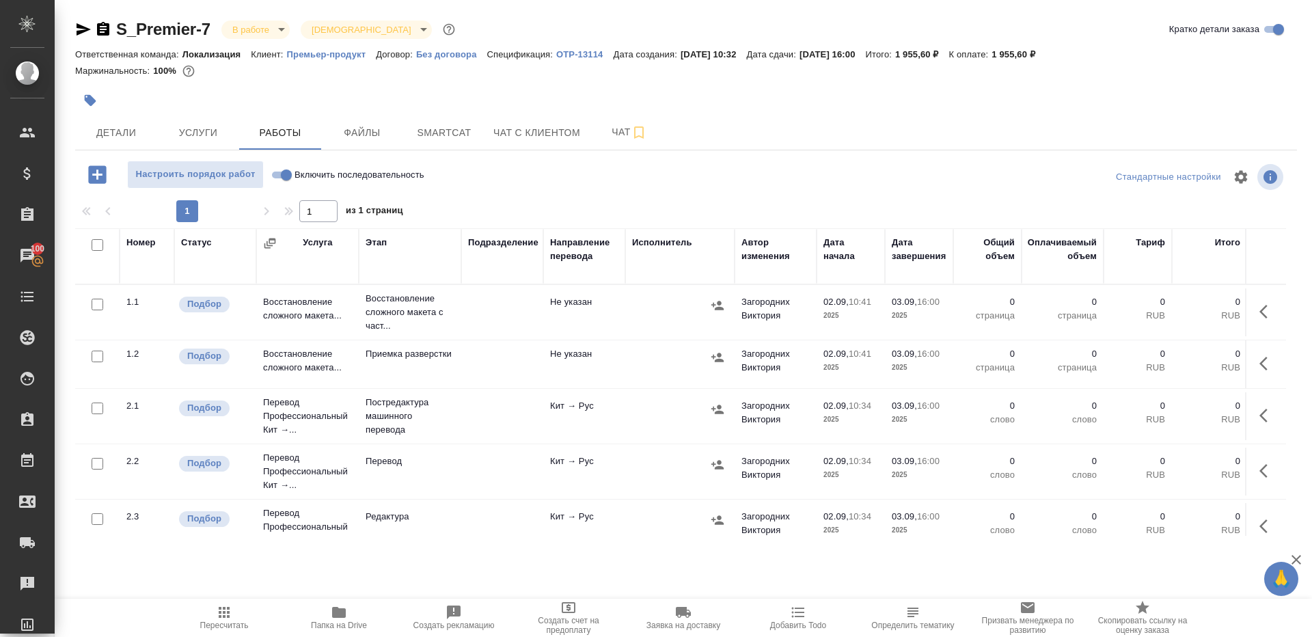
click at [277, 174] on input "Включить последовательность" at bounding box center [286, 175] width 49 height 16
checkbox input "true"
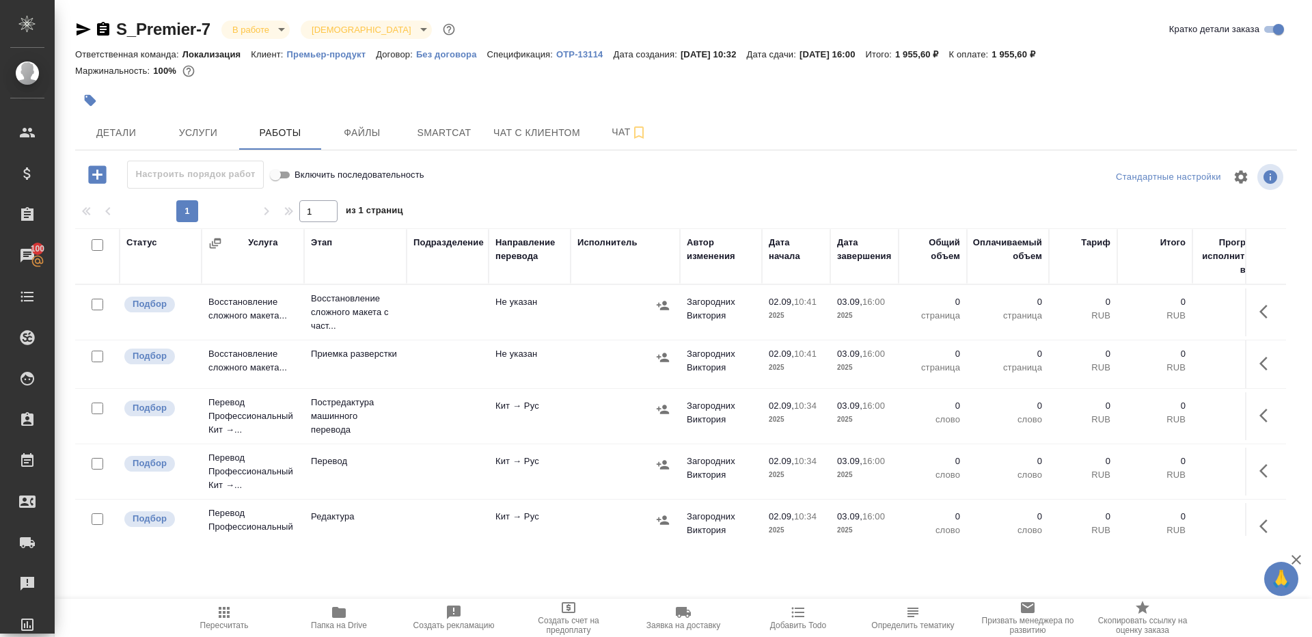
click at [96, 246] on input "checkbox" at bounding box center [98, 245] width 12 height 12
checkbox input "true"
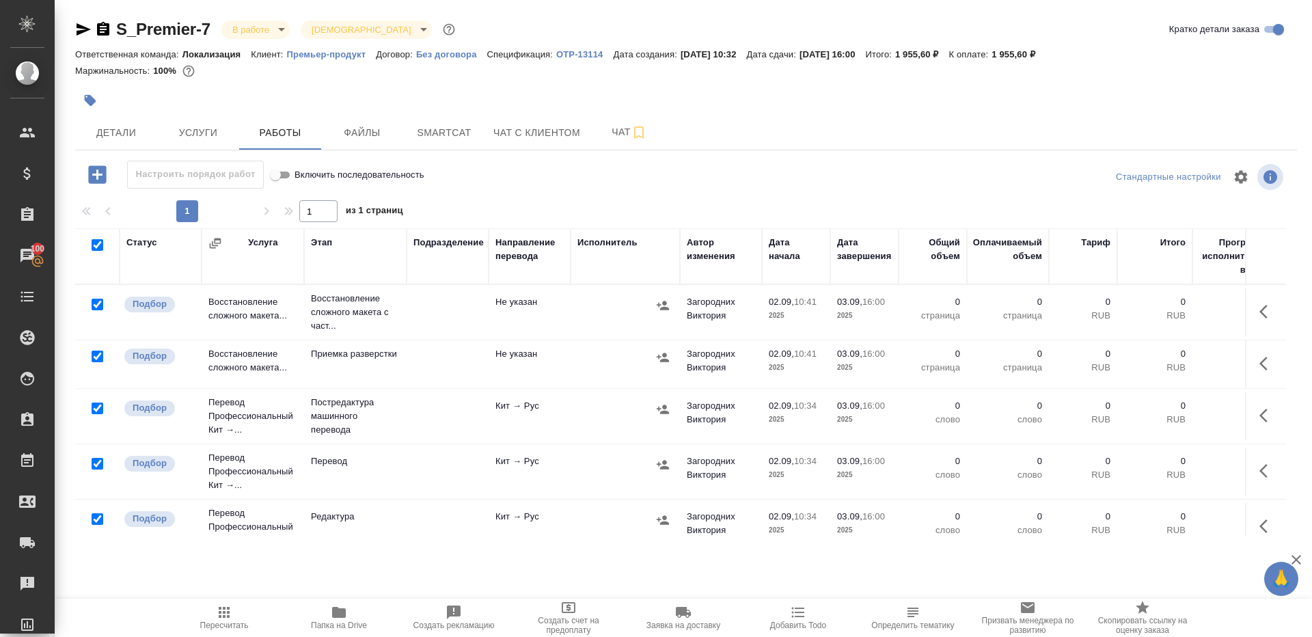
checkbox input "true"
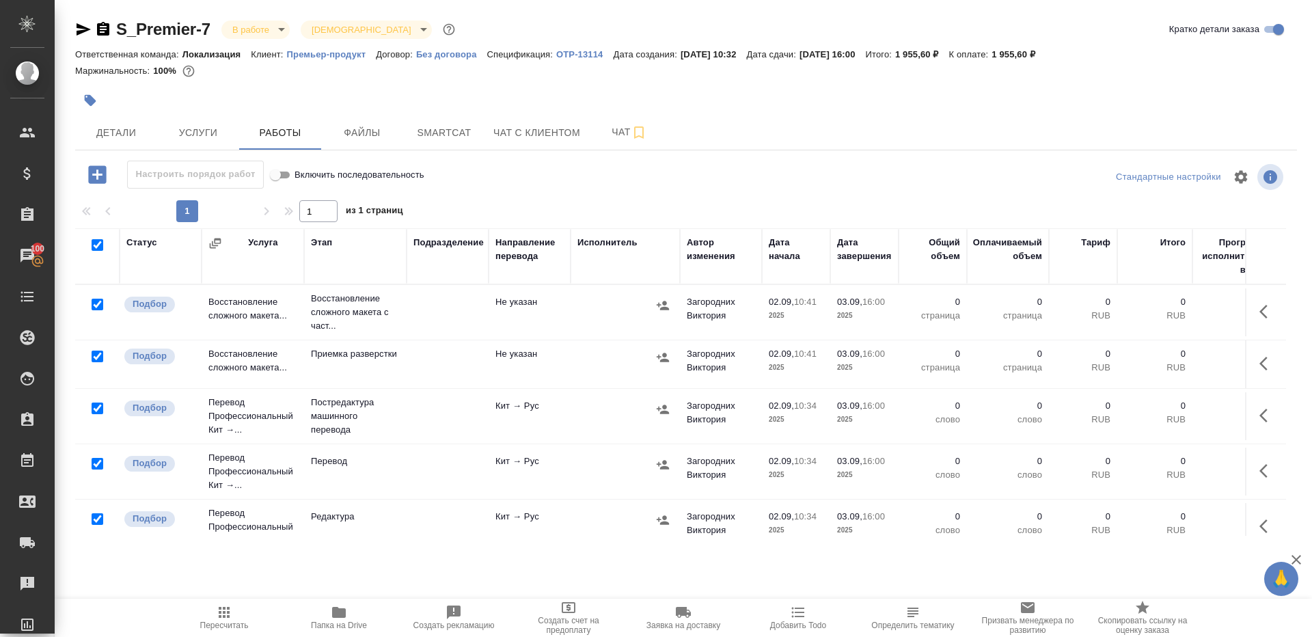
checkbox input "true"
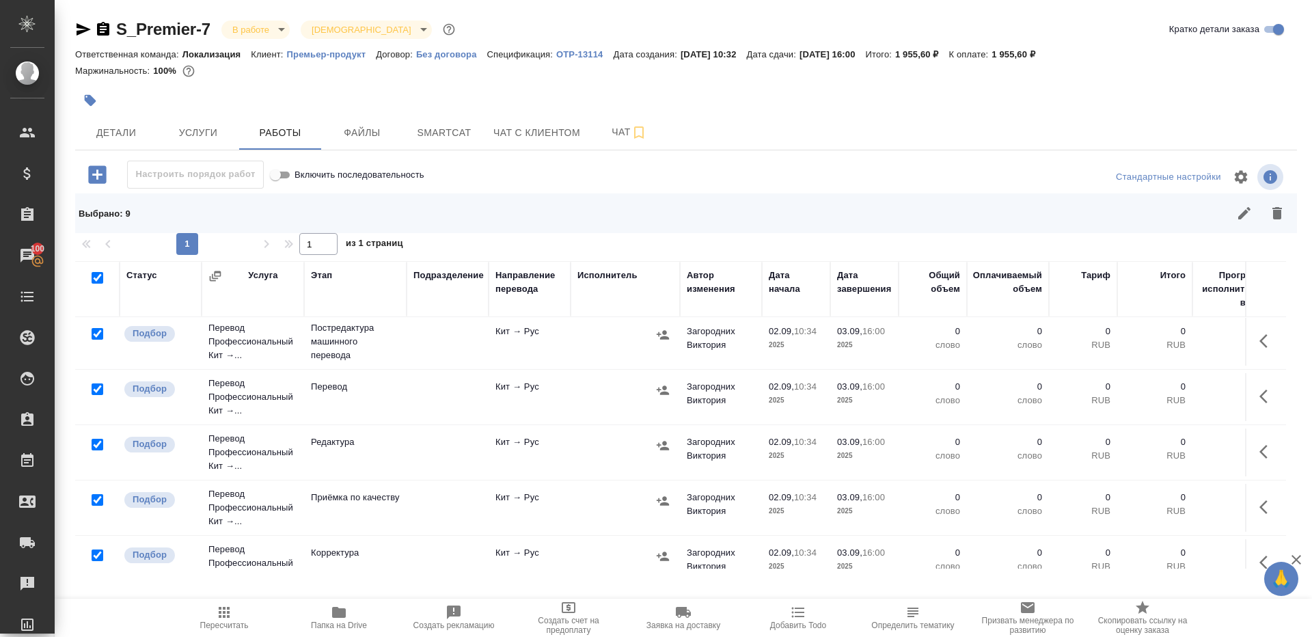
scroll to position [137, 0]
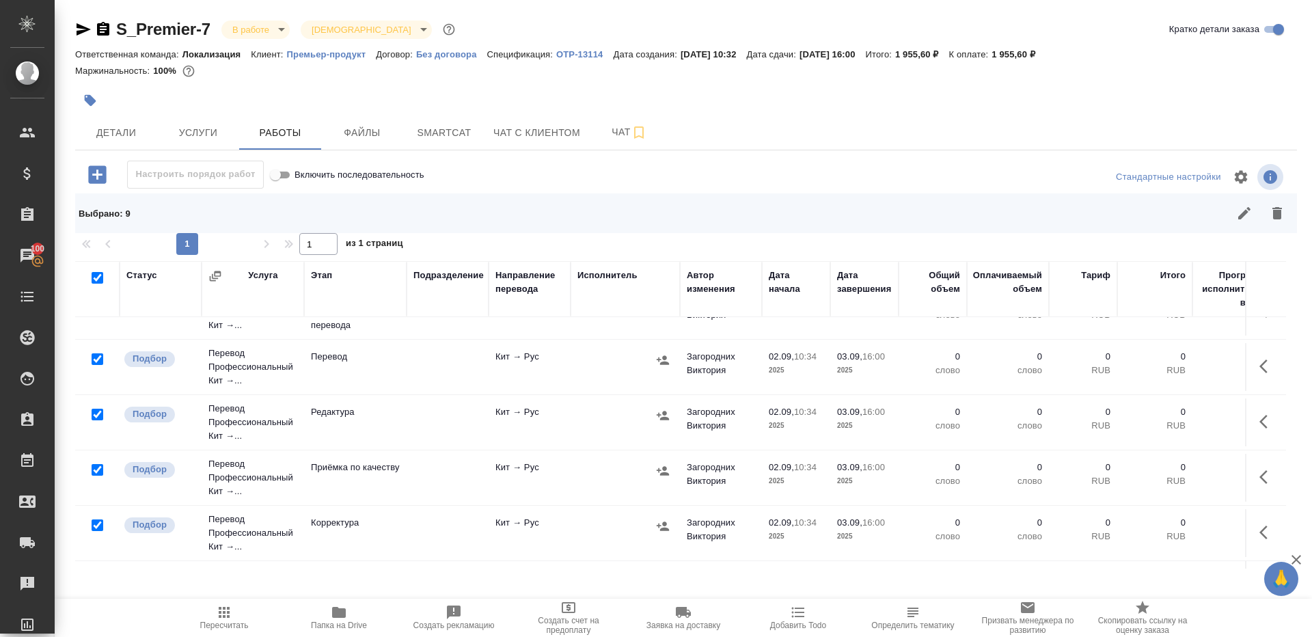
click at [95, 361] on input "checkbox" at bounding box center [98, 359] width 12 height 12
checkbox input "false"
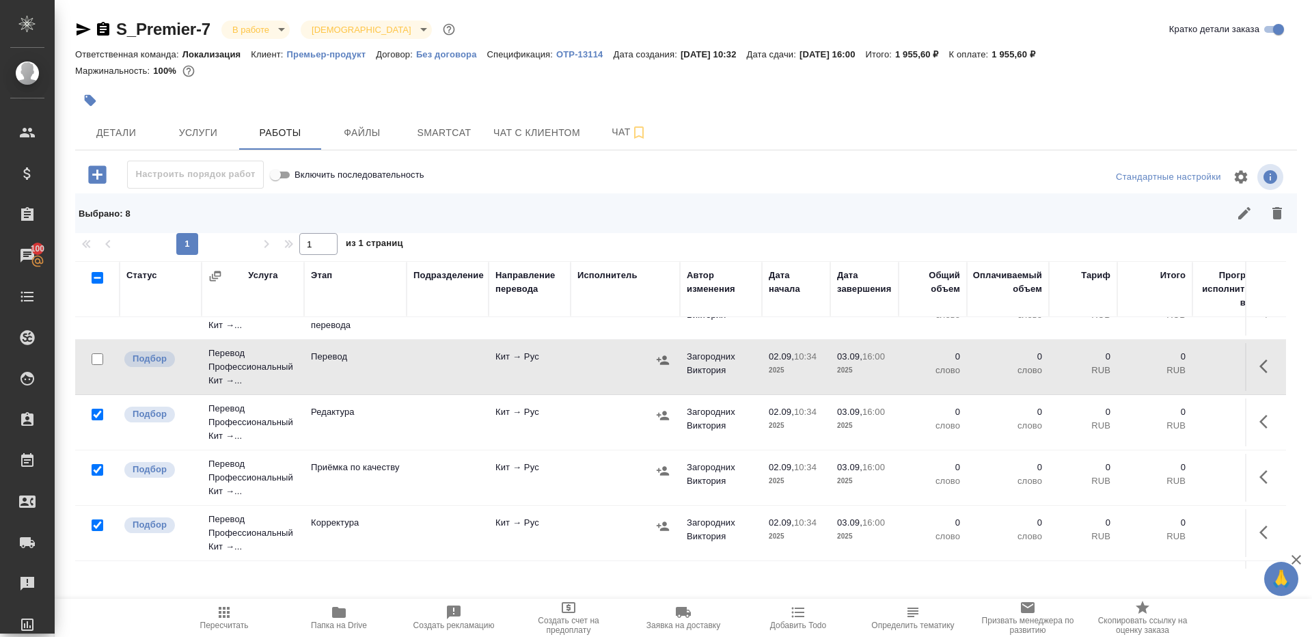
click at [97, 469] on input "checkbox" at bounding box center [98, 470] width 12 height 12
checkbox input "false"
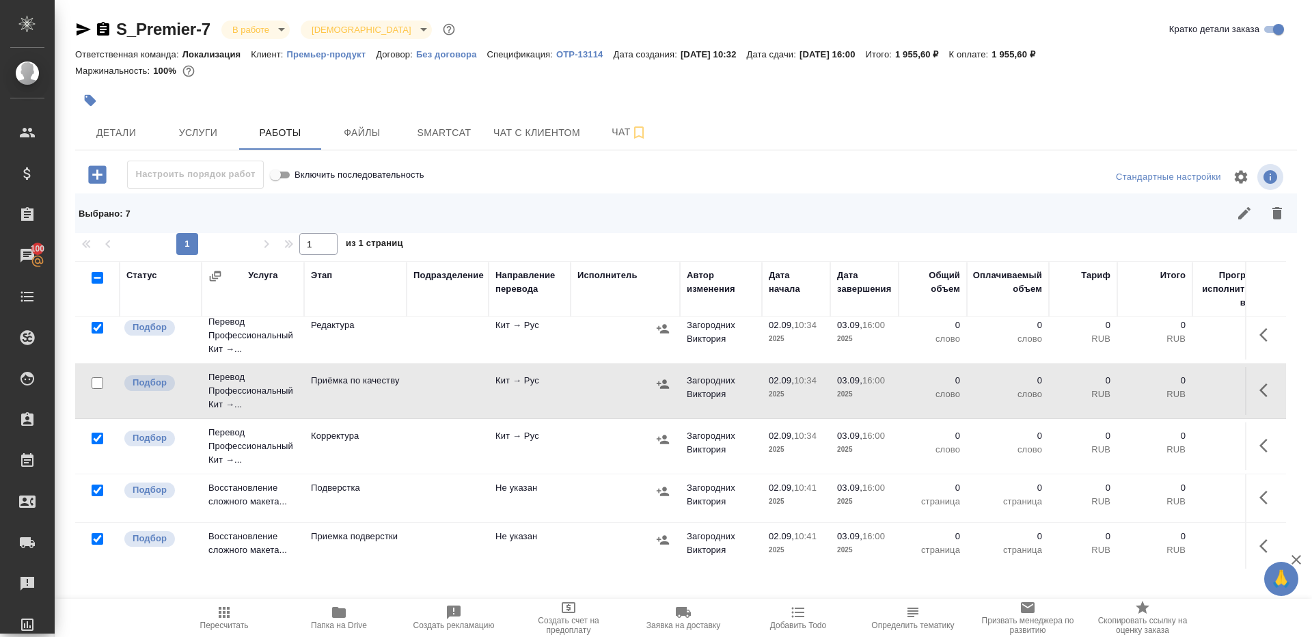
scroll to position [0, 0]
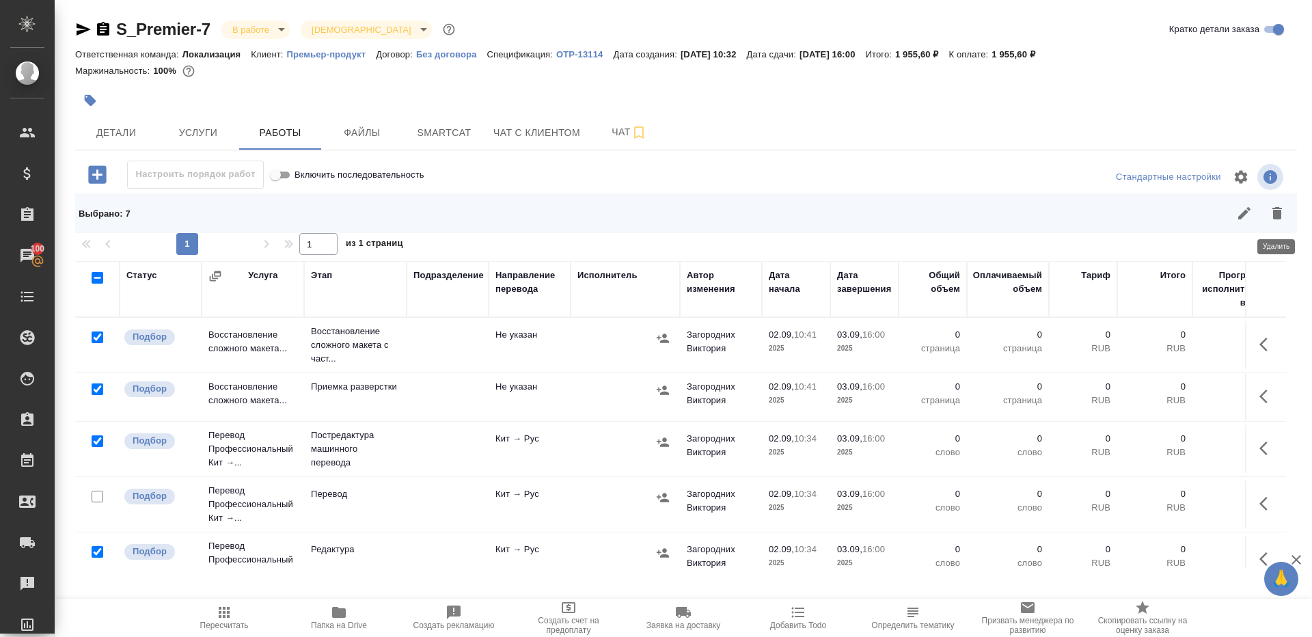
click at [1263, 221] on button "button" at bounding box center [1277, 213] width 33 height 33
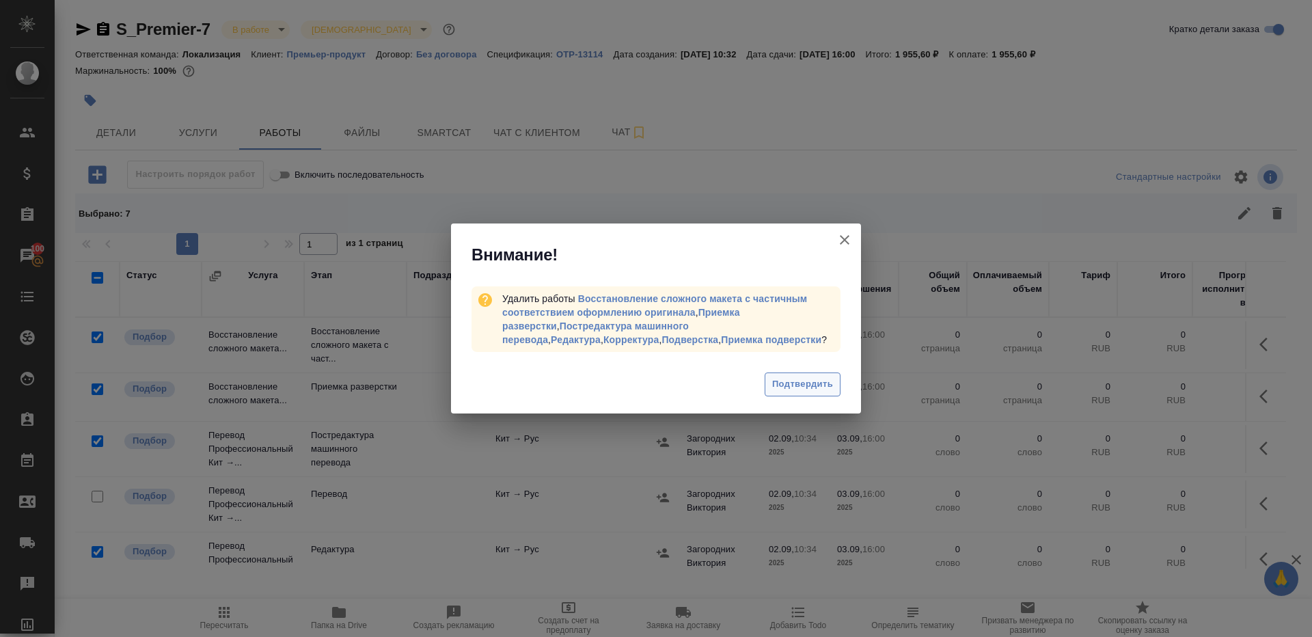
click at [834, 375] on button "Подтвердить" at bounding box center [803, 384] width 76 height 24
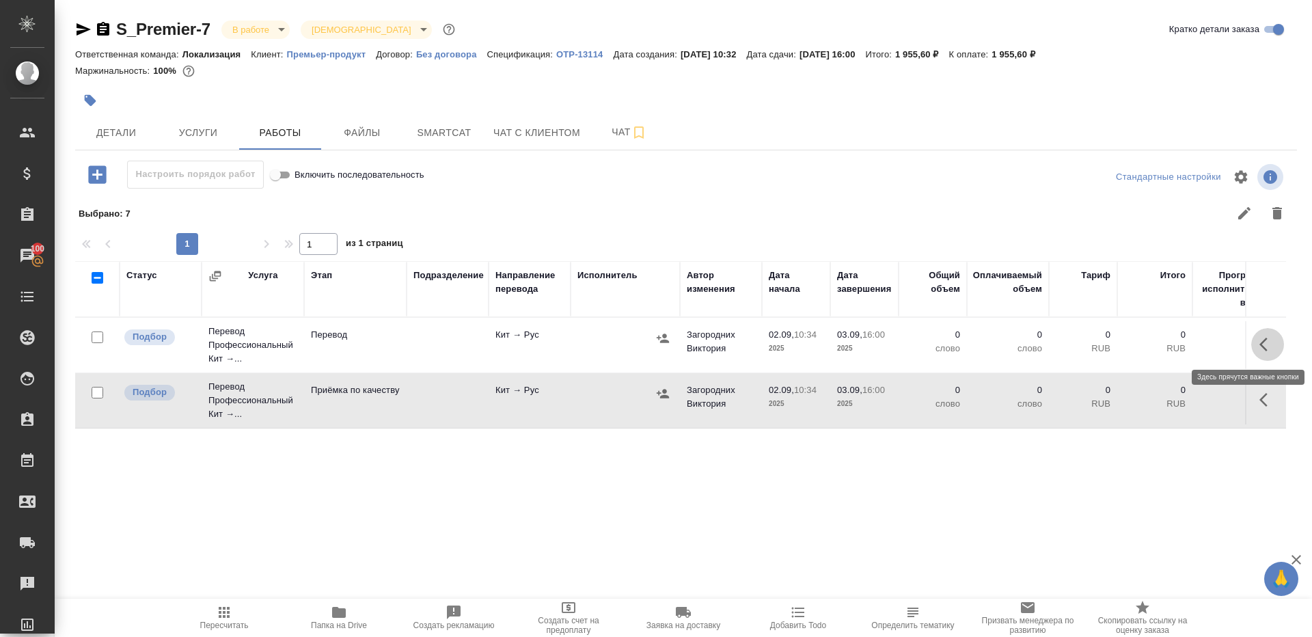
click at [1269, 336] on icon "button" at bounding box center [1267, 344] width 16 height 16
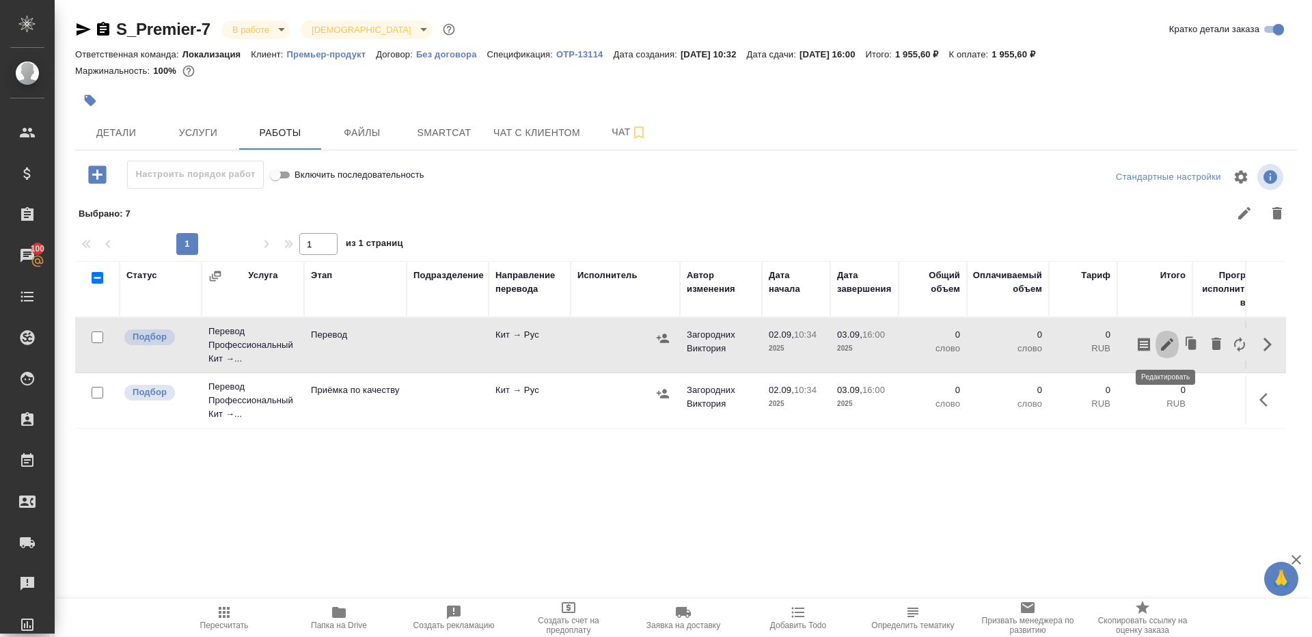
click at [1160, 342] on icon "button" at bounding box center [1167, 344] width 16 height 16
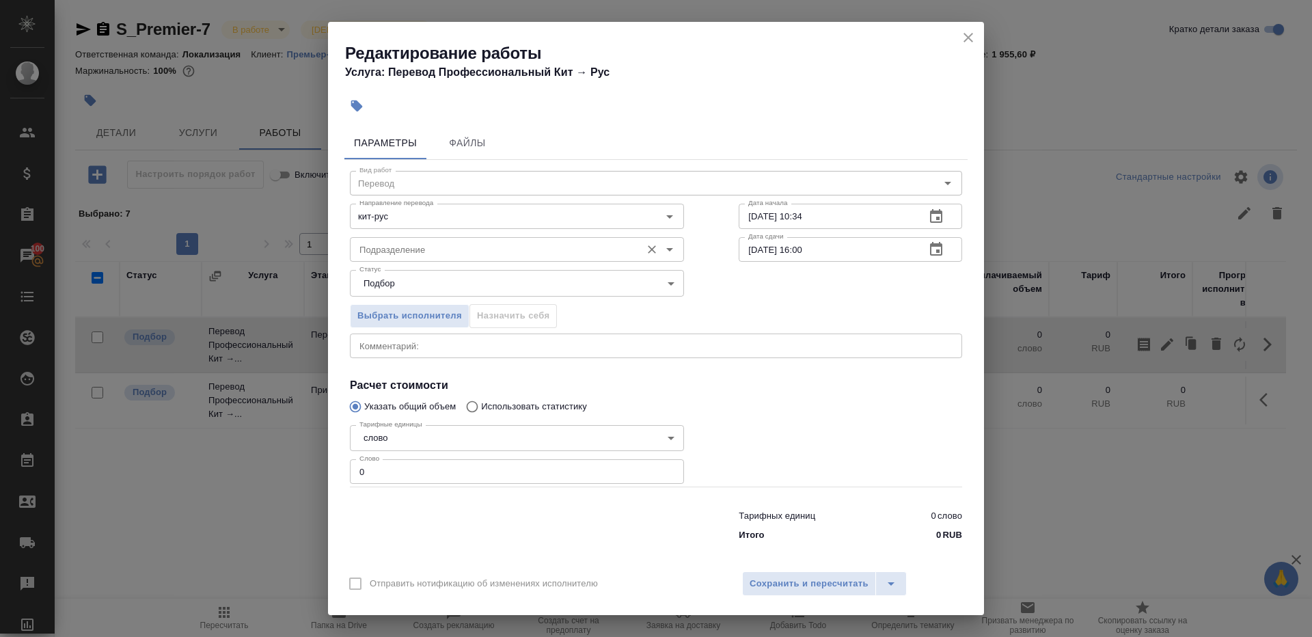
click at [368, 238] on div "Подразделение" at bounding box center [517, 249] width 334 height 25
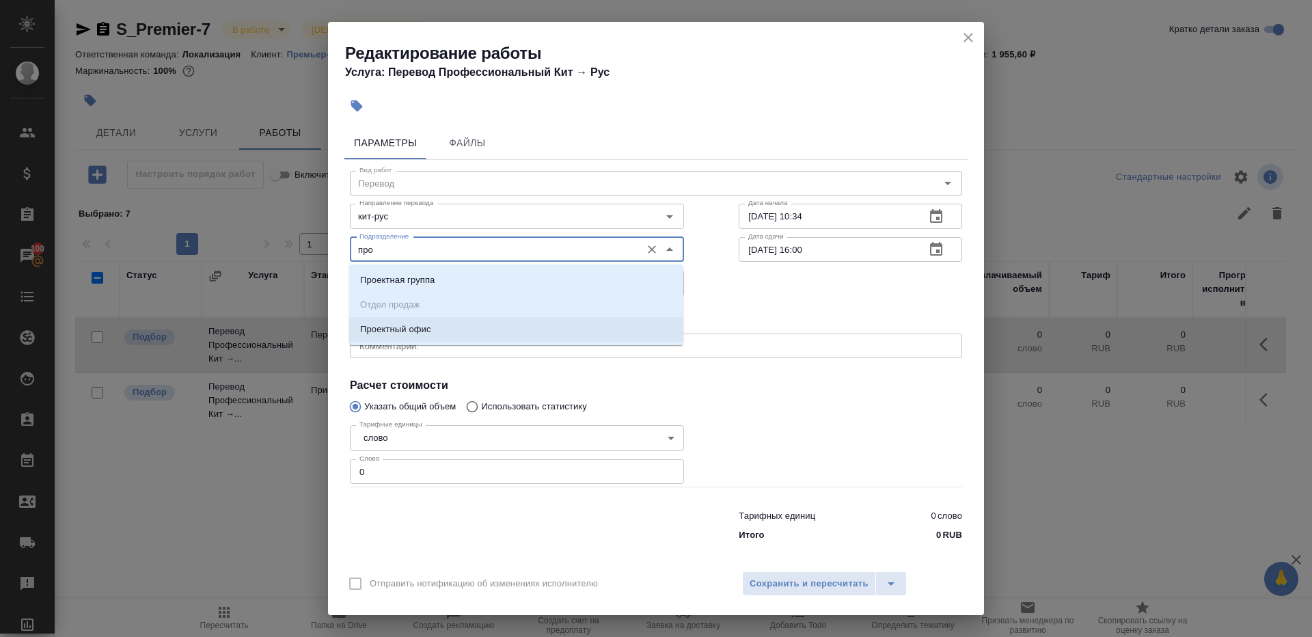
click at [397, 324] on p "Проектный офис" at bounding box center [395, 330] width 71 height 14
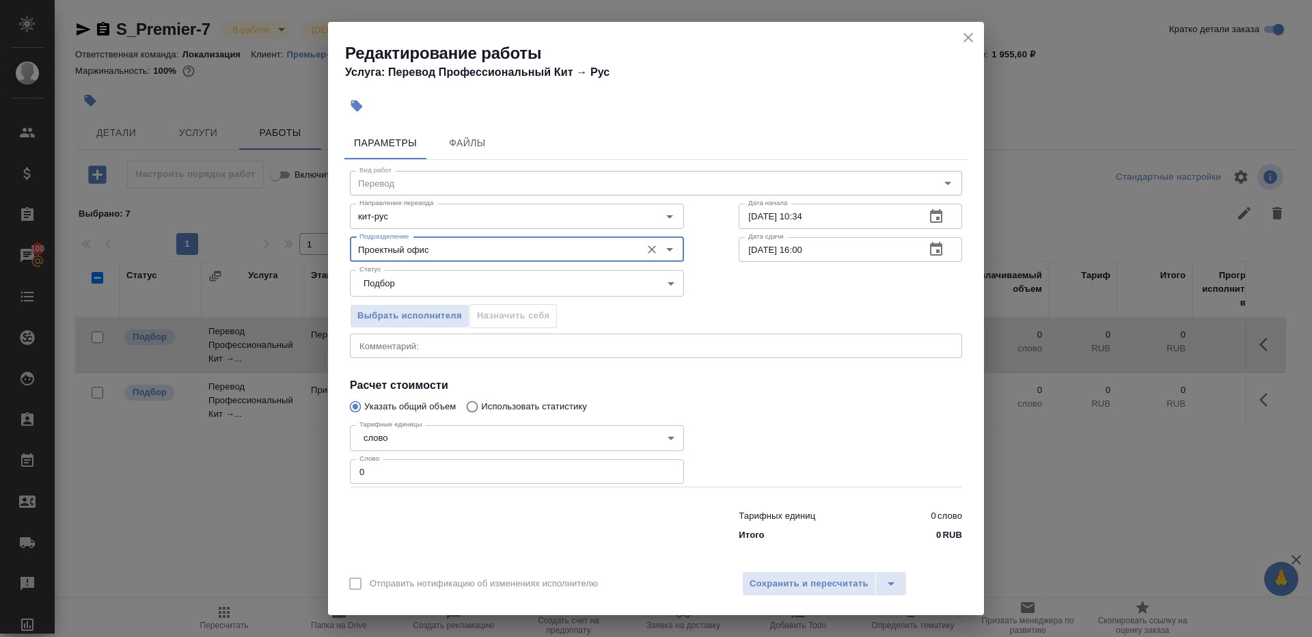
type input "Проектный офис"
click at [393, 472] on input "0" at bounding box center [517, 471] width 334 height 25
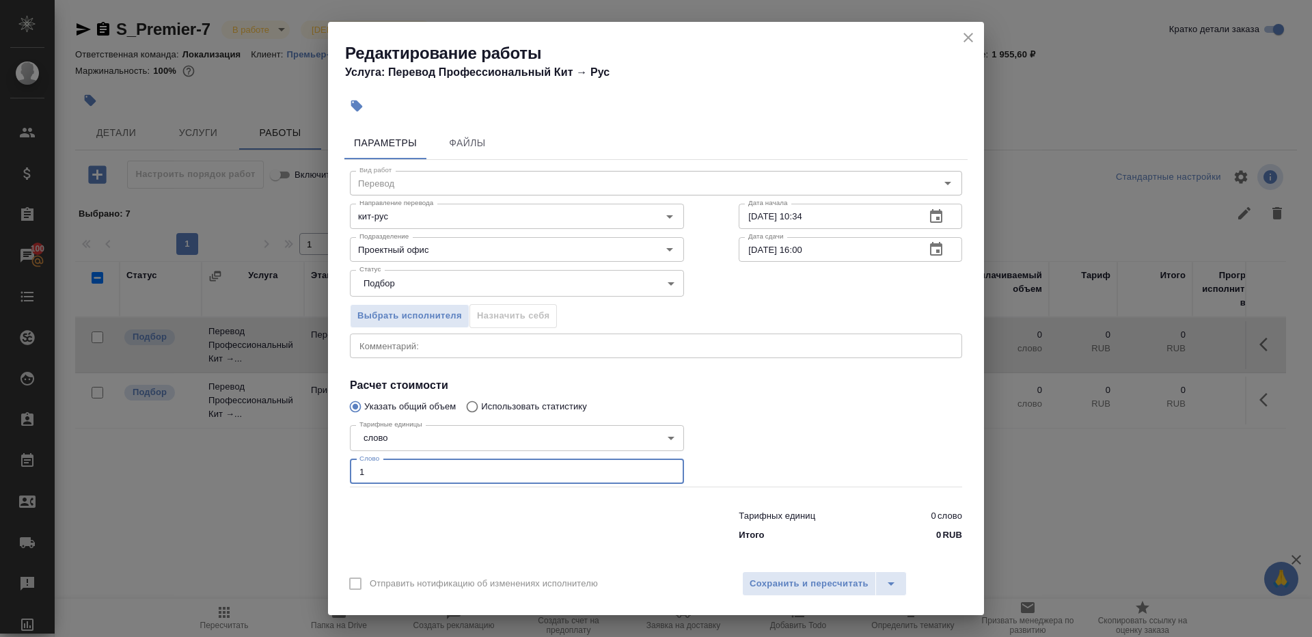
click at [849, 422] on div at bounding box center [850, 453] width 278 height 122
click at [536, 453] on div "Тарифные единицы слово 5a8b1489cc6b4906c91bfd90 Тарифные единицы Слово 1 Слово" at bounding box center [517, 454] width 334 height 68
click at [536, 474] on input "1" at bounding box center [517, 471] width 334 height 25
type input "400"
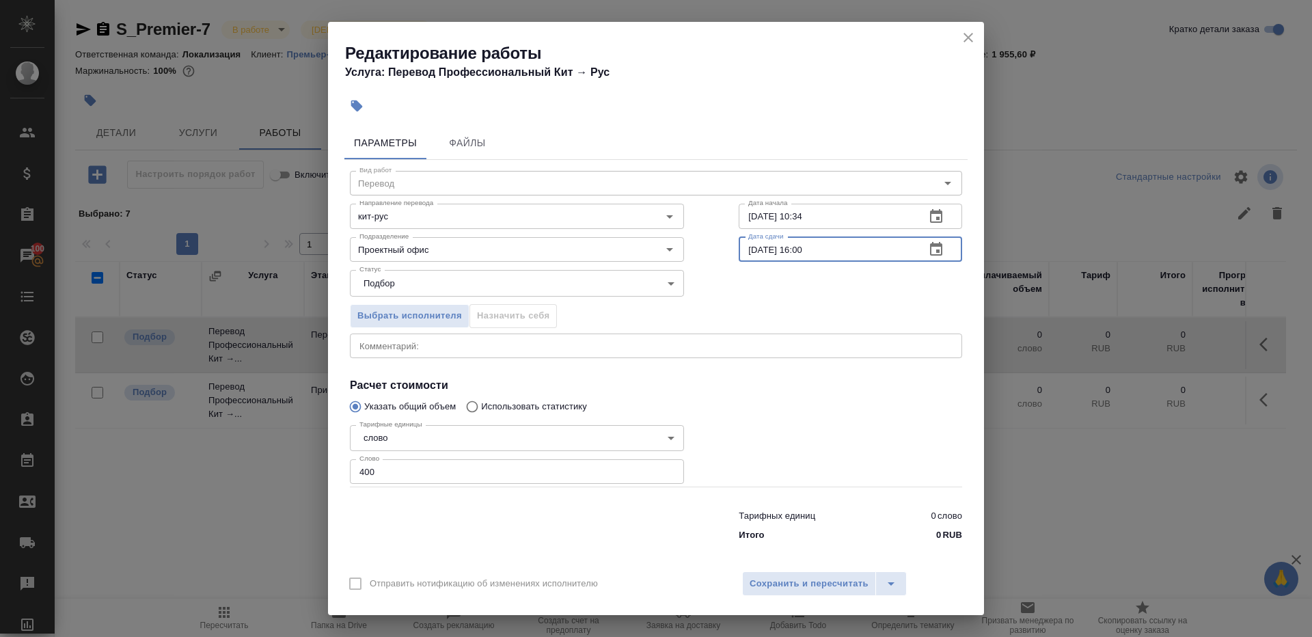
click at [805, 249] on input "[DATE] 16:00" at bounding box center [827, 249] width 176 height 25
type input "[DATE] 10:00"
drag, startPoint x: 785, startPoint y: 459, endPoint x: 786, endPoint y: 476, distance: 17.8
click at [786, 458] on div at bounding box center [850, 453] width 278 height 122
click at [786, 596] on div "Отправить нотификацию об изменениях исполнителю Сохранить и пересчитать" at bounding box center [656, 588] width 656 height 53
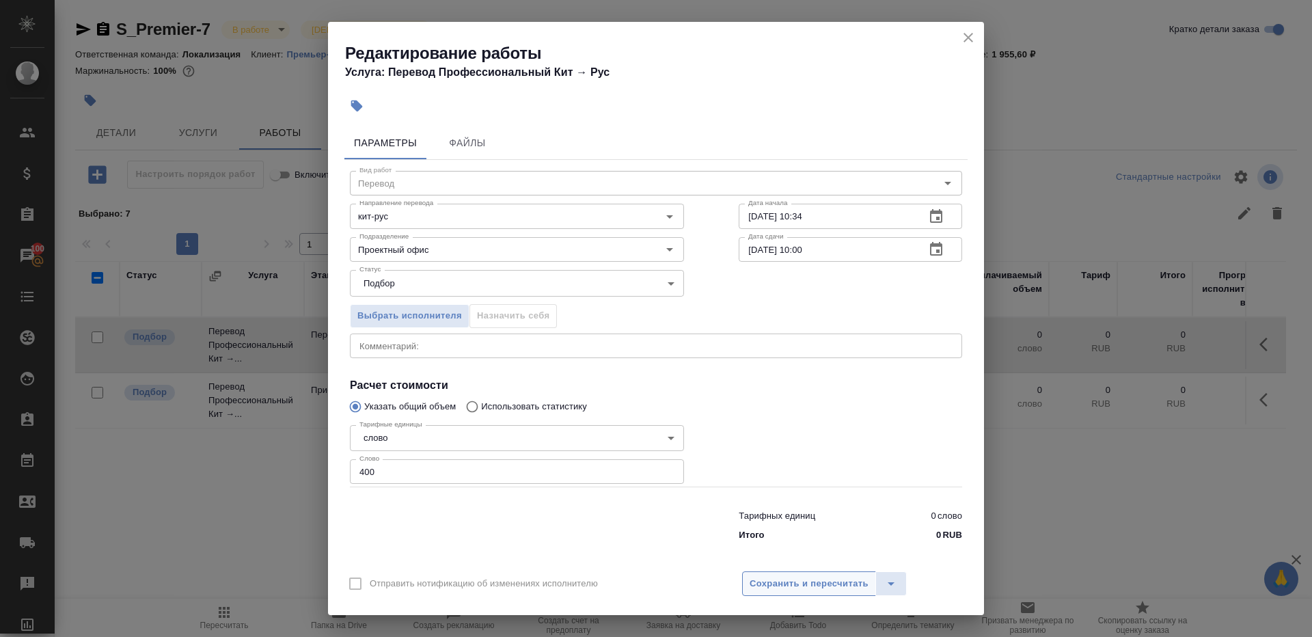
click at [786, 579] on span "Сохранить и пересчитать" at bounding box center [809, 584] width 119 height 16
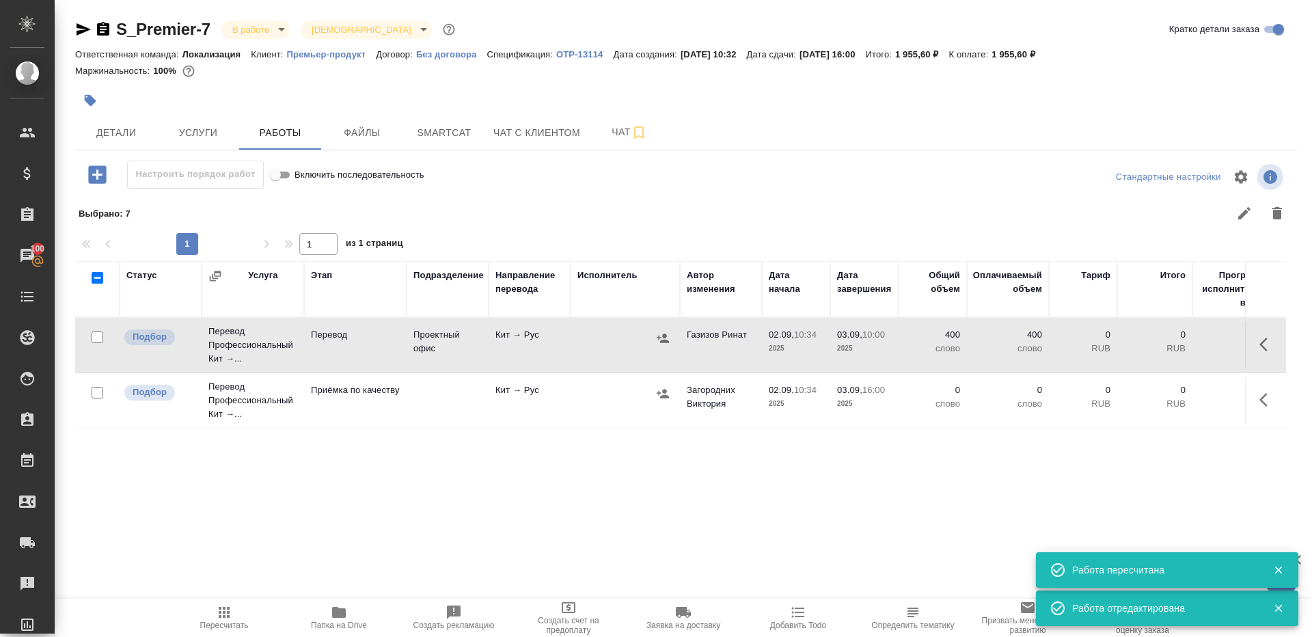
click at [1246, 381] on td at bounding box center [1265, 401] width 41 height 48
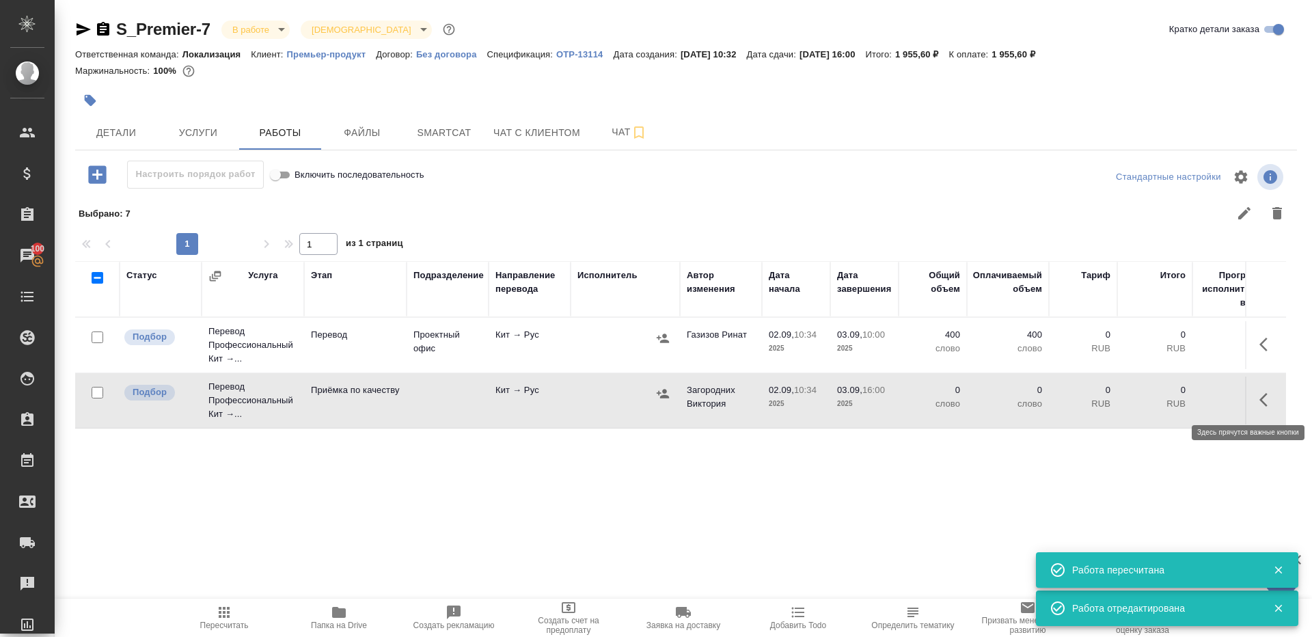
drag, startPoint x: 1265, startPoint y: 400, endPoint x: 1255, endPoint y: 400, distance: 10.3
click at [1265, 400] on icon "button" at bounding box center [1267, 400] width 16 height 16
click at [1154, 400] on button "button" at bounding box center [1143, 399] width 23 height 33
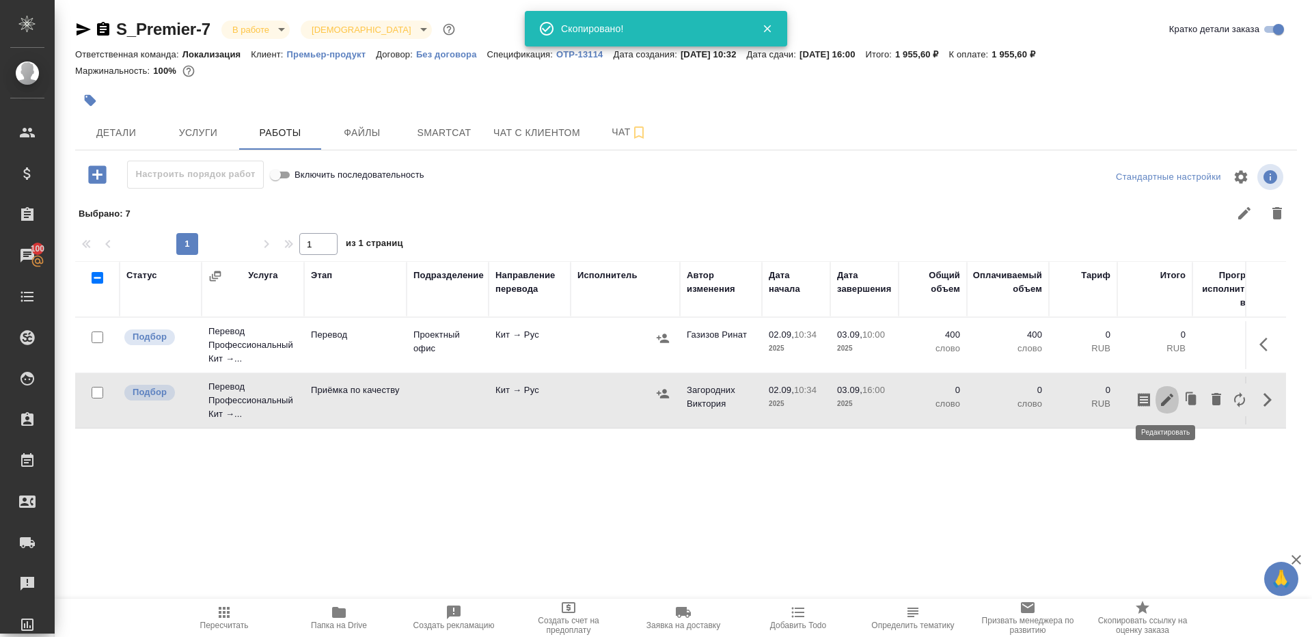
click at [1164, 400] on icon "button" at bounding box center [1167, 400] width 12 height 12
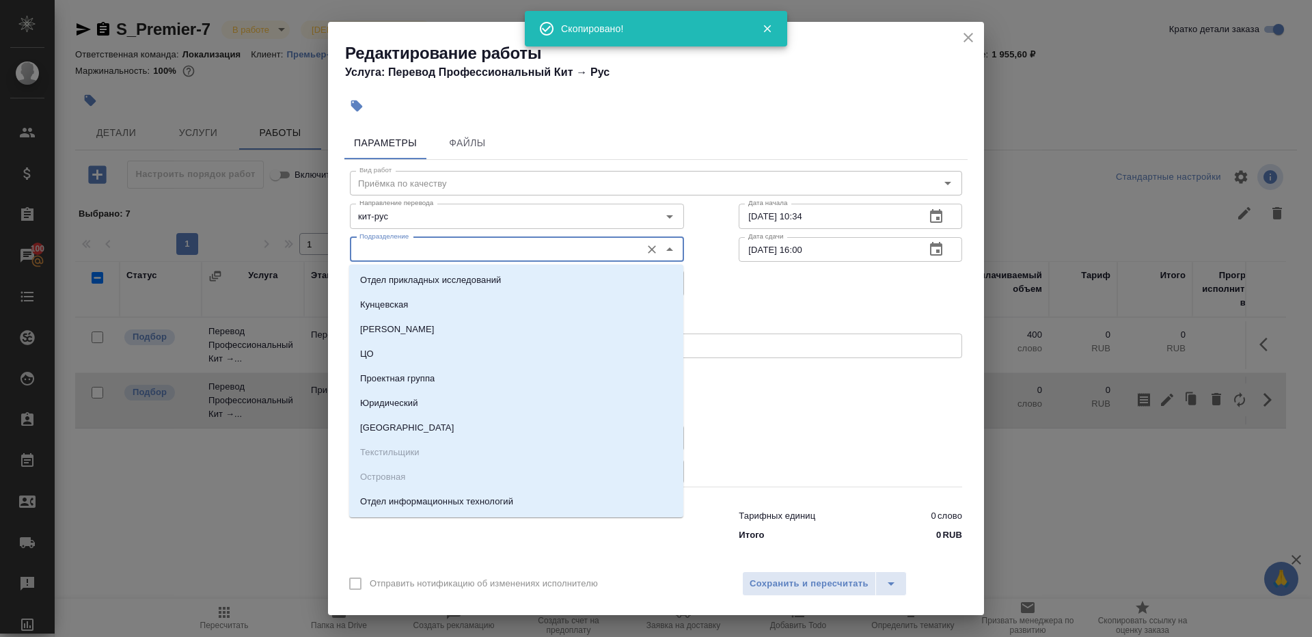
click at [470, 255] on input "Подразделение" at bounding box center [494, 249] width 280 height 16
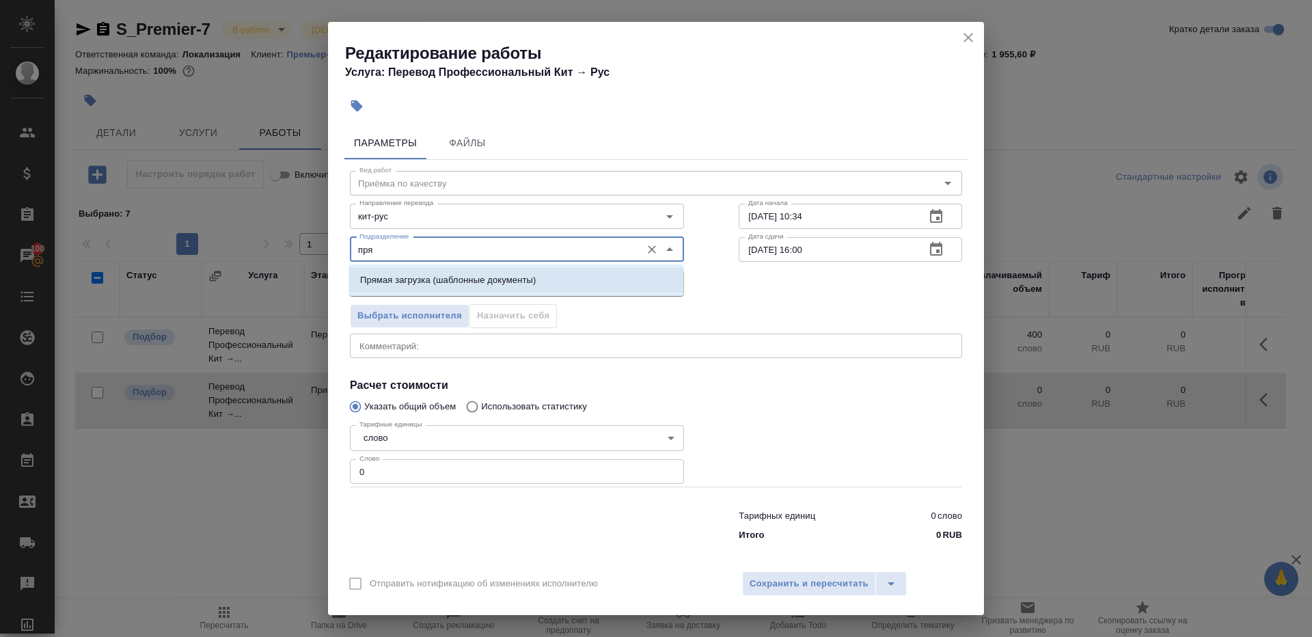
click at [508, 275] on p "Прямая загрузка (шаблонные документы)" at bounding box center [448, 280] width 176 height 14
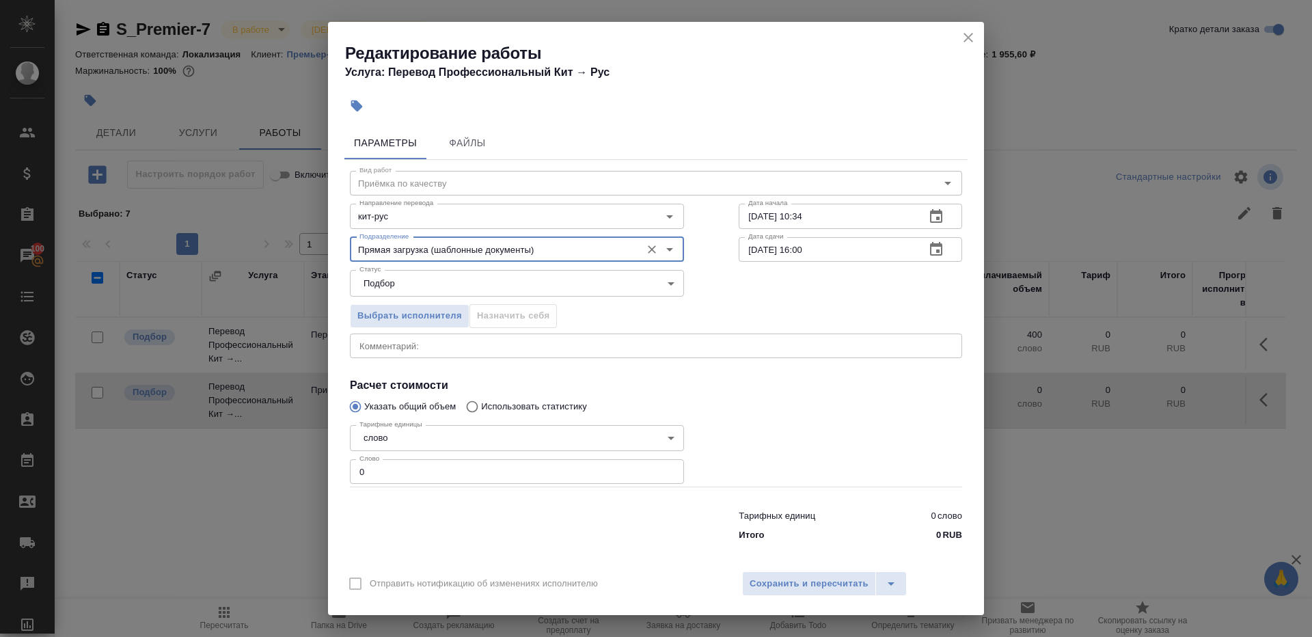
type input "Прямая загрузка (шаблонные документы)"
click at [838, 218] on input "[DATE] 10:34" at bounding box center [827, 216] width 176 height 25
paste input "70.30.9202 51:60"
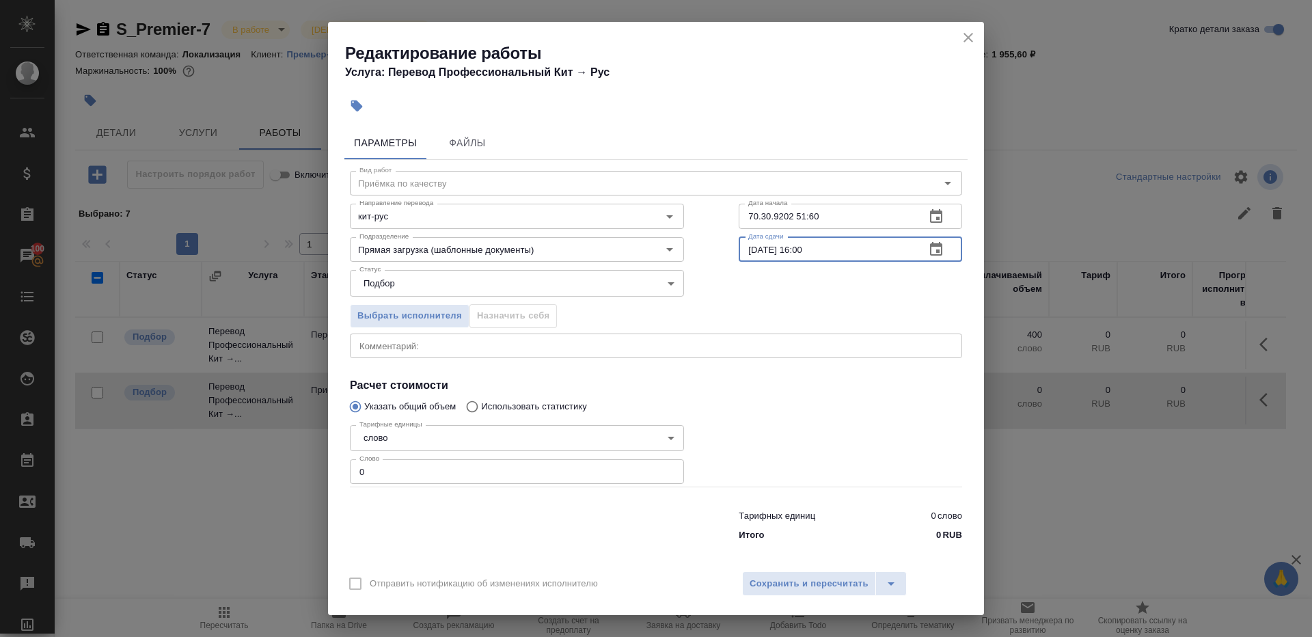
click at [835, 255] on input "[DATE] 16:00" at bounding box center [827, 249] width 176 height 25
click at [843, 219] on input "70.30.9202 51:60" at bounding box center [827, 216] width 176 height 25
paste input "[DATE] 16:0"
click at [805, 216] on input "[DATE] 16:00" at bounding box center [827, 216] width 176 height 25
type input "[DATE] 10:00"
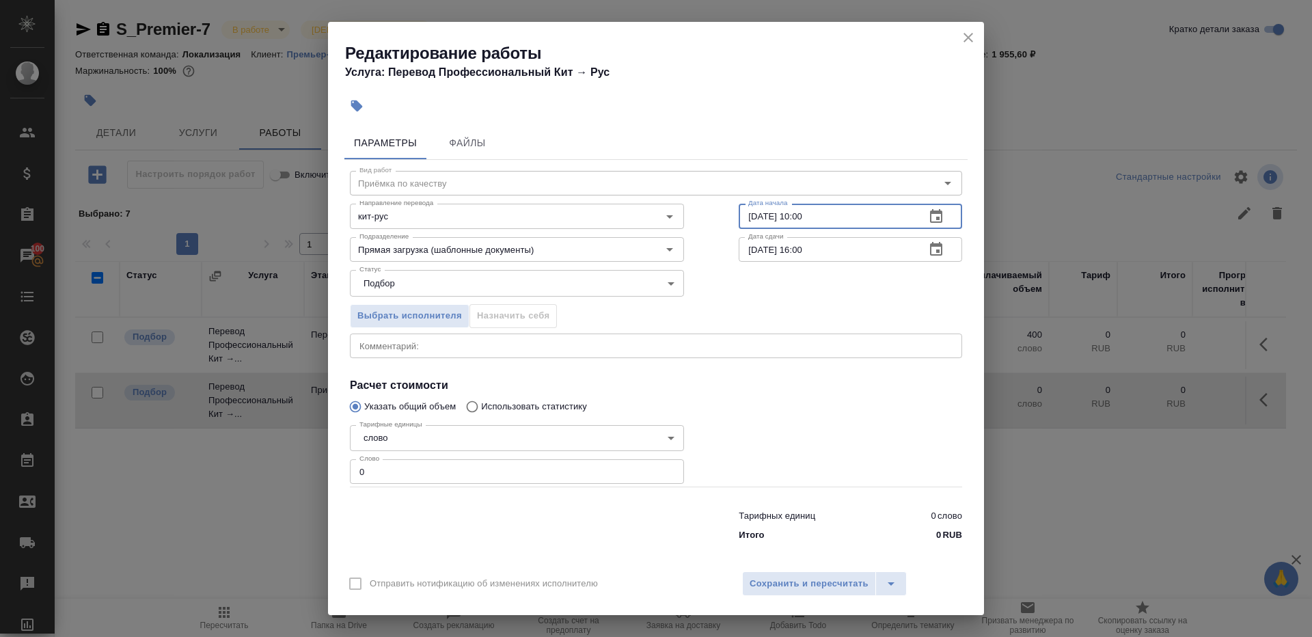
click at [471, 478] on input "0" at bounding box center [517, 471] width 334 height 25
type input "1"
click at [783, 432] on div at bounding box center [850, 453] width 278 height 122
click at [793, 588] on span "Сохранить и пересчитать" at bounding box center [809, 584] width 119 height 16
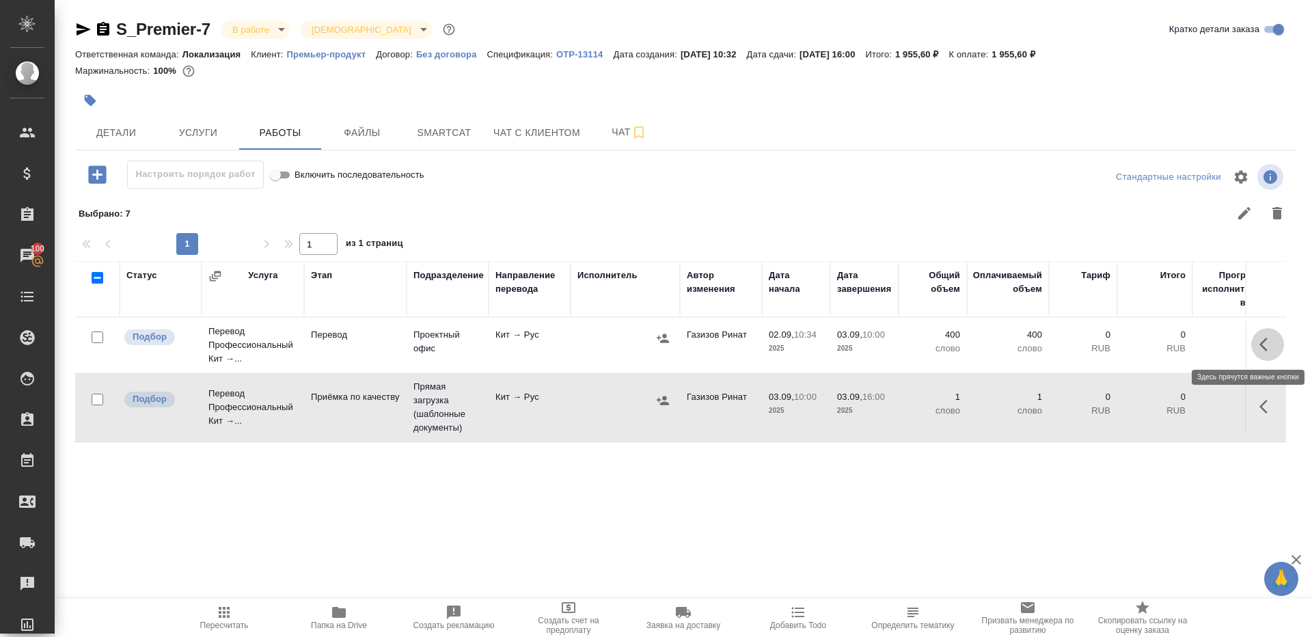
click at [1255, 345] on button "button" at bounding box center [1267, 344] width 33 height 33
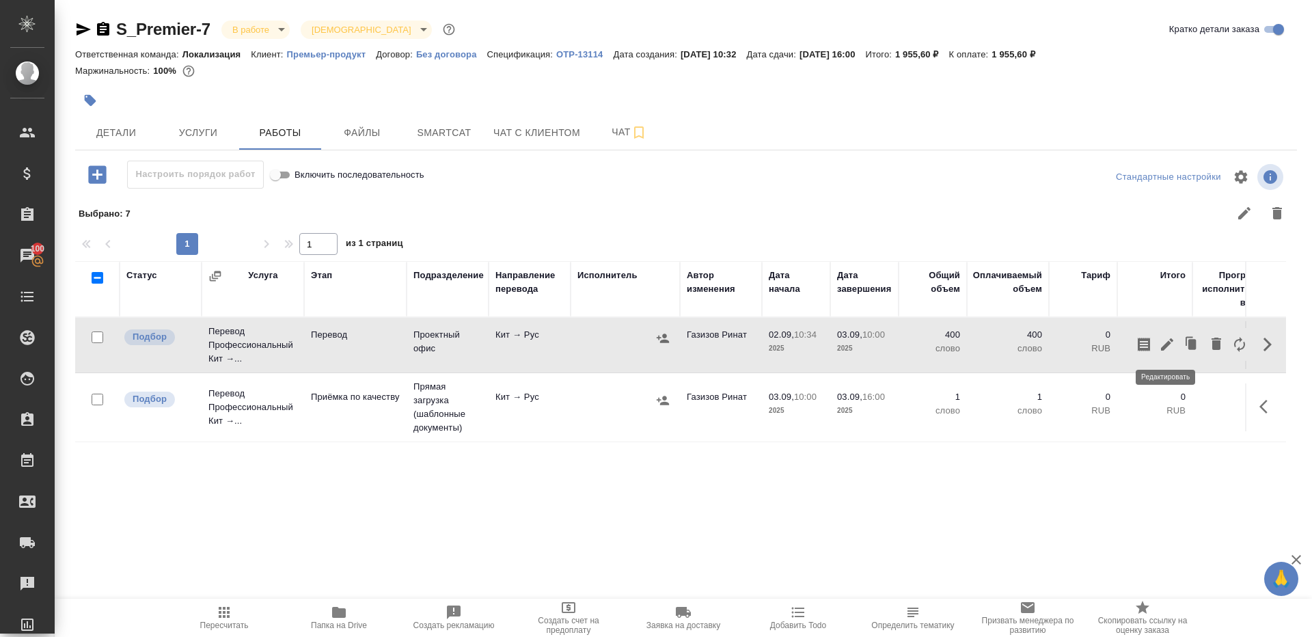
click at [1164, 344] on icon "button" at bounding box center [1167, 344] width 16 height 16
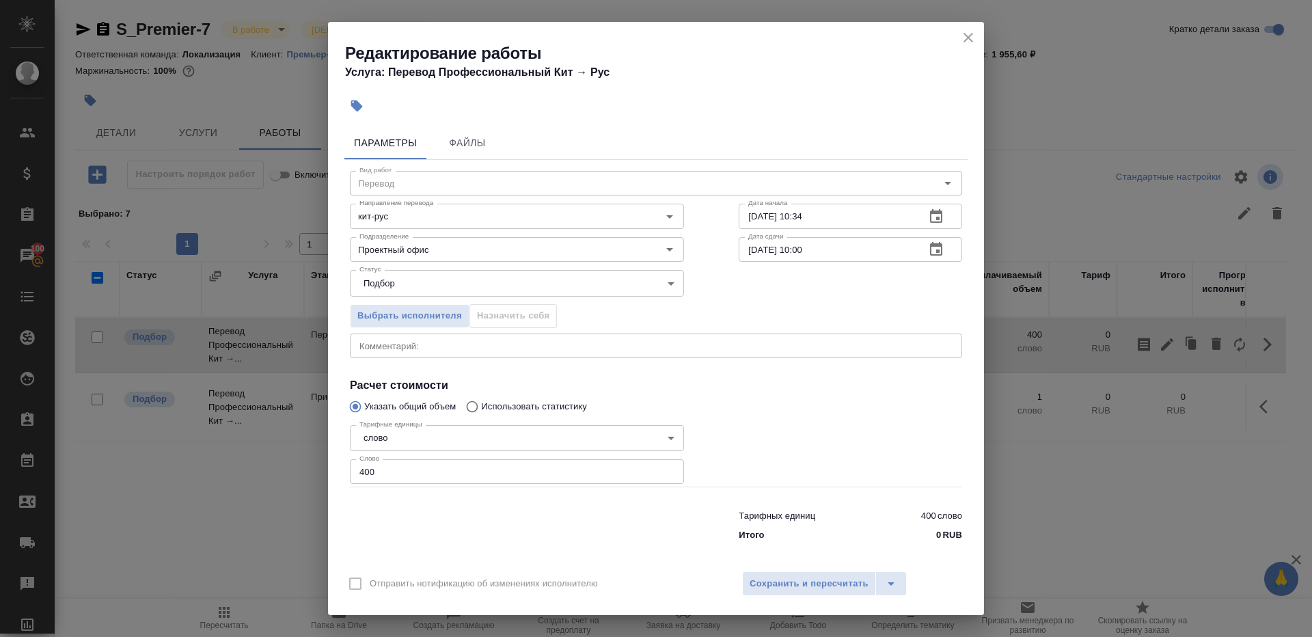
drag, startPoint x: 389, startPoint y: 478, endPoint x: 214, endPoint y: 452, distance: 176.9
click at [214, 452] on div "Редактирование работы Услуга: Перевод Профессиональный Кит → Рус Параметры Файл…" at bounding box center [656, 318] width 1312 height 637
type input "250"
click at [734, 431] on div at bounding box center [850, 453] width 278 height 122
click at [758, 569] on div "Отправить нотификацию об изменениях исполнителю Сохранить и пересчитать" at bounding box center [656, 588] width 656 height 53
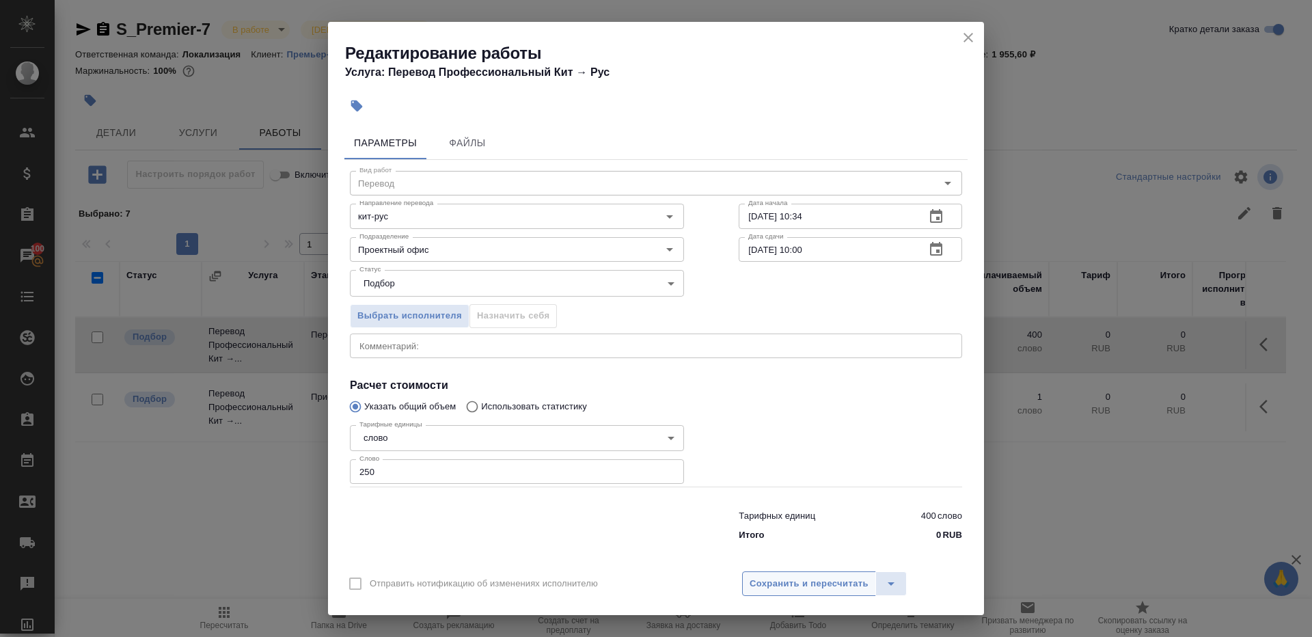
click at [758, 579] on span "Сохранить и пересчитать" at bounding box center [809, 584] width 119 height 16
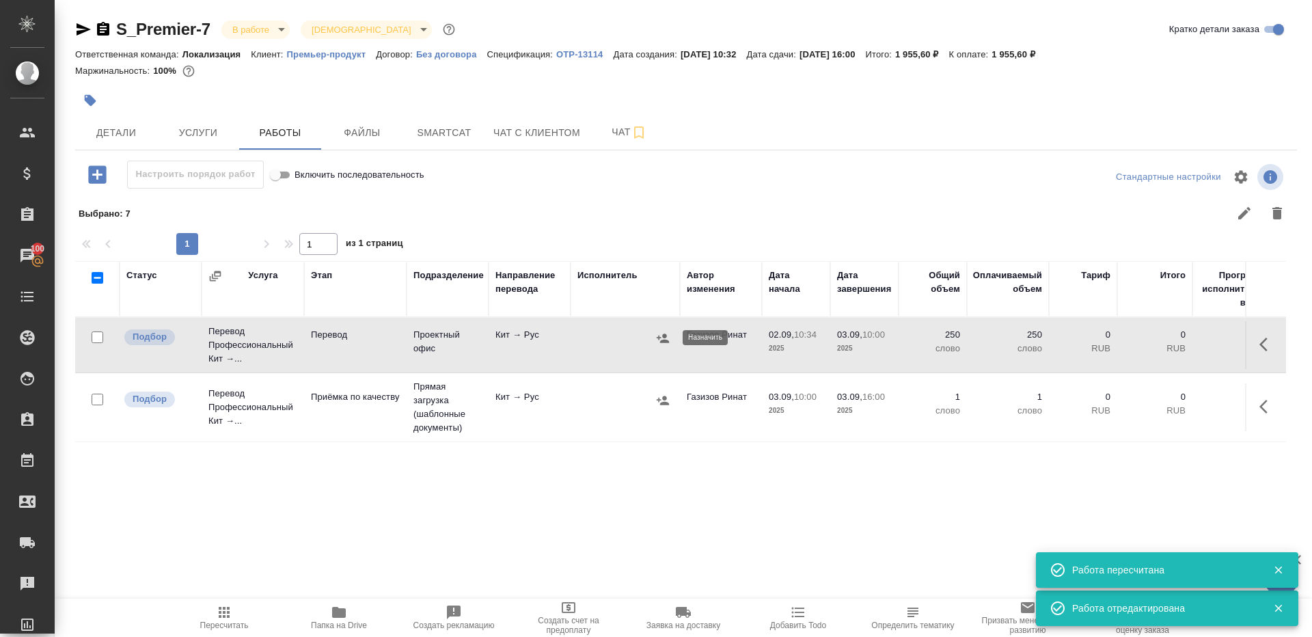
click at [658, 337] on icon "button" at bounding box center [663, 337] width 12 height 9
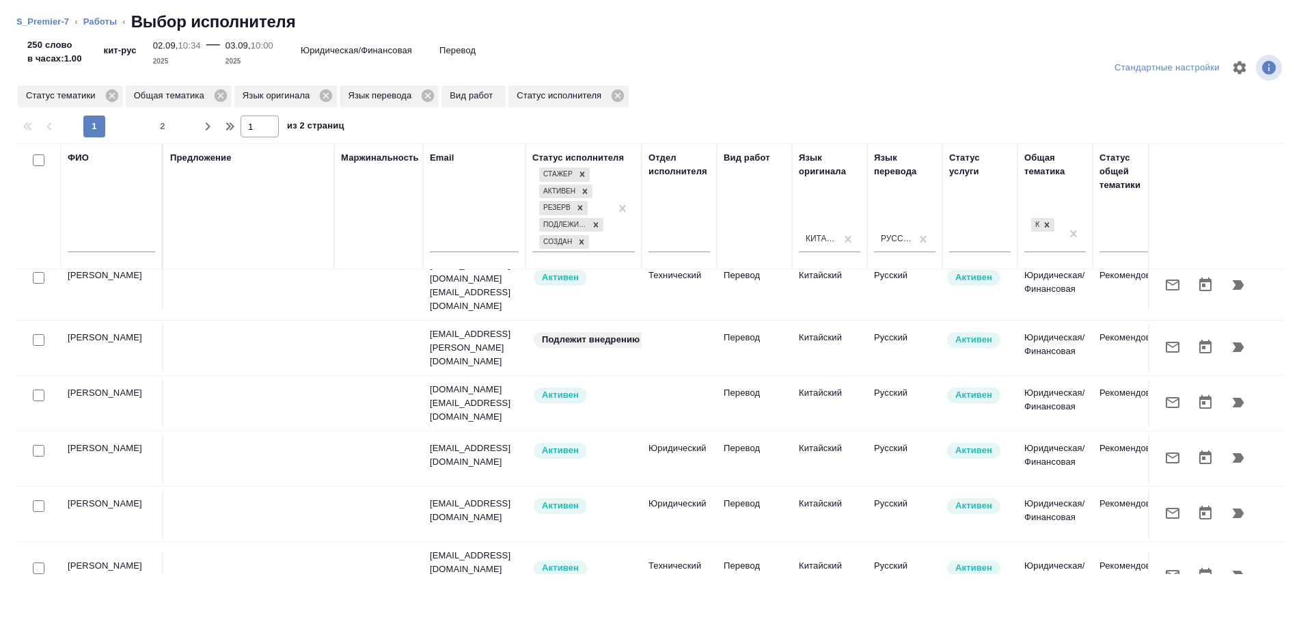
scroll to position [297, 0]
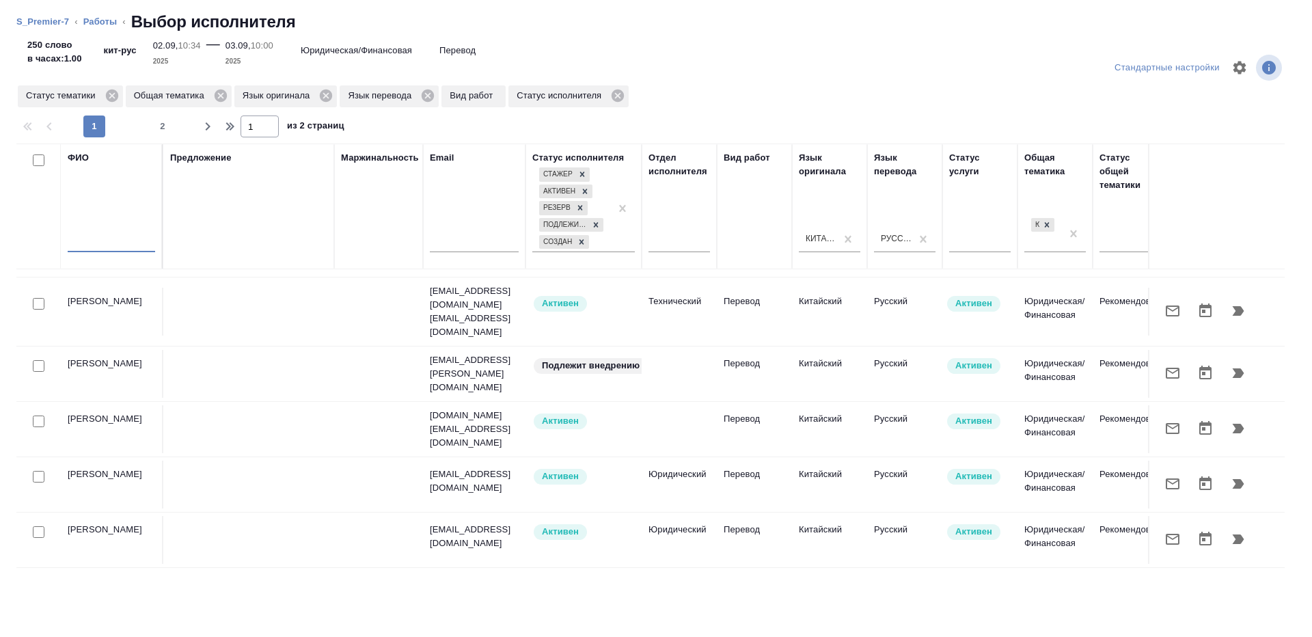
click at [100, 240] on input "text" at bounding box center [111, 243] width 87 height 17
type input "[PERSON_NAME]"
click at [241, 214] on div "Предложение" at bounding box center [248, 206] width 157 height 111
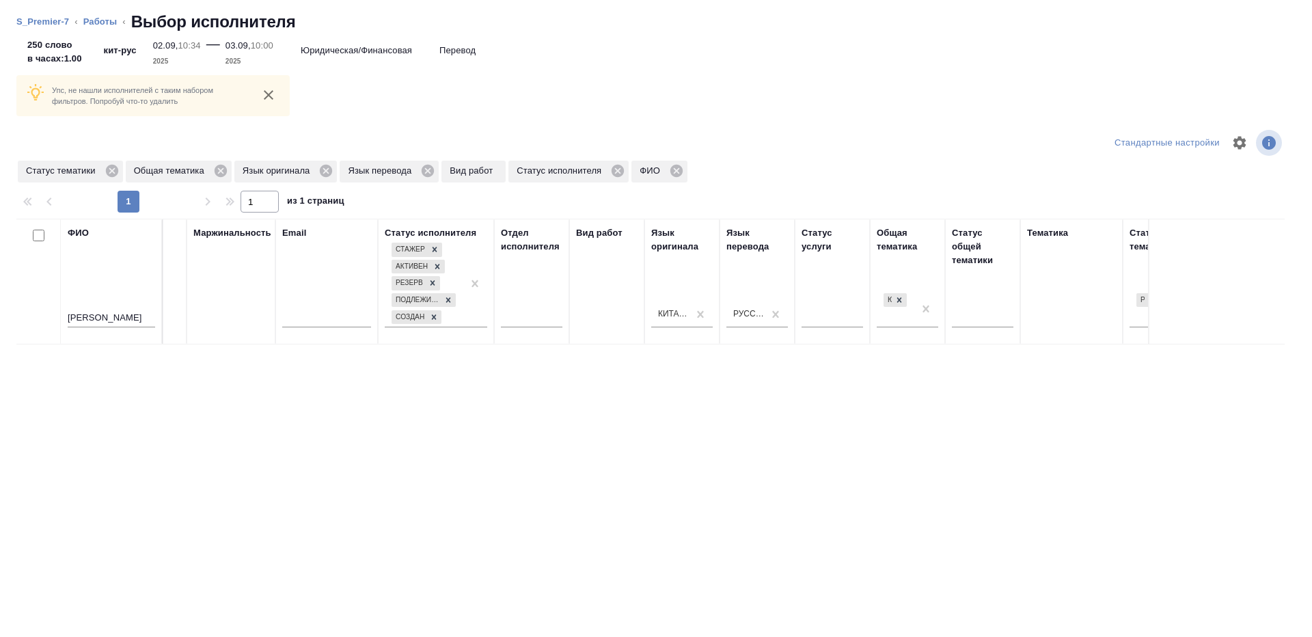
scroll to position [0, 315]
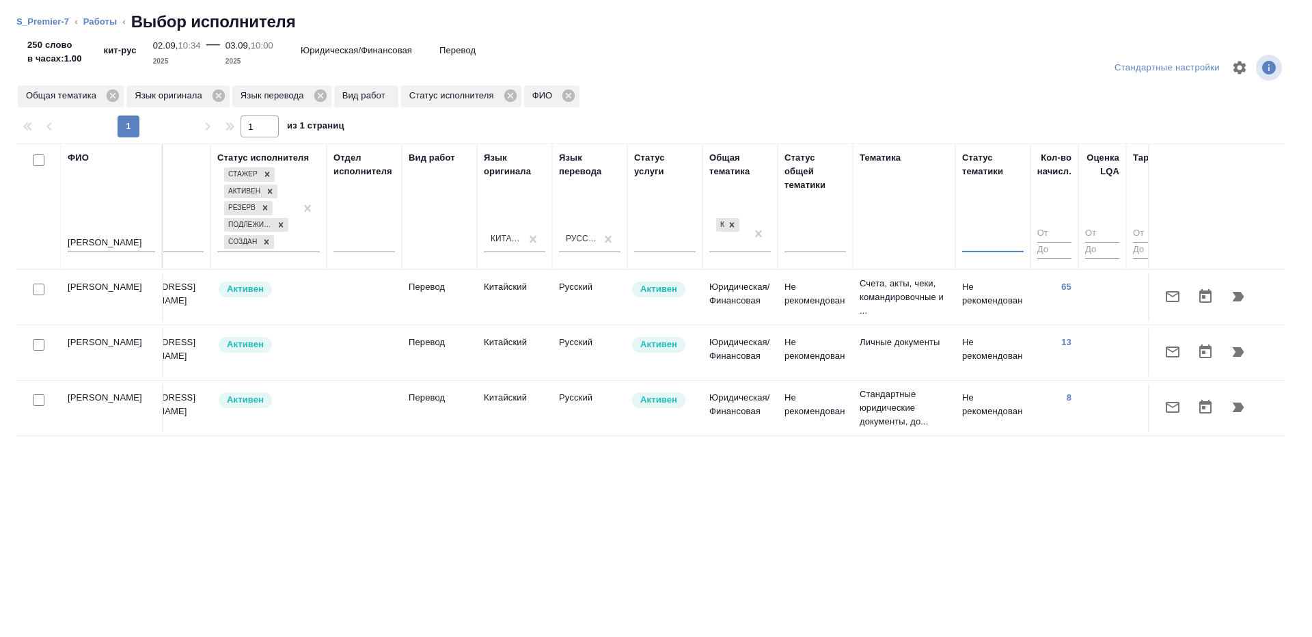
click at [31, 290] on div at bounding box center [38, 289] width 31 height 19
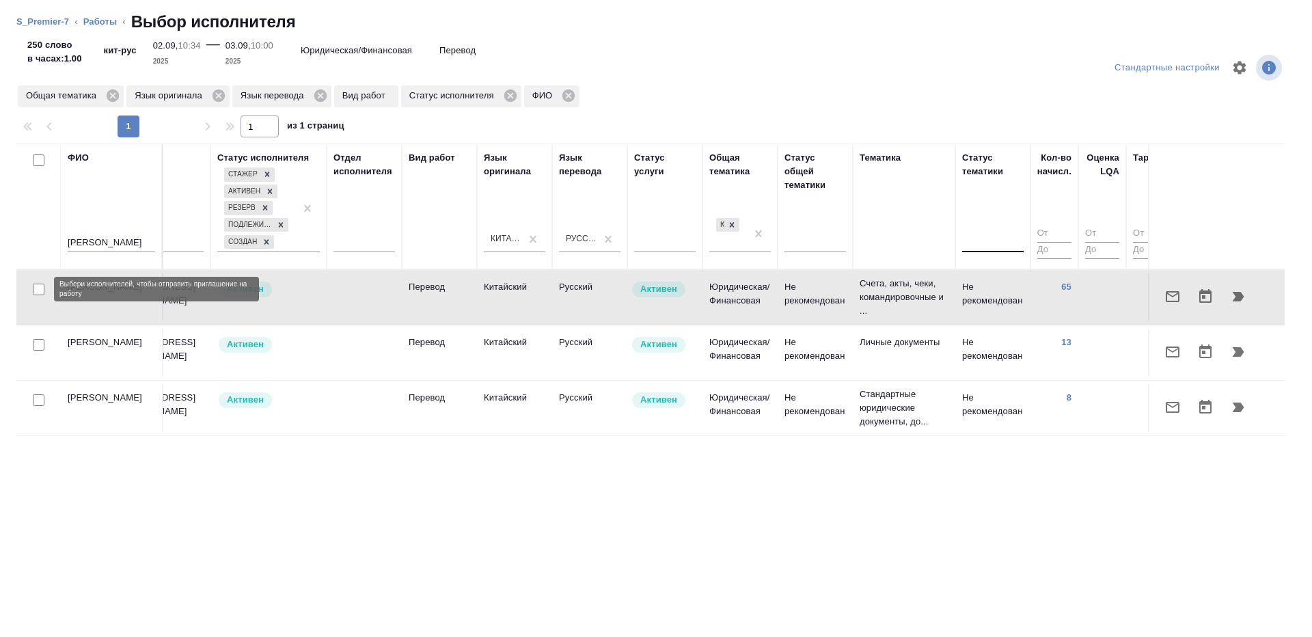
click at [38, 290] on input "checkbox" at bounding box center [39, 290] width 12 height 12
checkbox input "true"
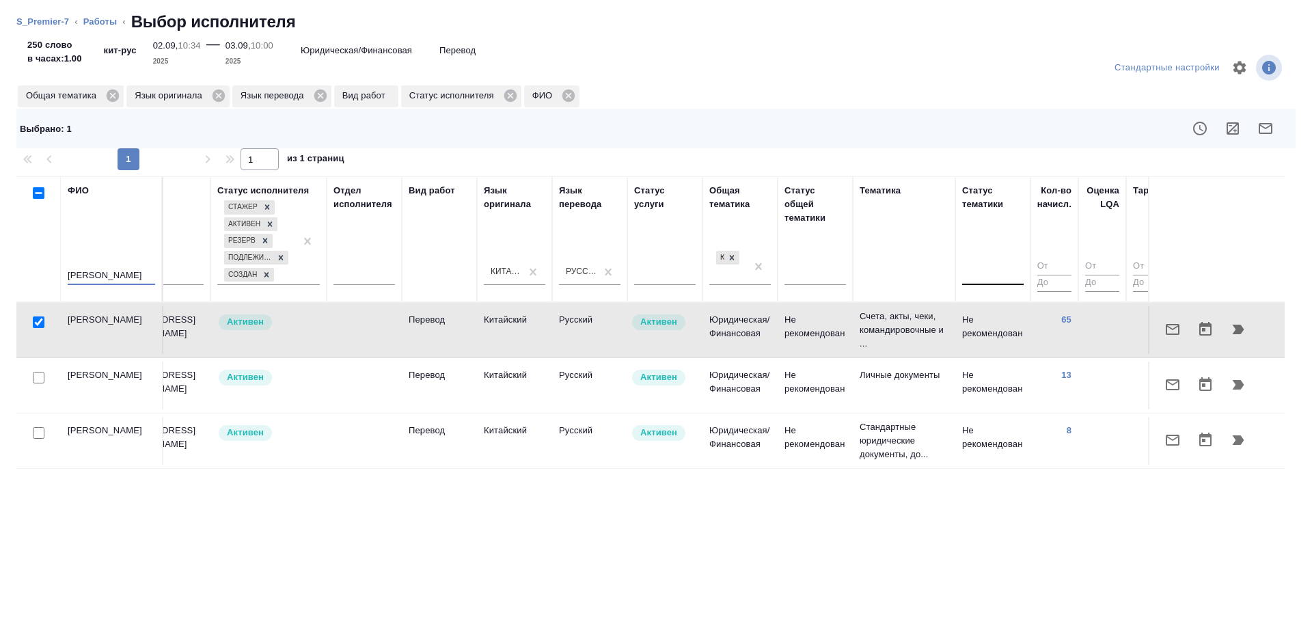
drag, startPoint x: 122, startPoint y: 270, endPoint x: 0, endPoint y: 270, distance: 122.3
click at [0, 270] on div "Стандартные настройки Общая тематика Язык оригинала Язык перевода Вид работ Ста…" at bounding box center [656, 339] width 1312 height 596
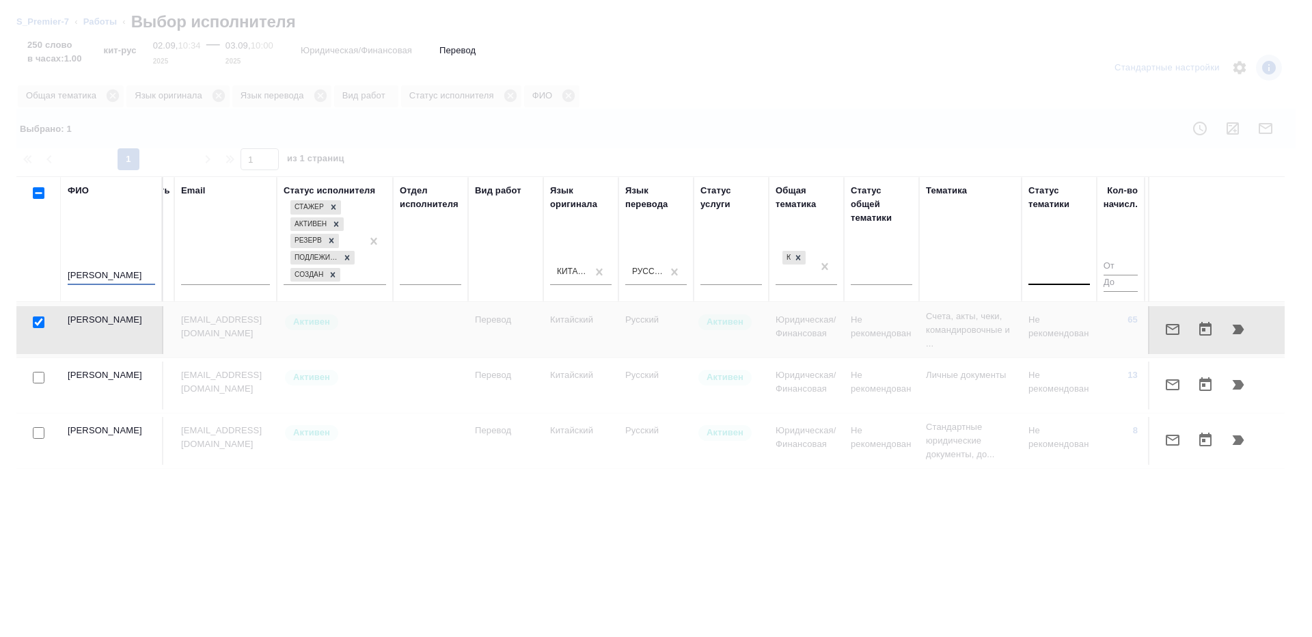
type input "[PERSON_NAME]"
click at [897, 168] on div at bounding box center [656, 318] width 1312 height 637
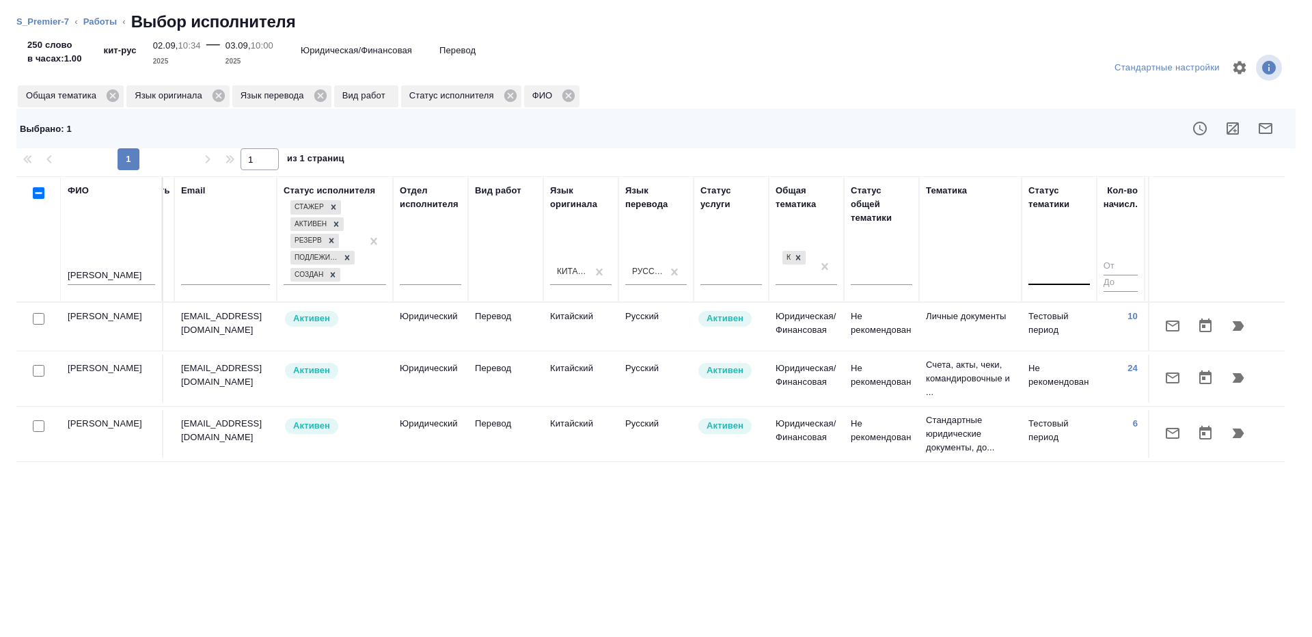
click at [40, 318] on input "checkbox" at bounding box center [39, 319] width 12 height 12
checkbox input "true"
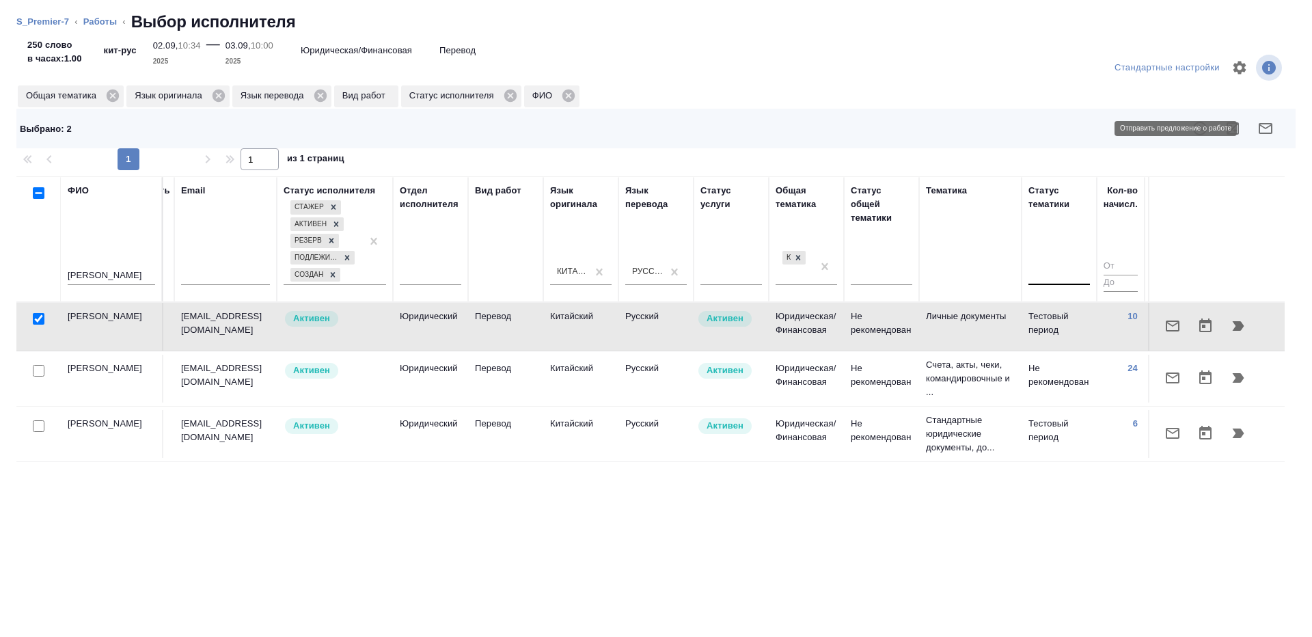
click at [1257, 135] on icon "button" at bounding box center [1265, 128] width 16 height 16
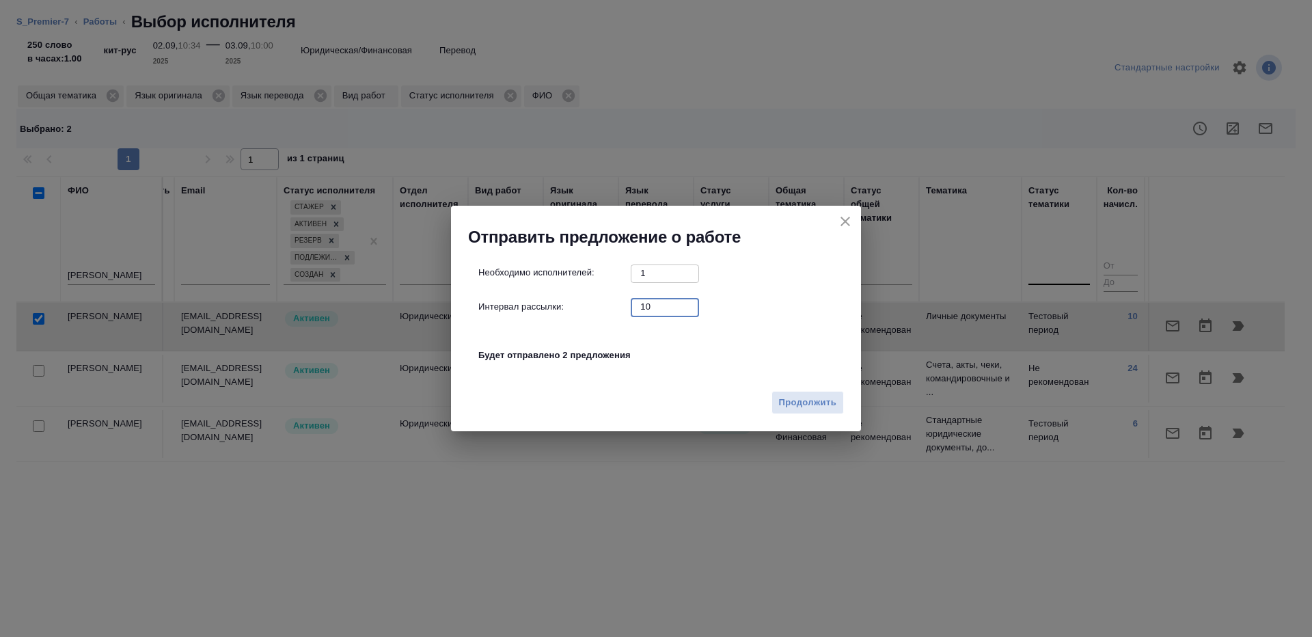
click at [664, 311] on input "10" at bounding box center [665, 306] width 68 height 17
type input "1"
click at [797, 396] on span "Продолжить" at bounding box center [807, 403] width 57 height 16
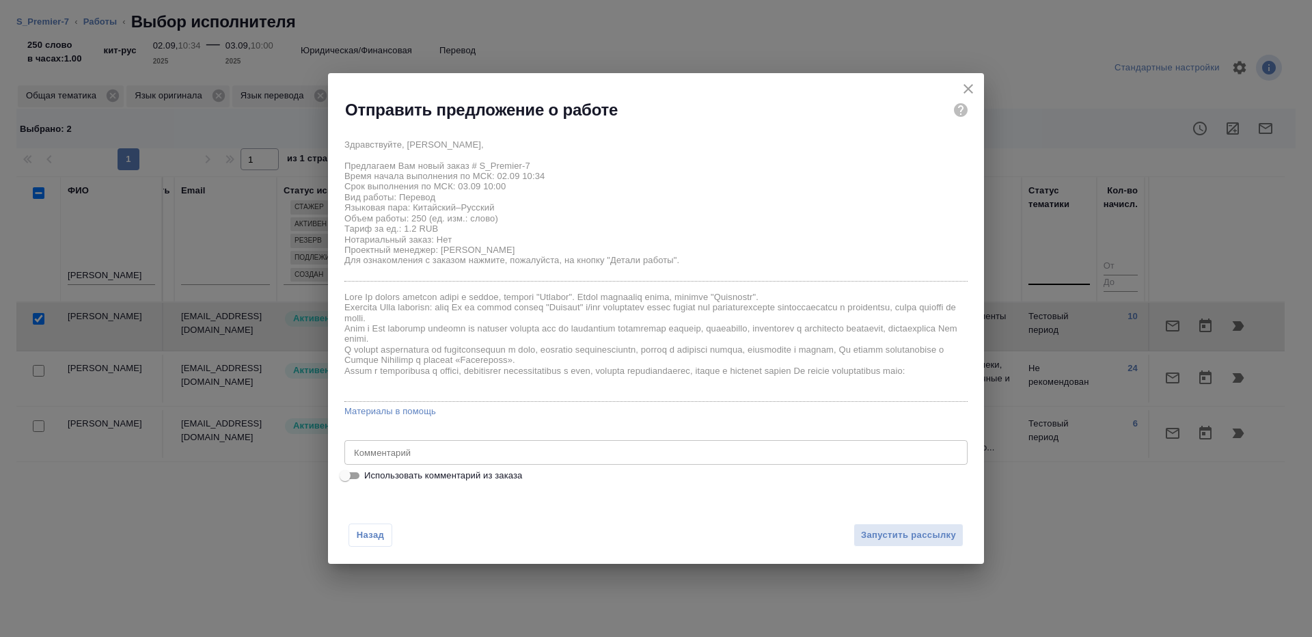
click at [354, 472] on input "Использовать комментарий из заказа" at bounding box center [344, 475] width 49 height 16
checkbox input "true"
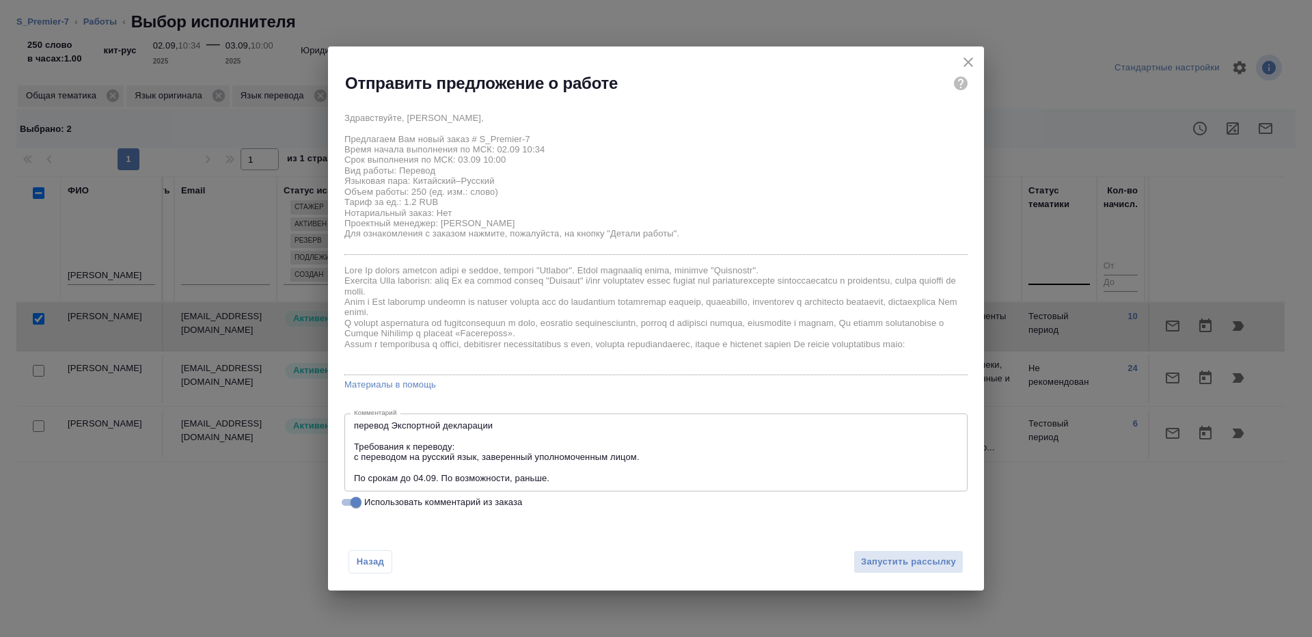
click at [352, 425] on div "перевод Экспортной декларации Требования к переводу: с переводом на русский язы…" at bounding box center [655, 452] width 623 height 78
drag, startPoint x: 521, startPoint y: 420, endPoint x: 334, endPoint y: 420, distance: 186.6
click at [334, 420] on div "Здравствуйте, [PERSON_NAME], Предлагаем Вам новый заказ # S_Premier-7 Время нач…" at bounding box center [656, 308] width 656 height 416
drag, startPoint x: 510, startPoint y: 423, endPoint x: 342, endPoint y: 420, distance: 168.8
click at [342, 420] on div "Здравствуйте, [PERSON_NAME], Предлагаем Вам новый заказ # S_Premier-7 Время нач…" at bounding box center [656, 308] width 656 height 416
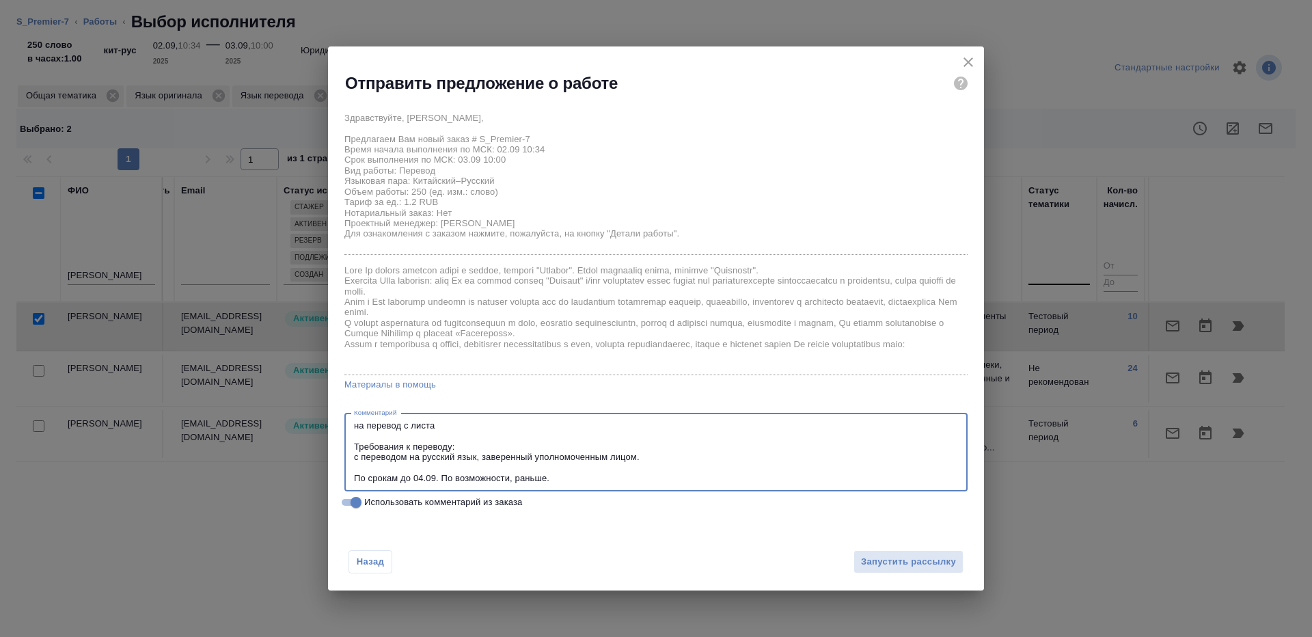
drag, startPoint x: 580, startPoint y: 481, endPoint x: 337, endPoint y: 448, distance: 245.6
click at [337, 448] on div "Здравствуйте, [PERSON_NAME], Предлагаем Вам новый заказ # S_Premier-7 Время нач…" at bounding box center [656, 308] width 656 height 416
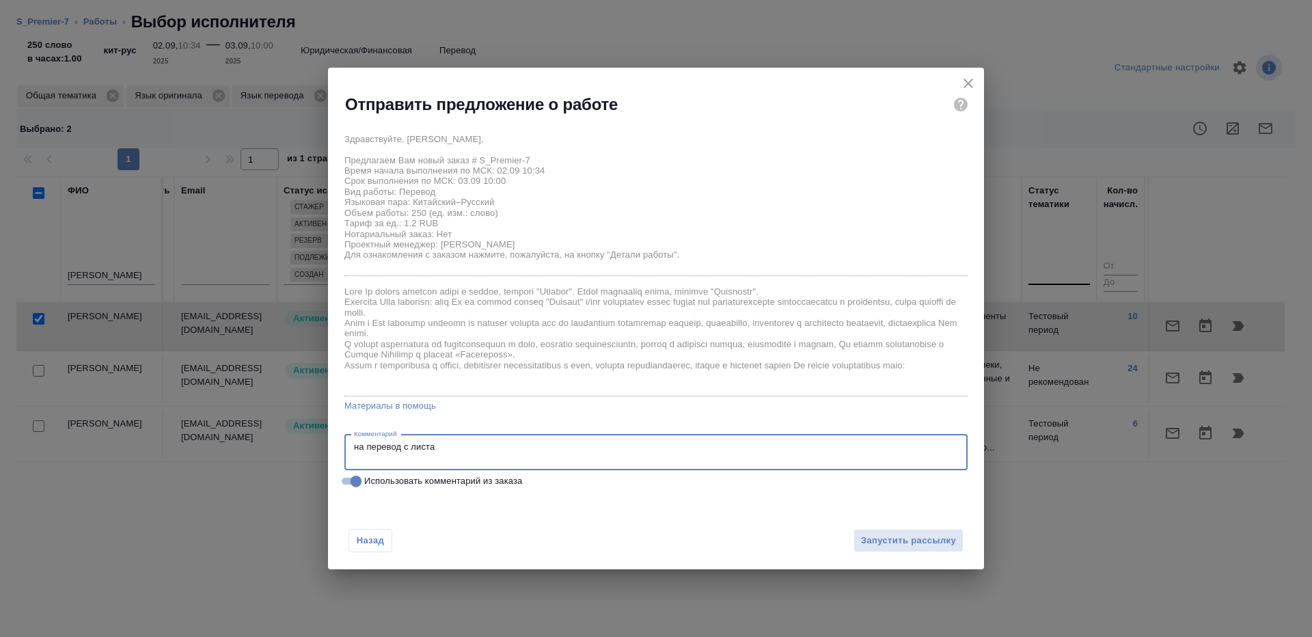
click at [503, 455] on textarea "на перевод с листа" at bounding box center [656, 451] width 604 height 21
click at [471, 446] on textarea "на перевод с листа" at bounding box center [656, 451] width 604 height 21
type textarea "на перевод с листа, под нот"
click at [916, 543] on span "Запустить рассылку" at bounding box center [908, 541] width 95 height 16
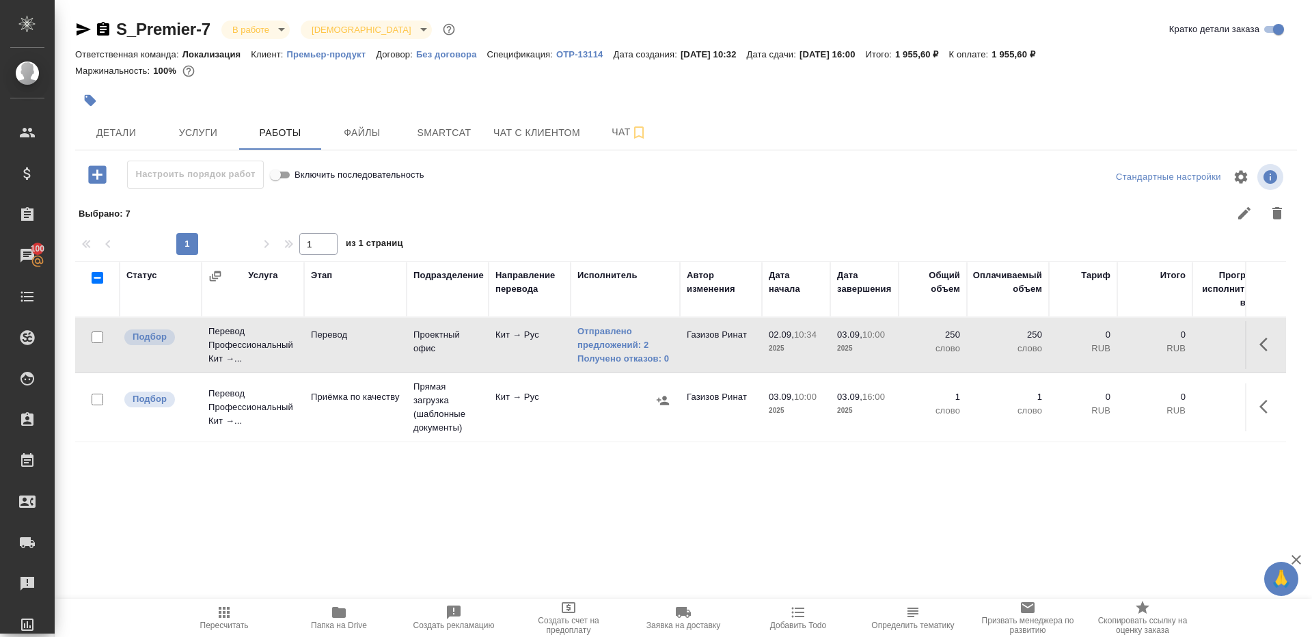
click at [226, 610] on icon "button" at bounding box center [224, 612] width 16 height 16
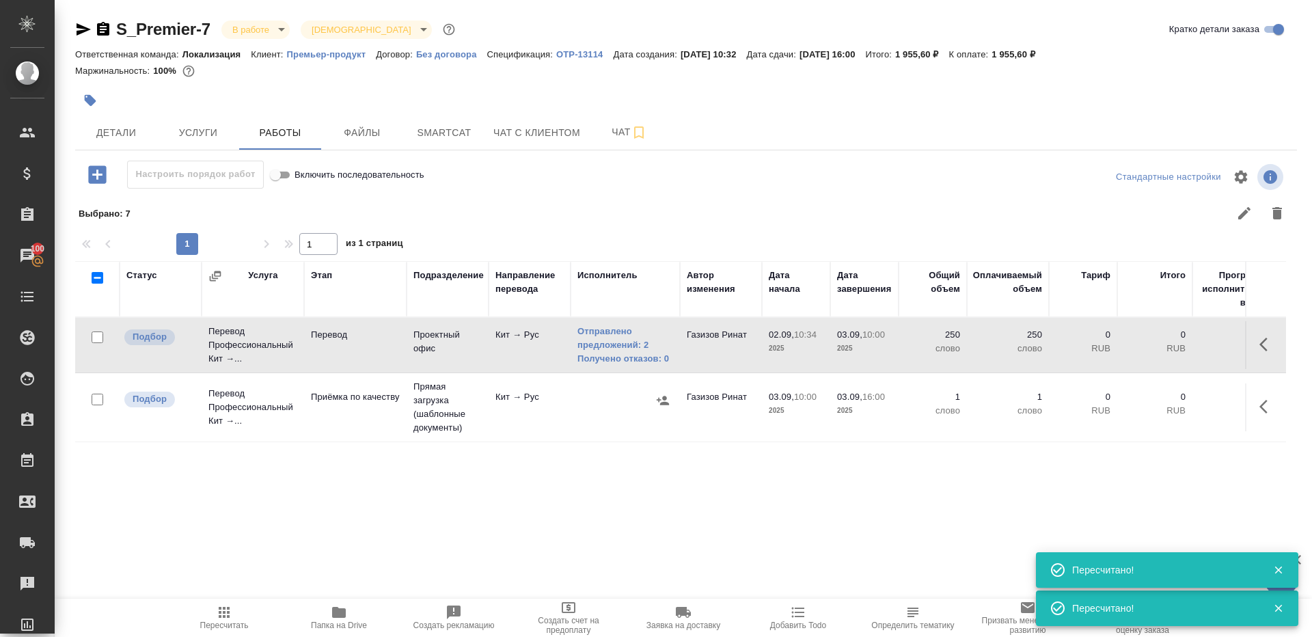
click at [439, 131] on span "Smartcat" at bounding box center [444, 132] width 66 height 17
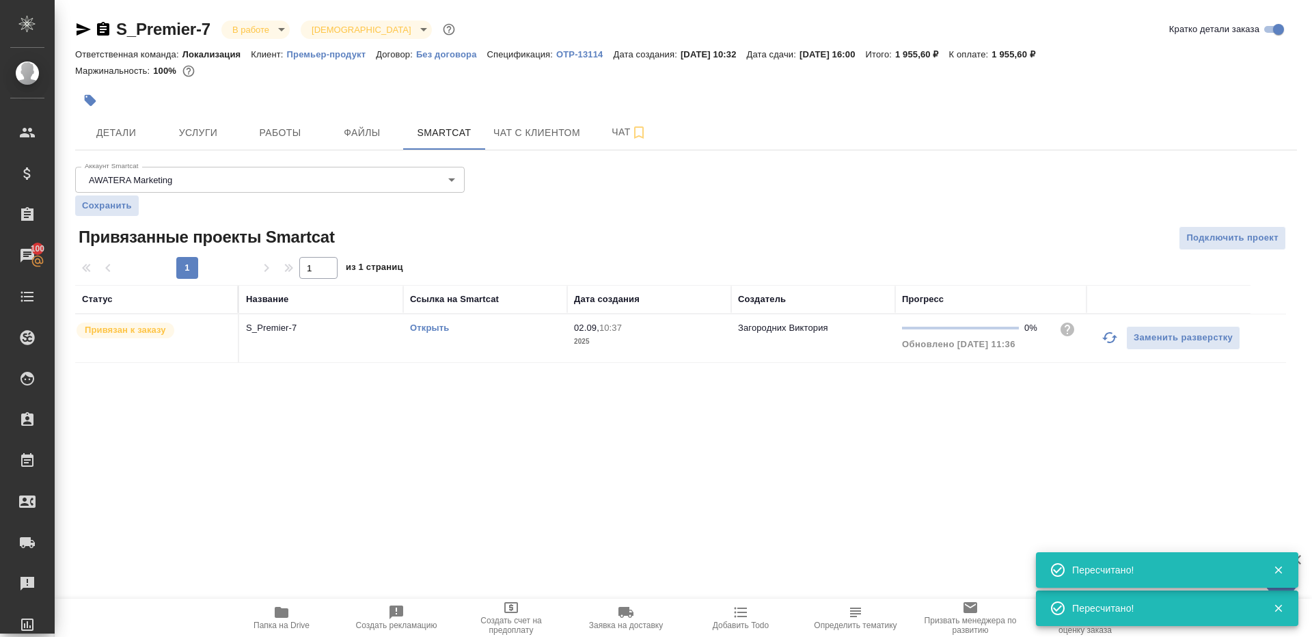
click at [433, 321] on div "Открыть" at bounding box center [485, 328] width 150 height 14
click at [423, 328] on link "Открыть" at bounding box center [429, 328] width 39 height 10
click at [265, 134] on span "Работы" at bounding box center [280, 132] width 66 height 17
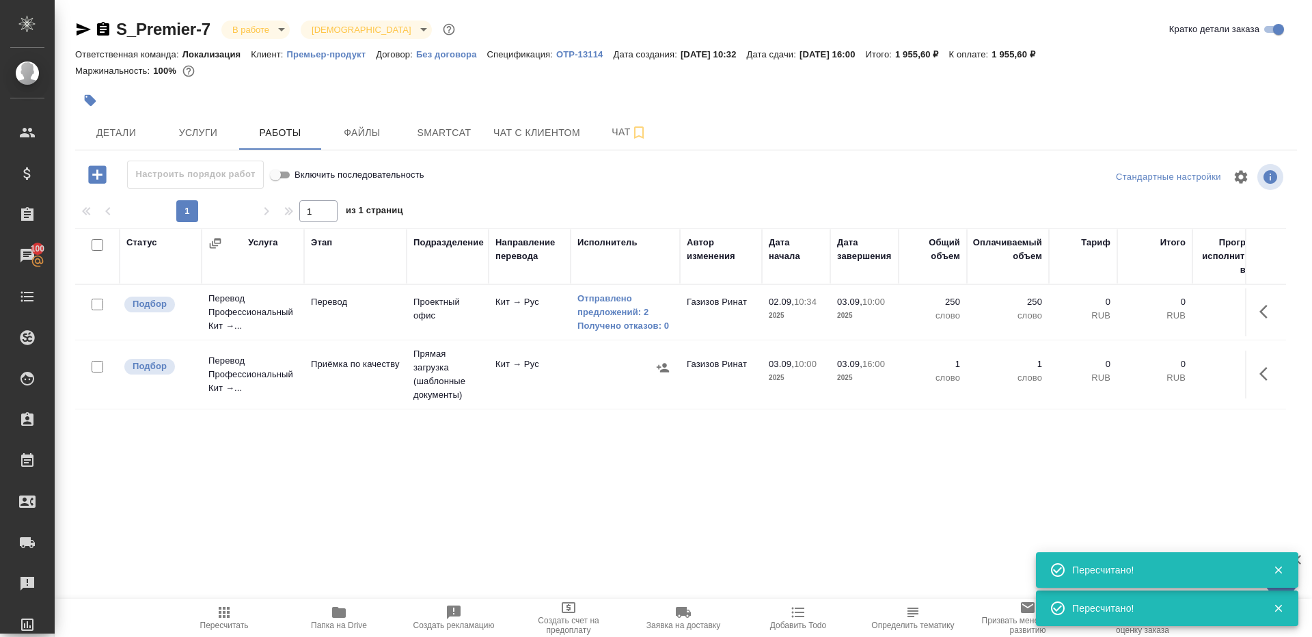
click at [222, 610] on icon "button" at bounding box center [224, 612] width 16 height 16
drag, startPoint x: 222, startPoint y: 610, endPoint x: 345, endPoint y: 400, distance: 243.2
click at [222, 605] on icon "button" at bounding box center [224, 612] width 16 height 16
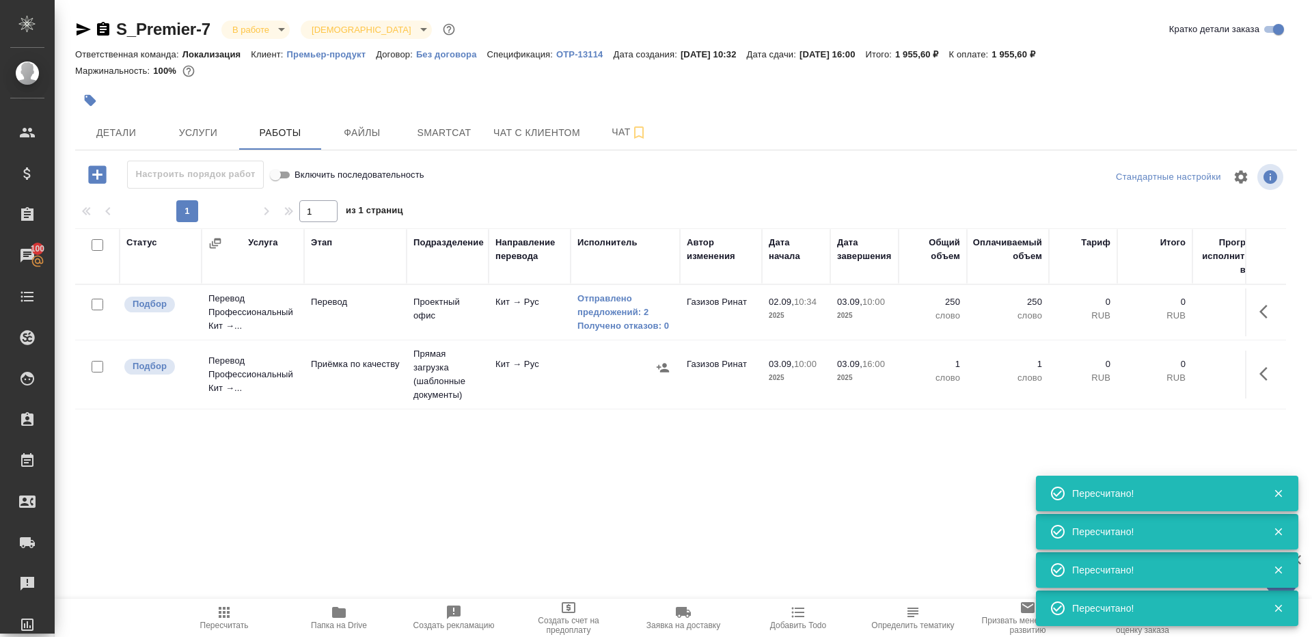
click at [226, 610] on icon "button" at bounding box center [224, 612] width 16 height 16
drag, startPoint x: 226, startPoint y: 610, endPoint x: 305, endPoint y: 485, distance: 148.4
click at [226, 610] on icon "button" at bounding box center [224, 612] width 16 height 16
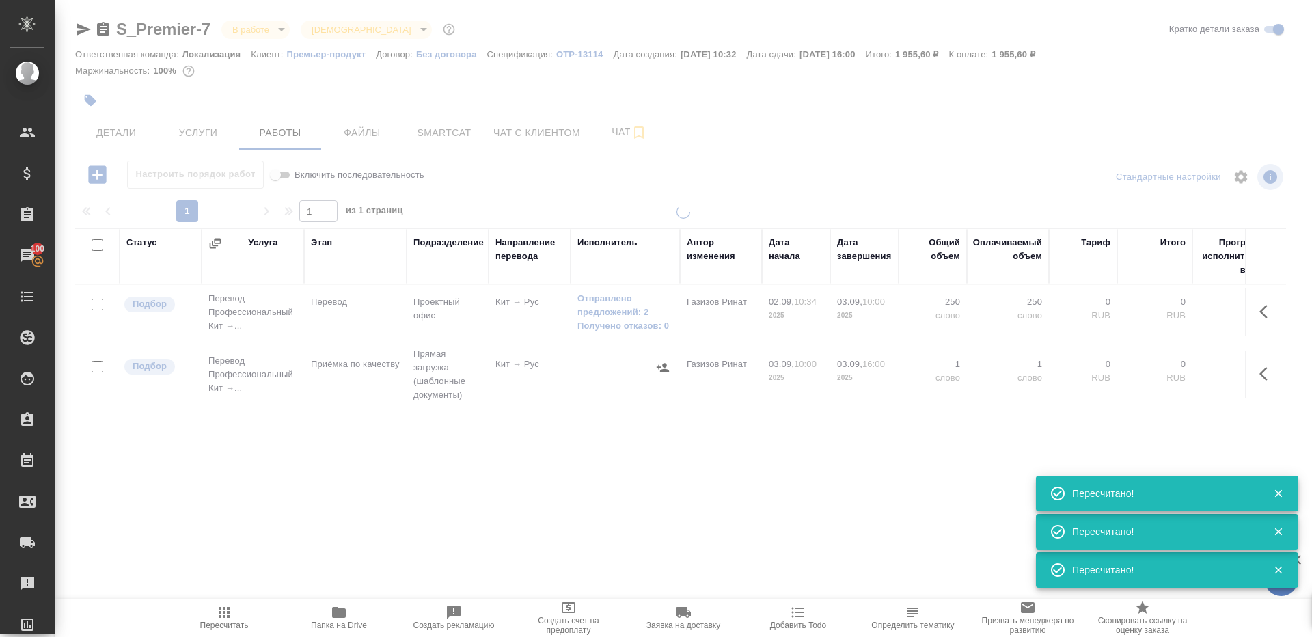
click at [305, 485] on div at bounding box center [683, 388] width 1257 height 366
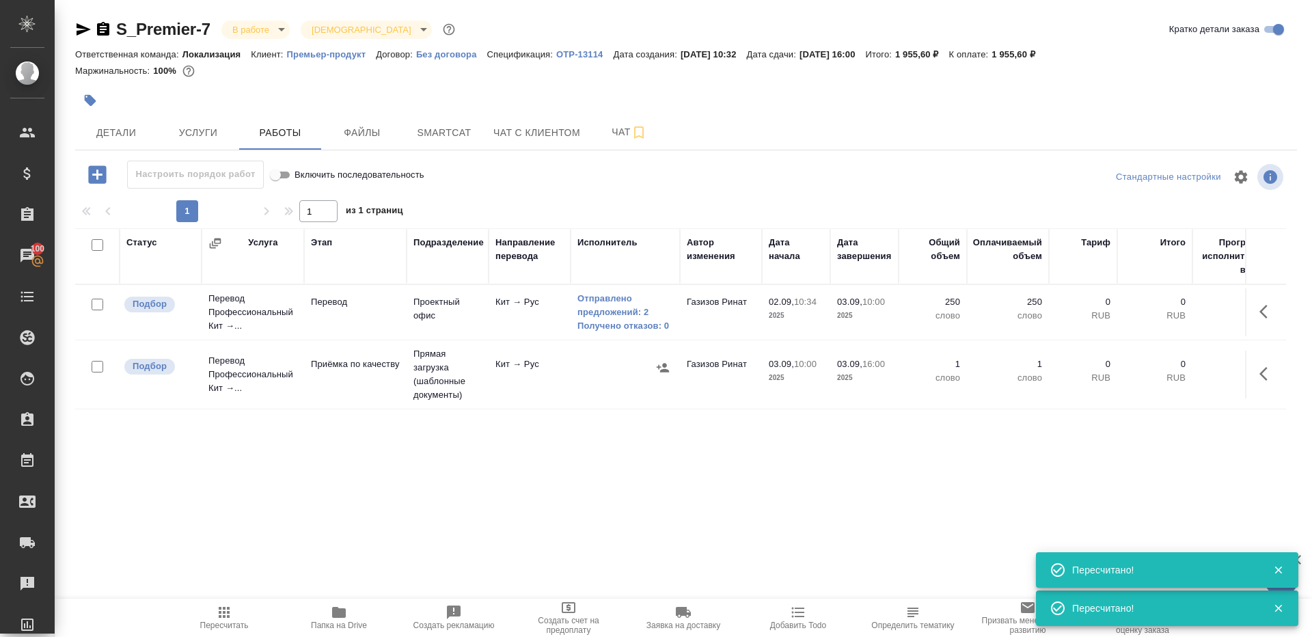
click at [229, 611] on icon "button" at bounding box center [224, 612] width 11 height 11
drag, startPoint x: 229, startPoint y: 611, endPoint x: 282, endPoint y: 527, distance: 99.5
click at [229, 611] on icon "button" at bounding box center [224, 612] width 11 height 11
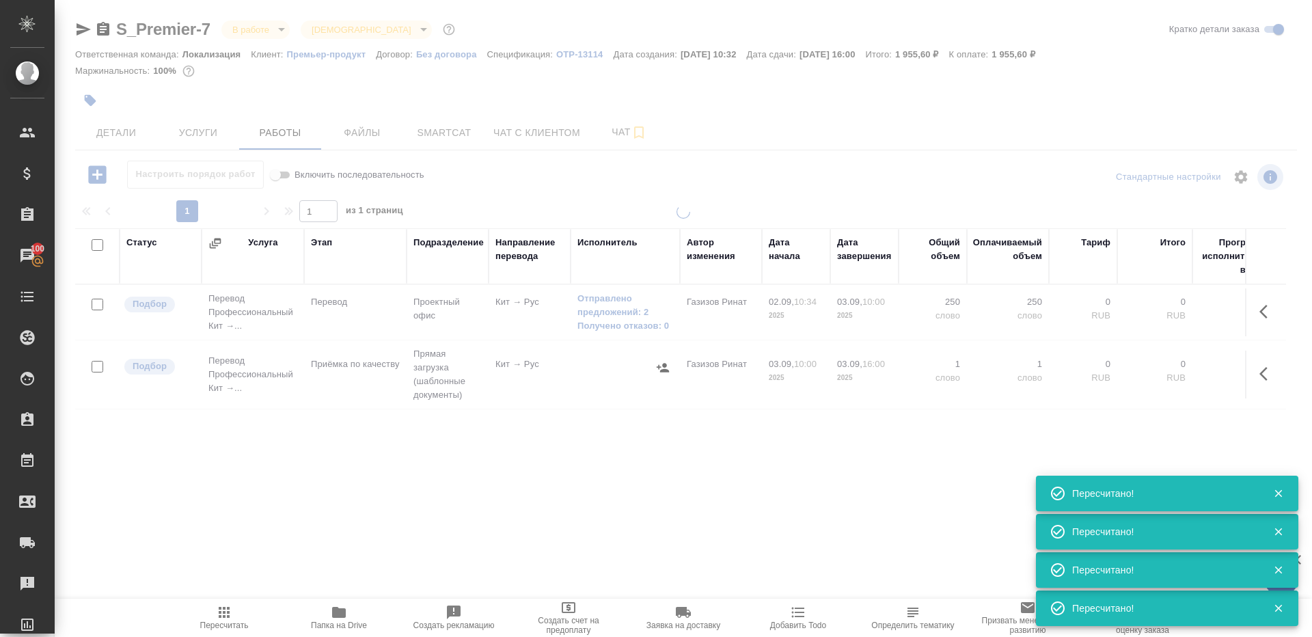
click at [318, 461] on div at bounding box center [683, 388] width 1257 height 366
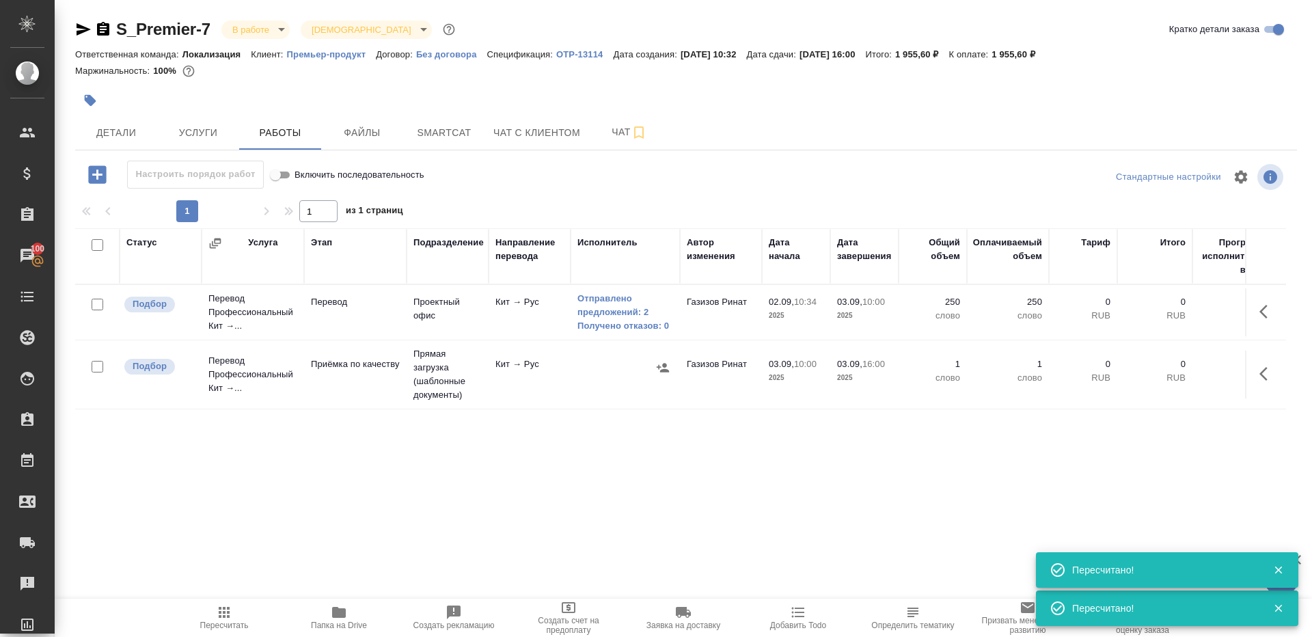
click at [218, 612] on icon "button" at bounding box center [224, 612] width 16 height 16
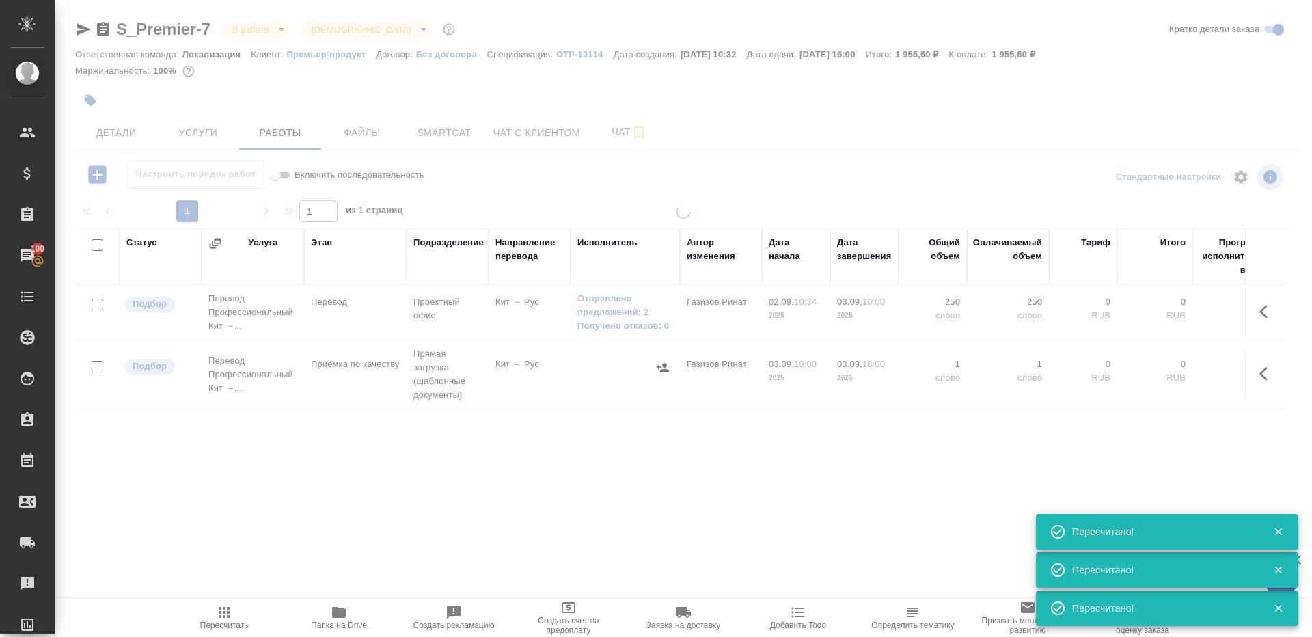
click at [415, 439] on div at bounding box center [683, 388] width 1257 height 366
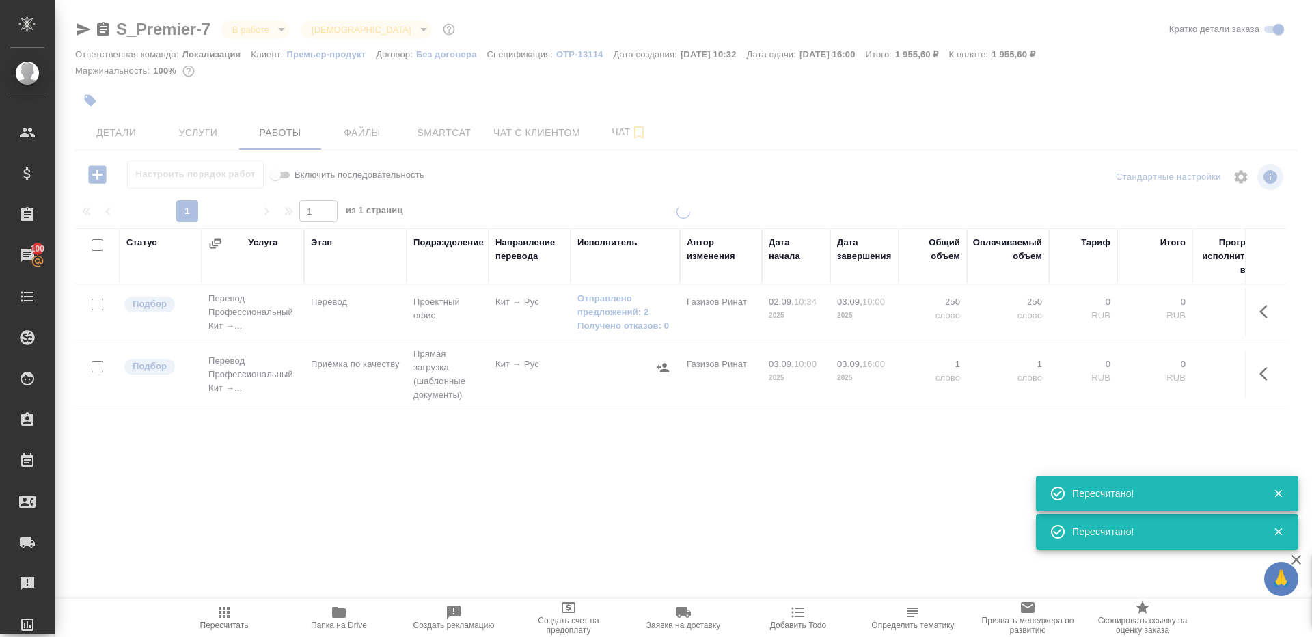
click at [415, 439] on div at bounding box center [683, 388] width 1257 height 366
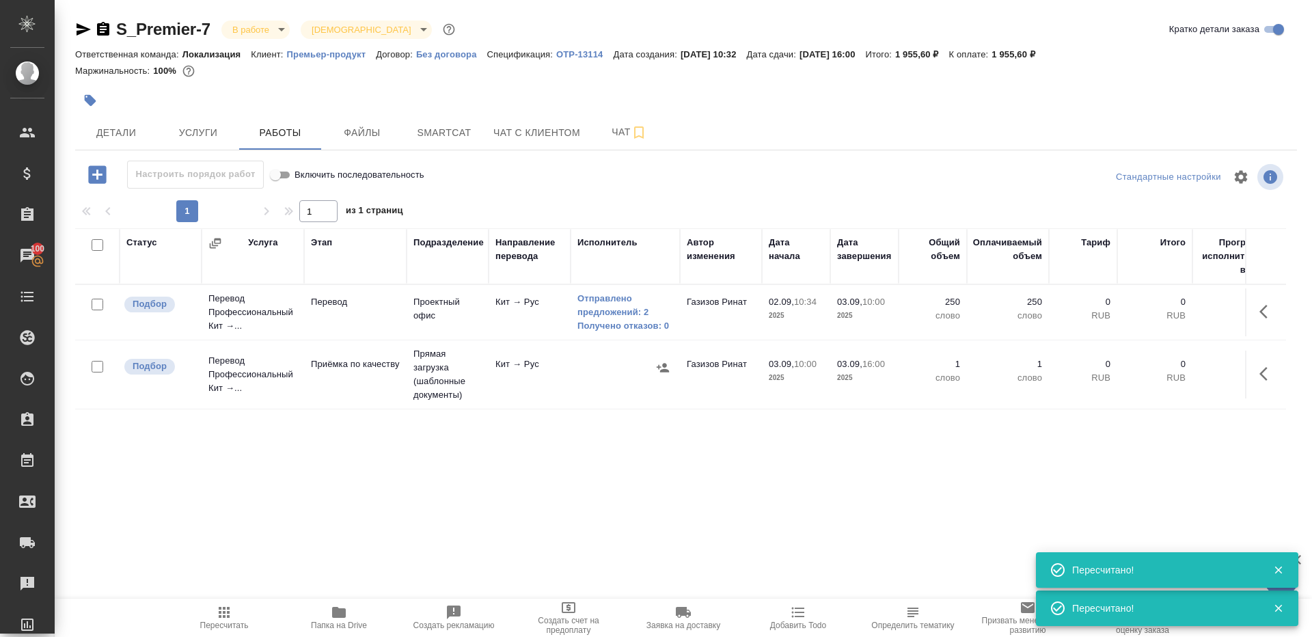
click at [596, 217] on div "1 1 из 1 страниц" at bounding box center [686, 211] width 1222 height 22
click at [226, 599] on button "Пересчитать" at bounding box center [224, 618] width 115 height 38
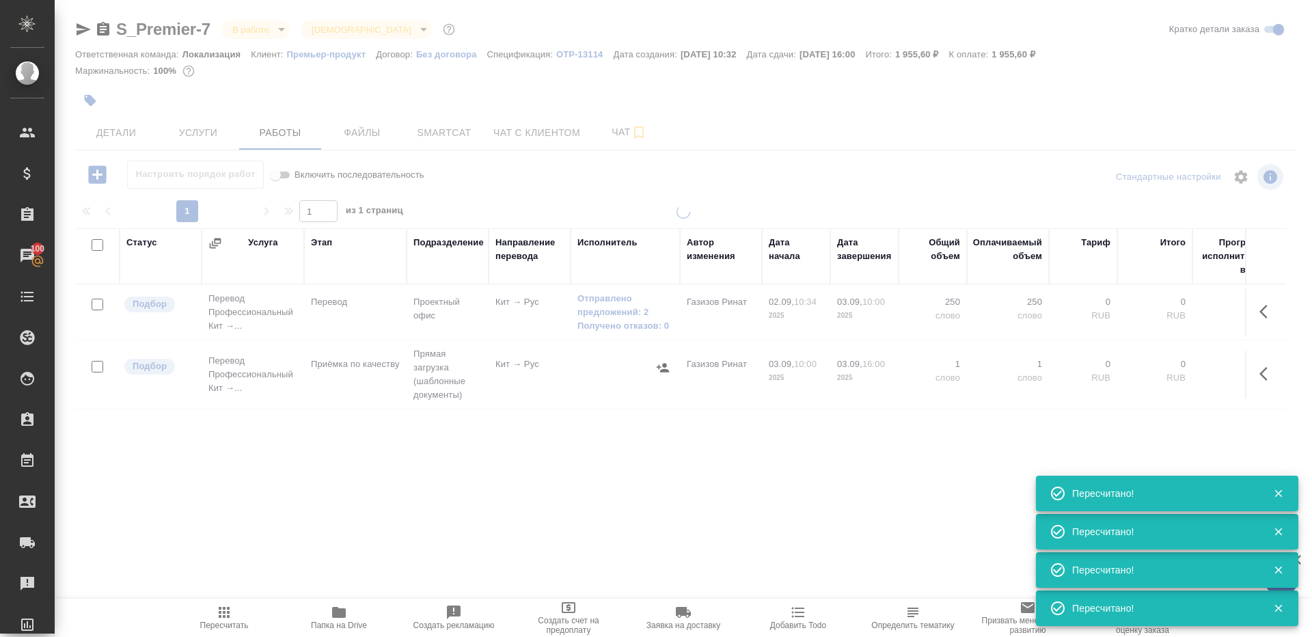
click at [313, 482] on div at bounding box center [683, 388] width 1257 height 366
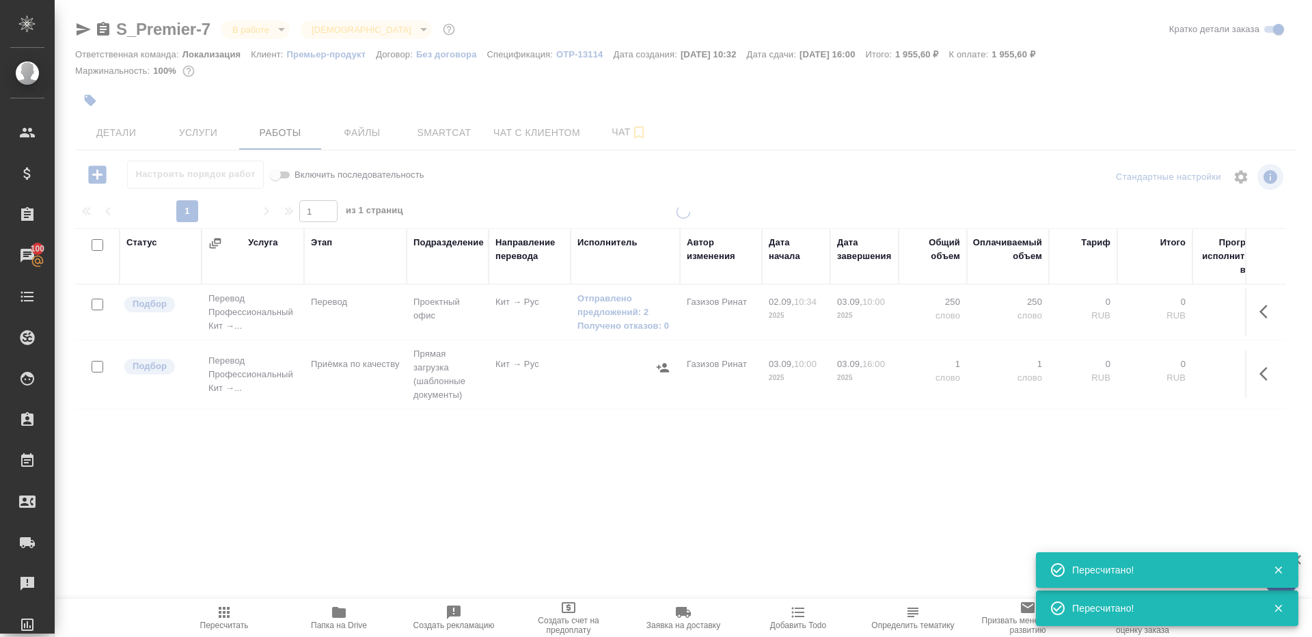
click at [599, 203] on div at bounding box center [683, 285] width 1257 height 571
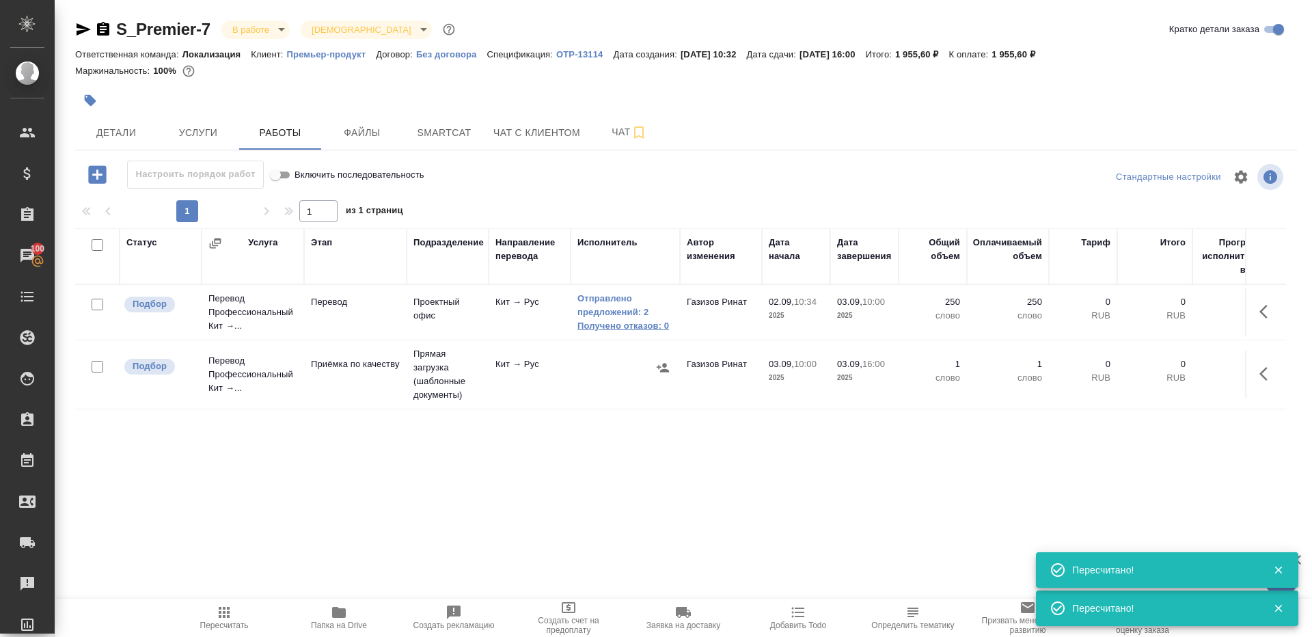
click at [599, 322] on link "Получено отказов: 0" at bounding box center [625, 326] width 96 height 14
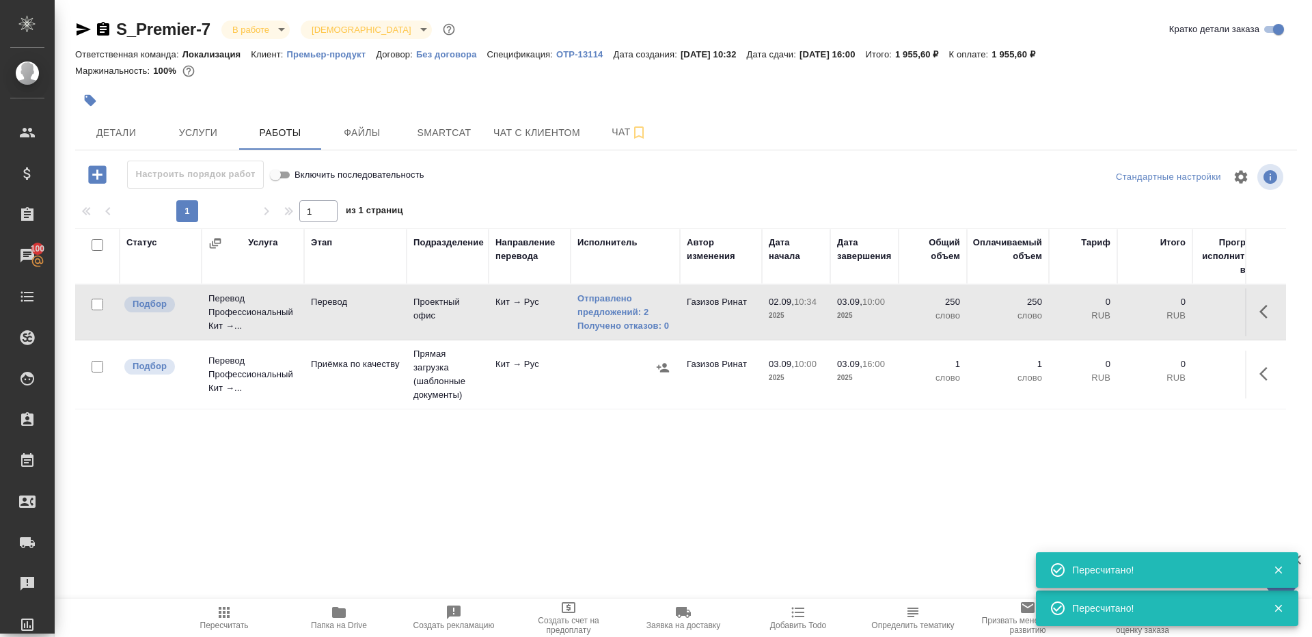
click at [215, 616] on span "Пересчитать" at bounding box center [224, 617] width 98 height 26
click at [362, 491] on div "Статус Услуга Этап Подразделение Направление перевода Исполнитель Автор изменен…" at bounding box center [680, 382] width 1211 height 308
click at [392, 305] on p "Перевод" at bounding box center [355, 302] width 89 height 14
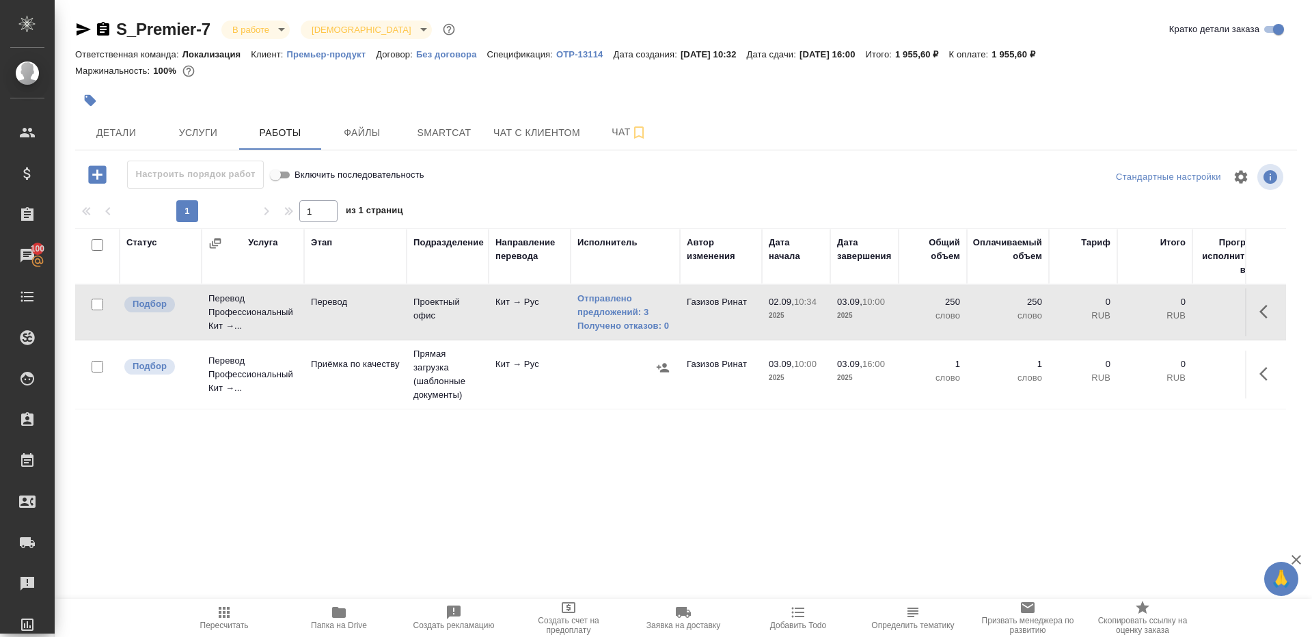
click at [225, 612] on icon "button" at bounding box center [224, 612] width 11 height 11
click at [314, 493] on div "Статус Услуга Этап Подразделение Направление перевода Исполнитель Автор изменен…" at bounding box center [680, 382] width 1211 height 308
click at [234, 606] on span "Пересчитать" at bounding box center [224, 617] width 98 height 26
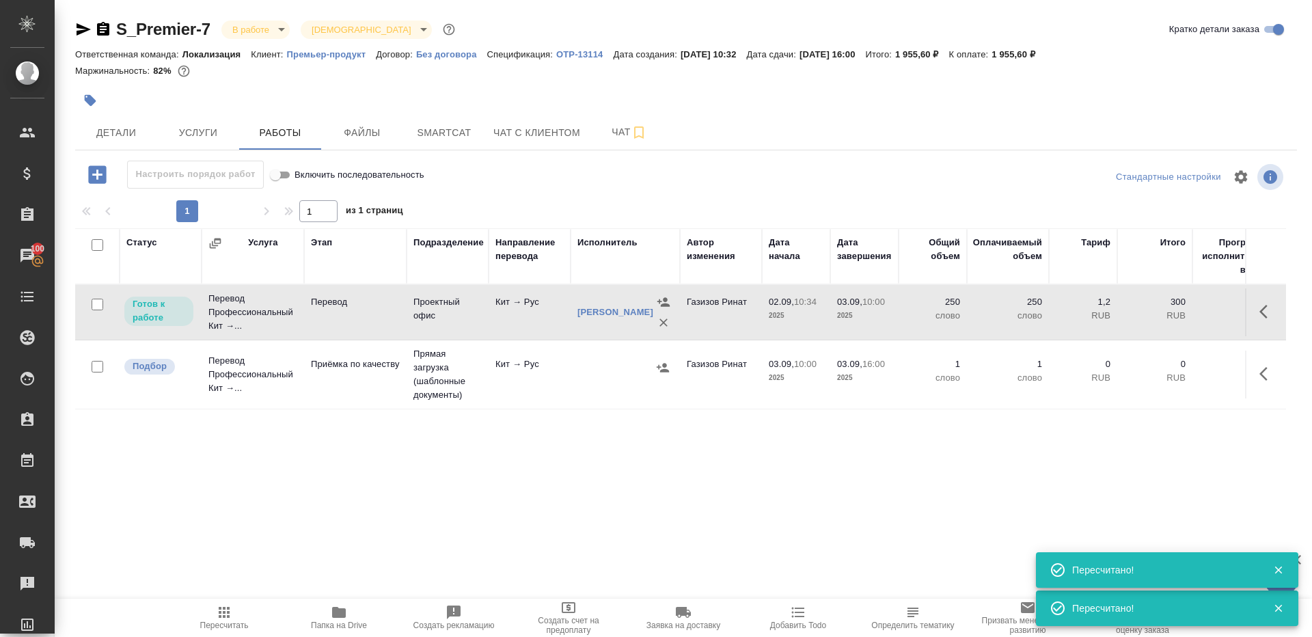
click at [568, 445] on div "Статус Услуга Этап Подразделение Направление перевода Исполнитель Автор изменен…" at bounding box center [680, 382] width 1211 height 308
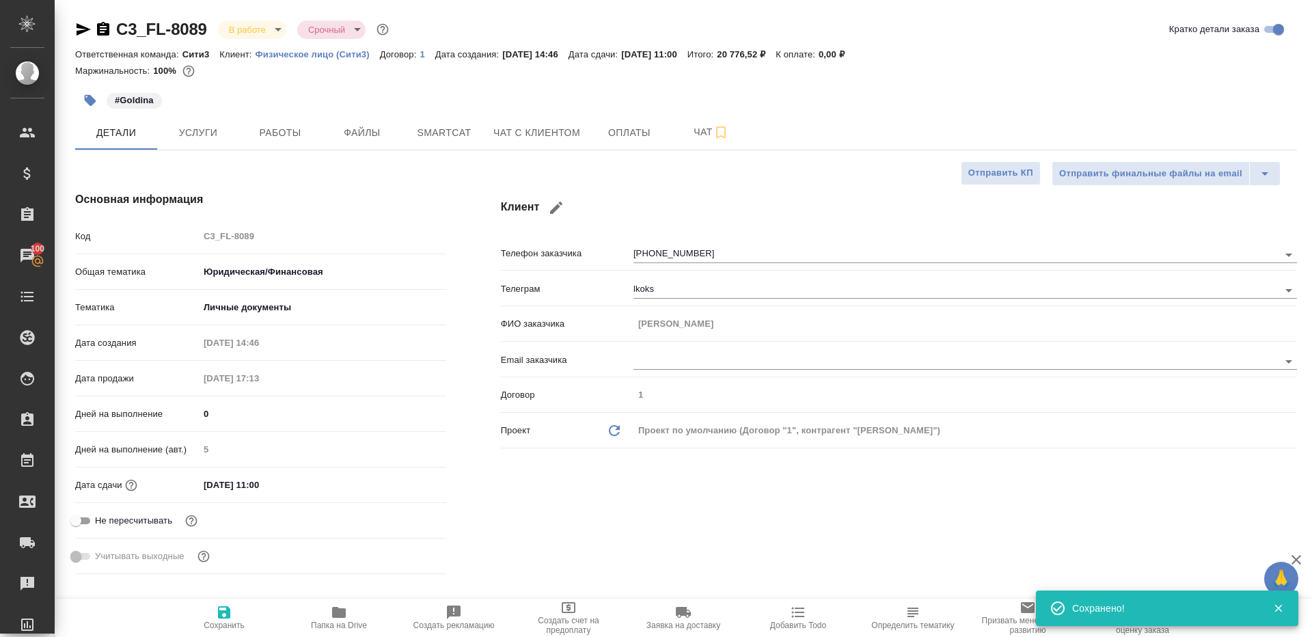
select select "RU"
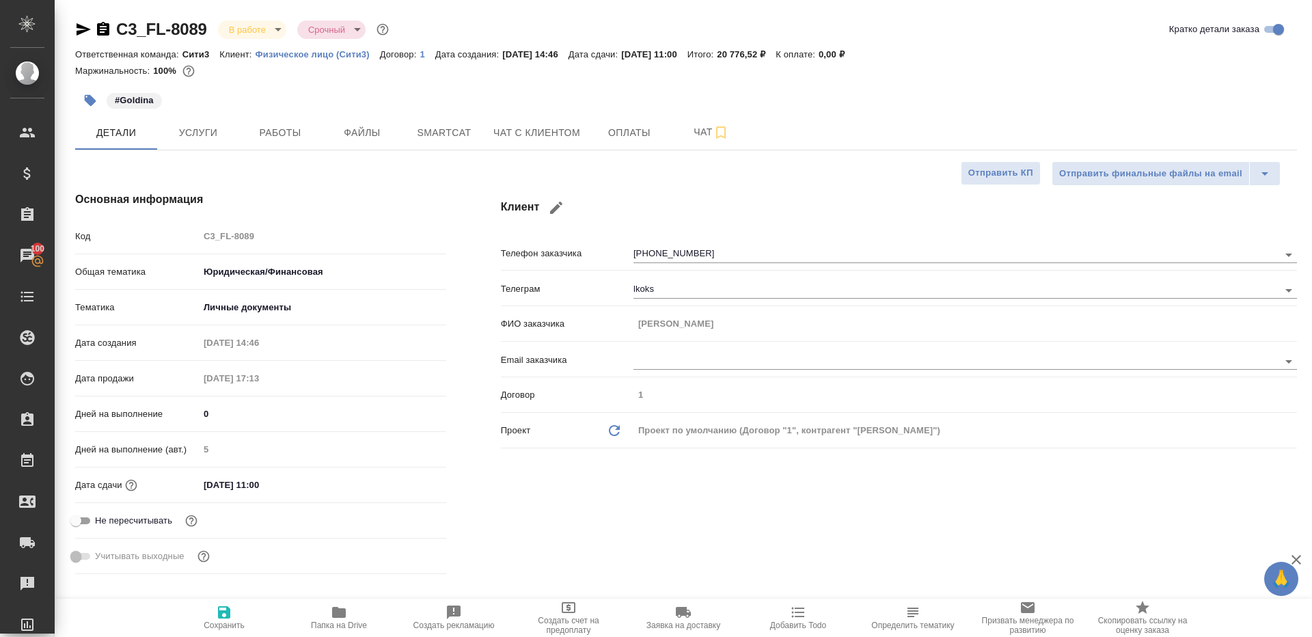
scroll to position [279, 0]
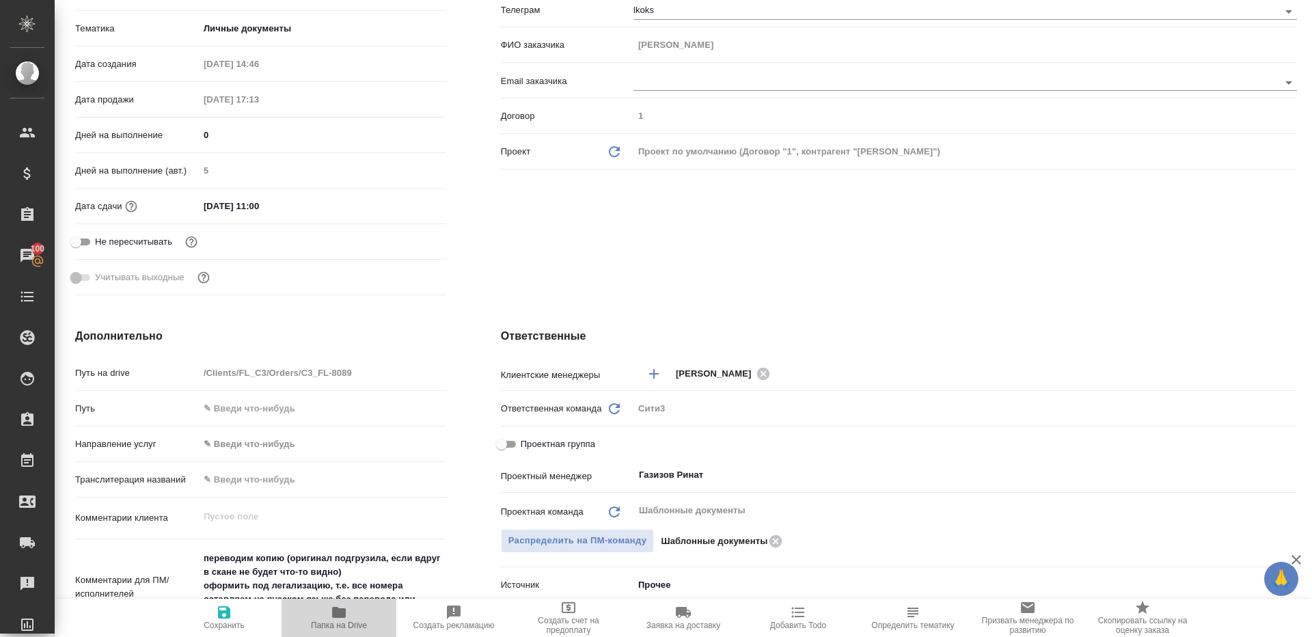
click at [329, 619] on span "Папка на Drive" at bounding box center [339, 617] width 98 height 26
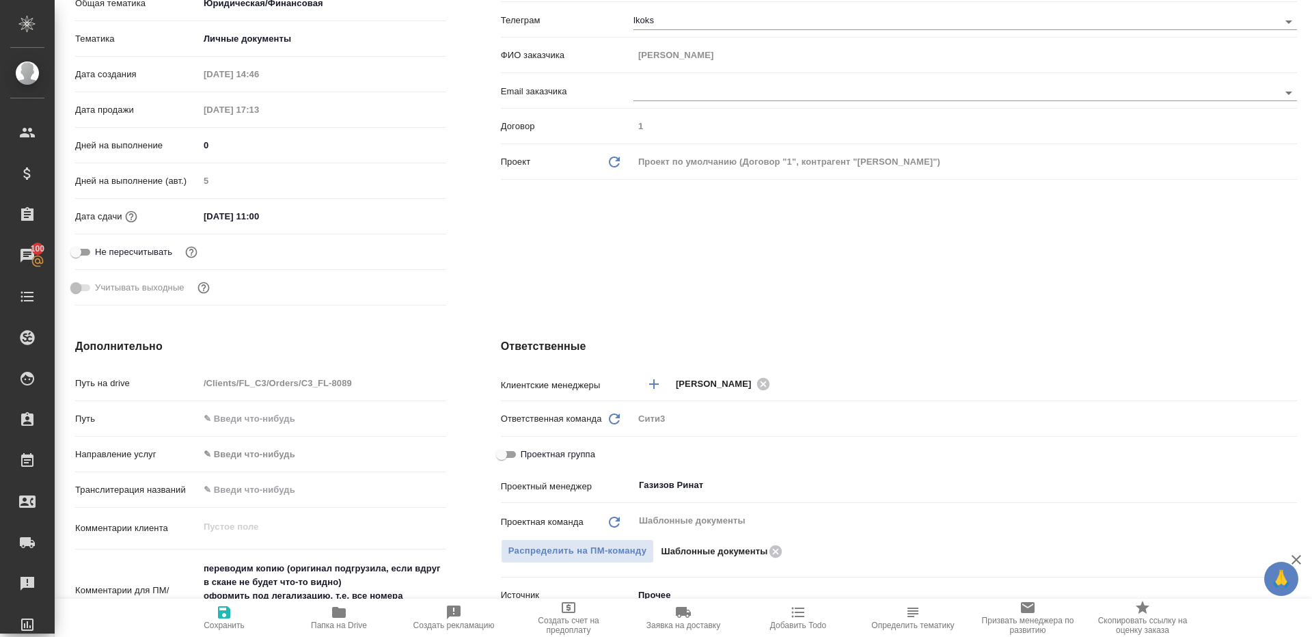
scroll to position [269, 0]
click at [335, 611] on icon "button" at bounding box center [339, 612] width 14 height 11
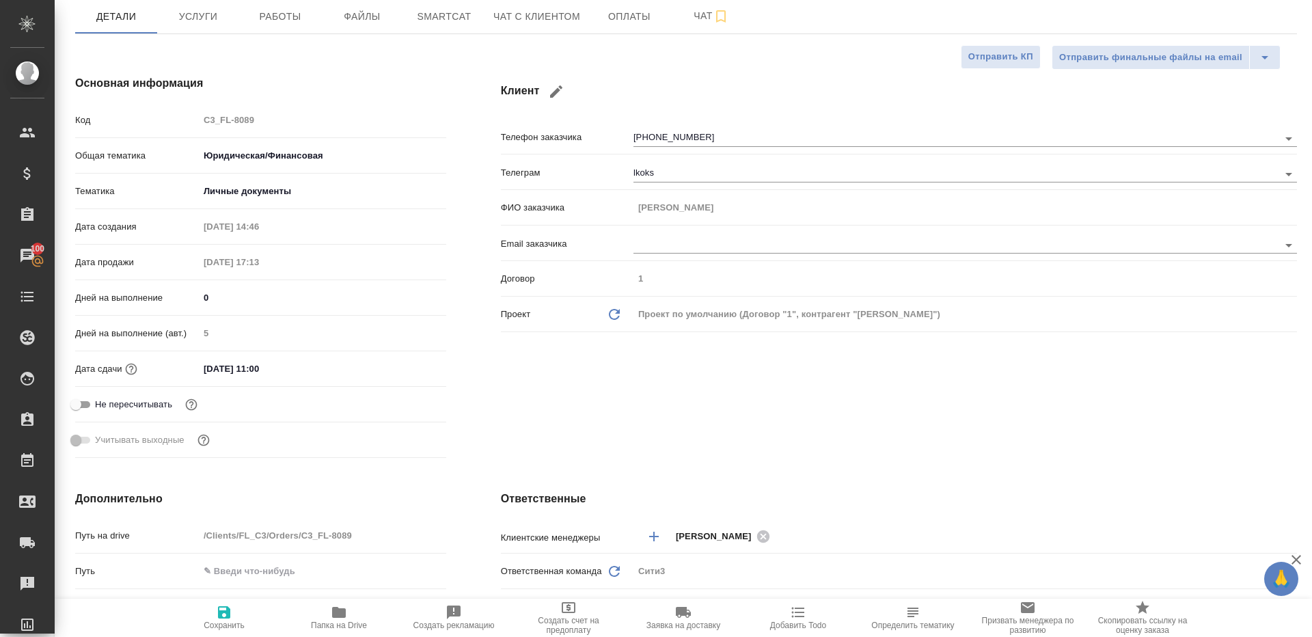
scroll to position [0, 0]
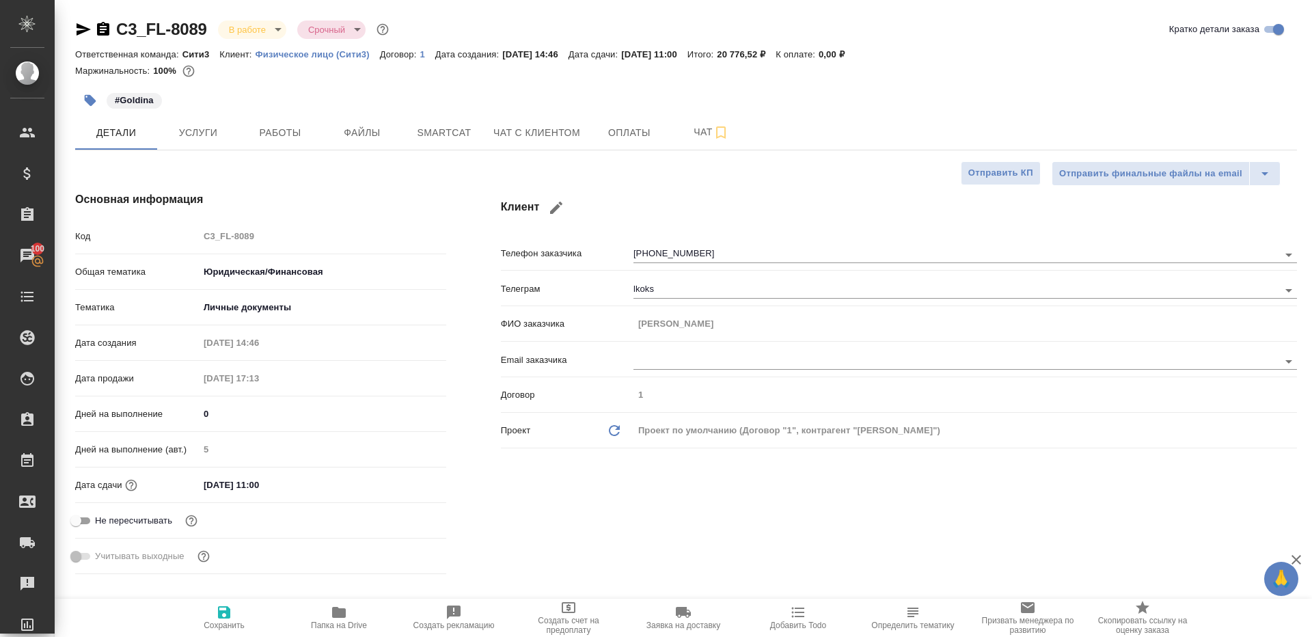
drag, startPoint x: 271, startPoint y: 130, endPoint x: 377, endPoint y: 172, distance: 113.8
click at [271, 130] on span "Работы" at bounding box center [280, 132] width 66 height 17
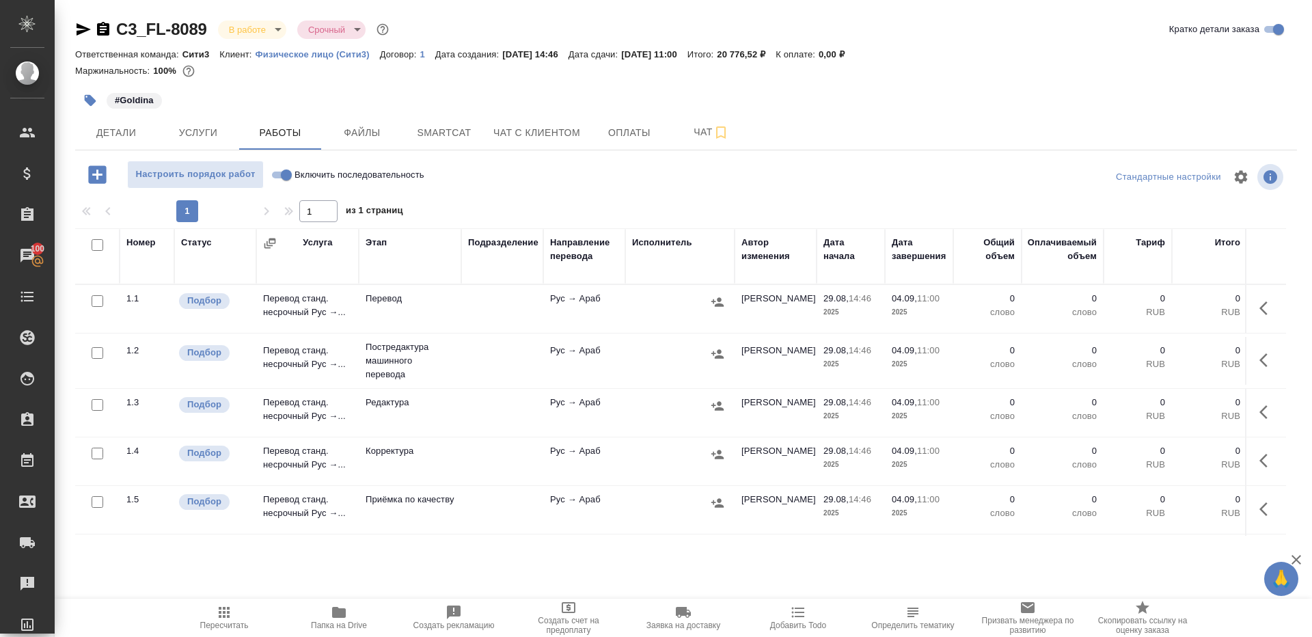
click at [547, 177] on div at bounding box center [685, 177] width 407 height 33
click at [276, 169] on input "Включить последовательность" at bounding box center [286, 175] width 49 height 16
checkbox input "true"
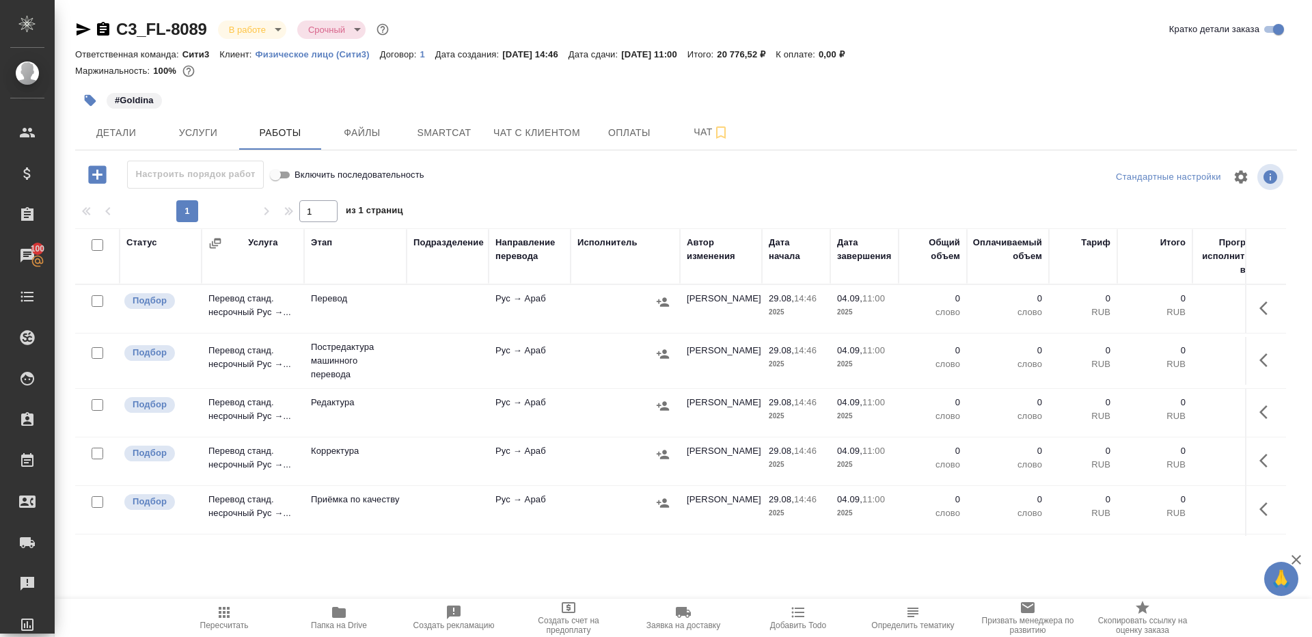
click at [96, 247] on input "checkbox" at bounding box center [98, 245] width 12 height 12
checkbox input "true"
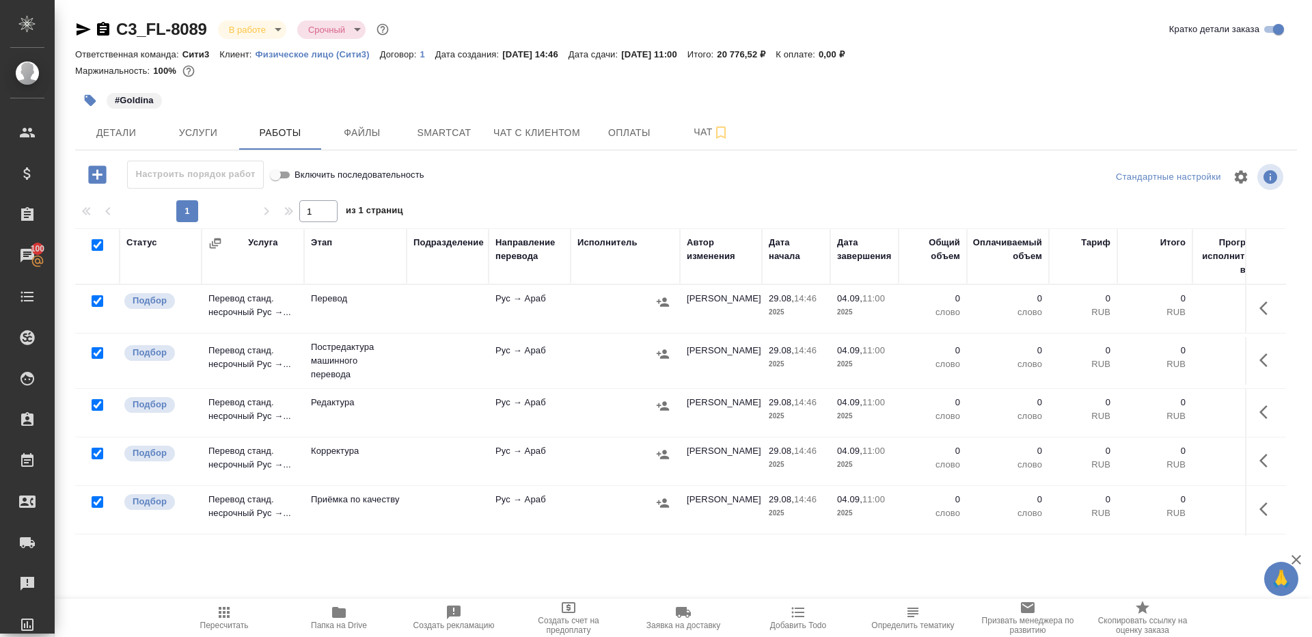
checkbox input "true"
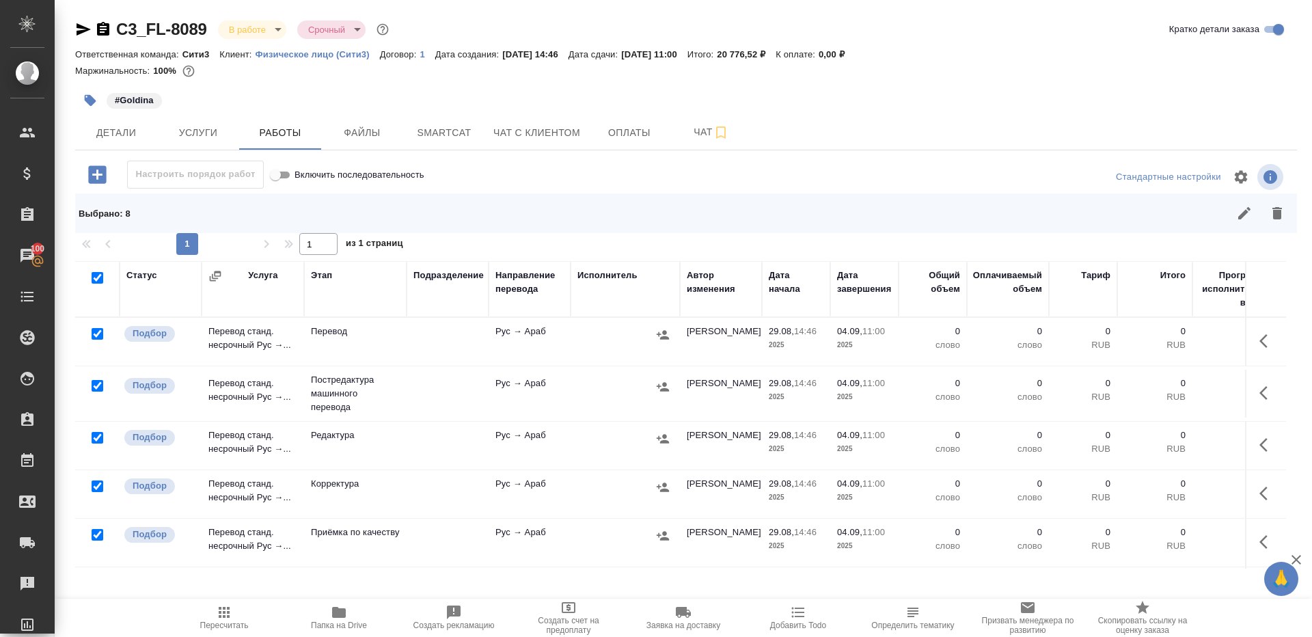
click at [96, 336] on input "checkbox" at bounding box center [98, 334] width 12 height 12
checkbox input "false"
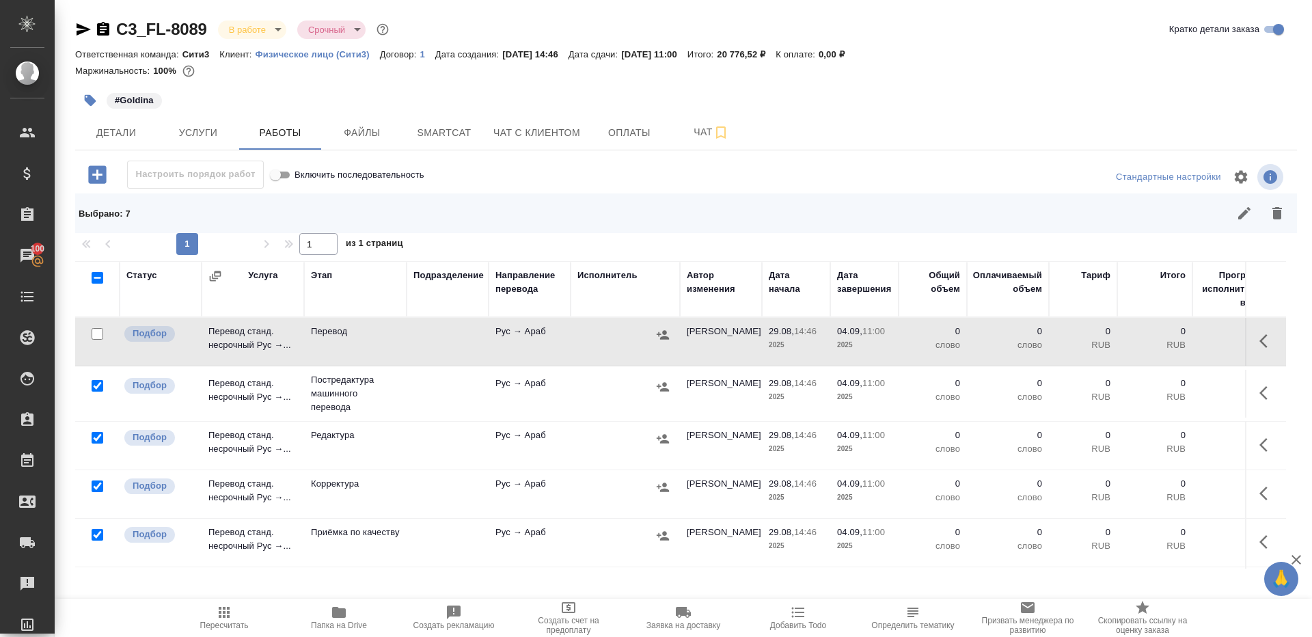
scroll to position [96, 0]
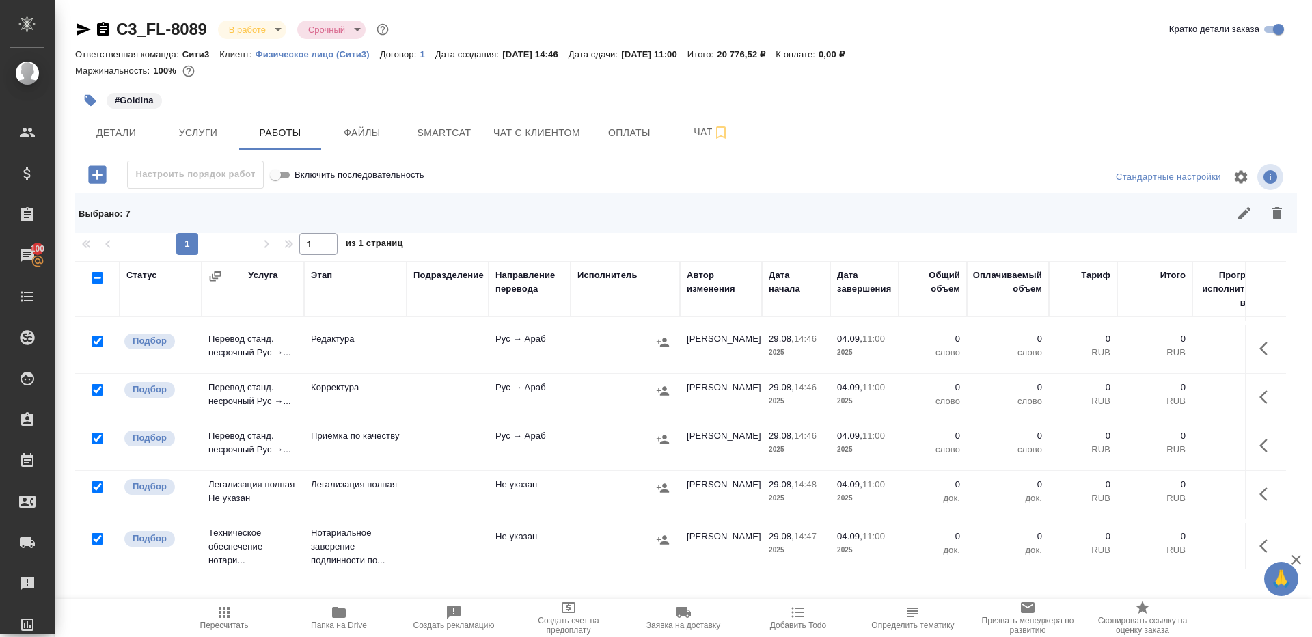
click at [97, 435] on input "checkbox" at bounding box center [98, 439] width 12 height 12
checkbox input "false"
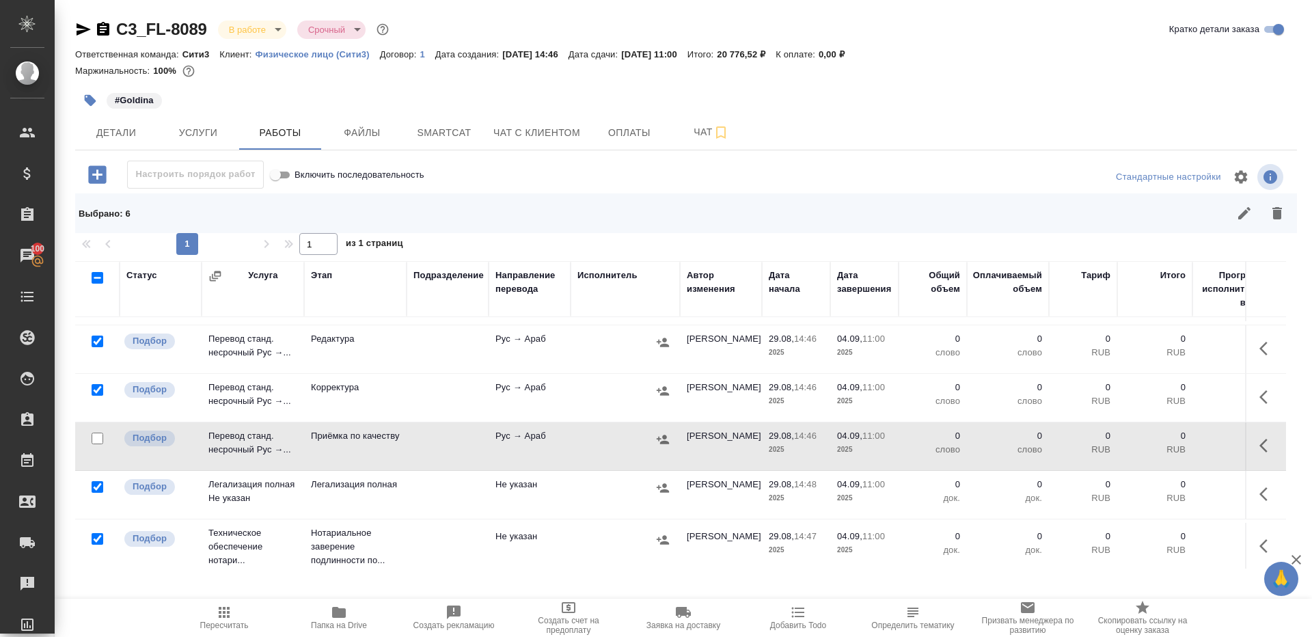
click at [97, 481] on input "checkbox" at bounding box center [98, 487] width 12 height 12
checkbox input "false"
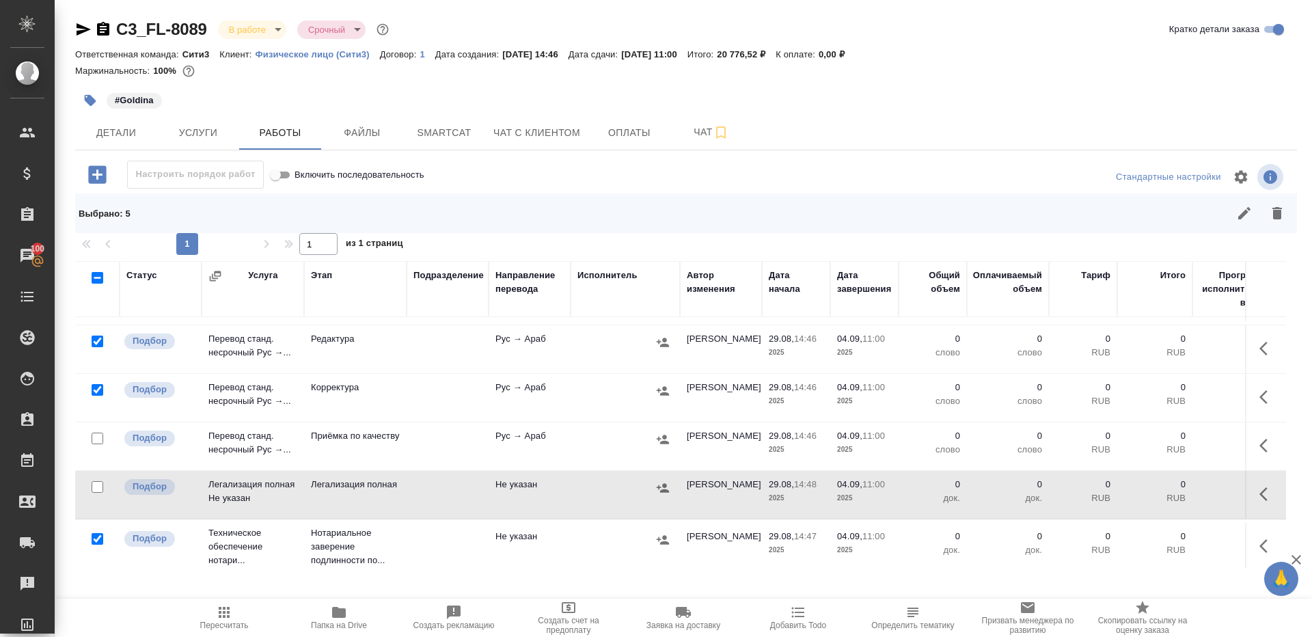
click at [97, 535] on input "checkbox" at bounding box center [98, 539] width 12 height 12
checkbox input "false"
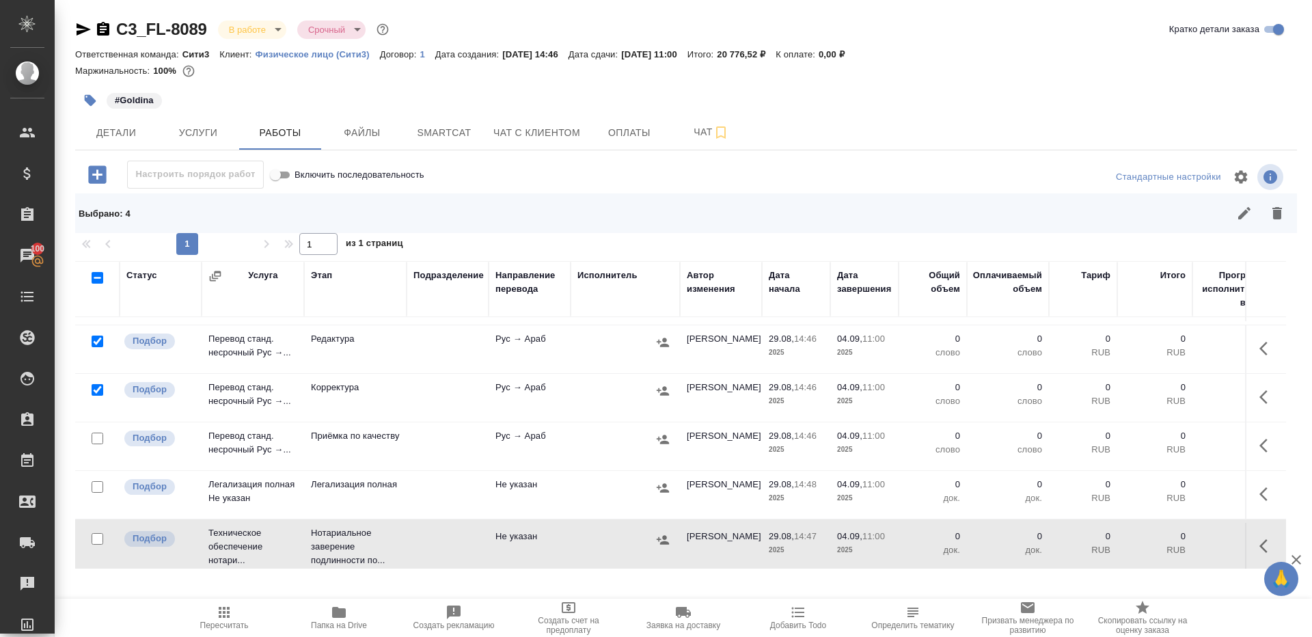
scroll to position [155, 0]
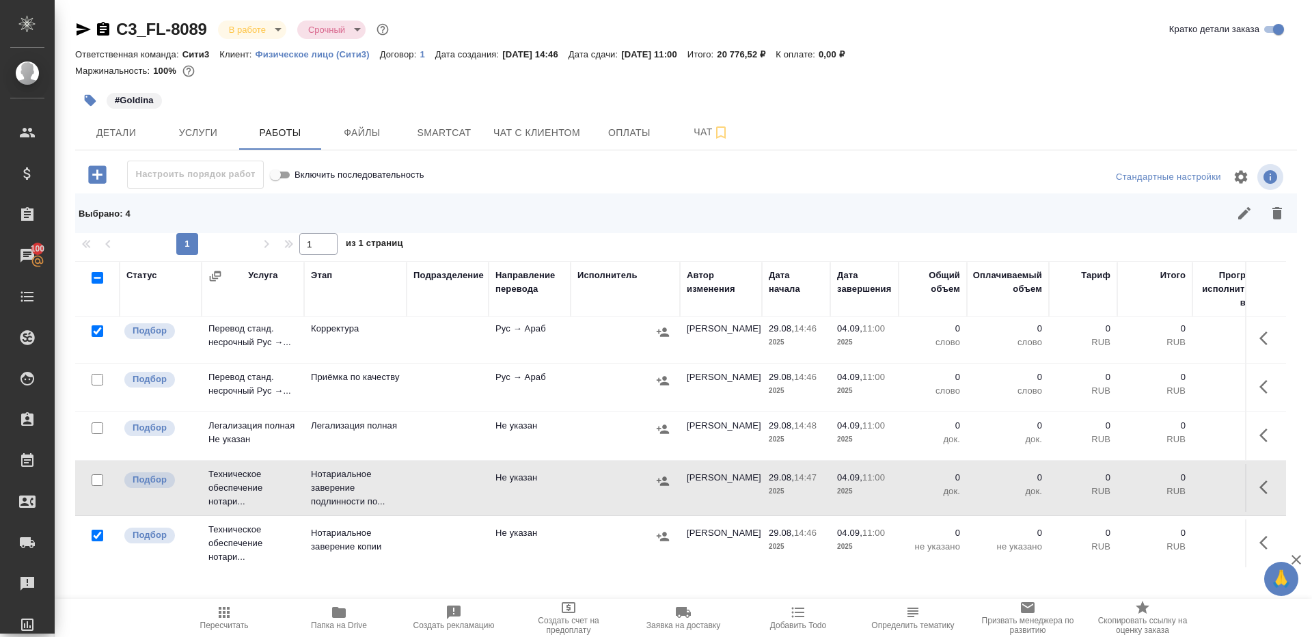
click at [98, 534] on input "checkbox" at bounding box center [98, 536] width 12 height 12
checkbox input "false"
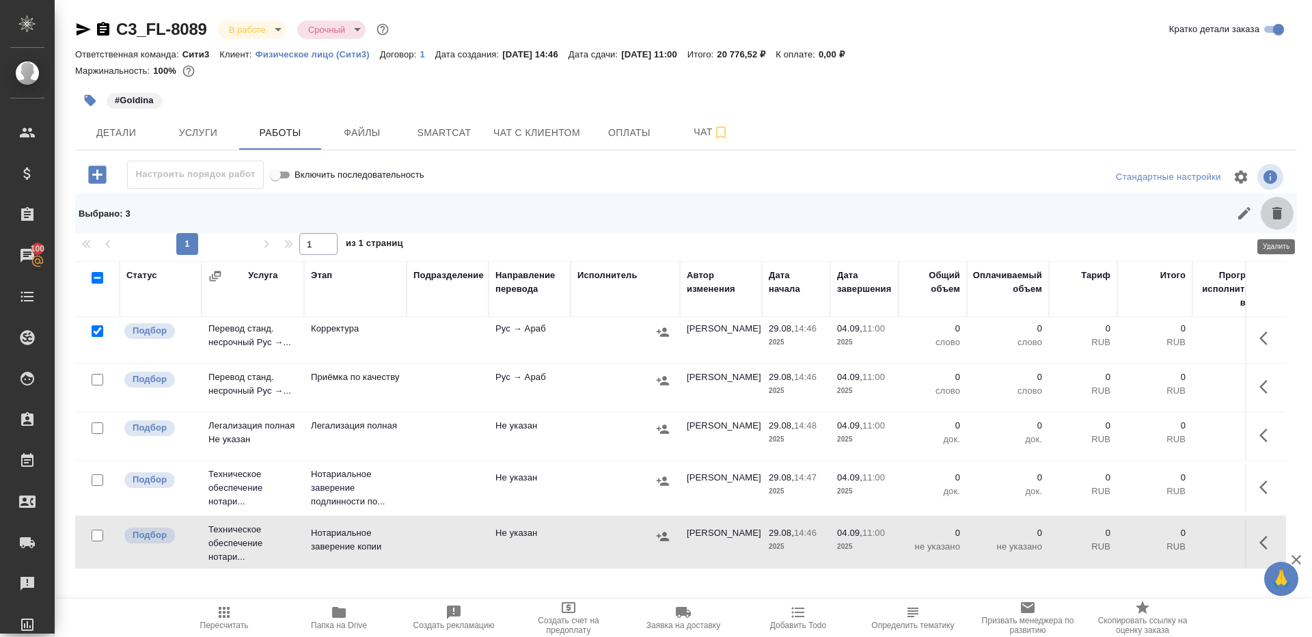
click at [1277, 210] on icon "button" at bounding box center [1277, 213] width 10 height 12
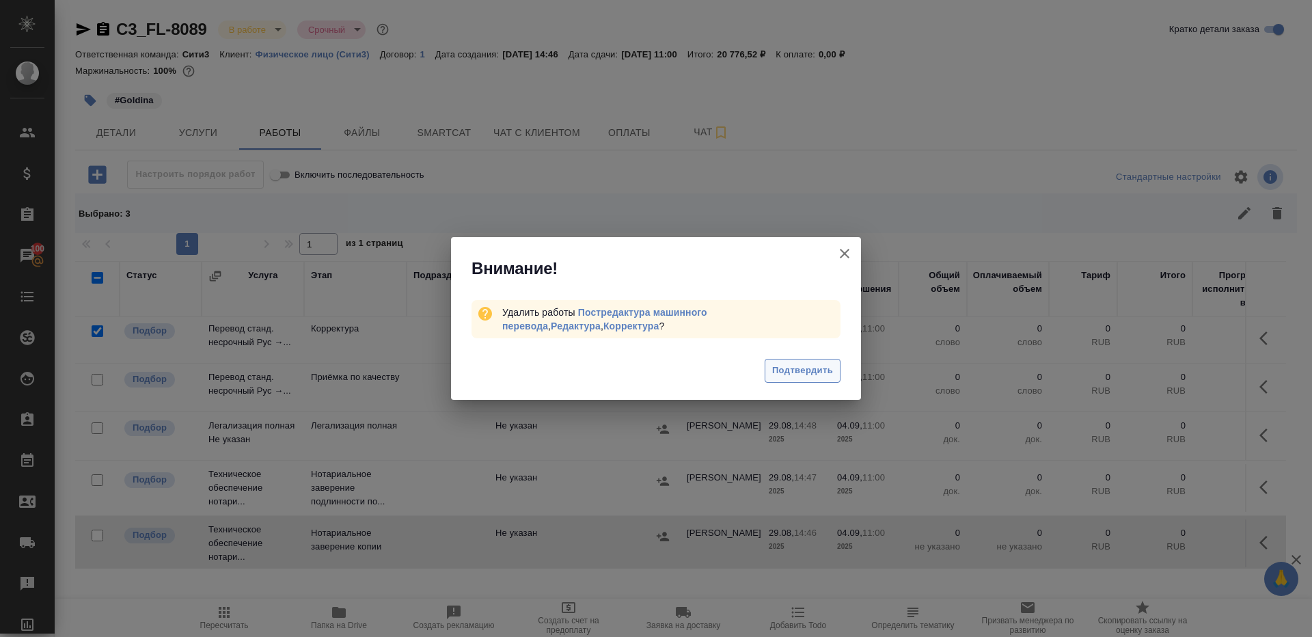
click at [811, 374] on span "Подтвердить" at bounding box center [802, 371] width 61 height 16
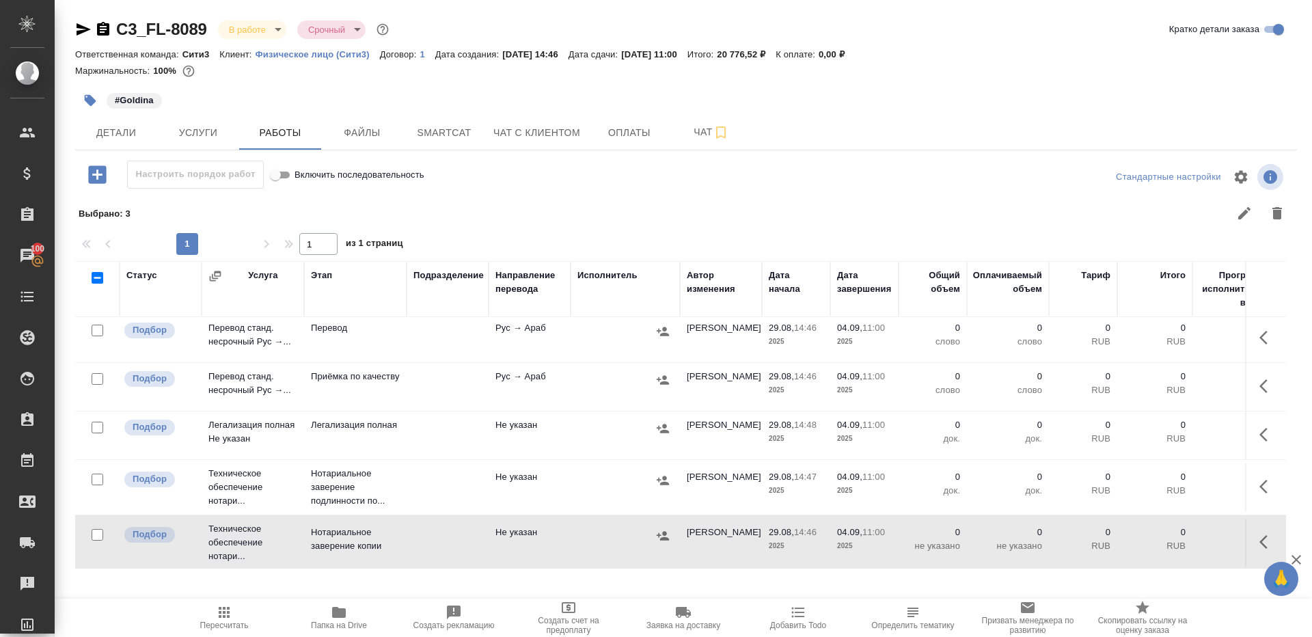
scroll to position [0, 0]
click at [1258, 336] on button "button" at bounding box center [1267, 341] width 33 height 33
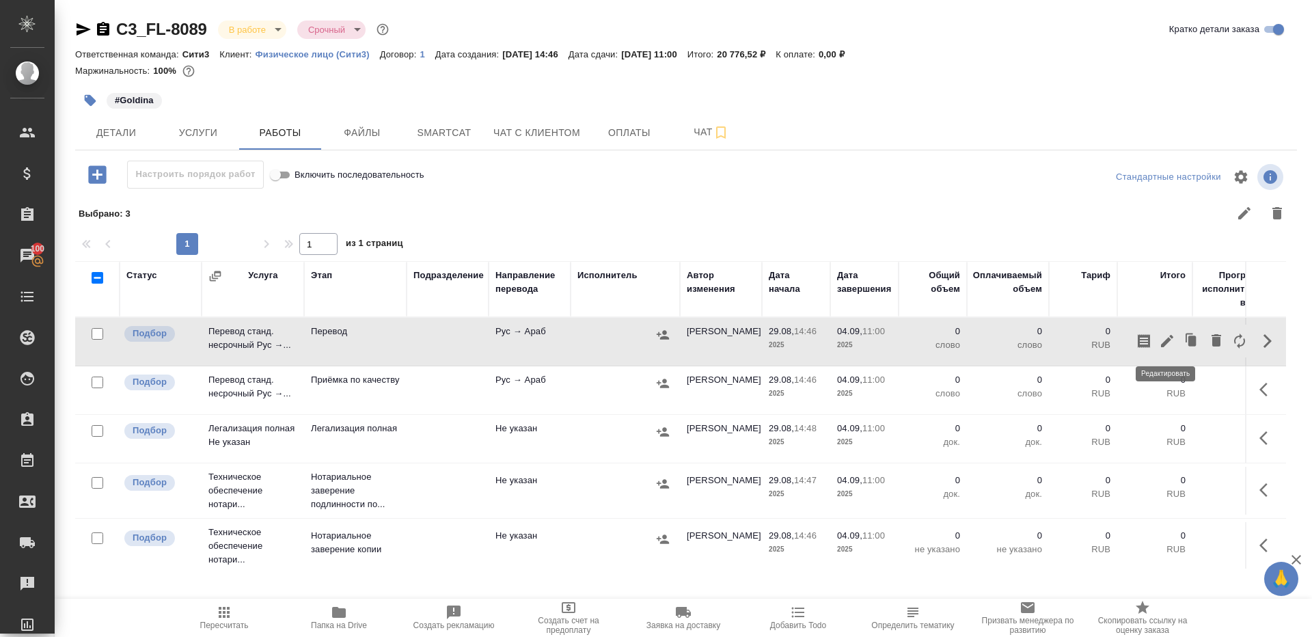
click at [1172, 336] on icon "button" at bounding box center [1167, 341] width 12 height 12
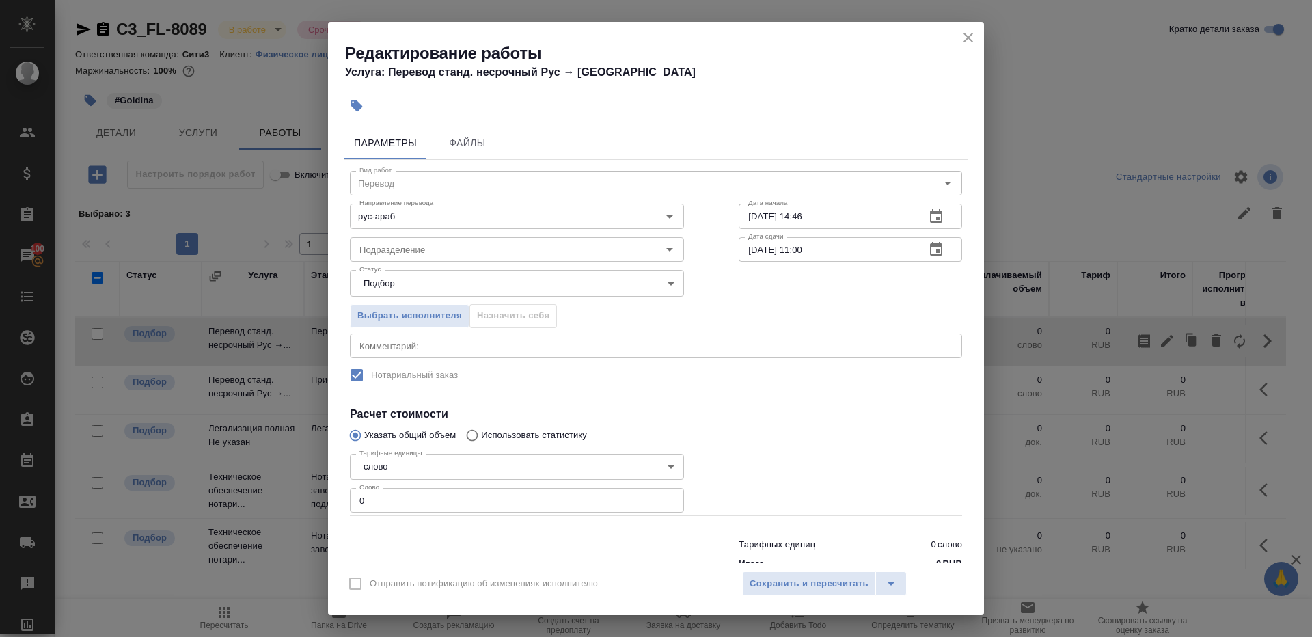
click at [421, 264] on div "Статус Подбор recruiting Статус" at bounding box center [517, 281] width 389 height 89
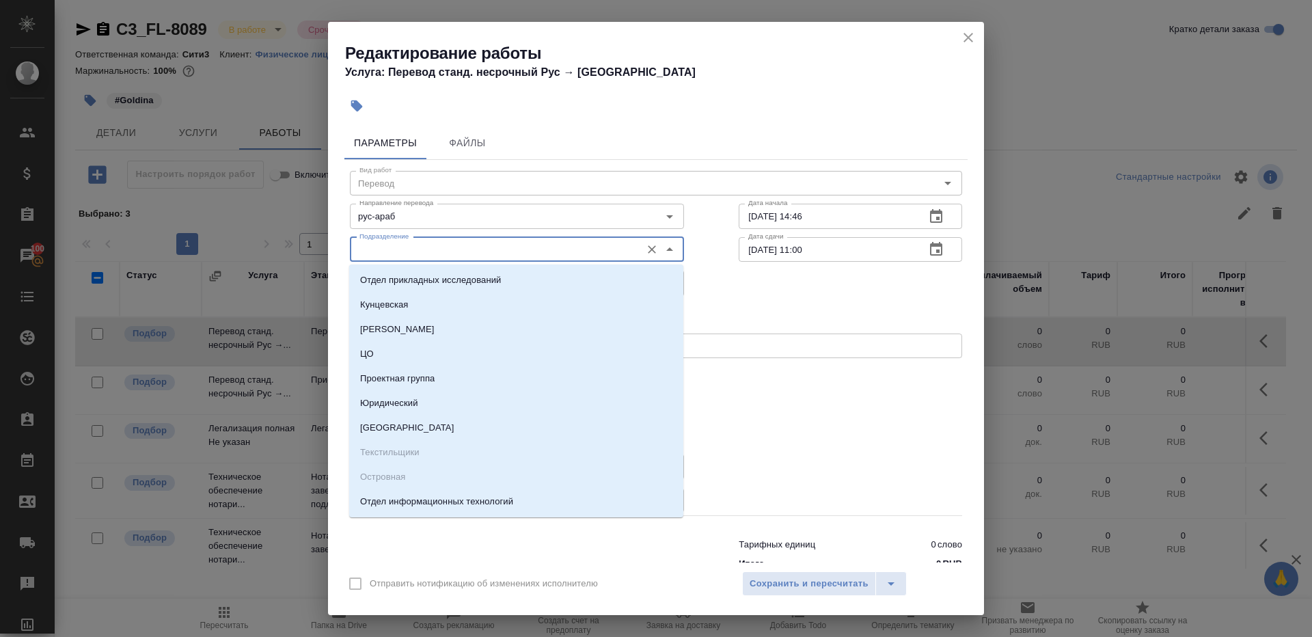
click at [412, 250] on input "Подразделение" at bounding box center [494, 249] width 280 height 16
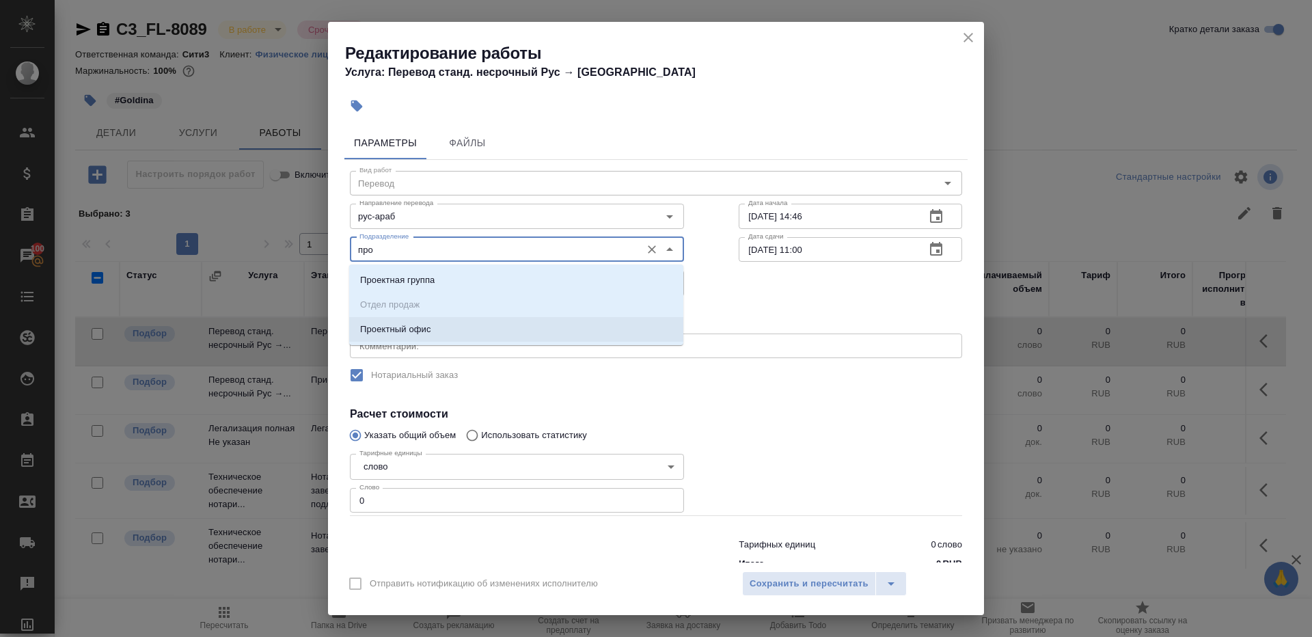
click at [417, 331] on p "Проектный офис" at bounding box center [395, 330] width 71 height 14
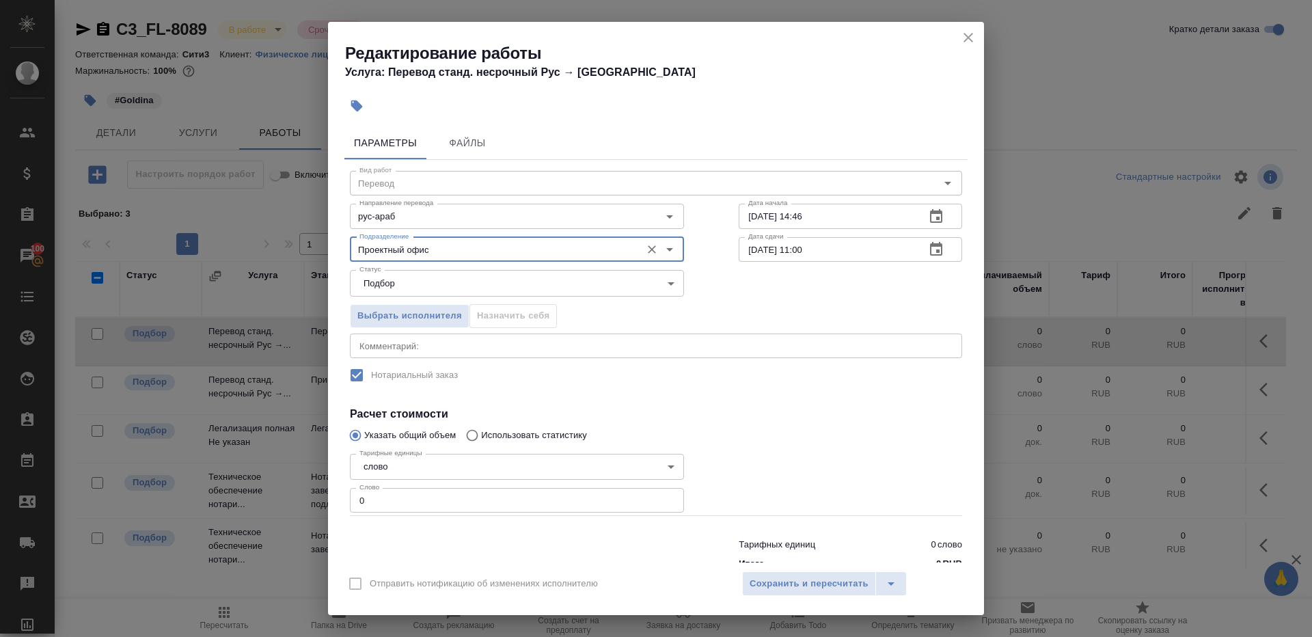
type input "Проектный офис"
click at [417, 495] on input "0" at bounding box center [517, 500] width 334 height 25
type input "1"
click at [743, 446] on div at bounding box center [850, 482] width 278 height 122
click at [757, 251] on input "[DATE] 11:00" at bounding box center [827, 249] width 176 height 25
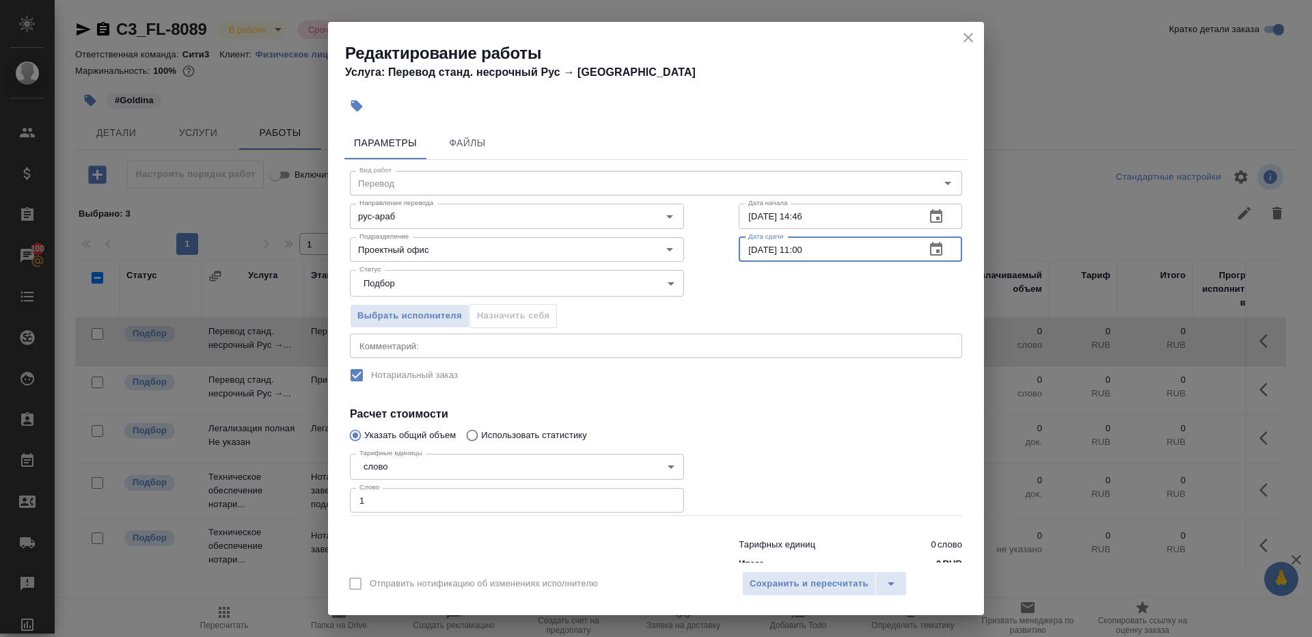
click at [807, 252] on input "03.09.2025 11:00" at bounding box center [827, 249] width 176 height 25
type input "03.09.2025 10:00"
click at [803, 411] on h4 "Расчет стоимости" at bounding box center [656, 414] width 612 height 16
click at [803, 587] on span "Сохранить и пересчитать" at bounding box center [809, 584] width 119 height 16
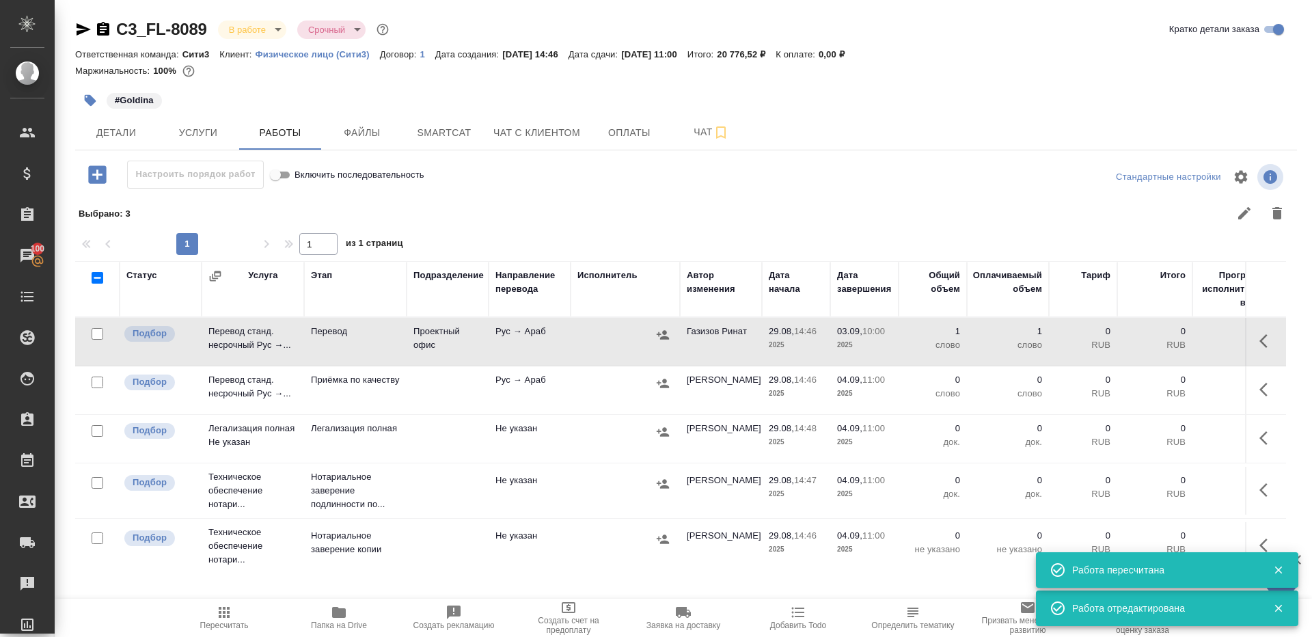
click at [1253, 384] on button "button" at bounding box center [1267, 389] width 33 height 33
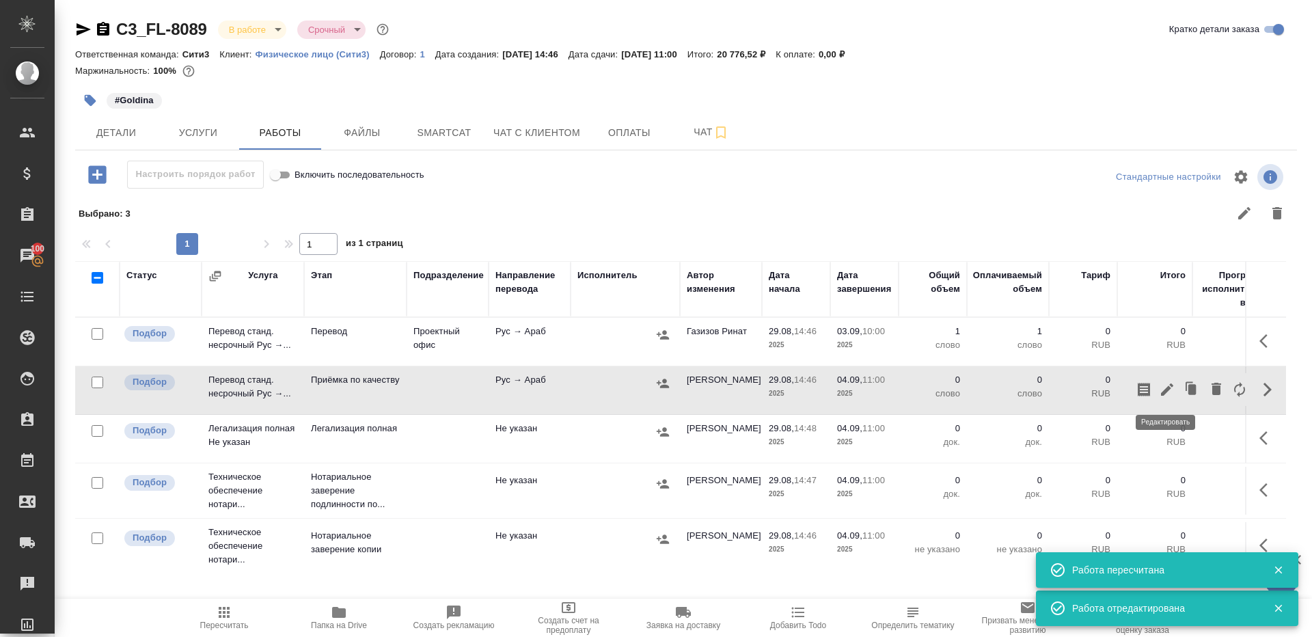
click at [1168, 384] on icon "button" at bounding box center [1167, 389] width 16 height 16
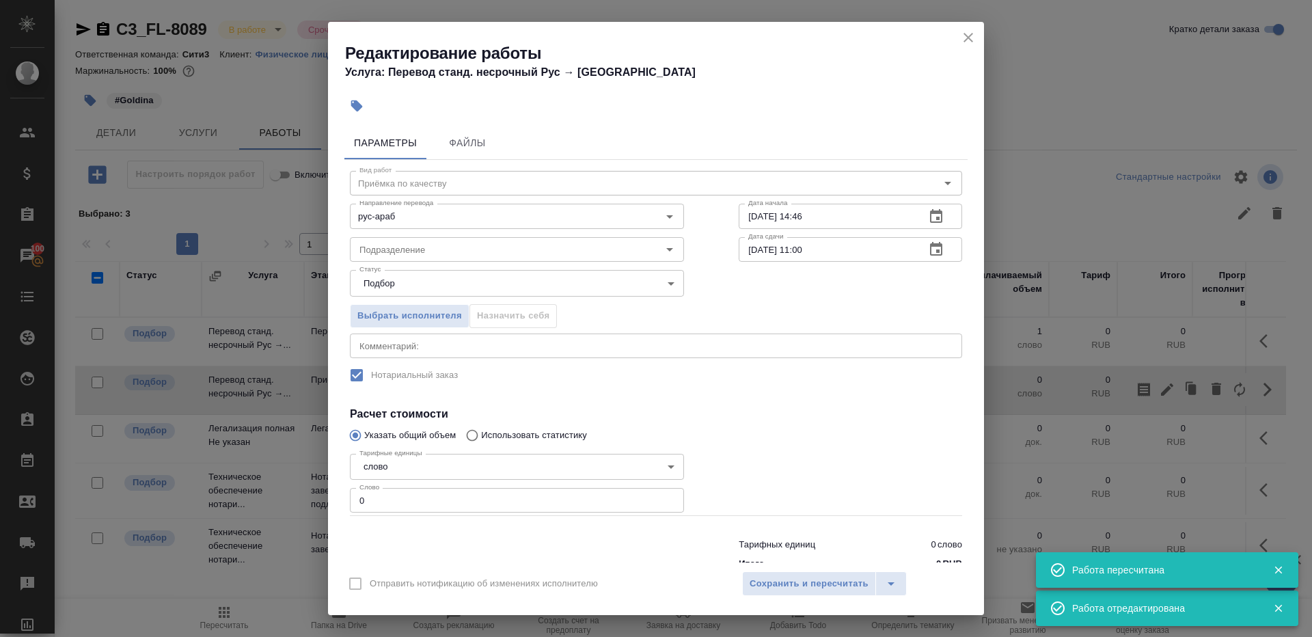
type input "Перевод"
type input "Проектный офис"
type input "03.09.2025 10:00"
type input "1"
click at [407, 249] on input "Проектный офис" at bounding box center [494, 249] width 280 height 16
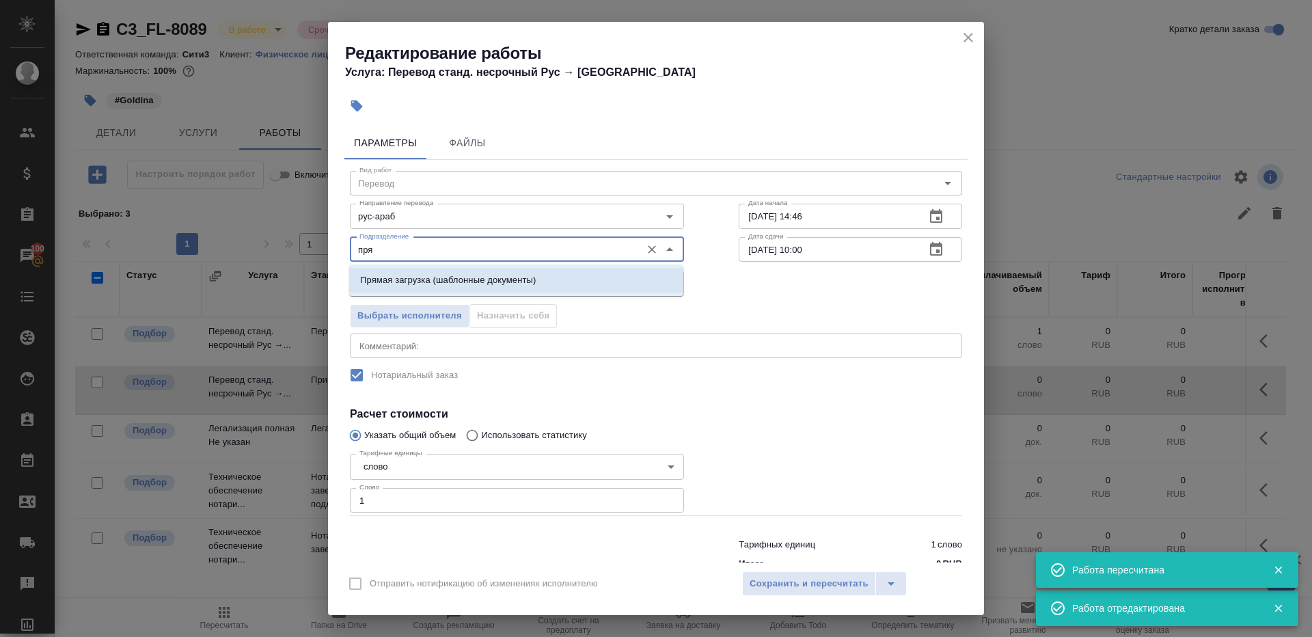
click at [456, 289] on li "Прямая загрузка (шаблонные документы)" at bounding box center [516, 280] width 334 height 25
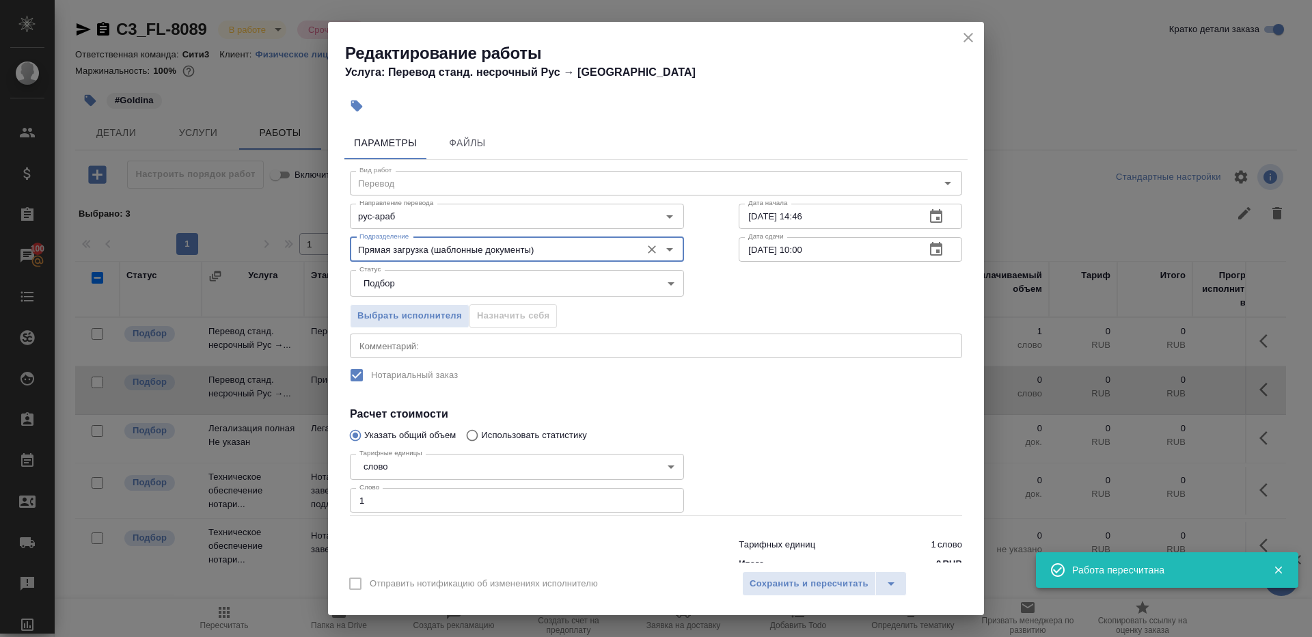
type input "Прямая загрузка (шаблонные документы)"
click at [792, 233] on div "Дата сдачи 03.09.2025 10:00 Дата сдачи" at bounding box center [850, 247] width 278 height 87
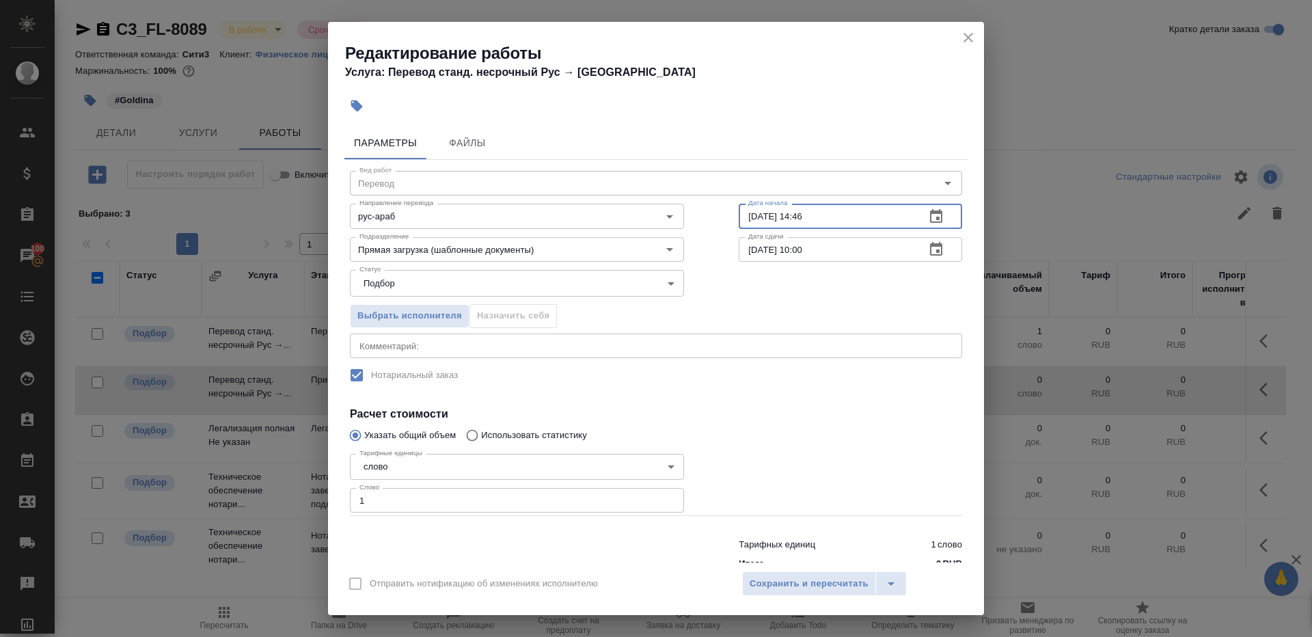
click at [797, 215] on input "29.08.2025 14:46" at bounding box center [827, 216] width 176 height 25
paste input "03.09.2025 10:00"
type input "03.09.2025 10:00"
click at [821, 255] on input "03.09.2025 10:00" at bounding box center [827, 249] width 176 height 25
paste input "_"
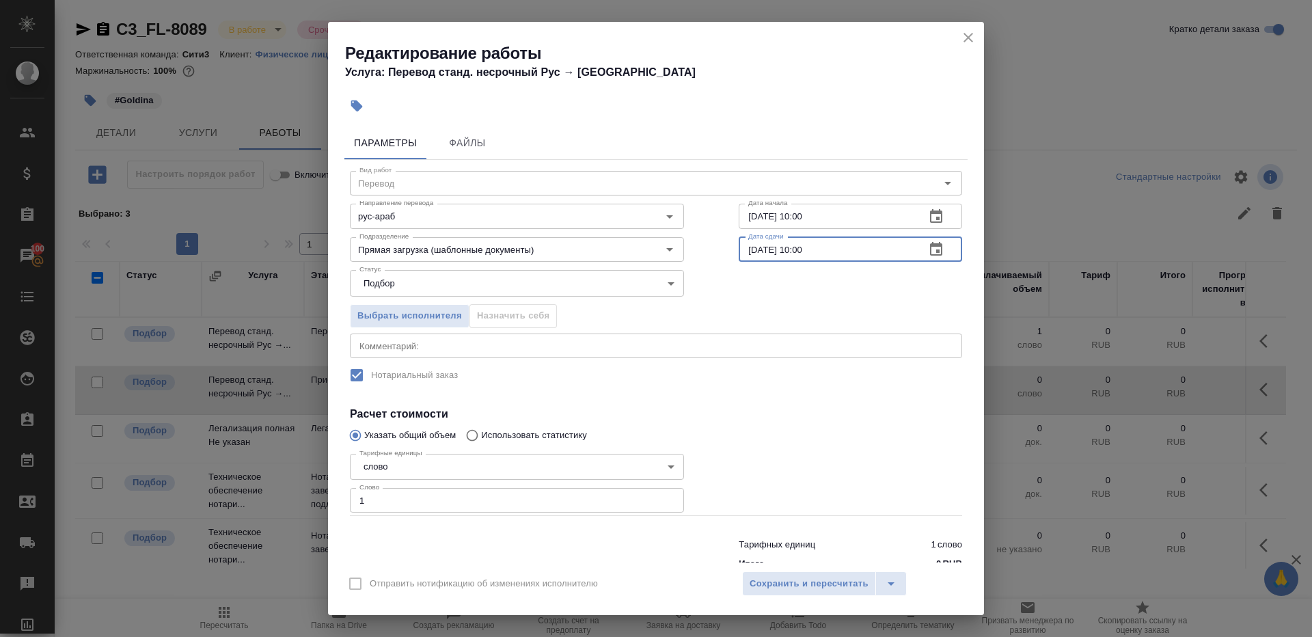
click at [805, 247] on input "03.09.2025 10:00" at bounding box center [827, 249] width 176 height 25
type input "03.09.2025 11:00"
click at [436, 501] on input "1" at bounding box center [517, 500] width 334 height 25
click at [769, 456] on div at bounding box center [850, 482] width 278 height 122
click at [789, 560] on div "Итого 0 RUB" at bounding box center [850, 564] width 223 height 14
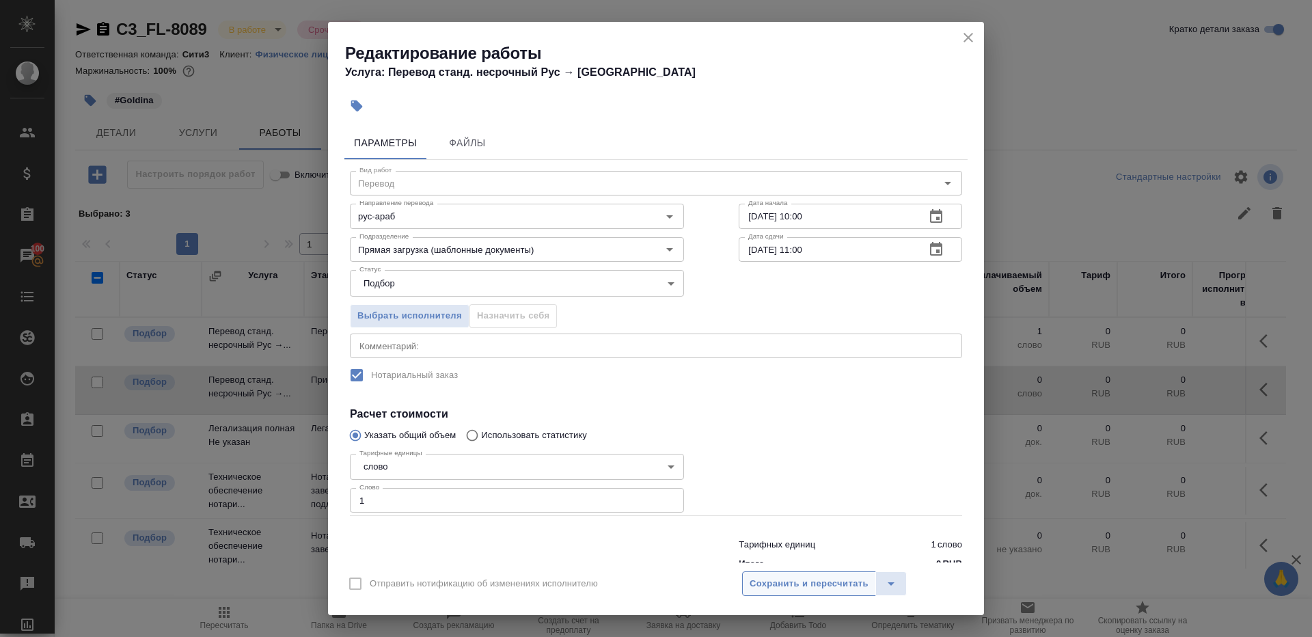
click at [789, 582] on span "Сохранить и пересчитать" at bounding box center [809, 584] width 119 height 16
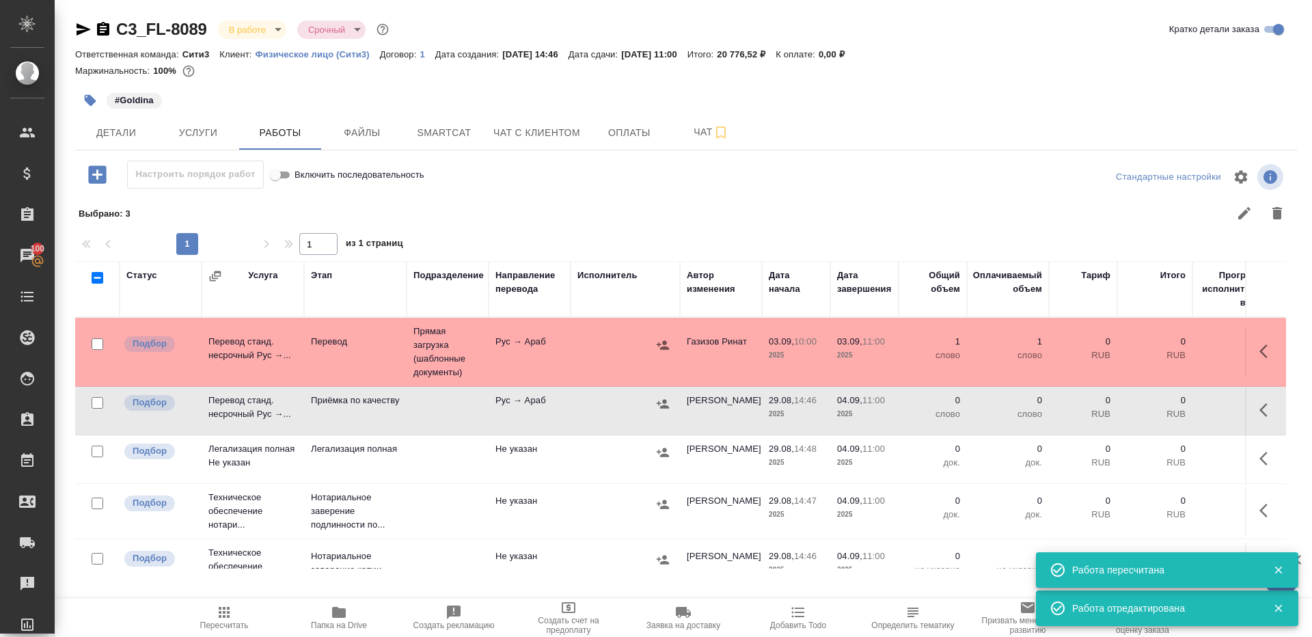
click at [1271, 407] on icon "button" at bounding box center [1267, 410] width 16 height 16
click at [1170, 407] on icon "button" at bounding box center [1167, 410] width 12 height 12
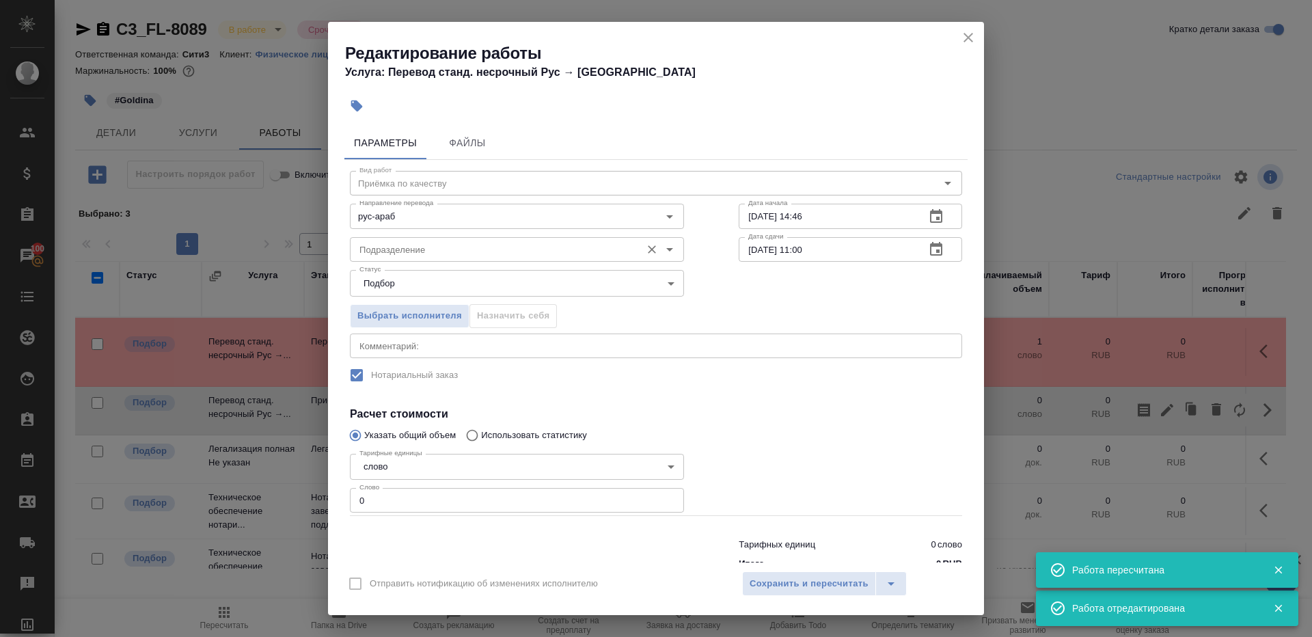
click at [467, 247] on input "Подразделение" at bounding box center [494, 249] width 280 height 16
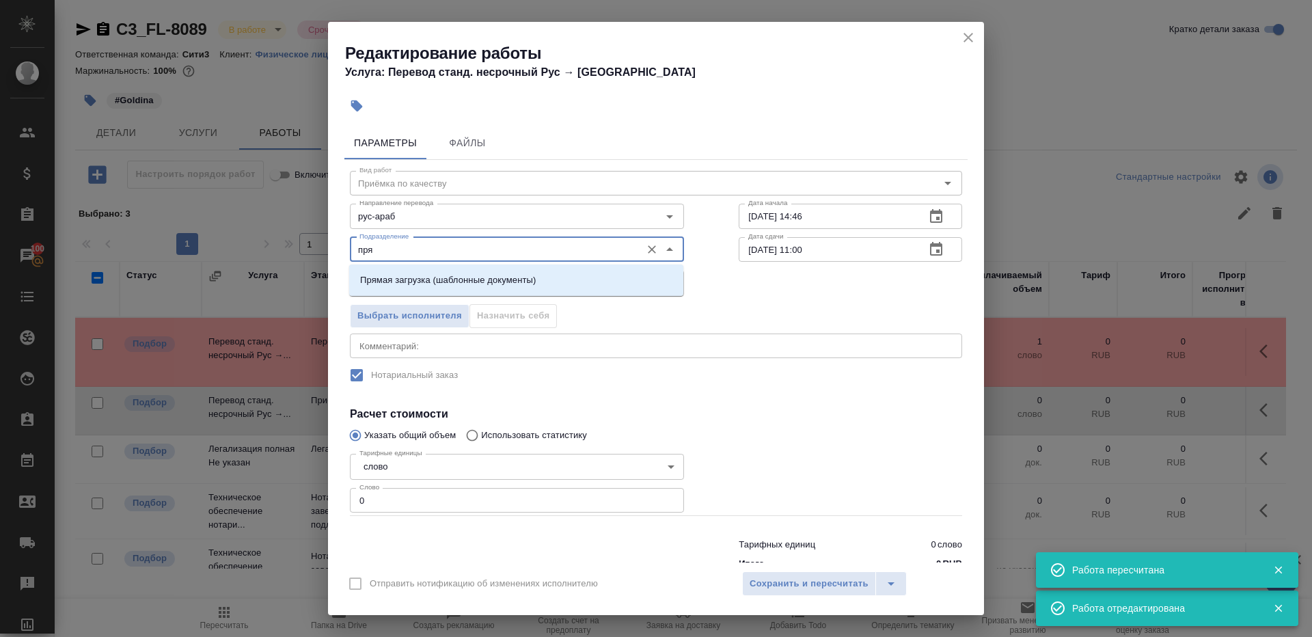
click at [500, 277] on p "Прямая загрузка (шаблонные документы)" at bounding box center [448, 280] width 176 height 14
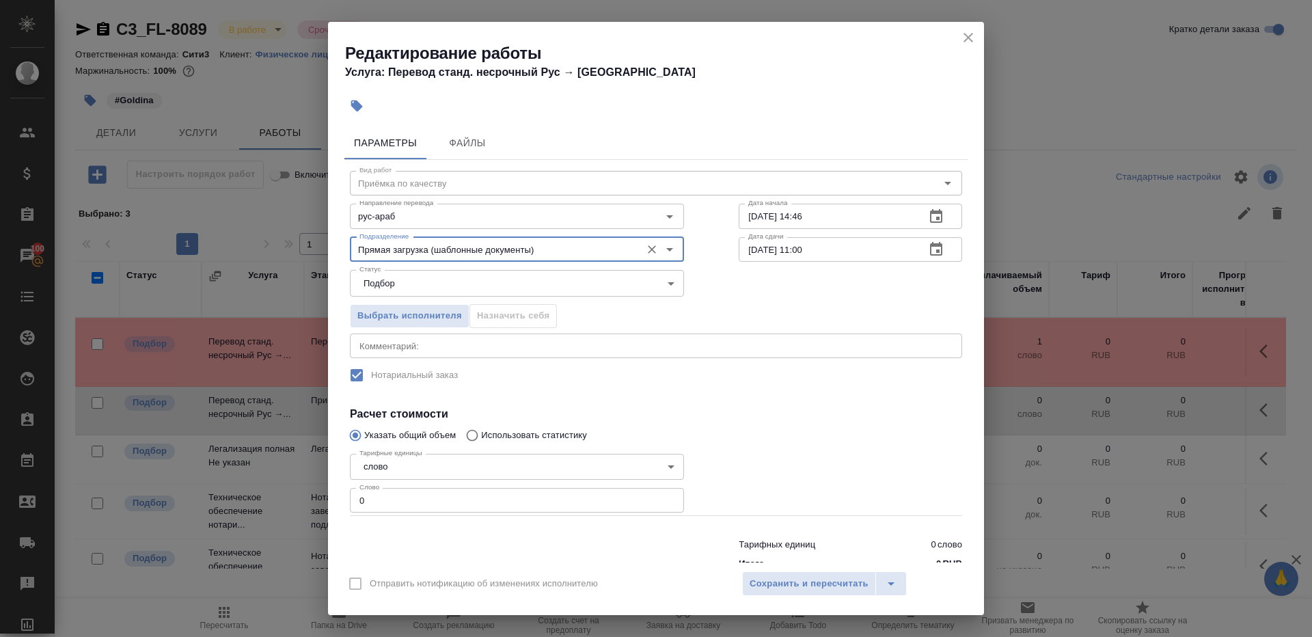
type input "Прямая загрузка (шаблонные документы)"
click at [821, 219] on input "29.08.2025 14:46" at bounding box center [827, 216] width 176 height 25
paste input "03.09.2025 10:00"
type input "03.09.2025 10:00"
click at [845, 259] on input "04.09.2025 11:00" at bounding box center [827, 249] width 176 height 25
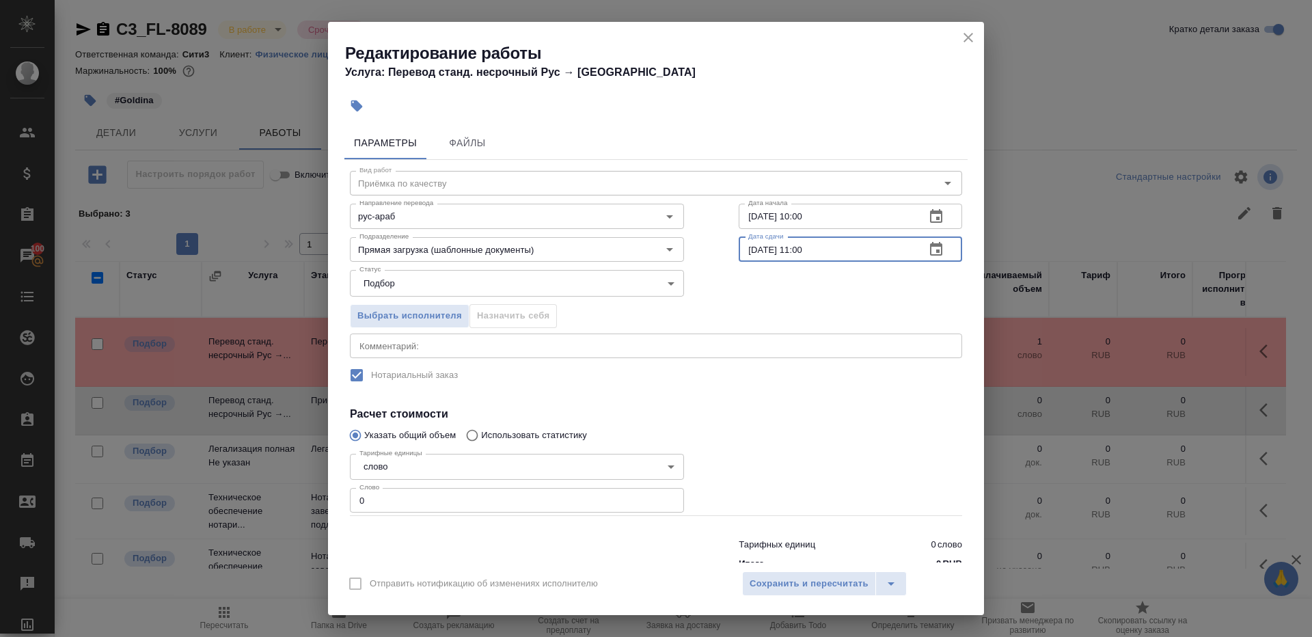
paste input "3.09.2025 10"
click at [806, 249] on input "03.09.2025 10:00" at bounding box center [827, 249] width 176 height 25
type input "03.09.2025 11:00"
click at [465, 490] on input "0" at bounding box center [517, 500] width 334 height 25
type input "1"
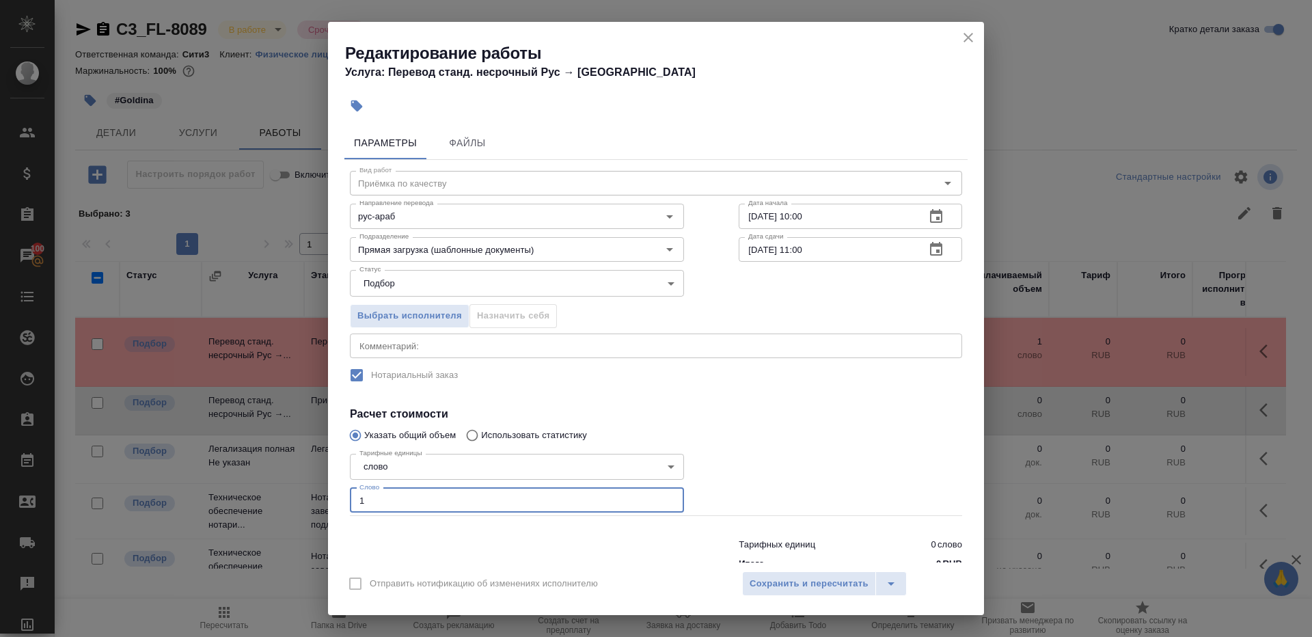
click at [787, 480] on div at bounding box center [850, 482] width 278 height 122
click at [787, 586] on span "Сохранить и пересчитать" at bounding box center [809, 584] width 119 height 16
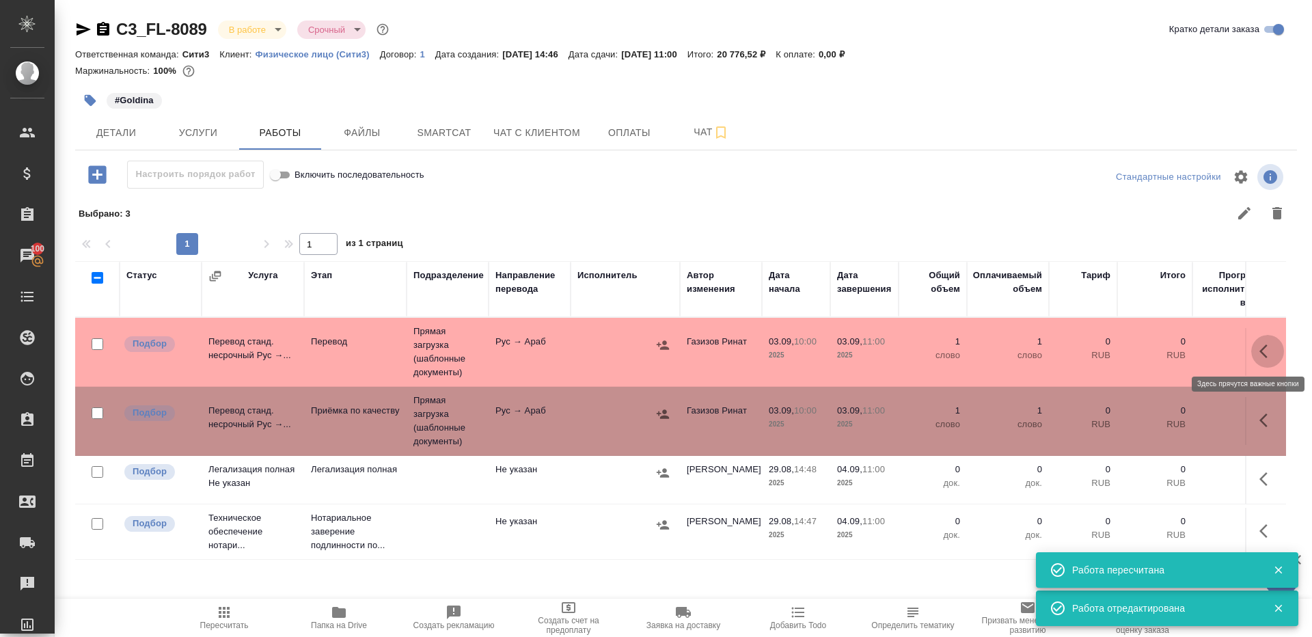
click at [1264, 349] on icon "button" at bounding box center [1267, 351] width 16 height 16
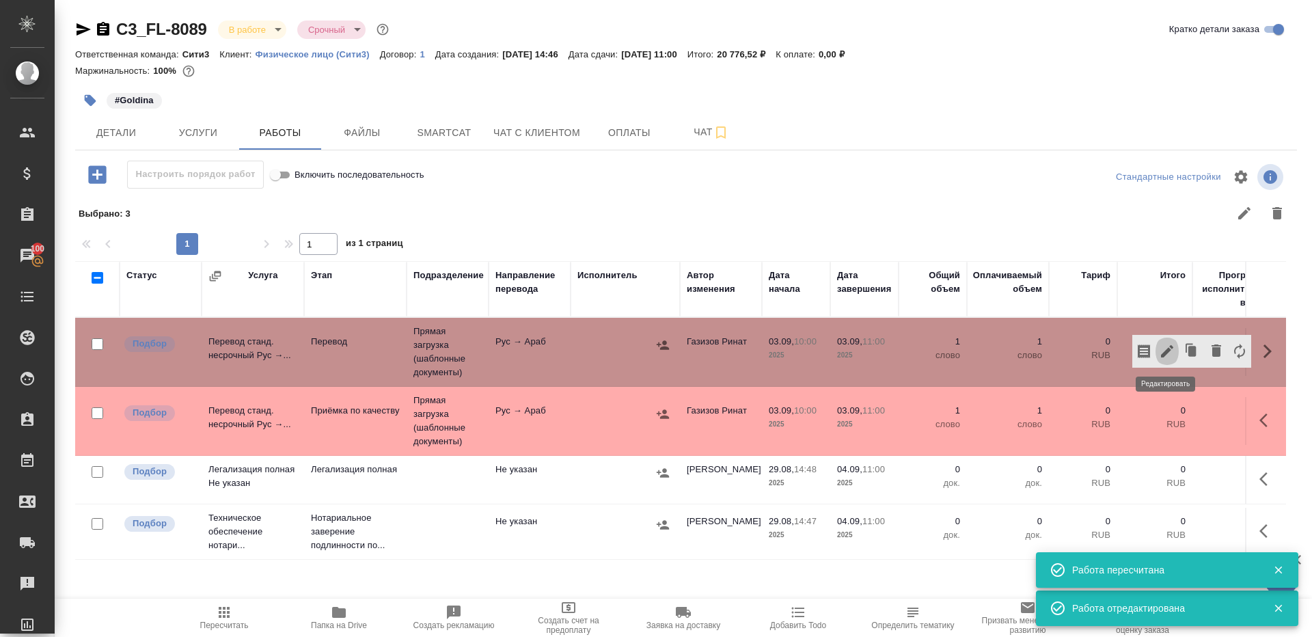
click at [1164, 351] on icon "button" at bounding box center [1167, 351] width 12 height 12
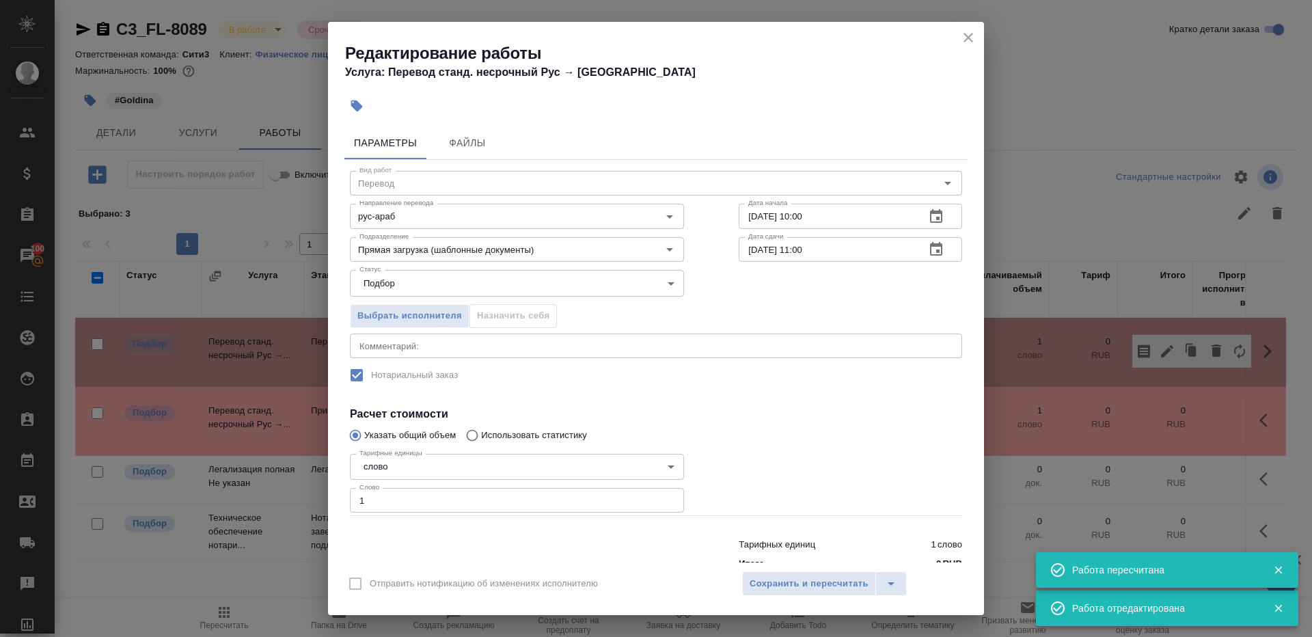
click at [756, 219] on input "03.09.2025 10:00" at bounding box center [827, 216] width 176 height 25
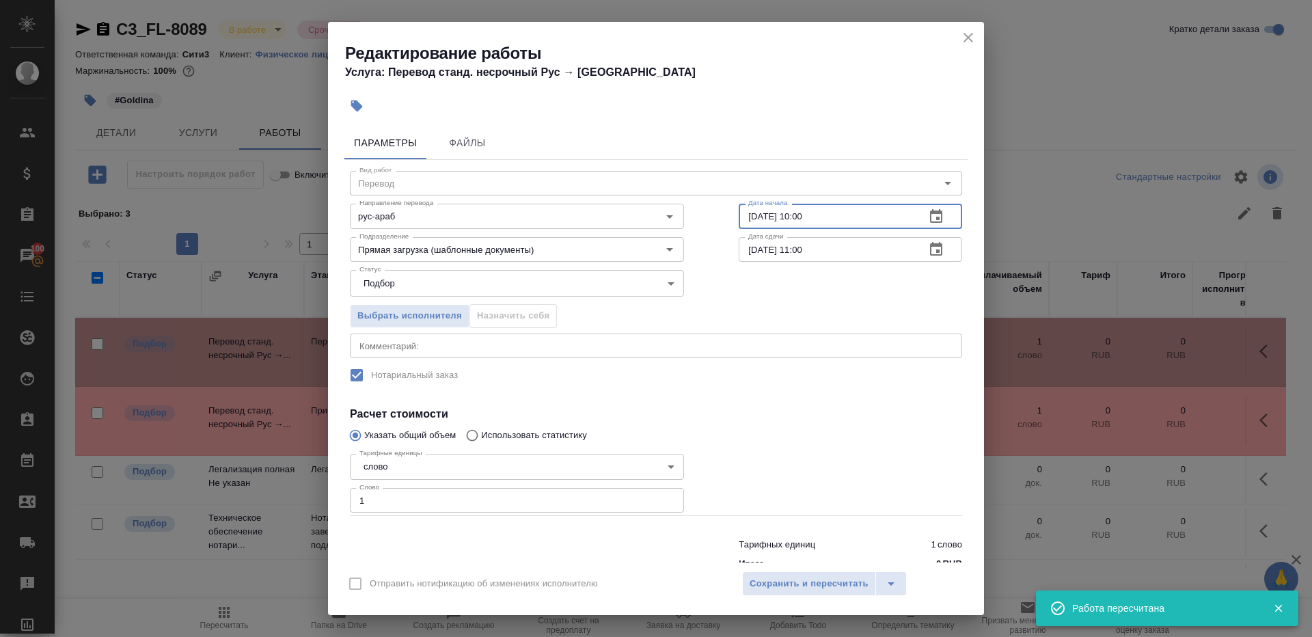
click at [801, 214] on input "02.09.2025 10:00" at bounding box center [827, 216] width 176 height 25
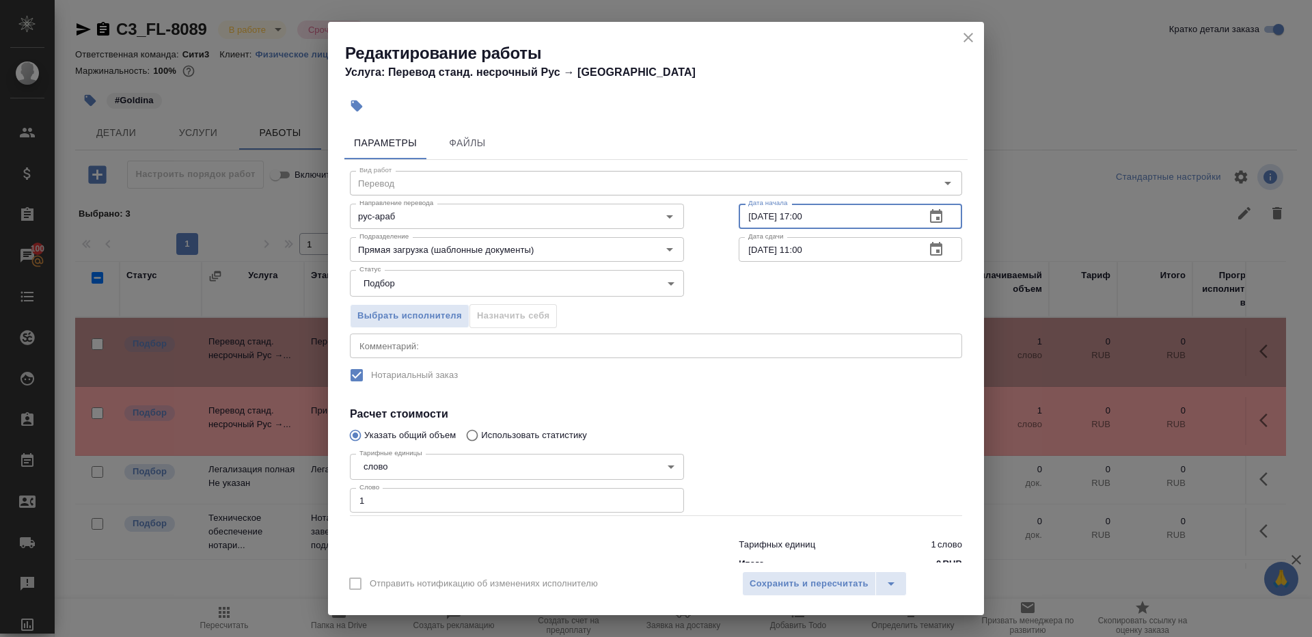
type input "02.09.2025 17:00"
drag, startPoint x: 804, startPoint y: 249, endPoint x: 804, endPoint y: 333, distance: 83.4
click at [804, 249] on input "03.09.2025 11:00" at bounding box center [827, 249] width 176 height 25
type input "03.09.2025 10:00"
click at [812, 411] on h4 "Расчет стоимости" at bounding box center [656, 414] width 612 height 16
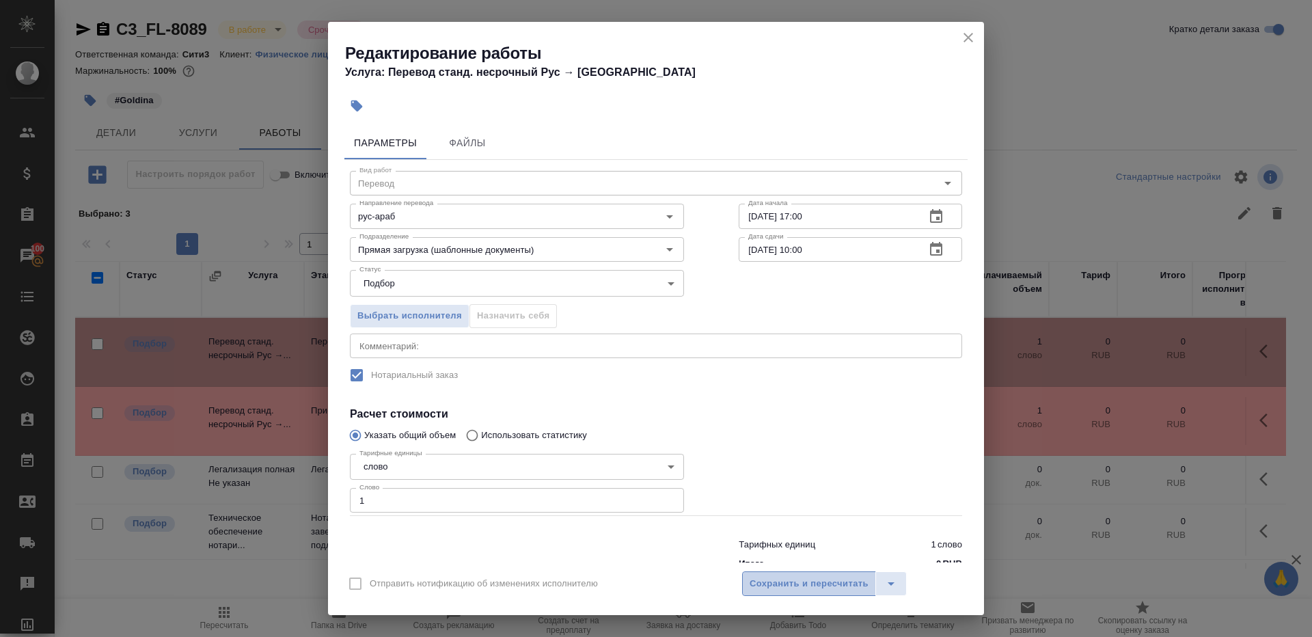
click at [817, 582] on span "Сохранить и пересчитать" at bounding box center [809, 584] width 119 height 16
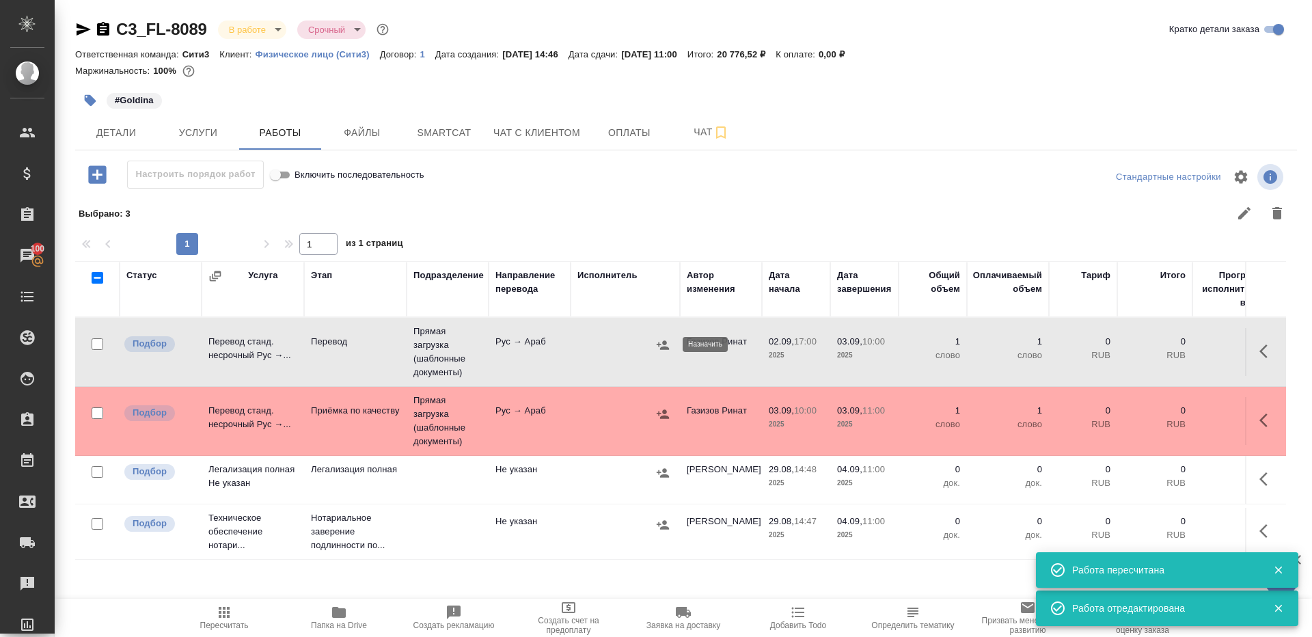
click at [662, 342] on icon "button" at bounding box center [663, 345] width 14 height 14
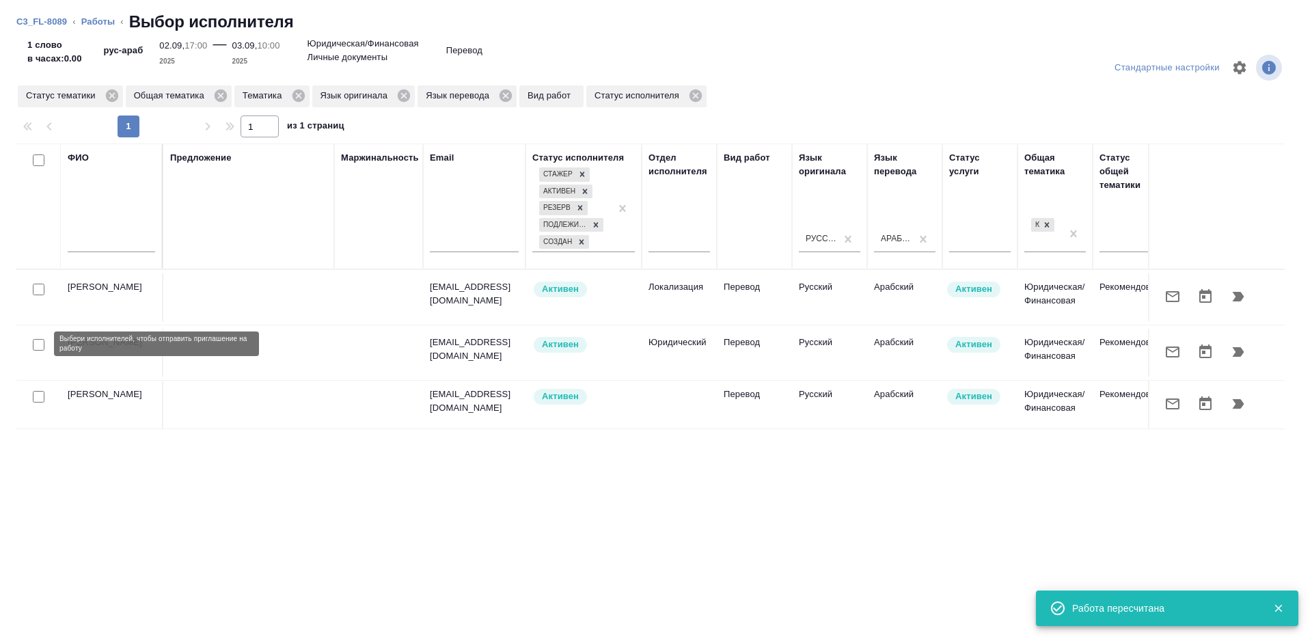
click at [33, 346] on input "checkbox" at bounding box center [39, 345] width 12 height 12
checkbox input "true"
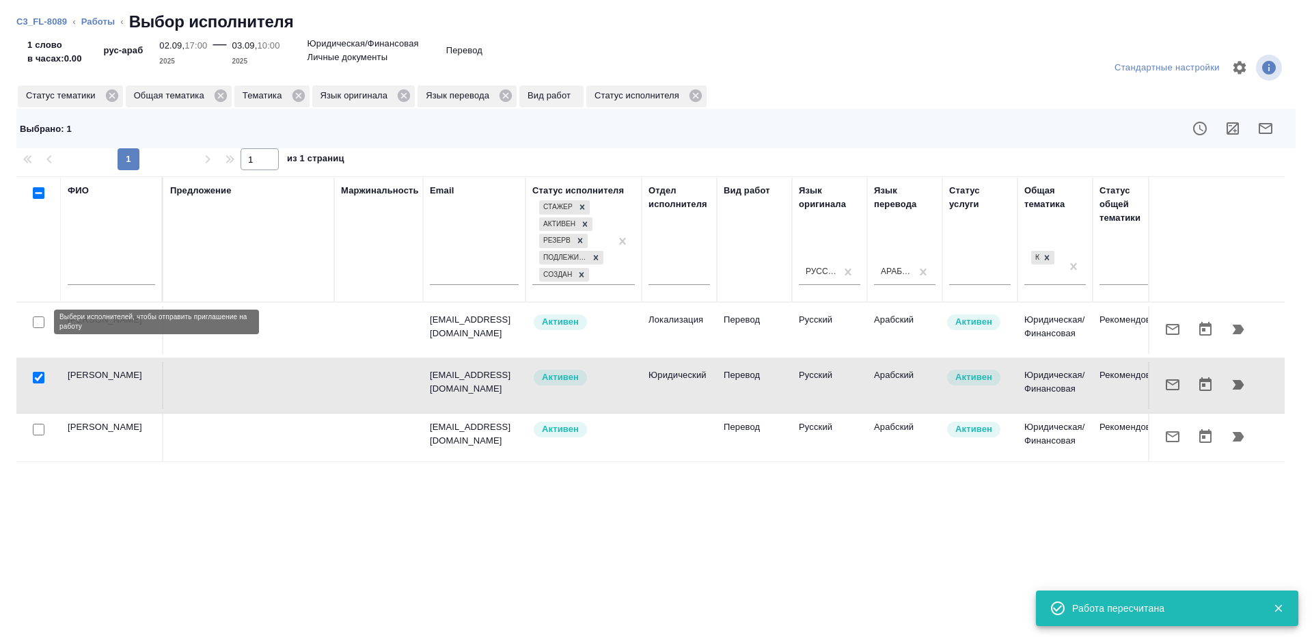
drag, startPoint x: 37, startPoint y: 321, endPoint x: 418, endPoint y: 325, distance: 381.3
click at [37, 321] on input "checkbox" at bounding box center [39, 322] width 12 height 12
checkbox input "true"
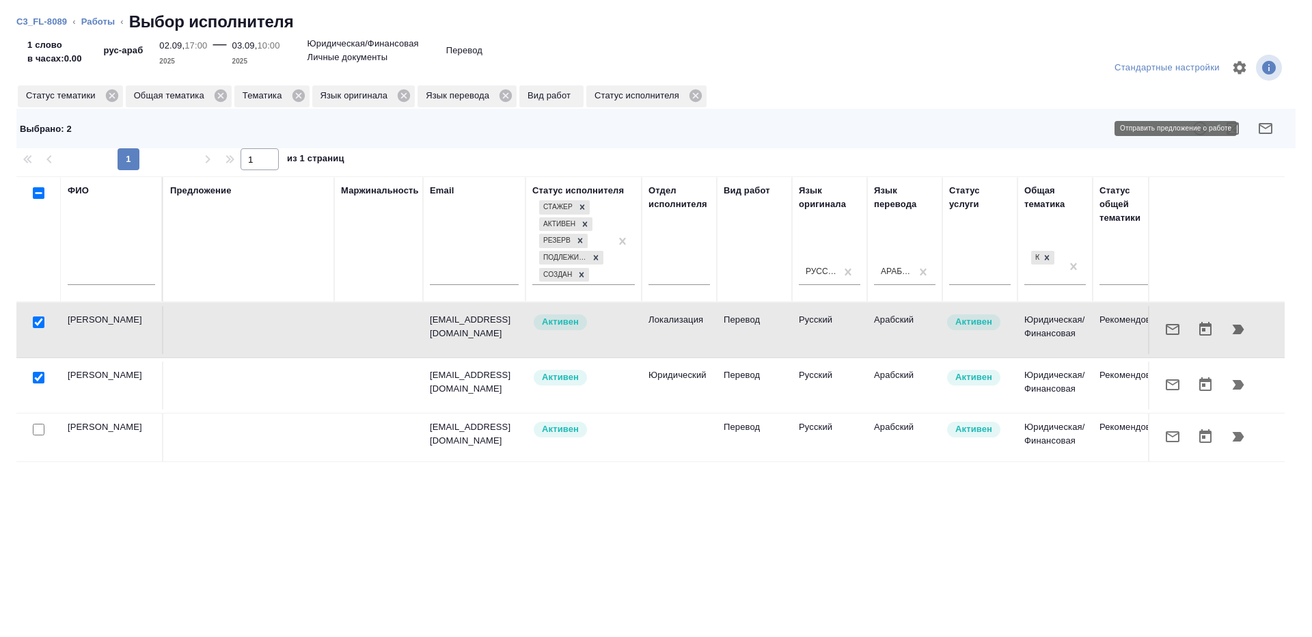
click at [1264, 128] on icon "button" at bounding box center [1266, 128] width 14 height 11
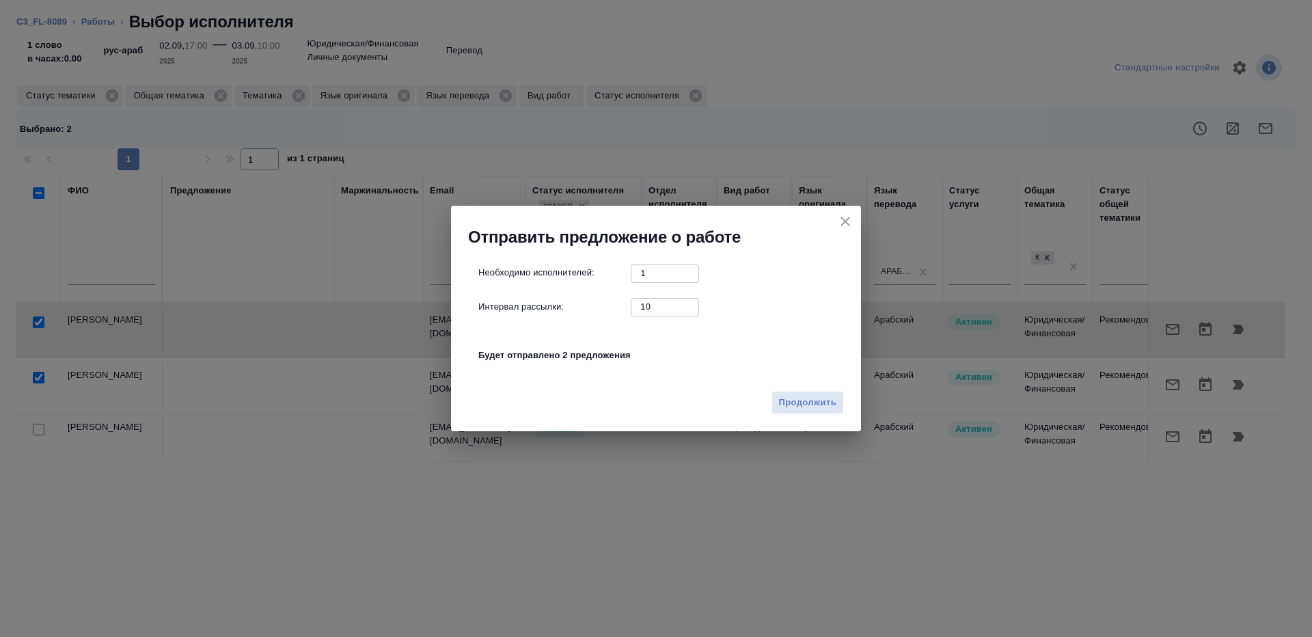
click at [657, 310] on input "10" at bounding box center [665, 306] width 68 height 17
type input "1"
click at [805, 402] on span "Продолжить" at bounding box center [807, 403] width 57 height 16
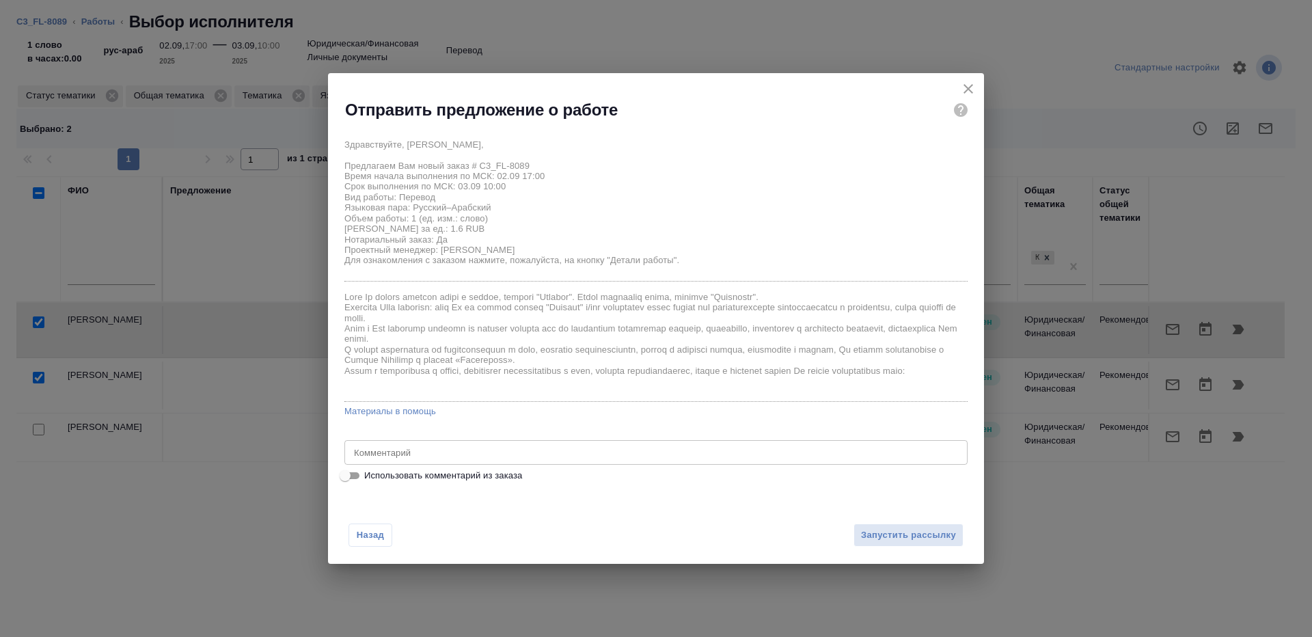
click at [354, 480] on input "Использовать комментарий из заказа" at bounding box center [344, 475] width 49 height 16
checkbox input "true"
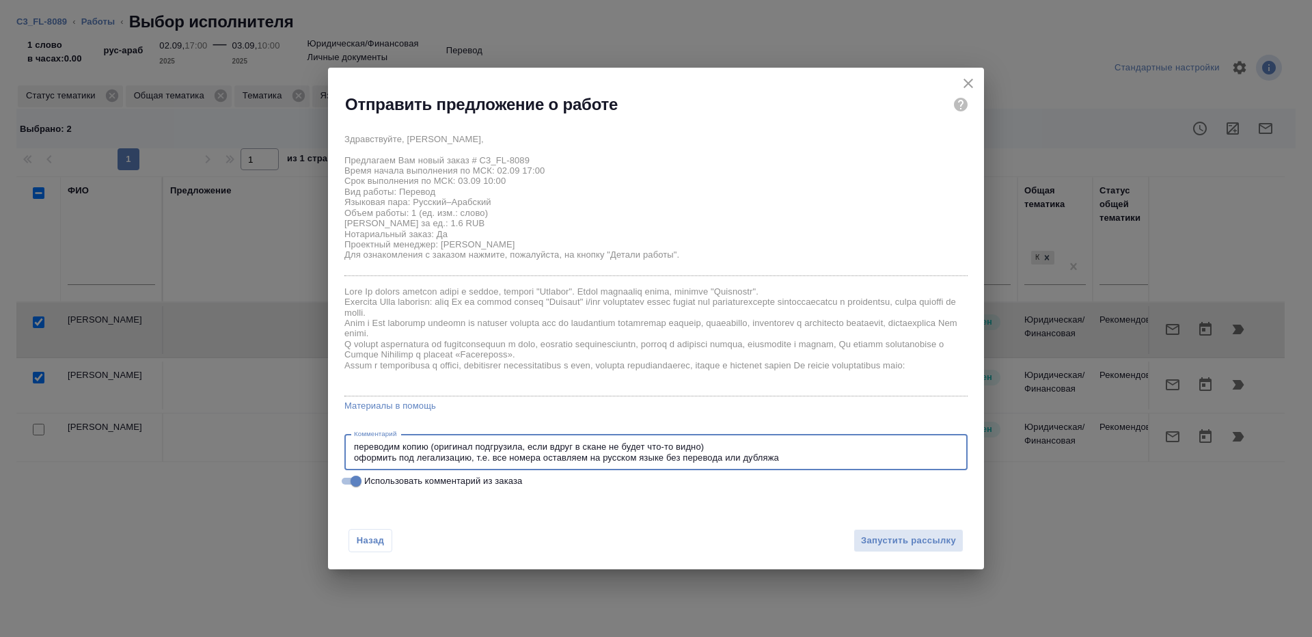
click at [355, 444] on textarea "переводим копию (оригинал подгрузила, если вдруг в скане не будет что-то видно)…" at bounding box center [656, 451] width 604 height 21
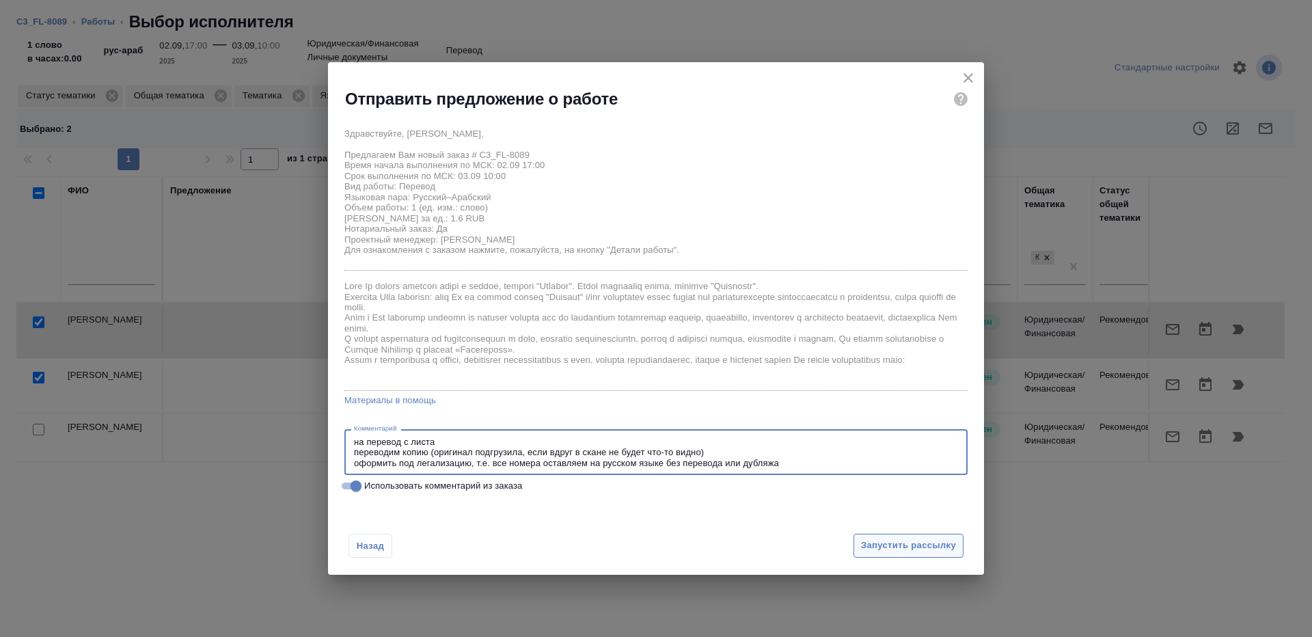
type textarea "на перевод с листа переводим копию (оригинал подгрузила, если вдруг в скане не …"
click at [857, 540] on button "Запустить рассылку" at bounding box center [909, 546] width 110 height 24
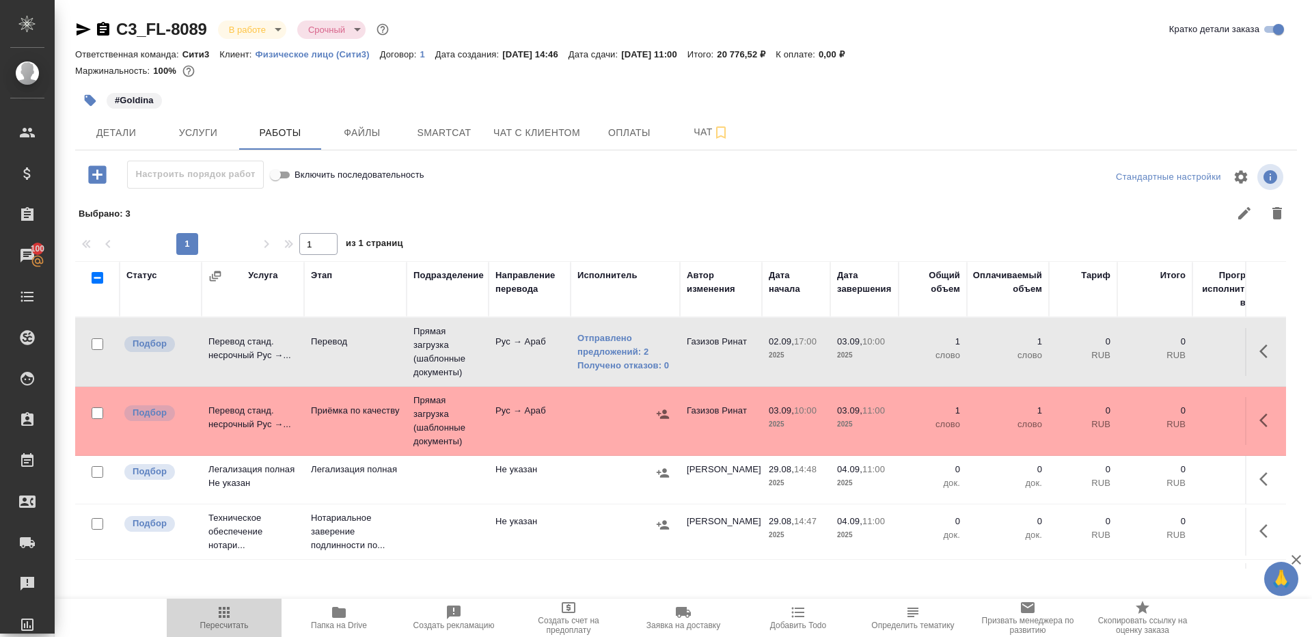
click at [230, 611] on icon "button" at bounding box center [224, 612] width 16 height 16
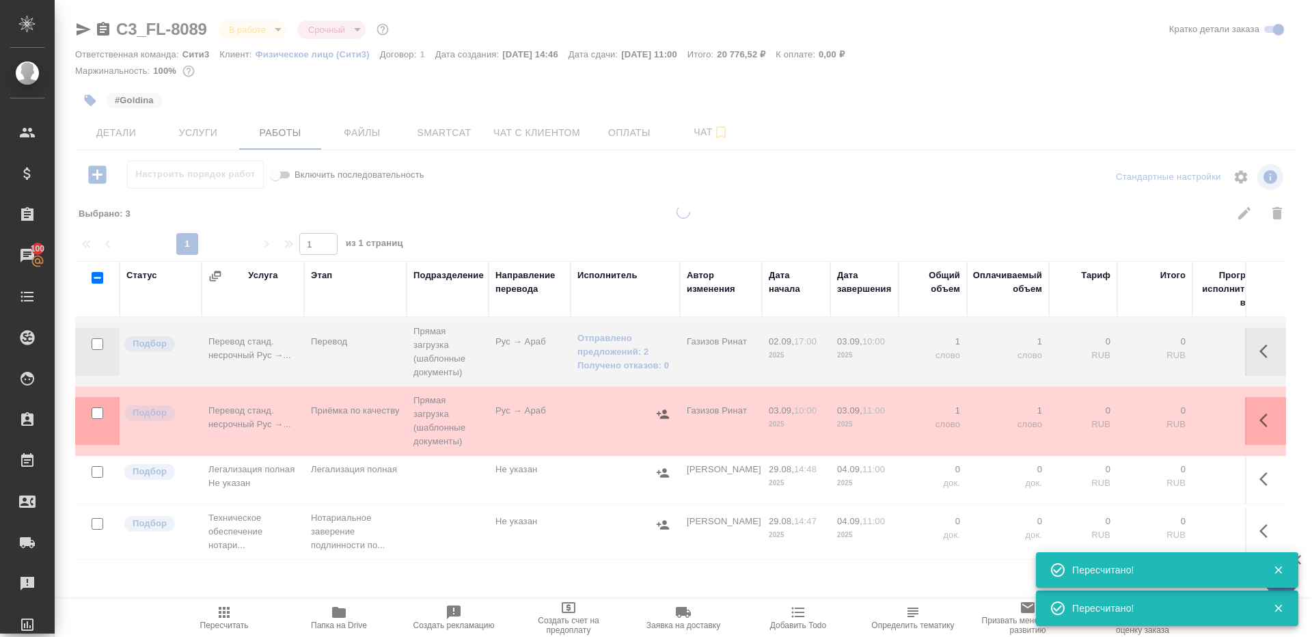
click at [570, 185] on div at bounding box center [683, 301] width 1257 height 603
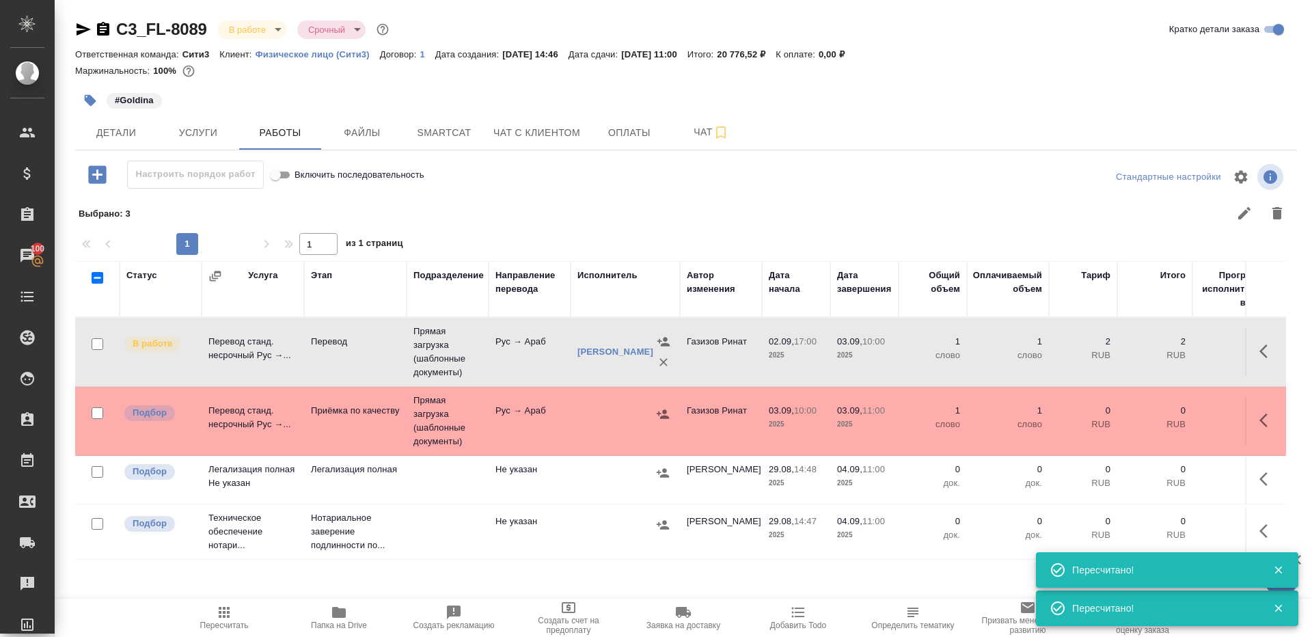
click at [647, 223] on div at bounding box center [808, 213] width 972 height 33
click at [426, 118] on button "Smartcat" at bounding box center [444, 132] width 82 height 34
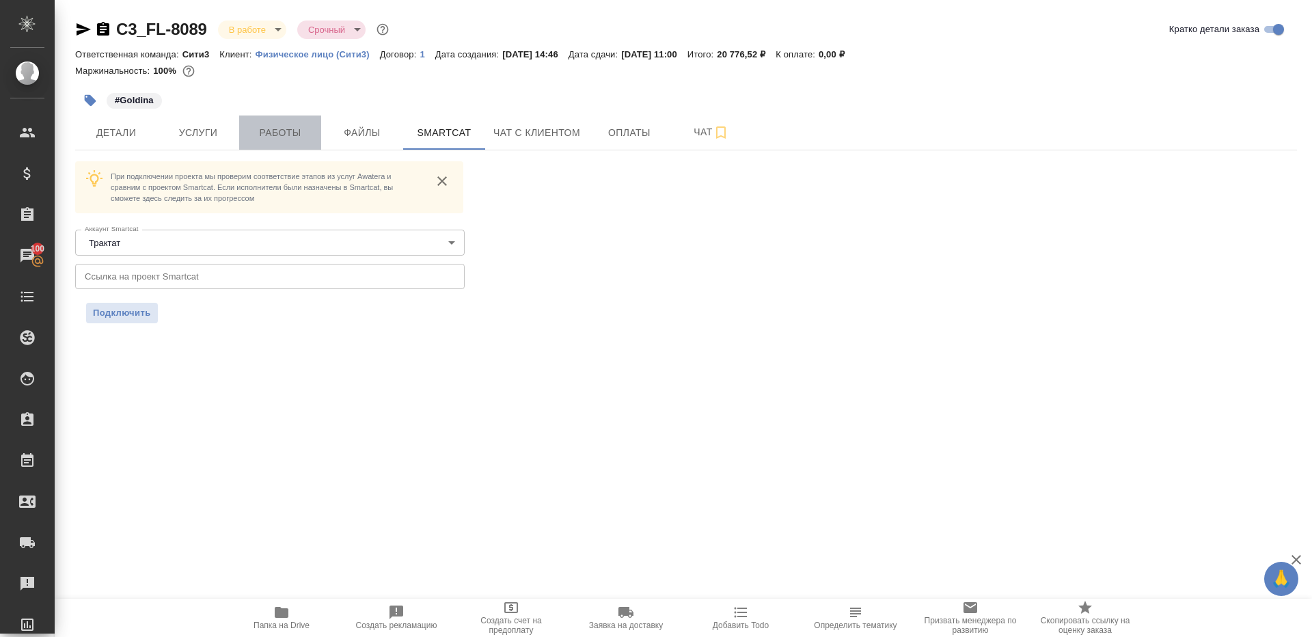
click at [292, 141] on button "Работы" at bounding box center [280, 132] width 82 height 34
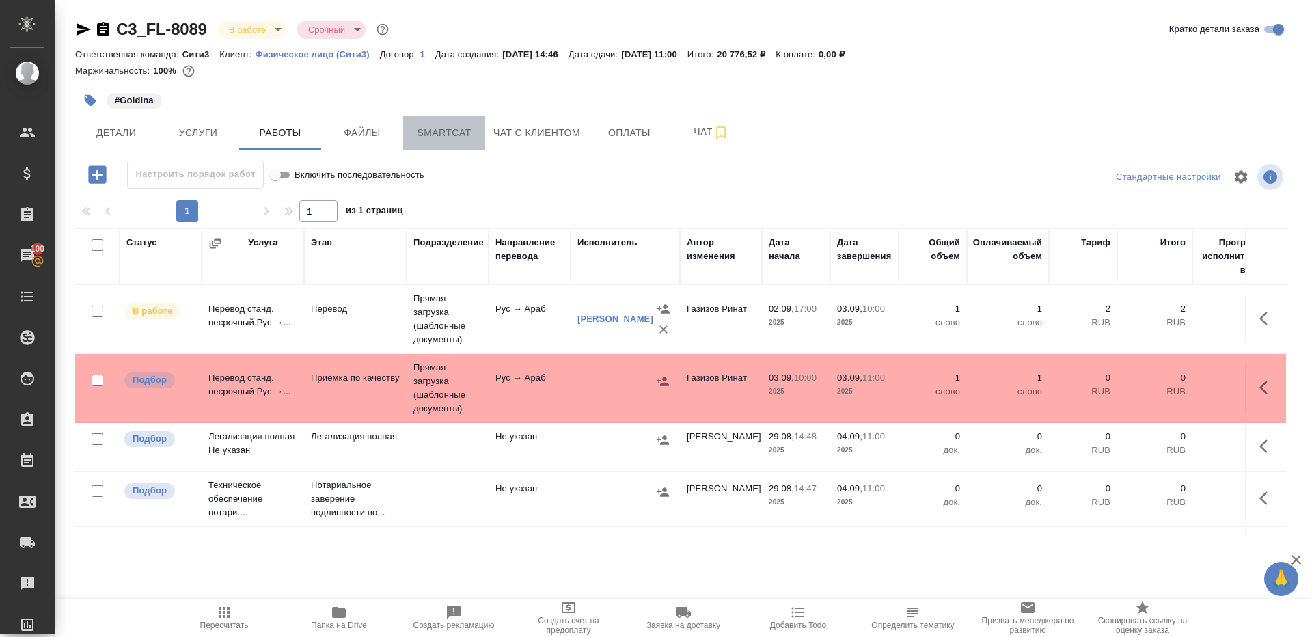
click at [449, 138] on span "Smartcat" at bounding box center [444, 132] width 66 height 17
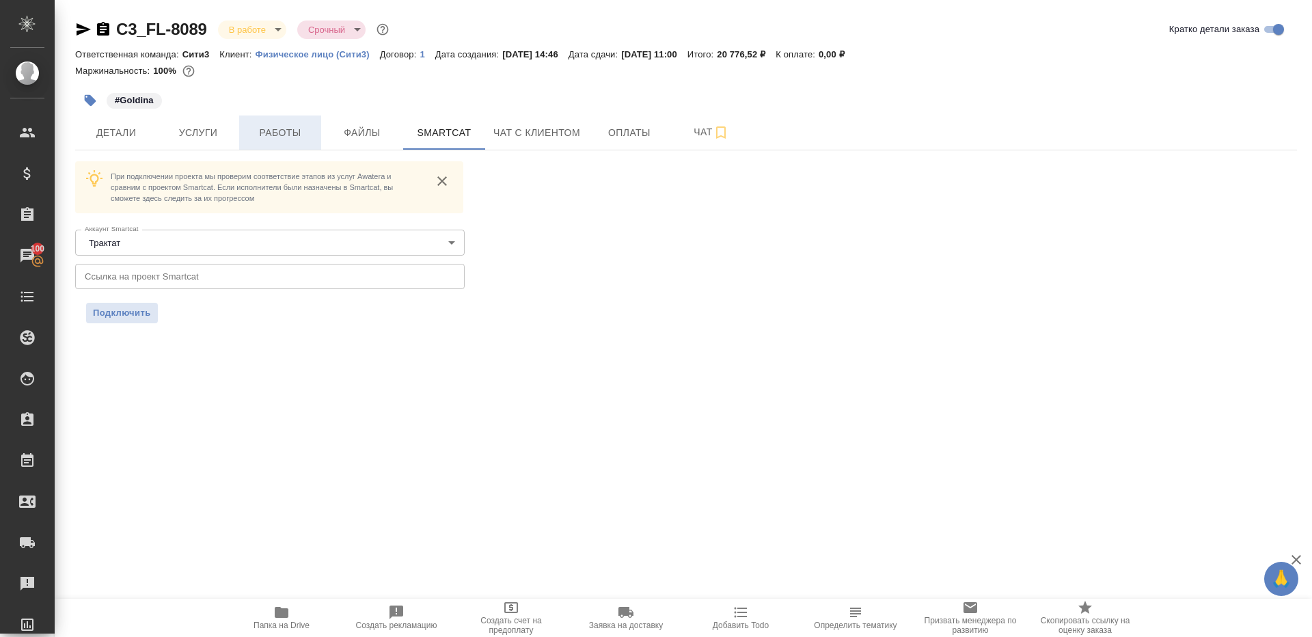
click at [277, 124] on span "Работы" at bounding box center [280, 132] width 66 height 17
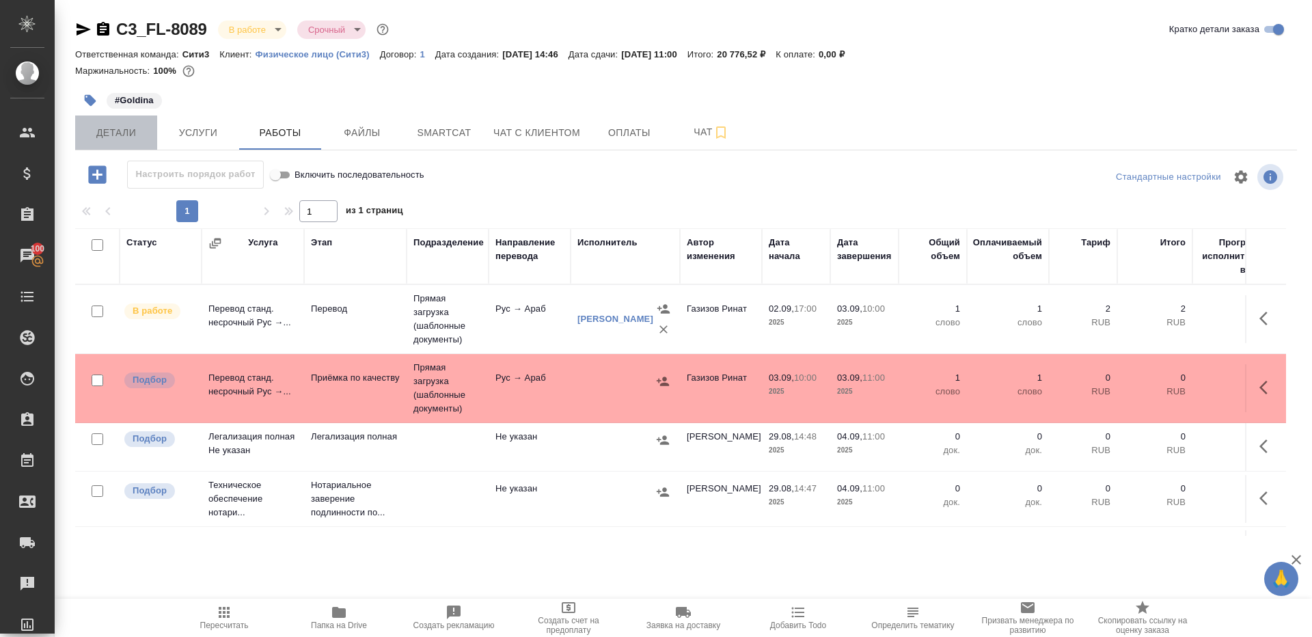
click at [109, 133] on span "Детали" at bounding box center [116, 132] width 66 height 17
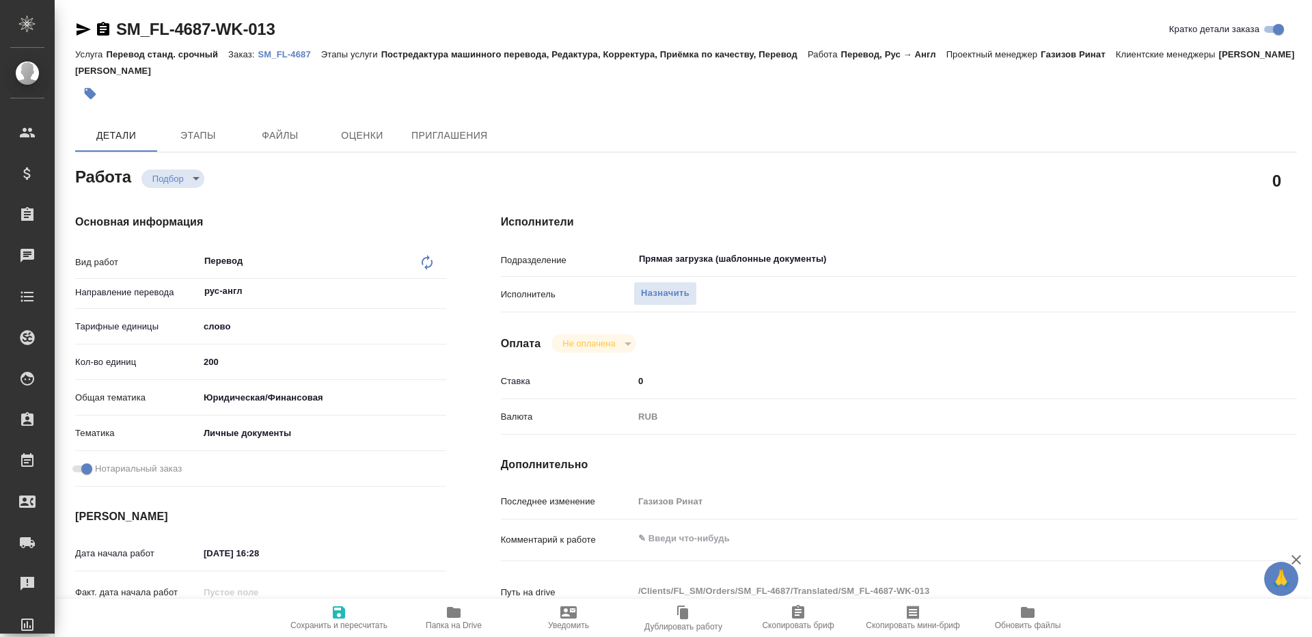
type textarea "x"
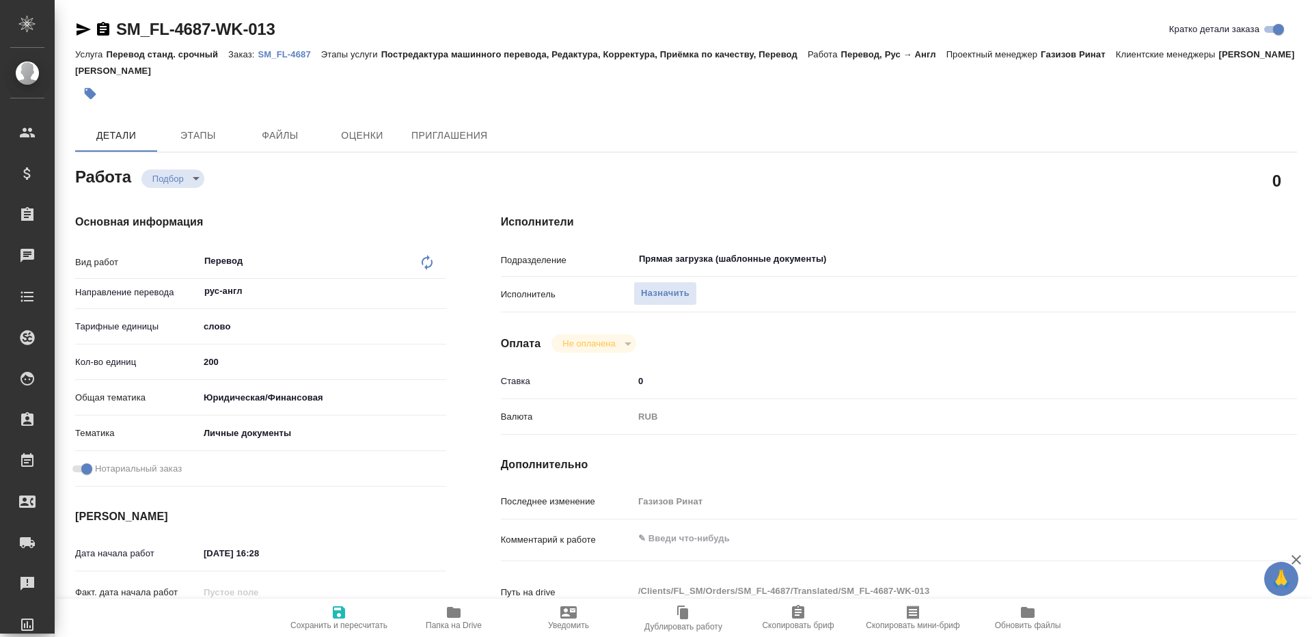
type textarea "x"
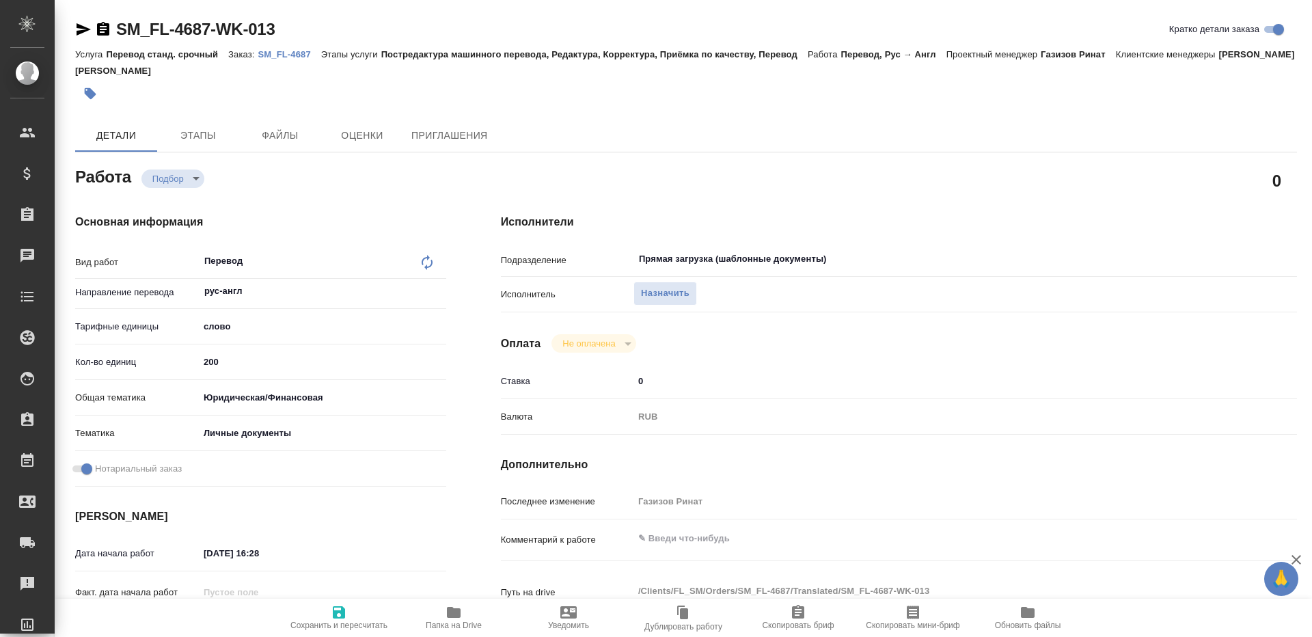
type textarea "x"
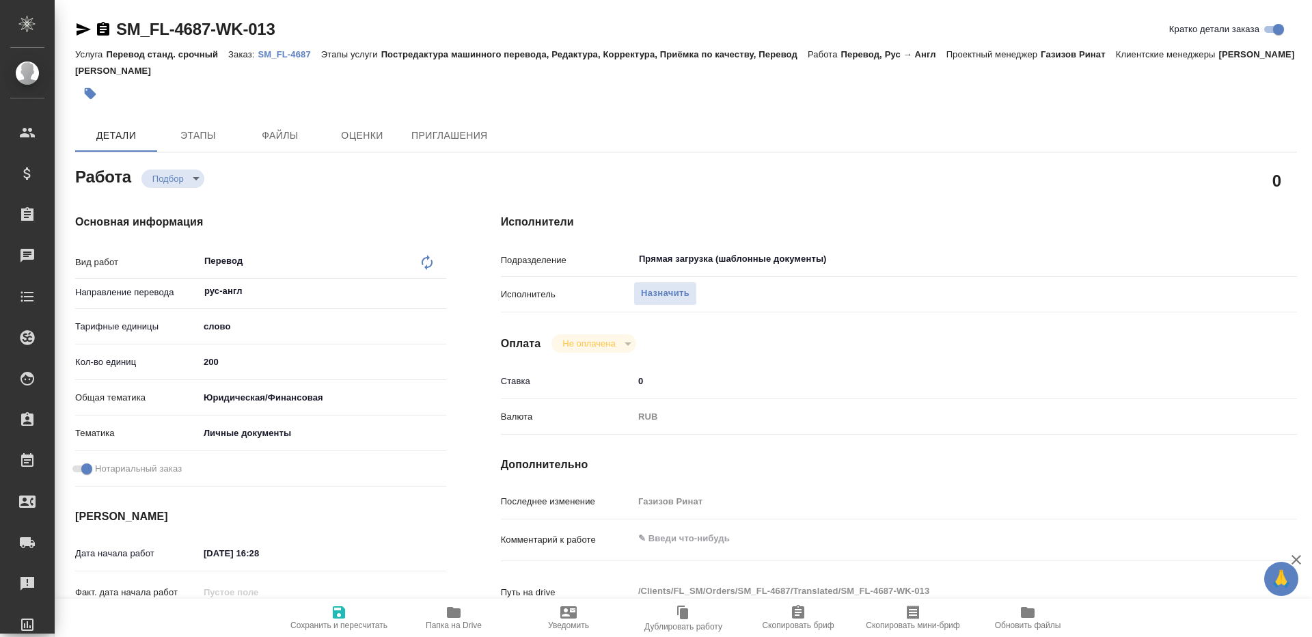
type textarea "x"
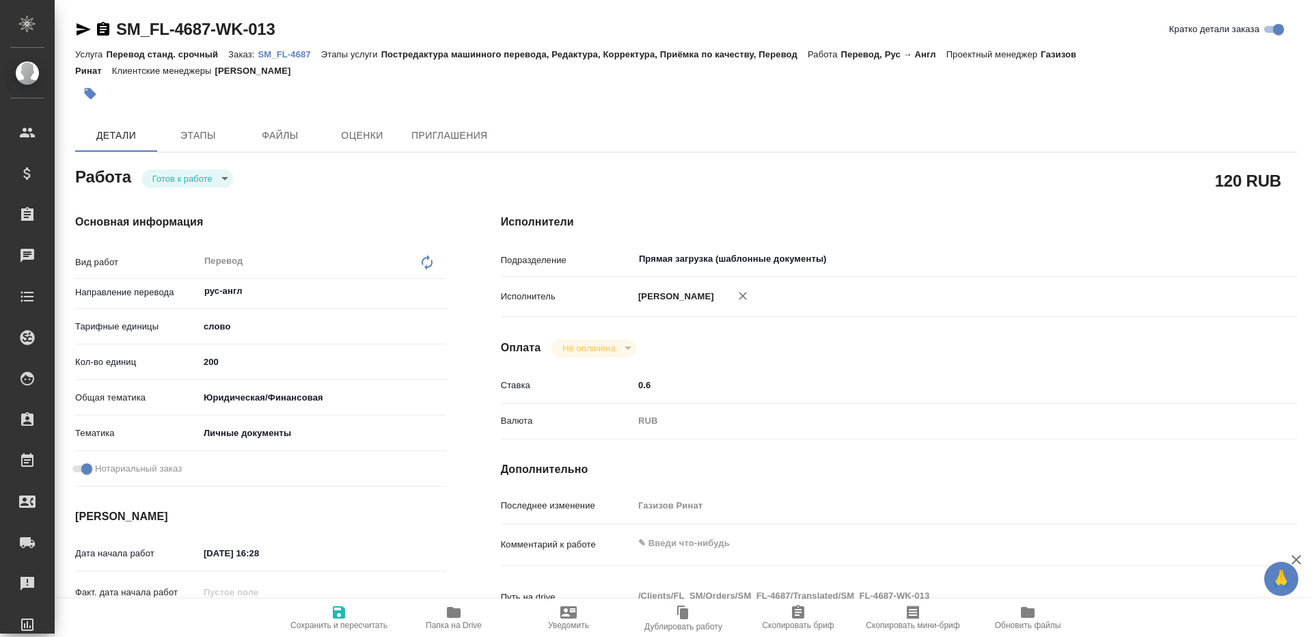
type textarea "x"
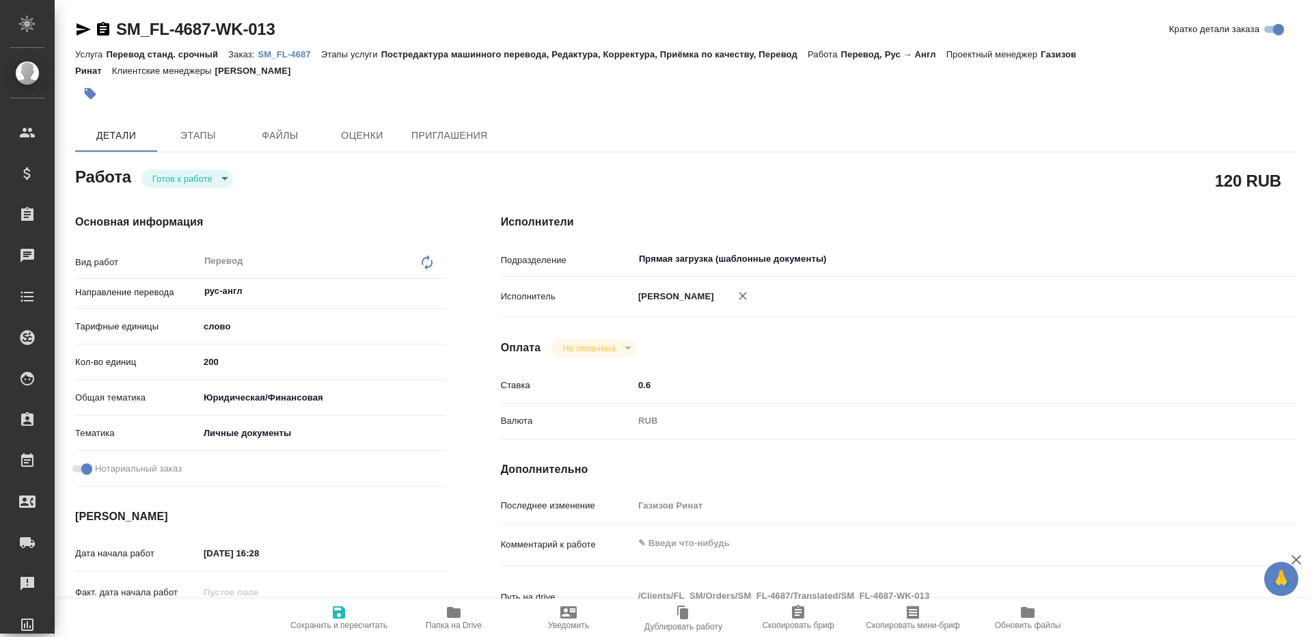
type textarea "x"
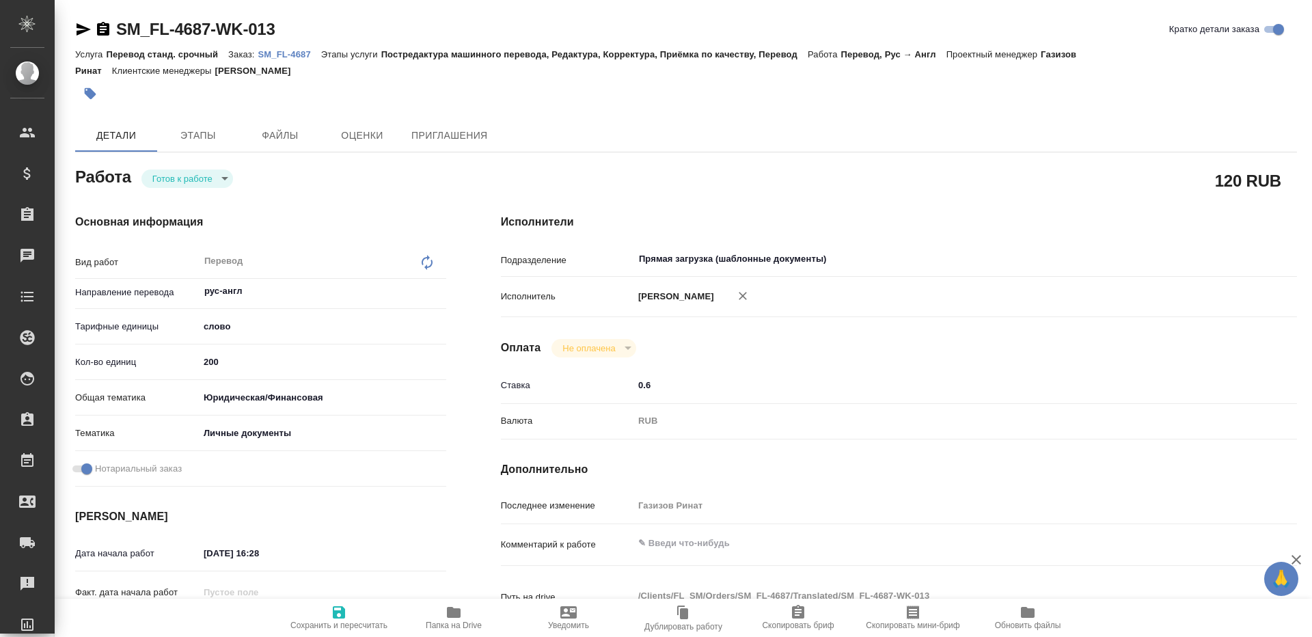
type textarea "x"
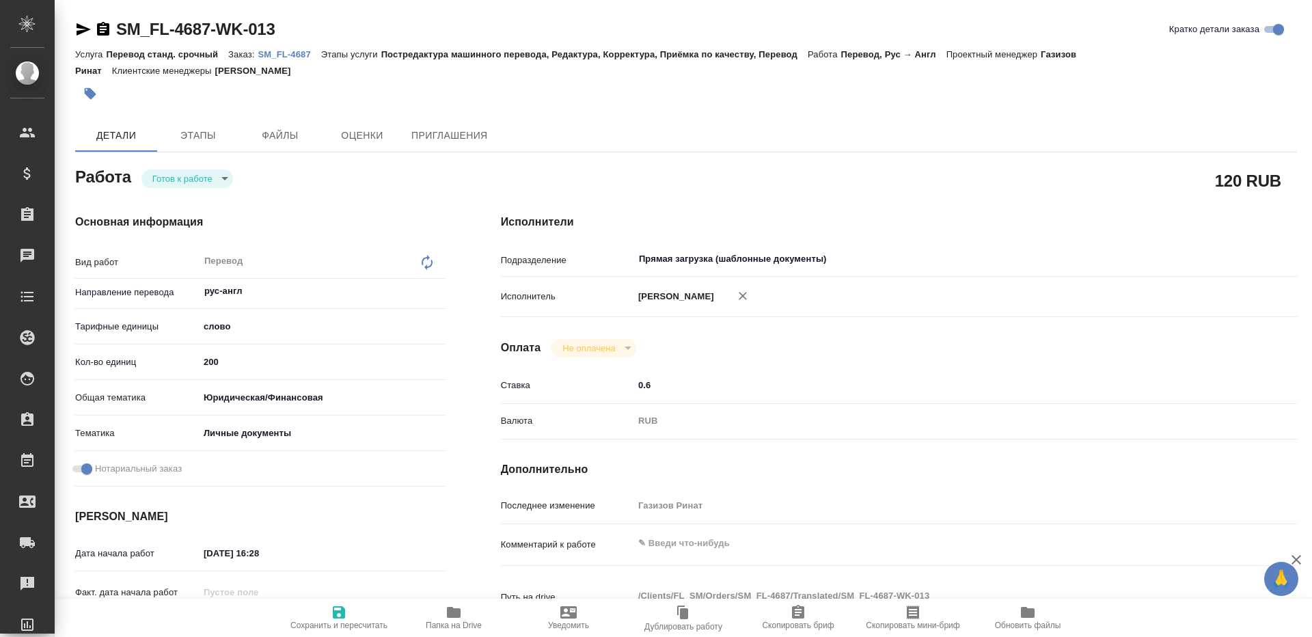
type textarea "x"
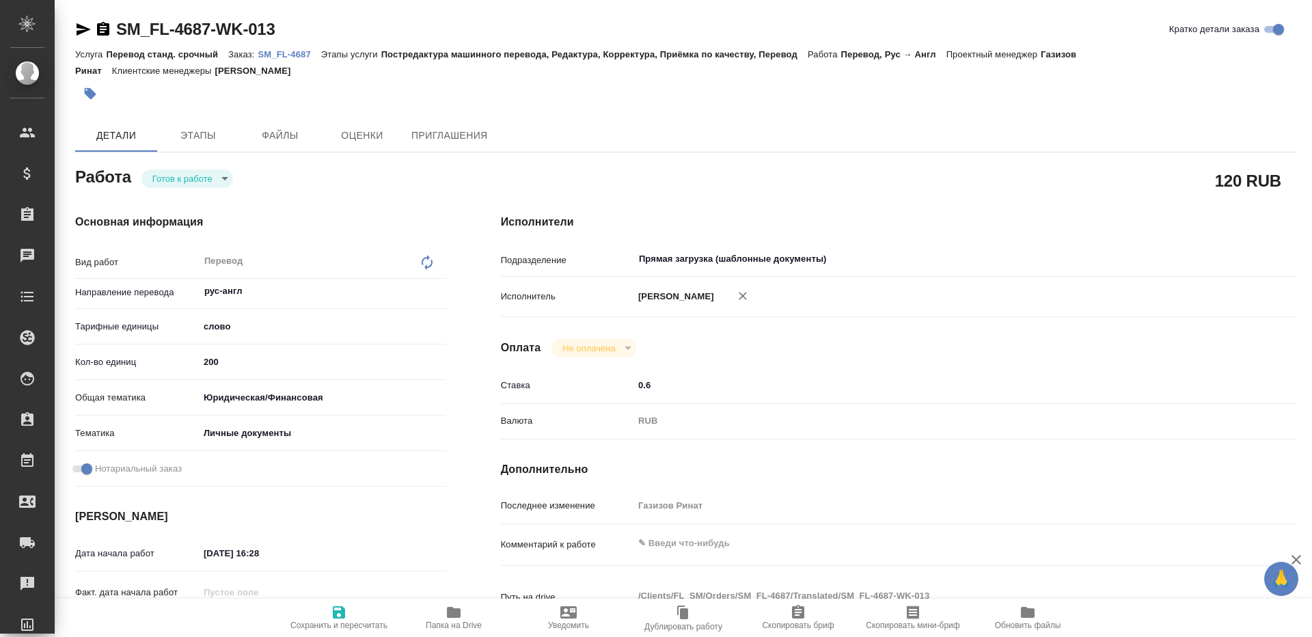
type textarea "x"
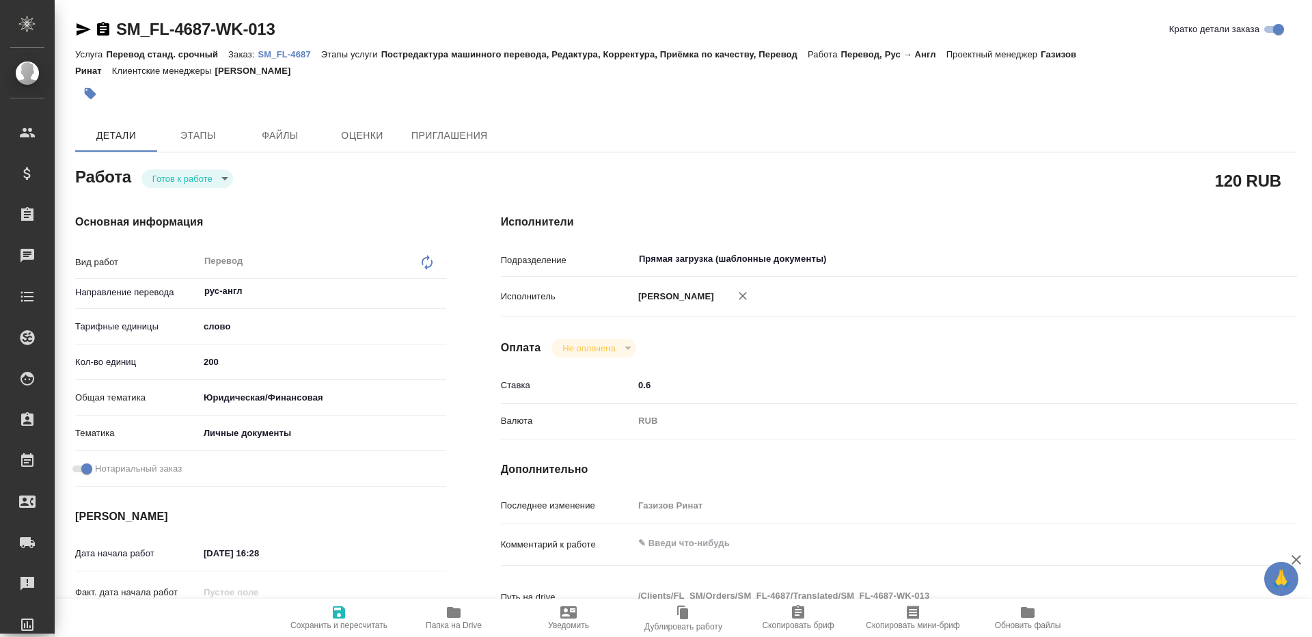
type textarea "x"
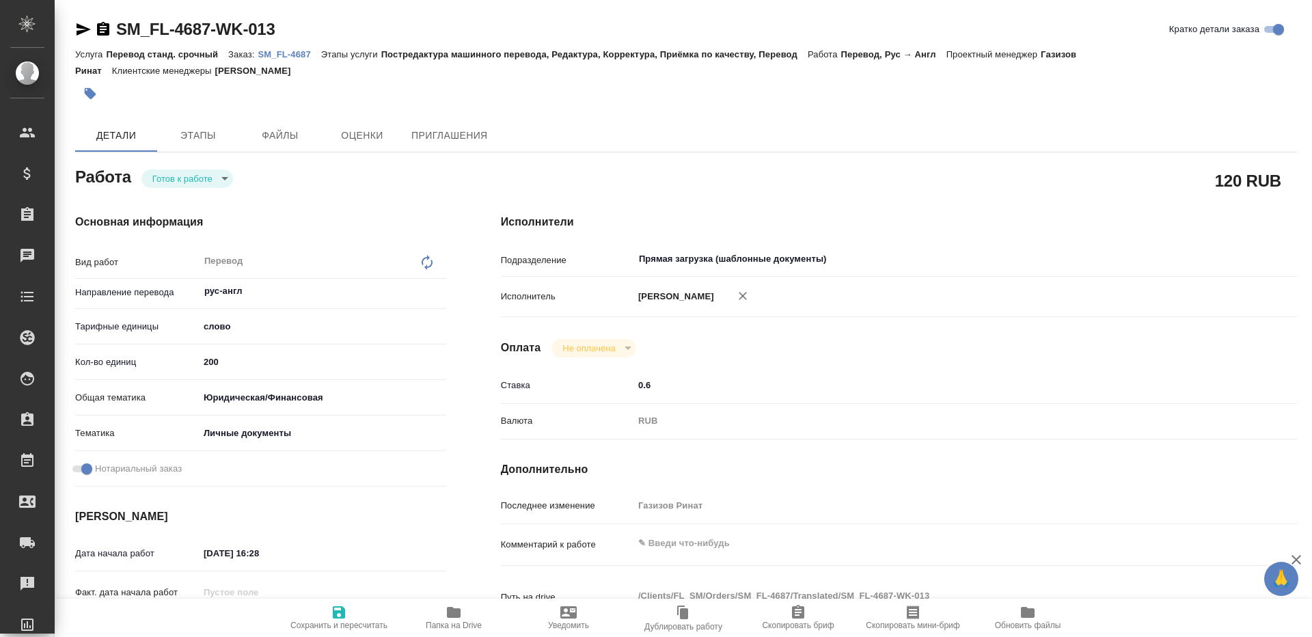
type textarea "x"
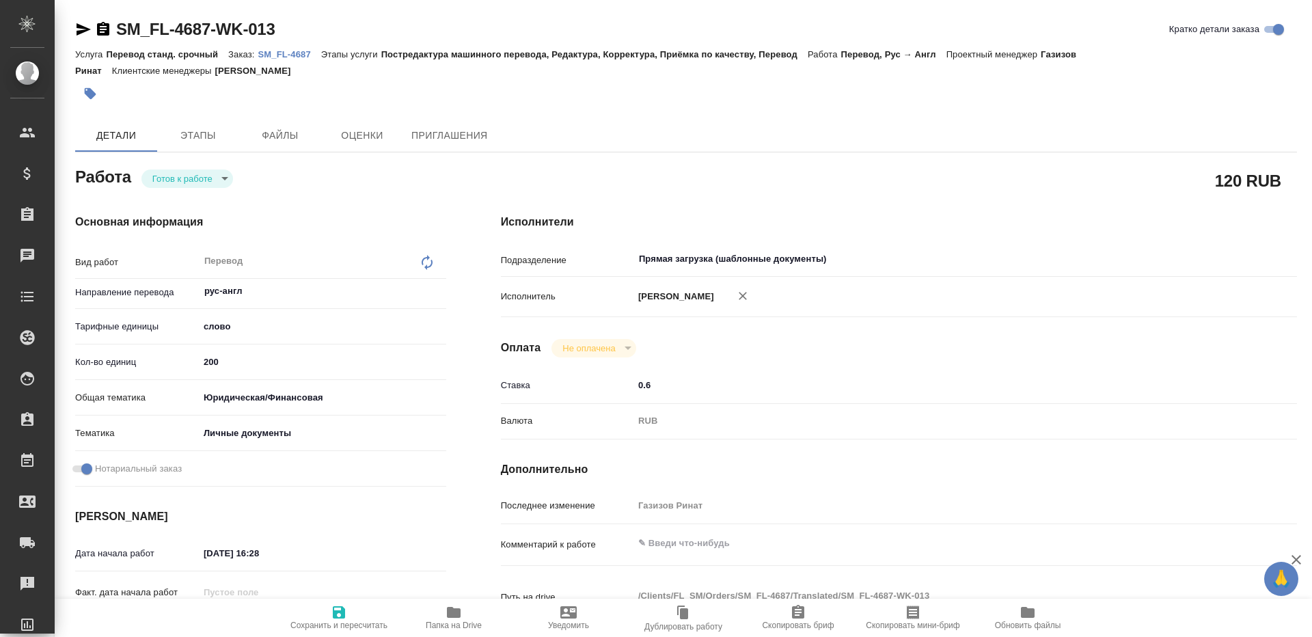
type textarea "x"
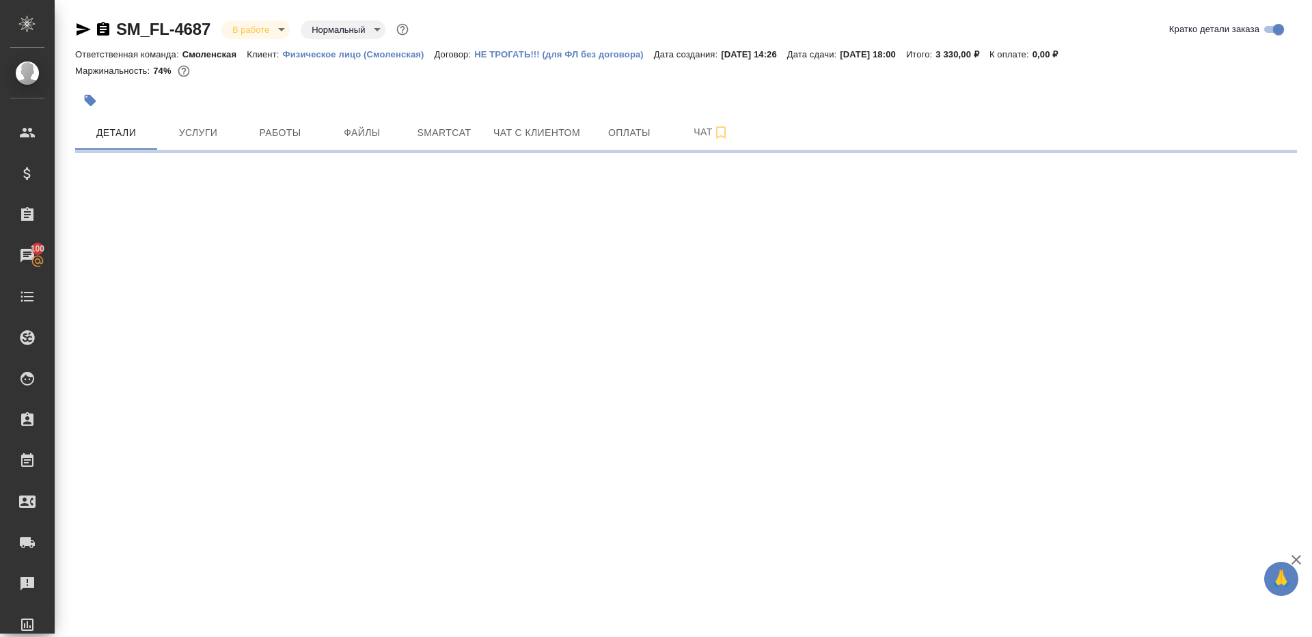
select select "RU"
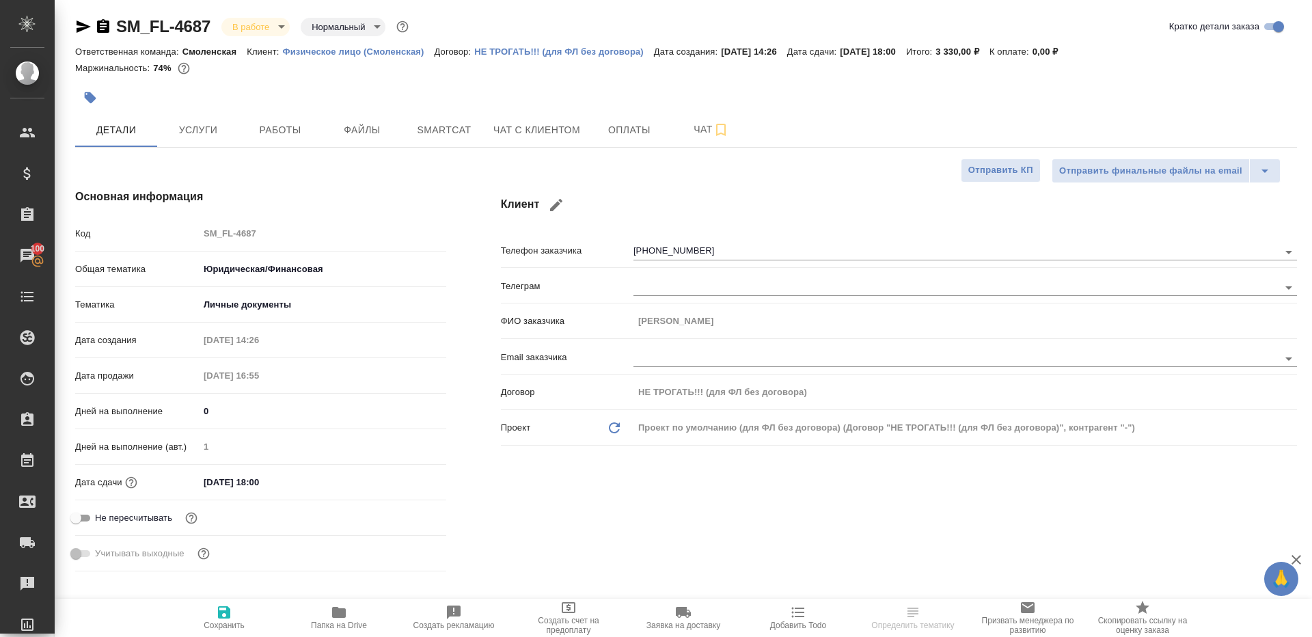
type textarea "x"
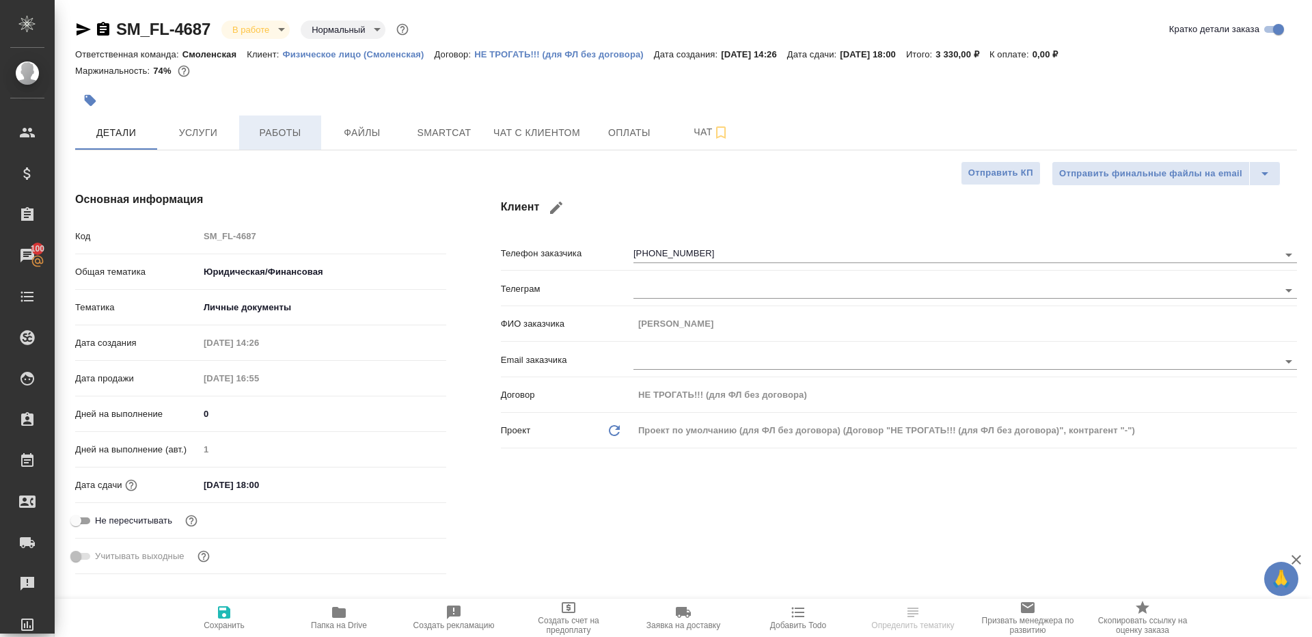
click at [290, 121] on button "Работы" at bounding box center [280, 132] width 82 height 34
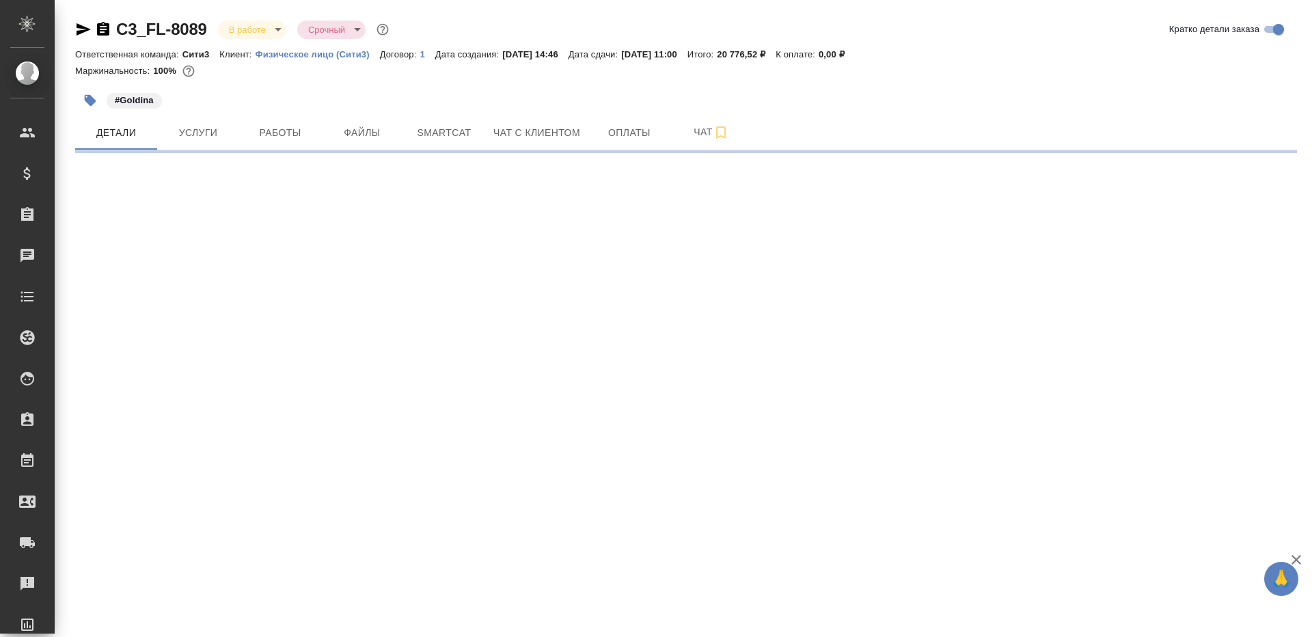
select select "RU"
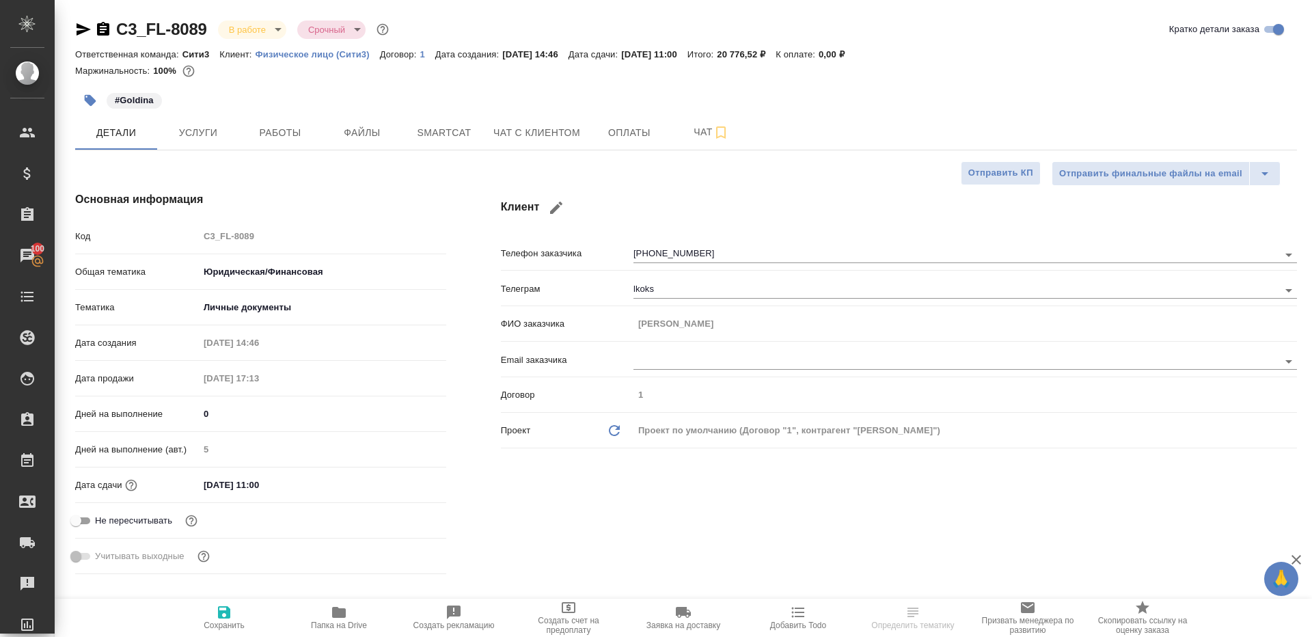
type textarea "x"
click at [296, 135] on span "Работы" at bounding box center [280, 132] width 66 height 17
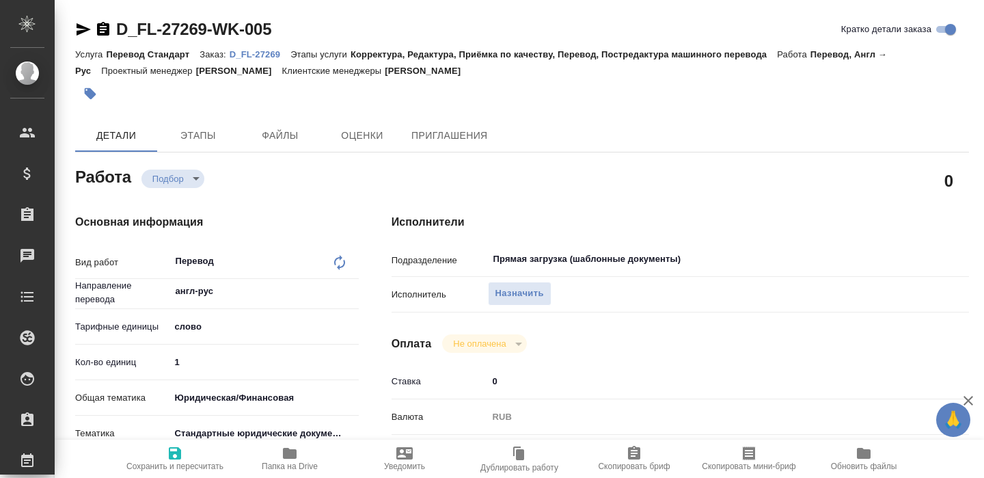
type textarea "x"
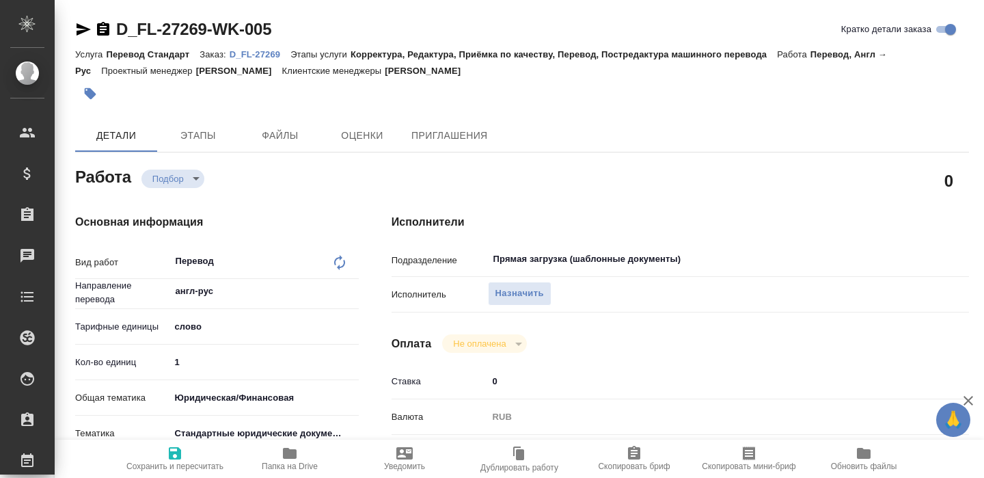
type textarea "x"
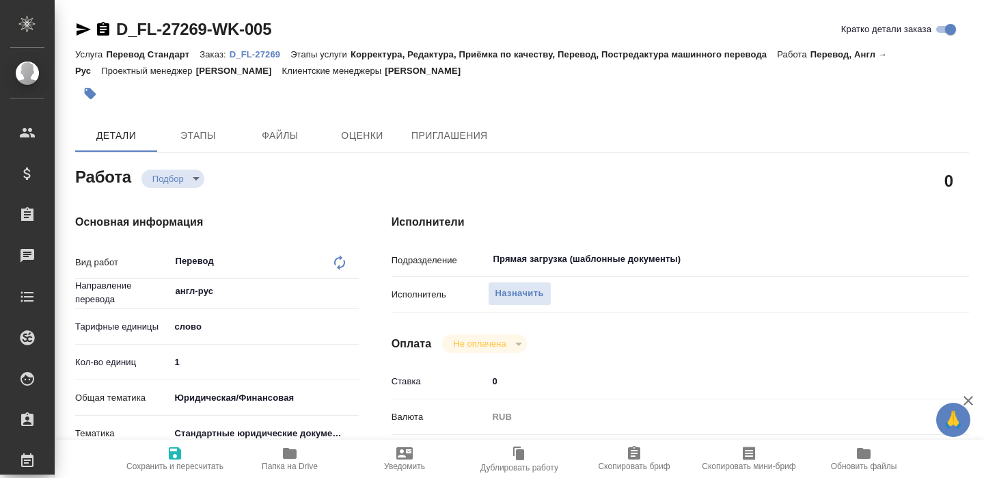
type textarea "x"
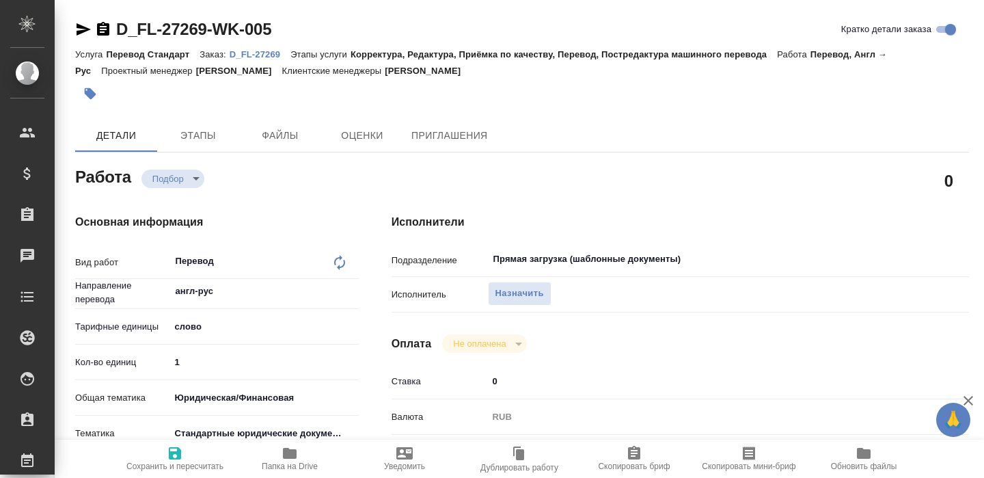
type textarea "x"
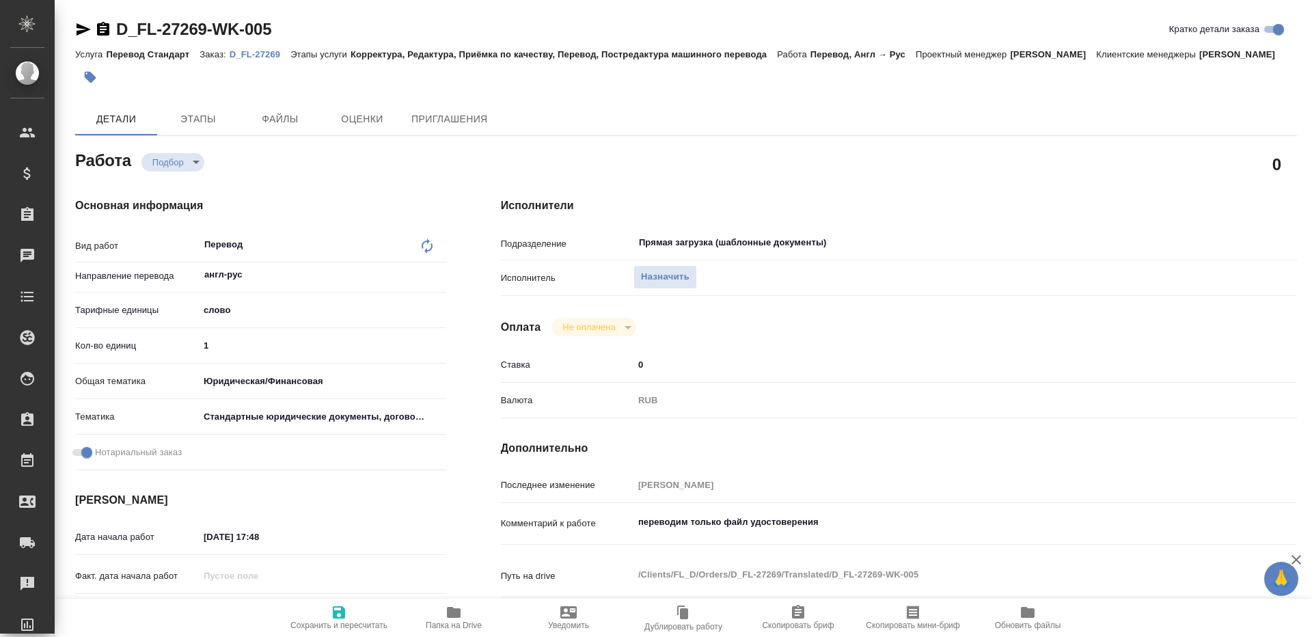
type textarea "x"
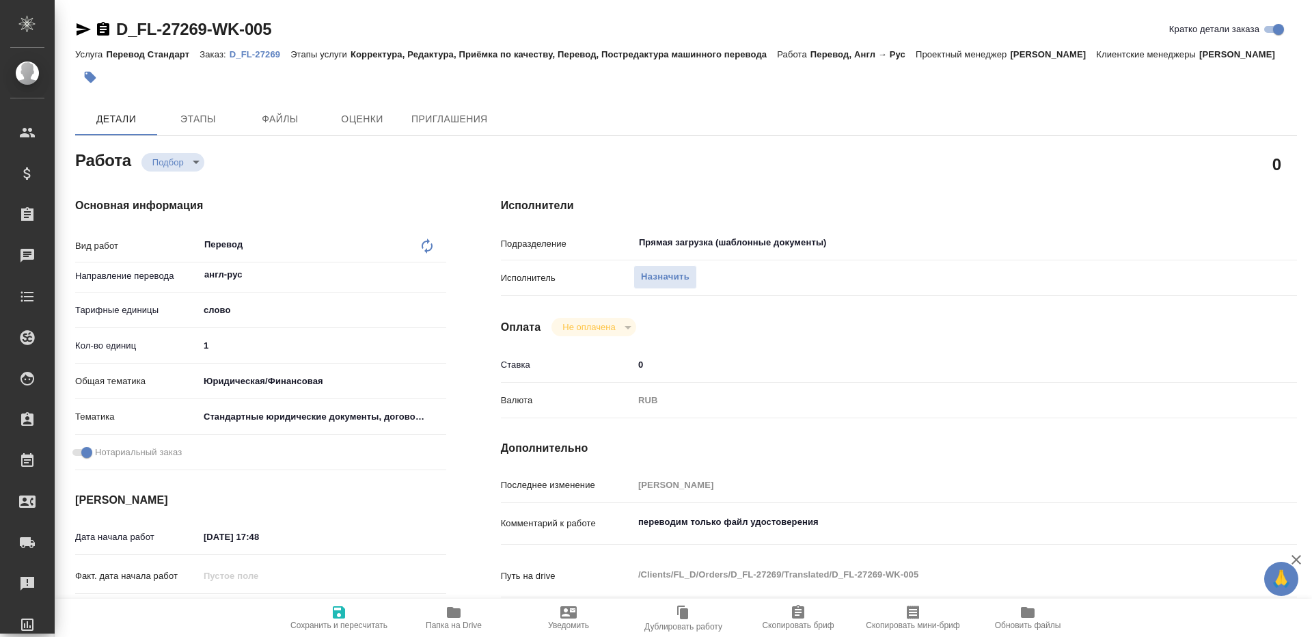
type textarea "x"
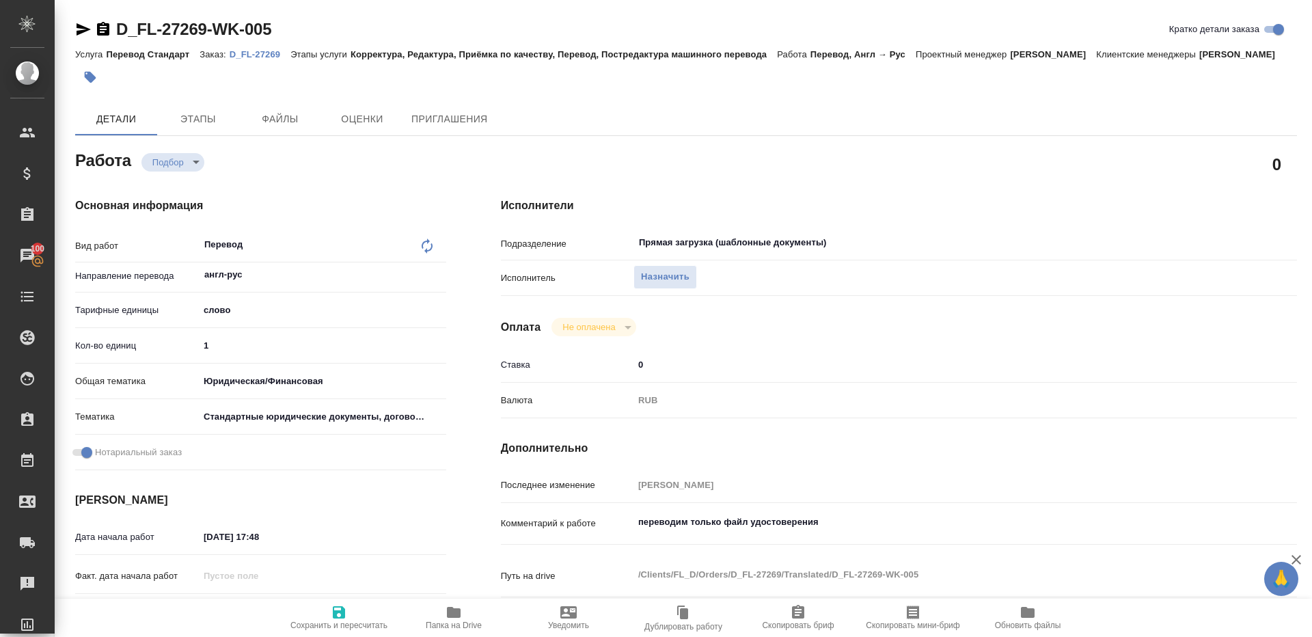
type textarea "x"
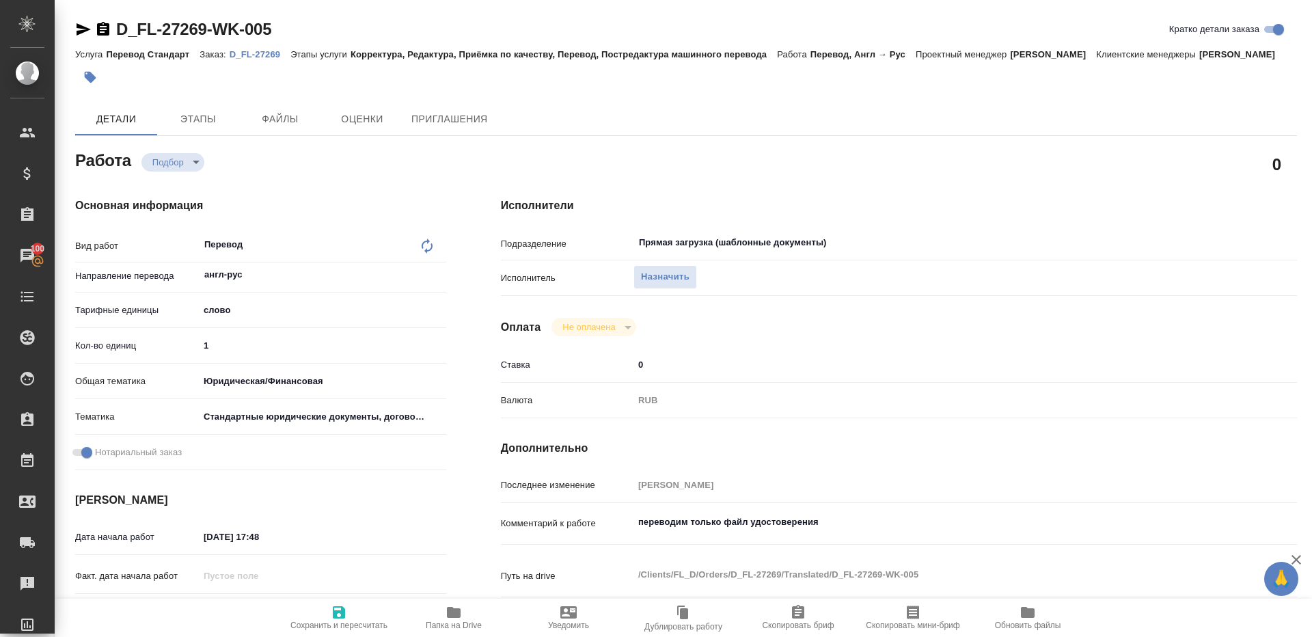
type textarea "x"
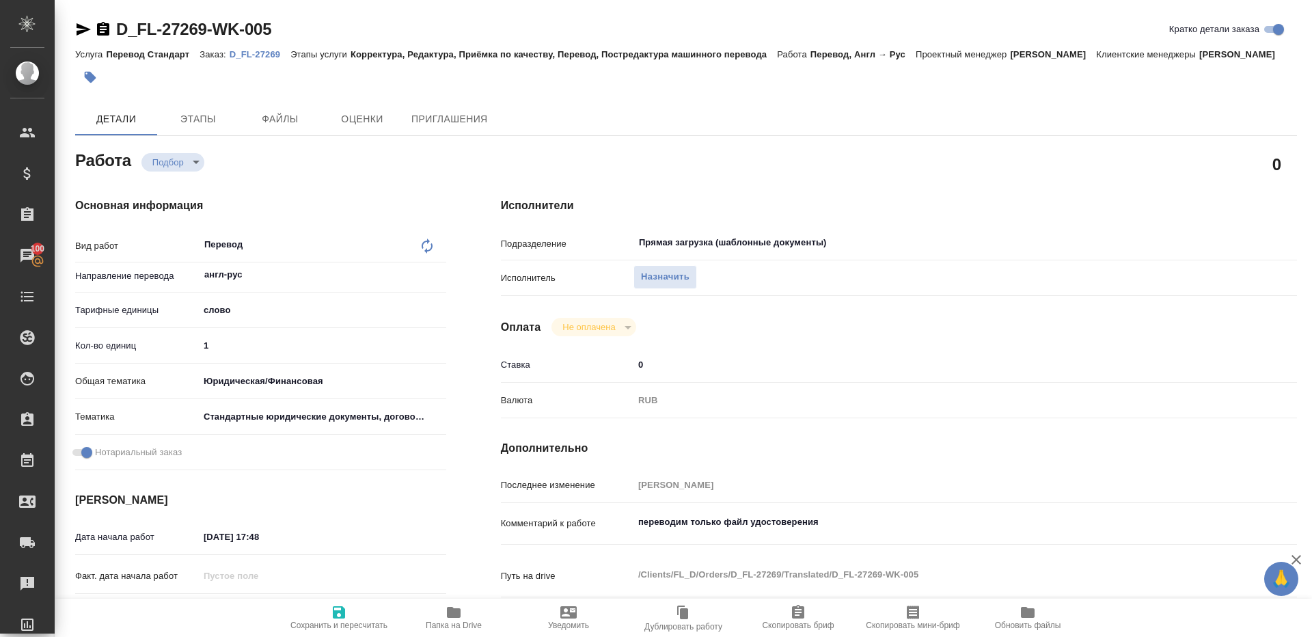
type textarea "x"
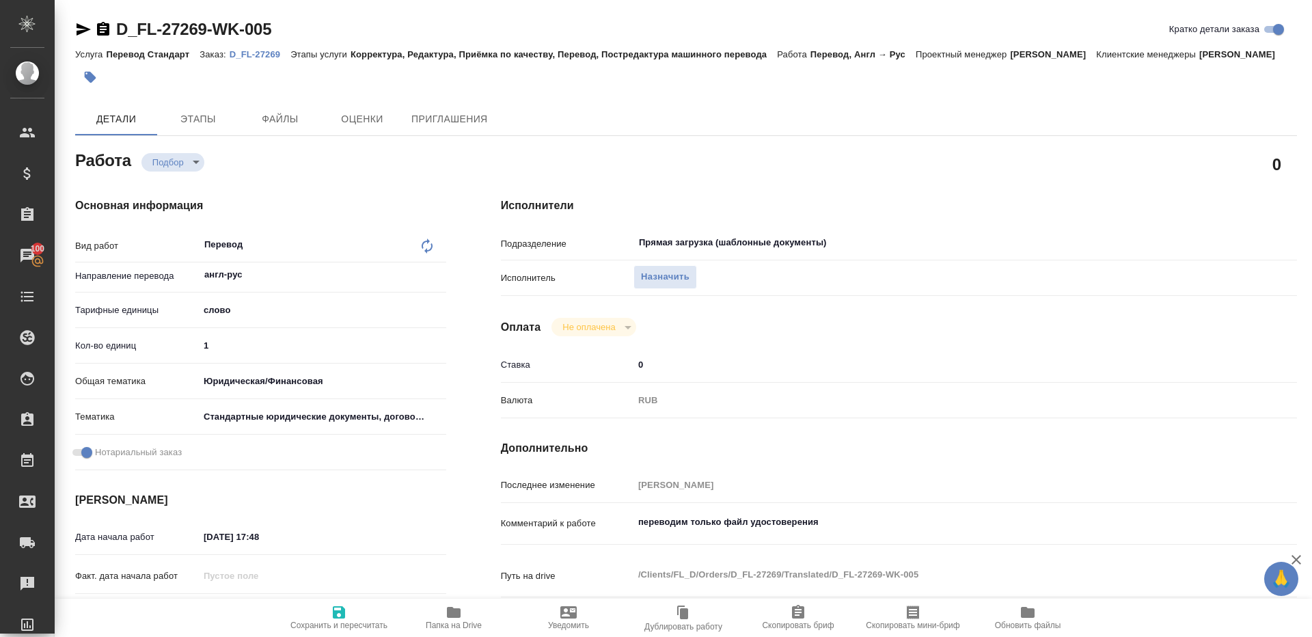
type textarea "x"
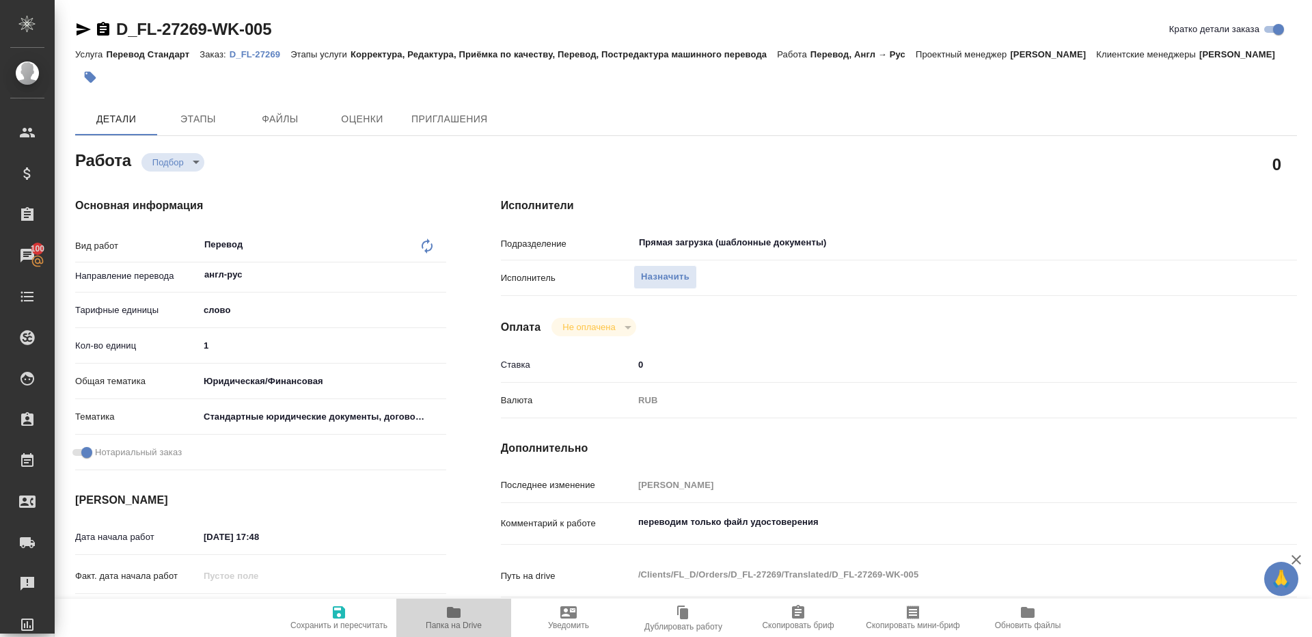
click at [453, 477] on icon "button" at bounding box center [454, 612] width 14 height 11
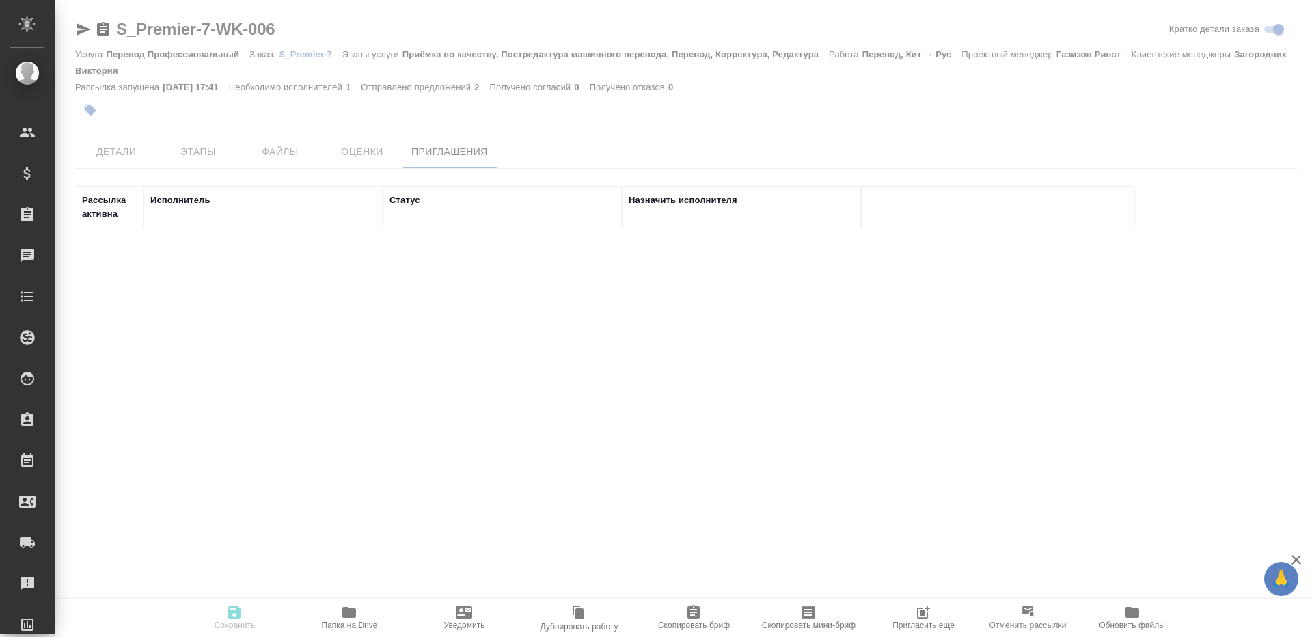
click at [931, 610] on icon "button" at bounding box center [923, 612] width 16 height 16
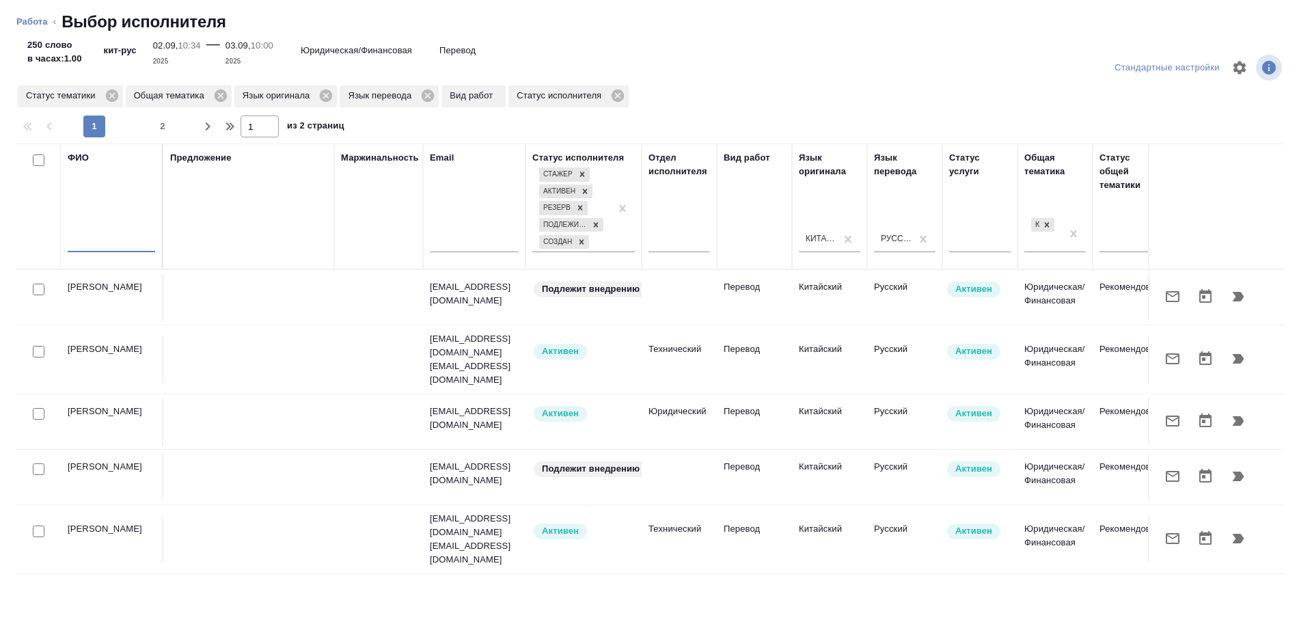
click at [120, 236] on input "text" at bounding box center [111, 243] width 87 height 17
type input "[PERSON_NAME]"
click at [215, 234] on div "Предложение" at bounding box center [248, 206] width 157 height 111
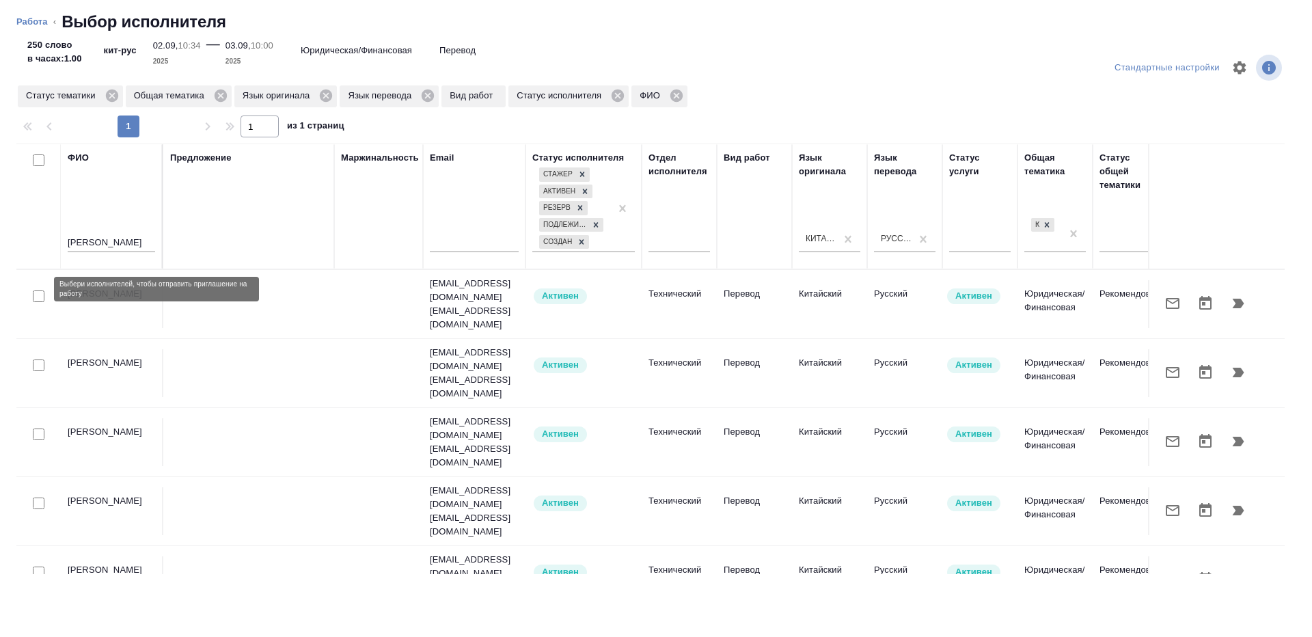
click at [41, 290] on input "checkbox" at bounding box center [39, 296] width 12 height 12
checkbox input "true"
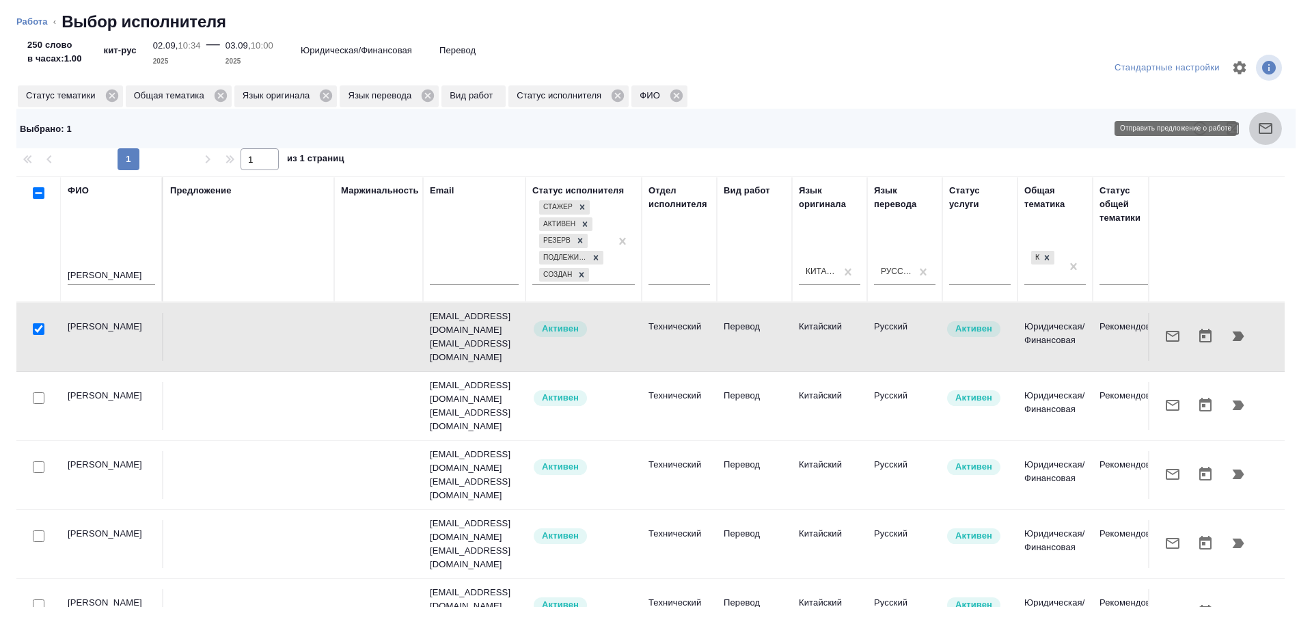
click at [1272, 129] on icon "button" at bounding box center [1265, 128] width 16 height 16
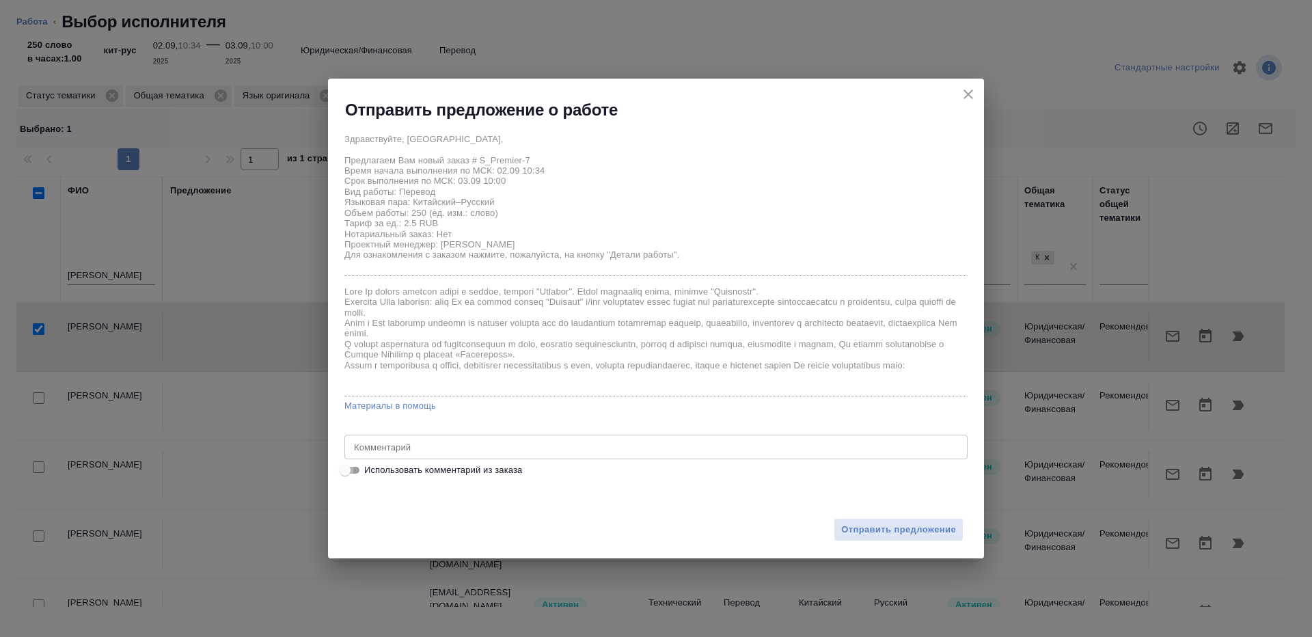
click at [358, 465] on input "Использовать комментарий из заказа" at bounding box center [344, 470] width 49 height 16
checkbox input "true"
type textarea "перевод Экспортной декларации Требования к переводу: с переводом на русский язы…"
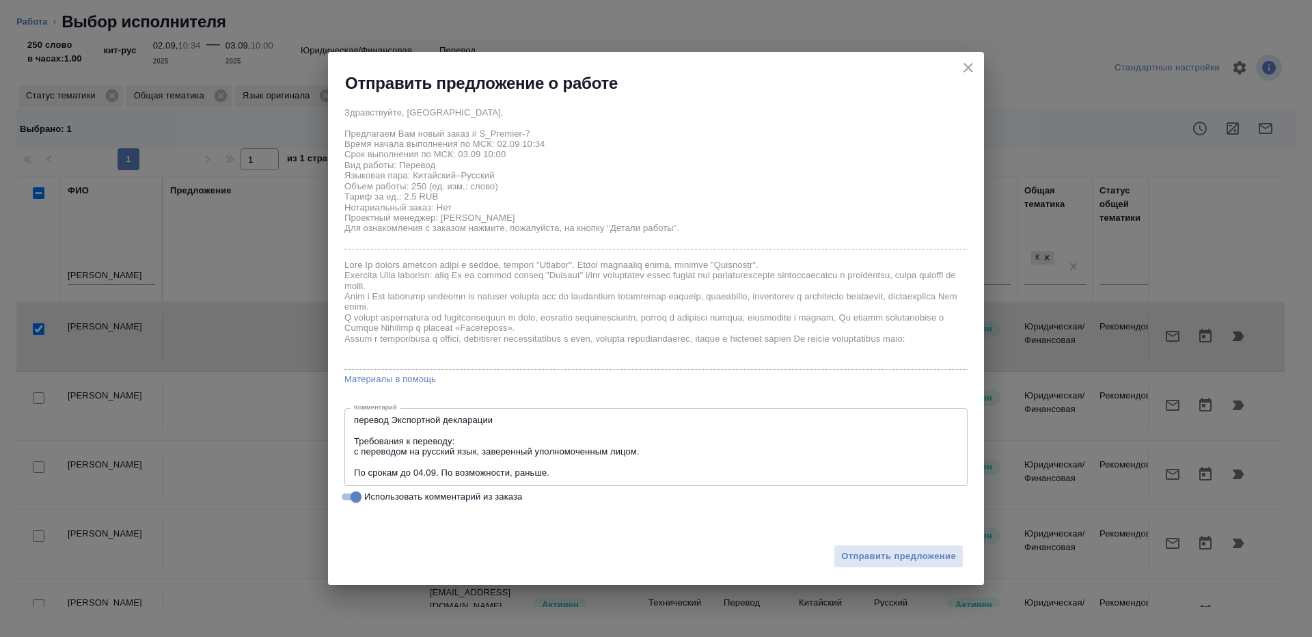
click at [350, 491] on input "Использовать комментарий из заказа" at bounding box center [355, 497] width 49 height 16
checkbox input "false"
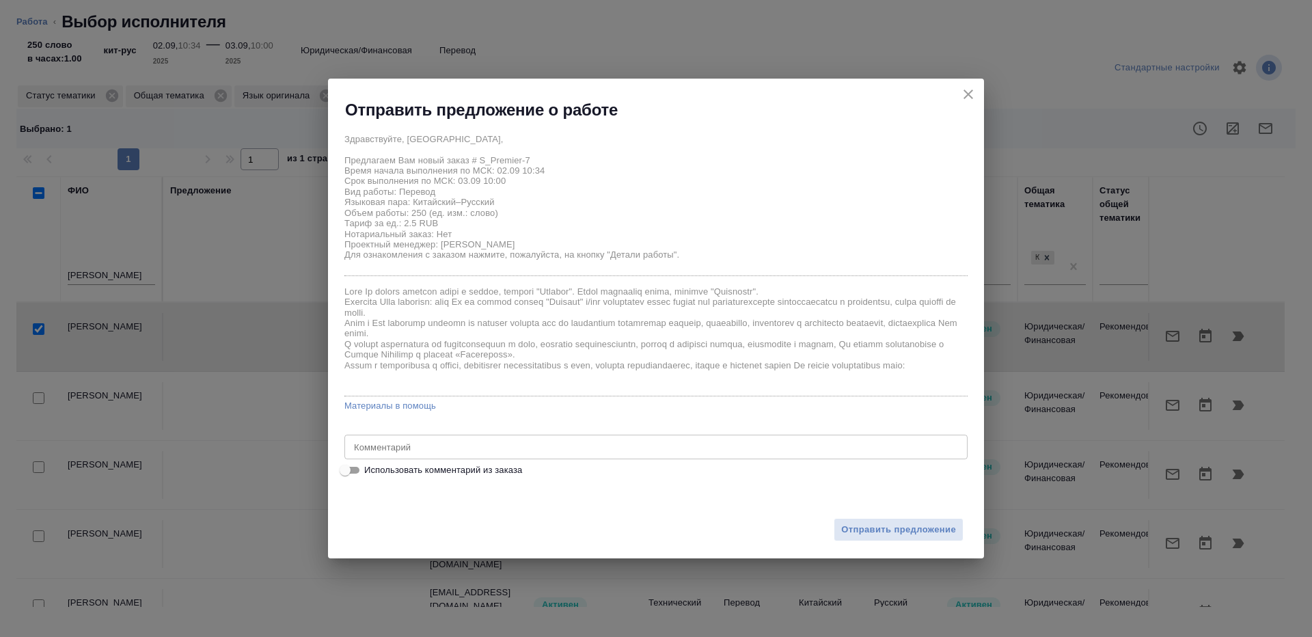
click at [336, 473] on div "Здравствуйте, [GEOGRAPHIC_DATA], Предлагаем Вам новый заказ # S_Premier-7 Время…" at bounding box center [656, 302] width 656 height 363
click at [413, 437] on div "x Комментарий" at bounding box center [655, 447] width 623 height 25
type textarea "на перевод с листа под нот"
click at [882, 523] on span "Отправить предложение" at bounding box center [898, 530] width 115 height 16
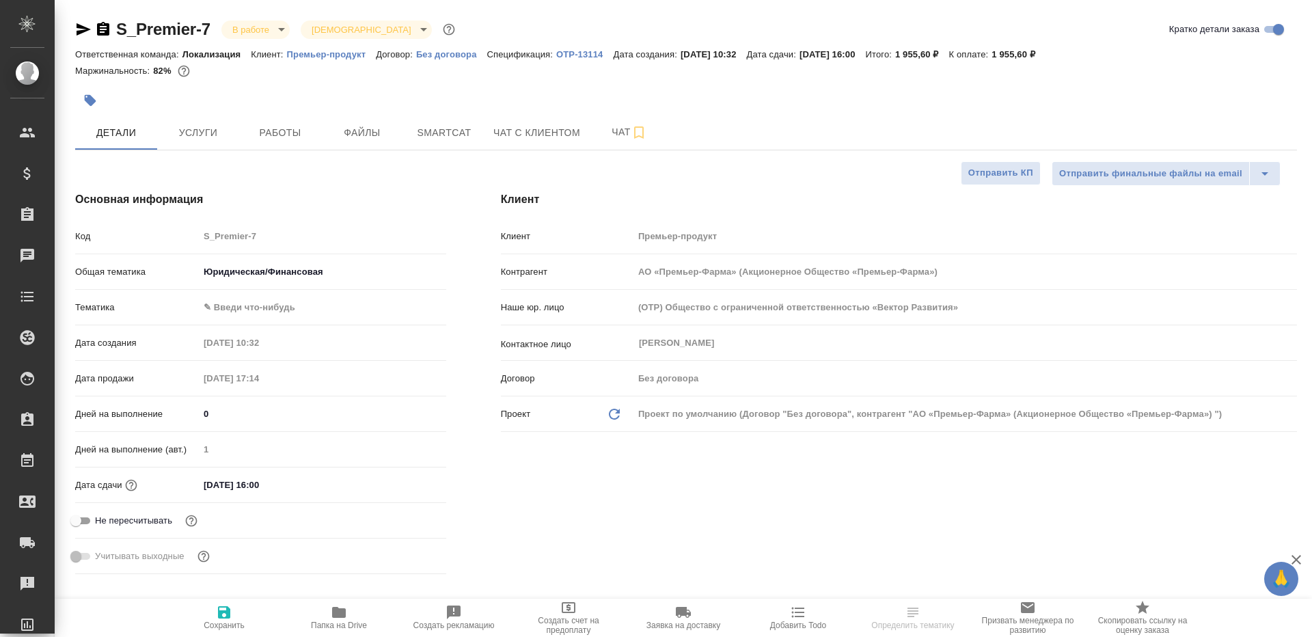
select select "RU"
